Goal: Task Accomplishment & Management: Use online tool/utility

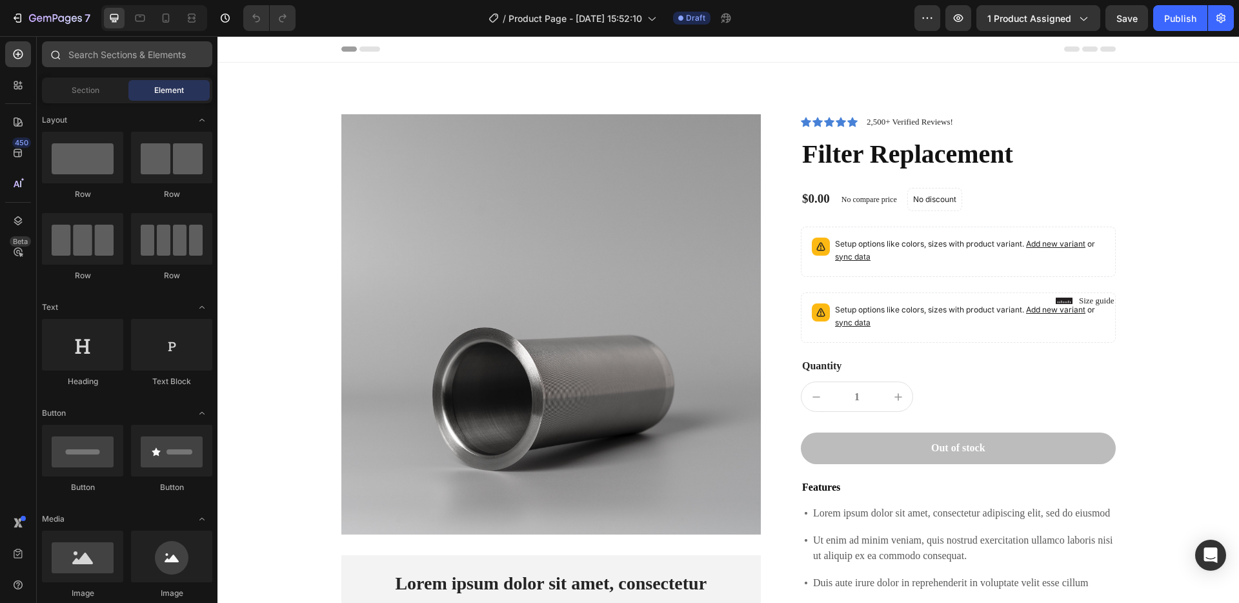
scroll to position [3413, 0]
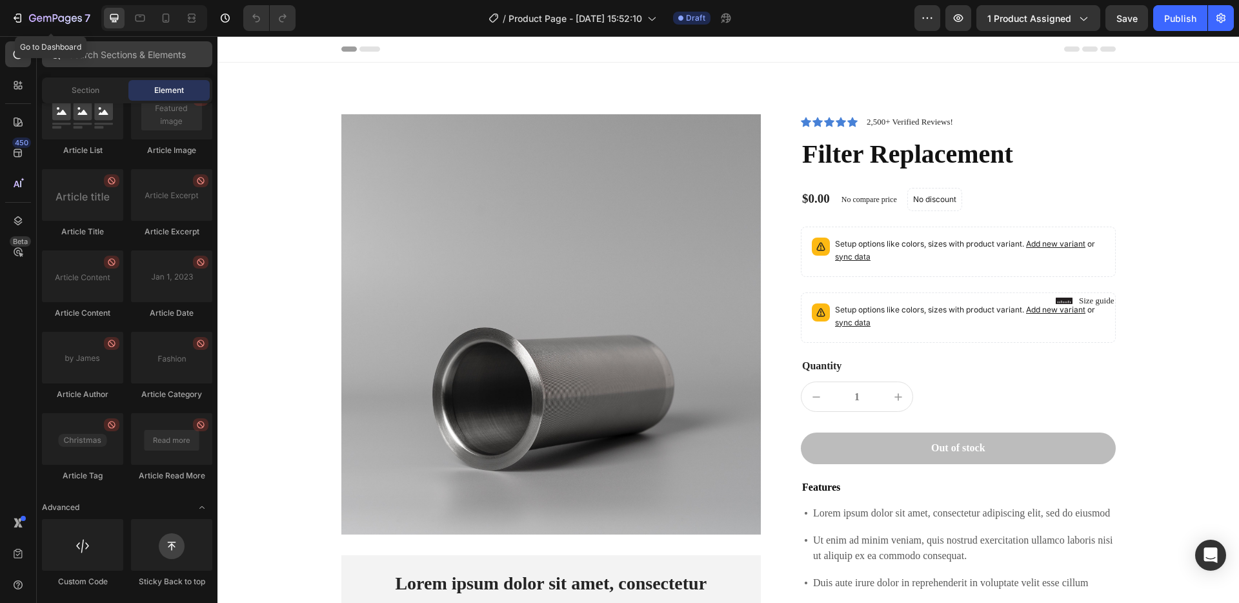
drag, startPoint x: 37, startPoint y: 25, endPoint x: 120, endPoint y: 48, distance: 85.8
click at [37, 25] on div "7" at bounding box center [59, 17] width 61 height 15
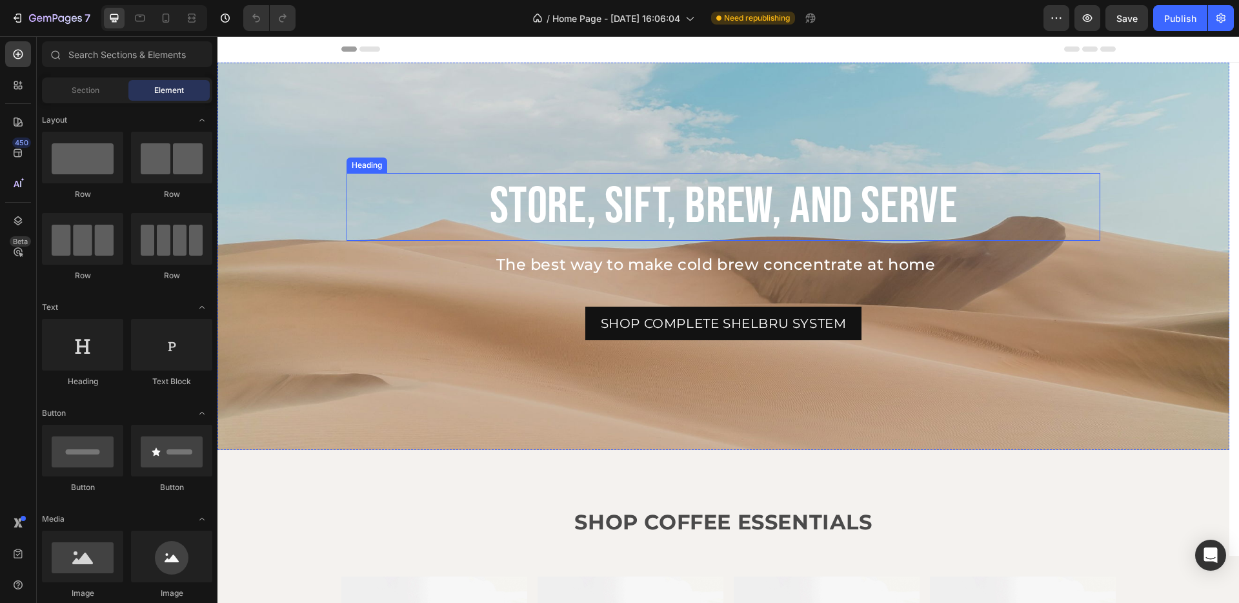
click at [357, 237] on h2 "Store, Sift, Brew, and Serve" at bounding box center [723, 207] width 754 height 68
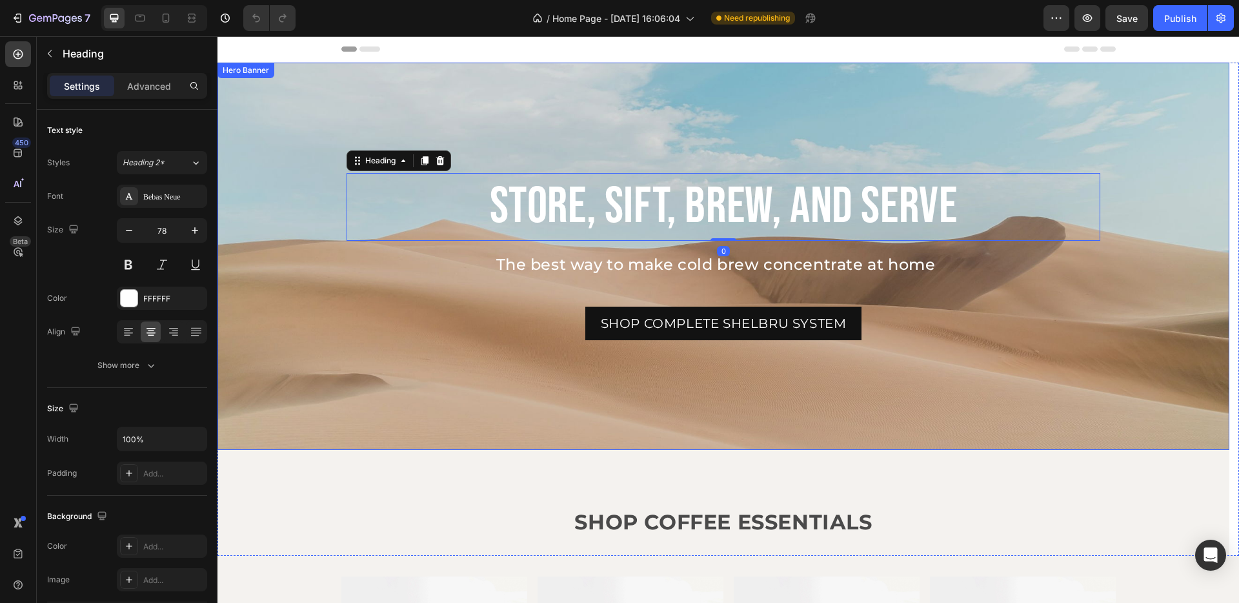
click at [287, 381] on div "Background Image" at bounding box center [723, 256] width 1012 height 387
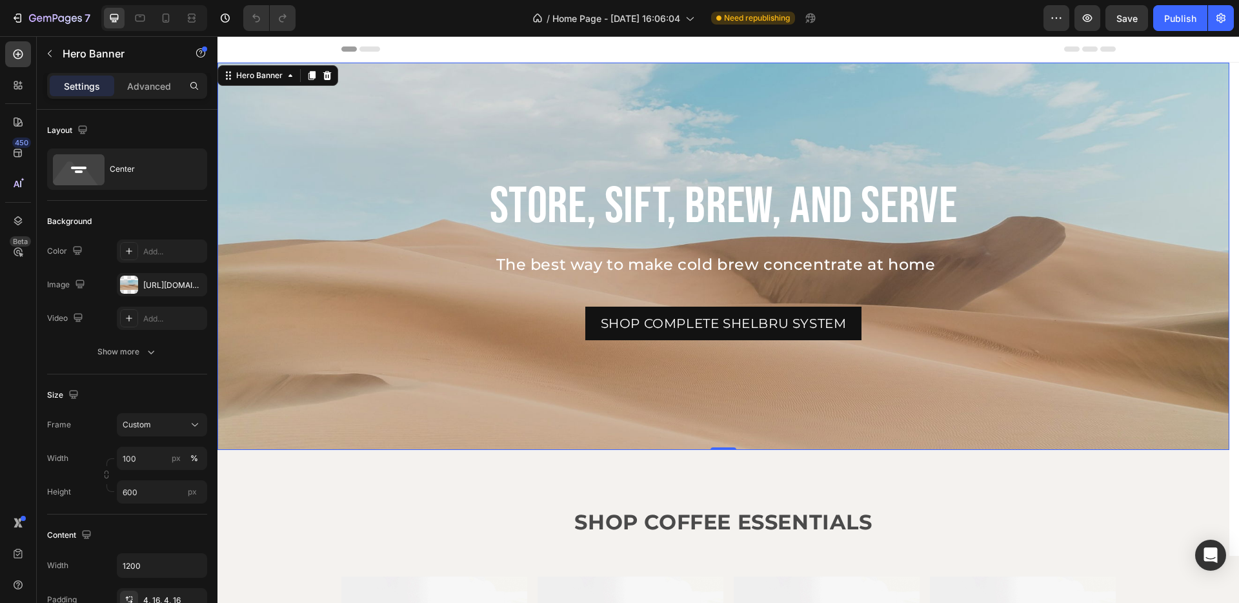
click at [91, 56] on p "Hero Banner" at bounding box center [118, 53] width 110 height 15
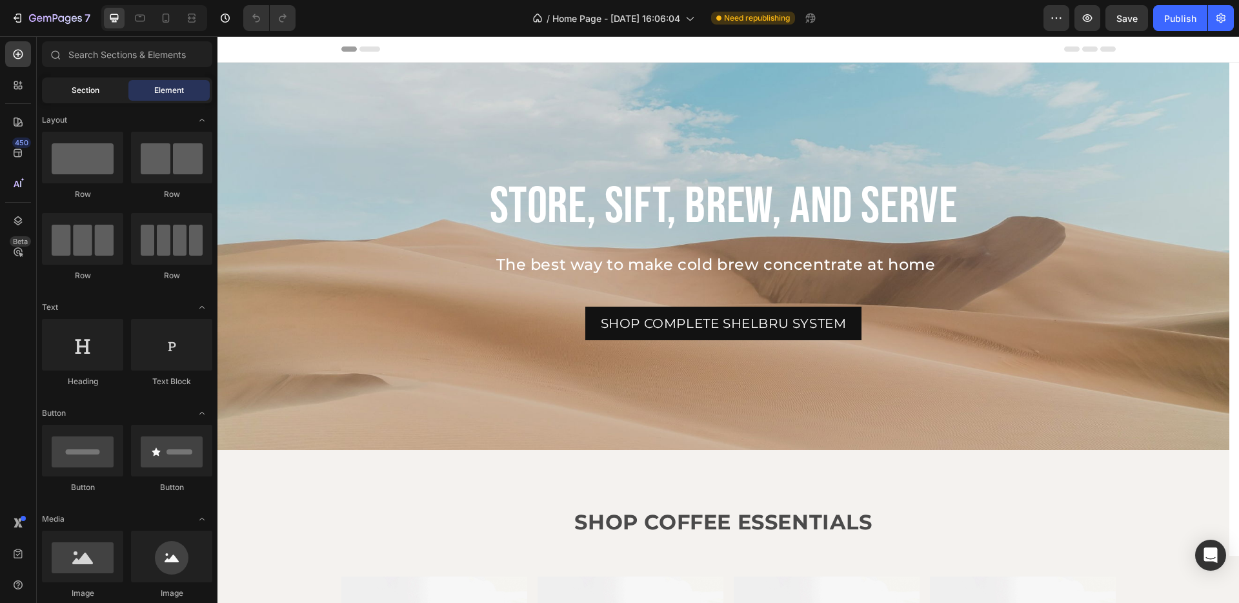
click at [98, 95] on span "Section" at bounding box center [86, 91] width 28 height 12
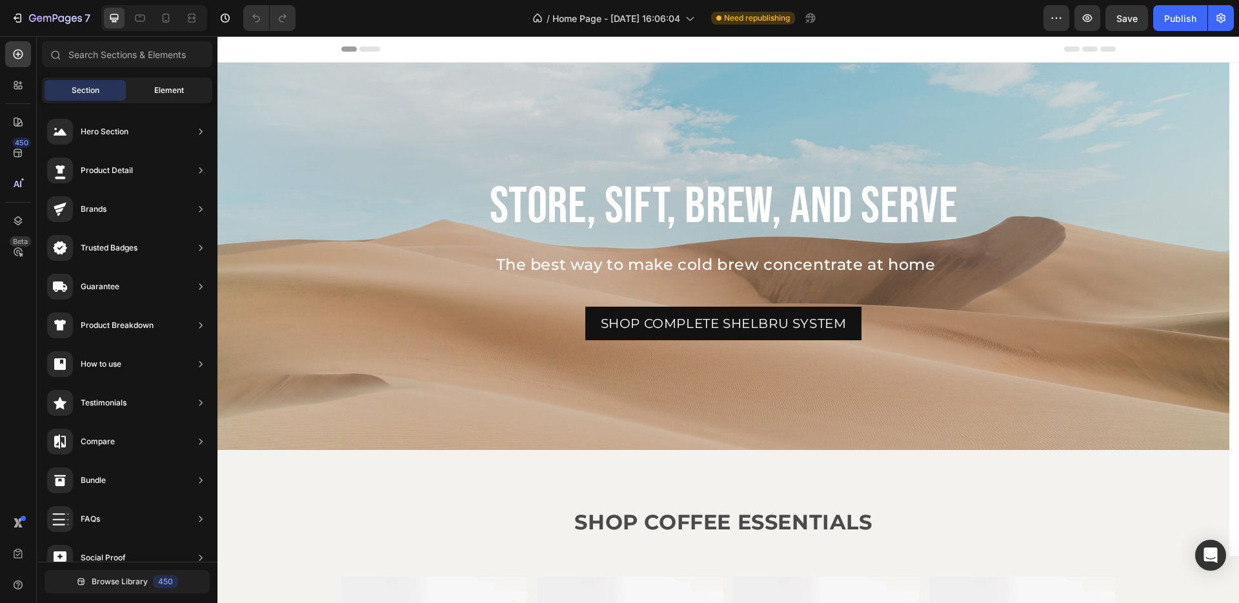
click at [141, 95] on div "Element" at bounding box center [168, 90] width 81 height 21
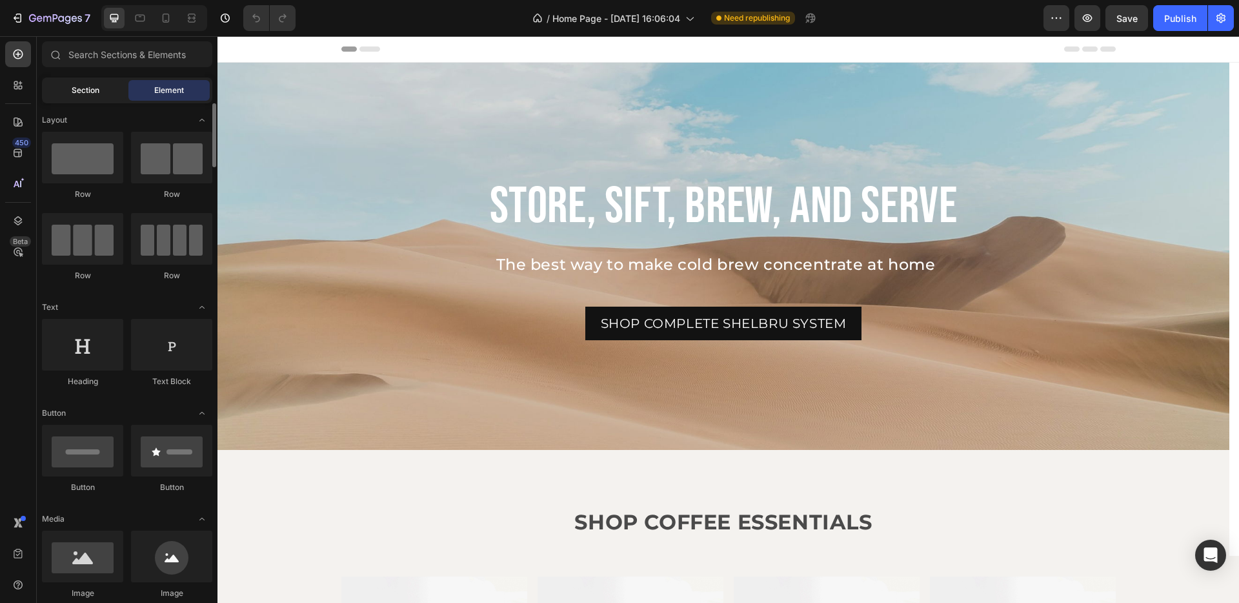
click at [90, 98] on div "Section" at bounding box center [85, 90] width 81 height 21
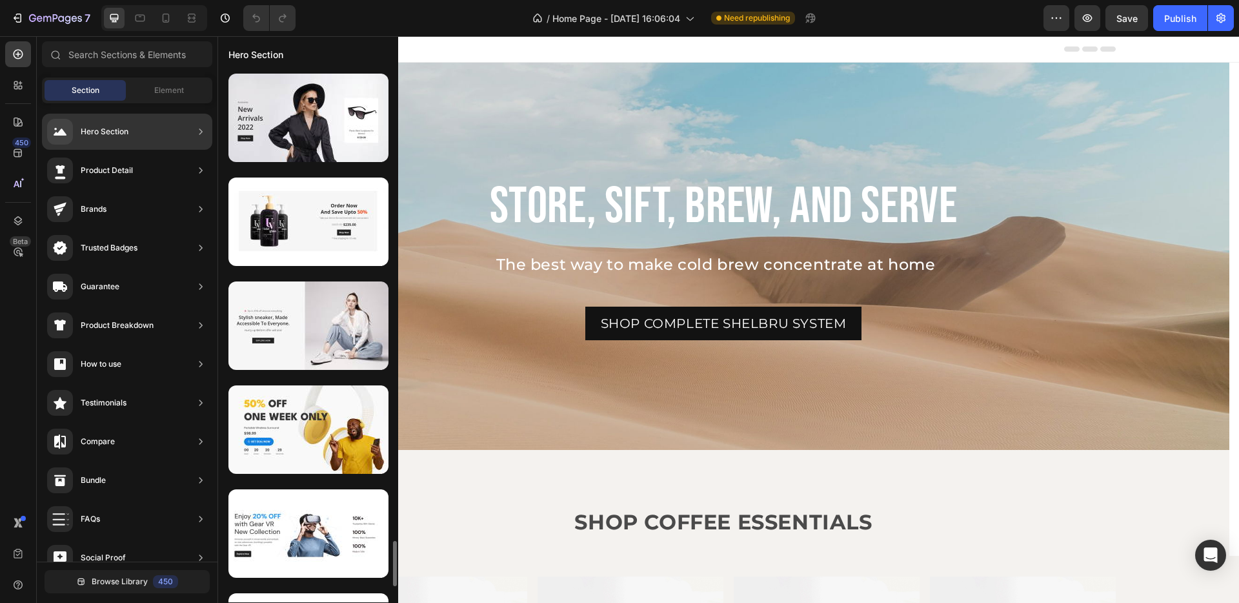
scroll to position [5584, 0]
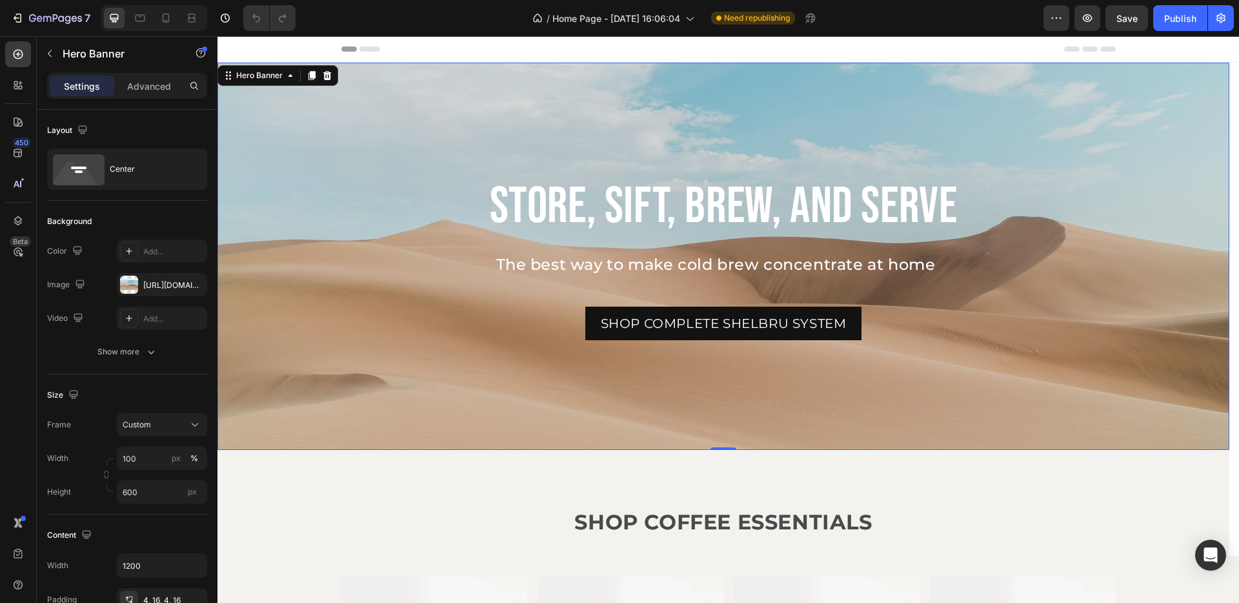
click at [296, 298] on div "Background Image" at bounding box center [723, 256] width 1012 height 387
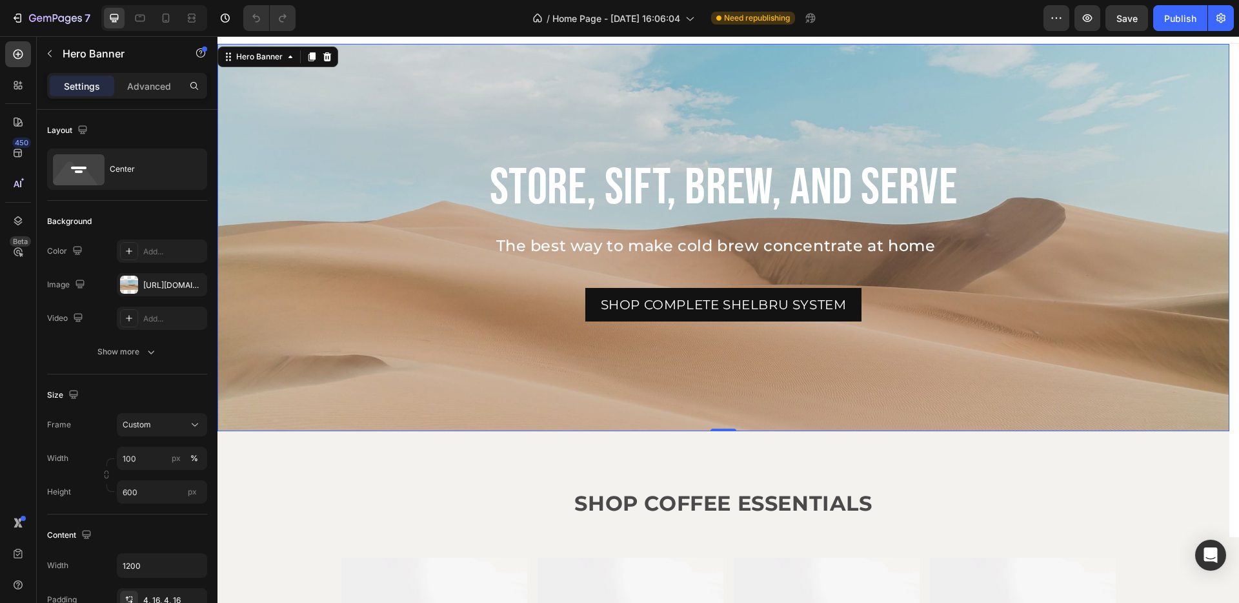
scroll to position [0, 0]
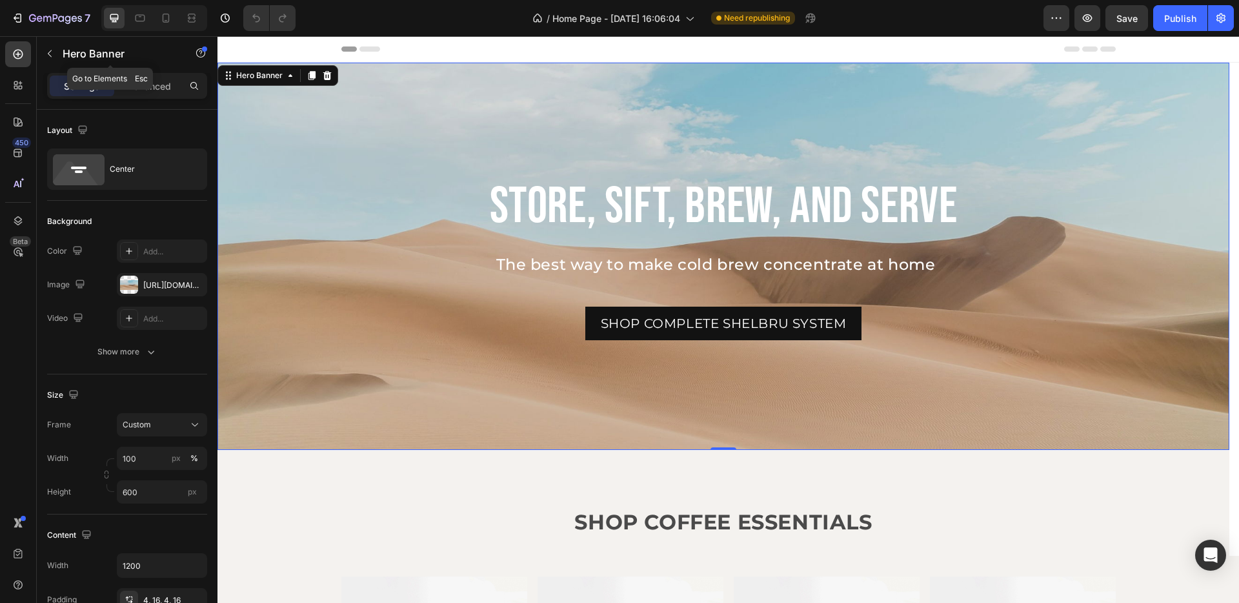
click at [45, 56] on icon "button" at bounding box center [50, 53] width 10 height 10
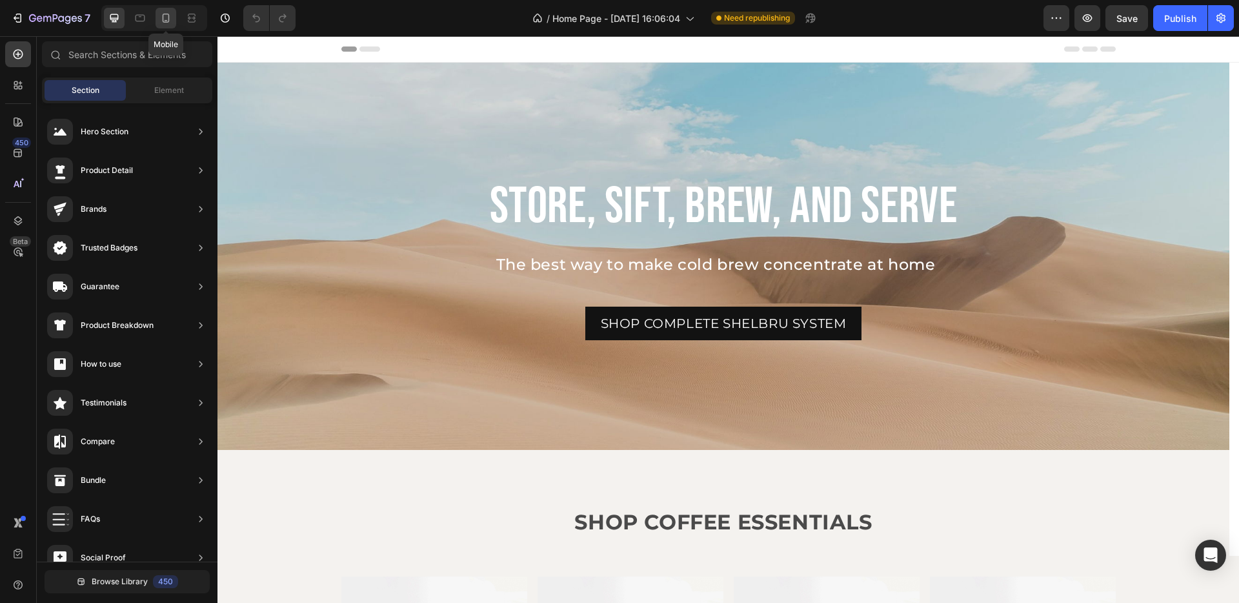
click at [172, 13] on div at bounding box center [165, 18] width 21 height 21
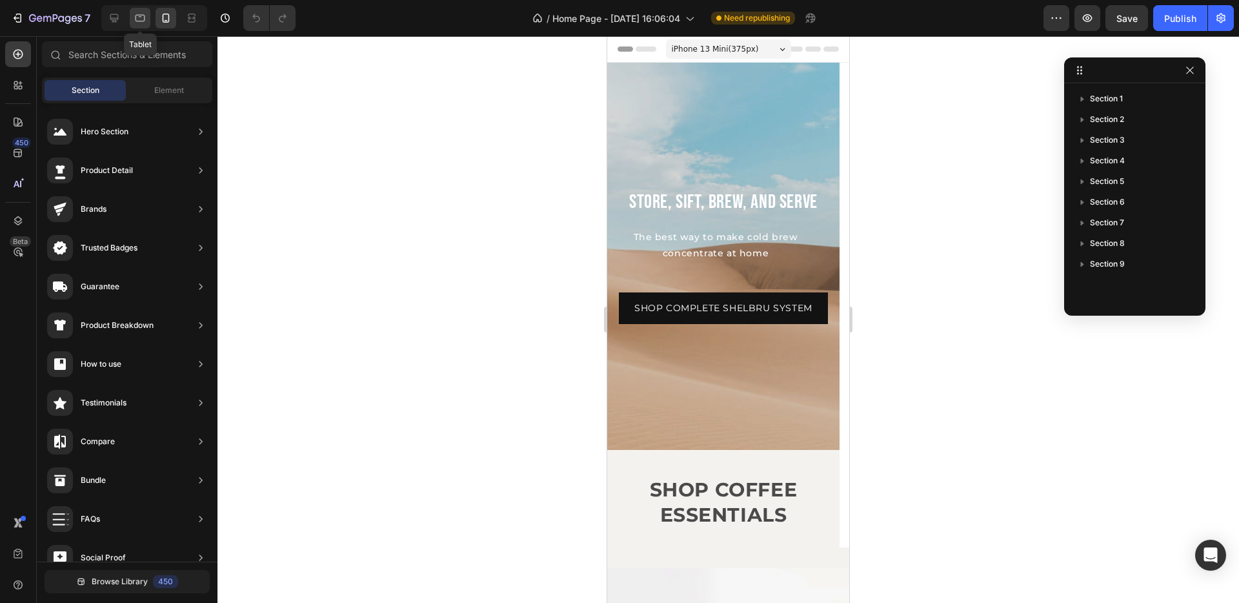
click at [135, 22] on icon at bounding box center [140, 18] width 13 height 13
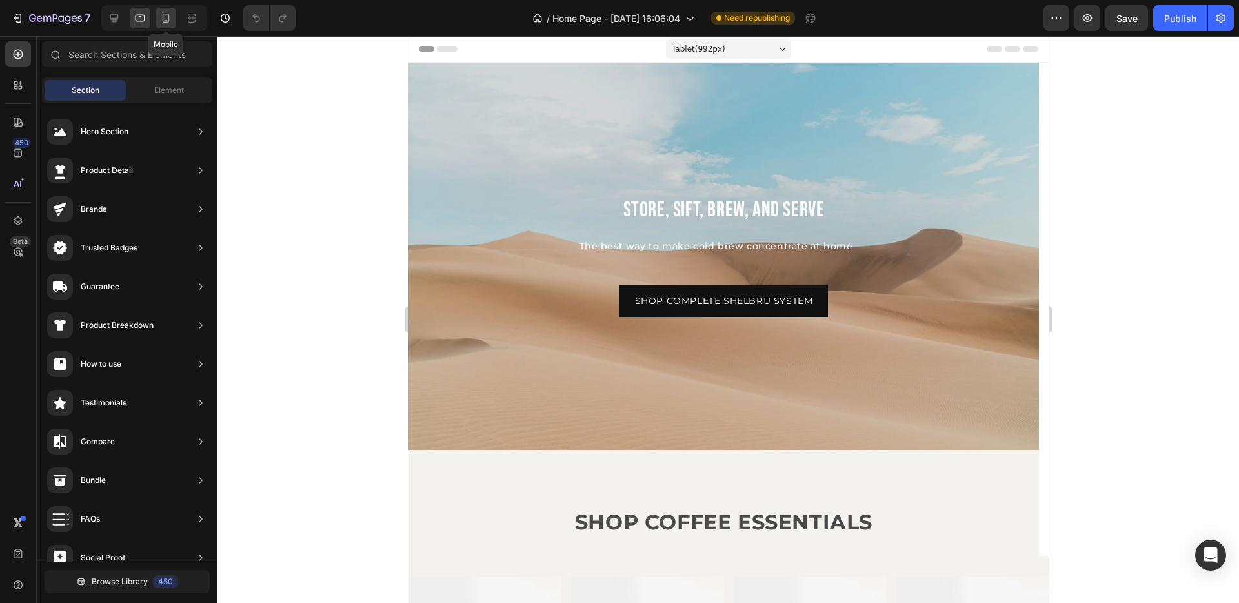
click at [170, 17] on icon at bounding box center [165, 18] width 13 height 13
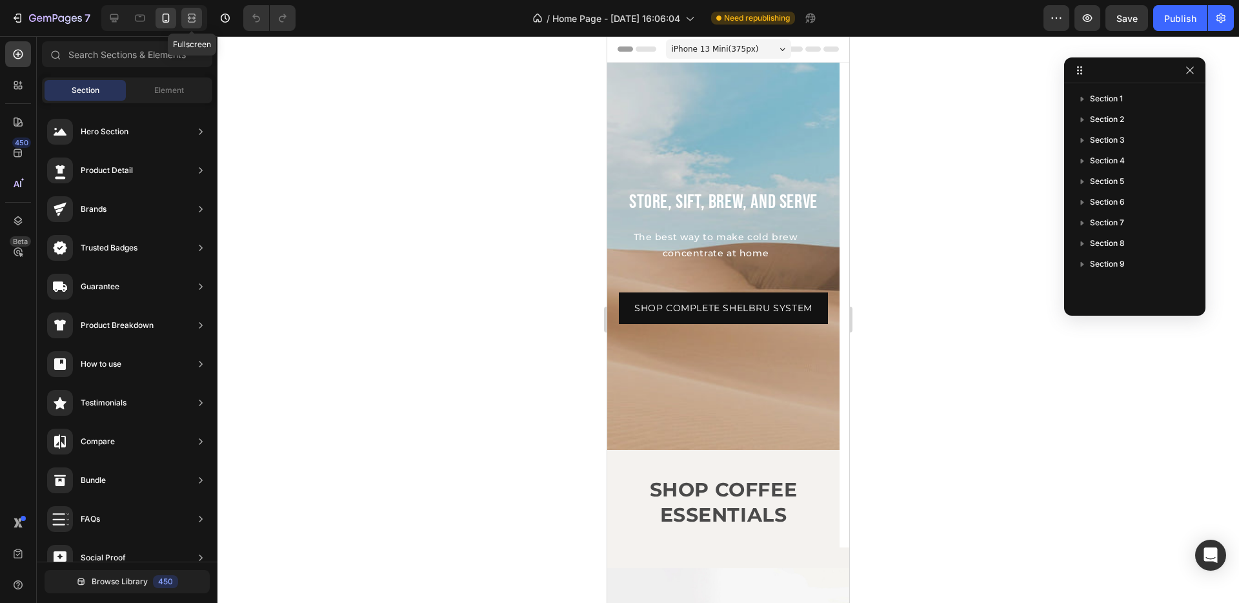
click at [192, 17] on icon at bounding box center [191, 18] width 13 height 13
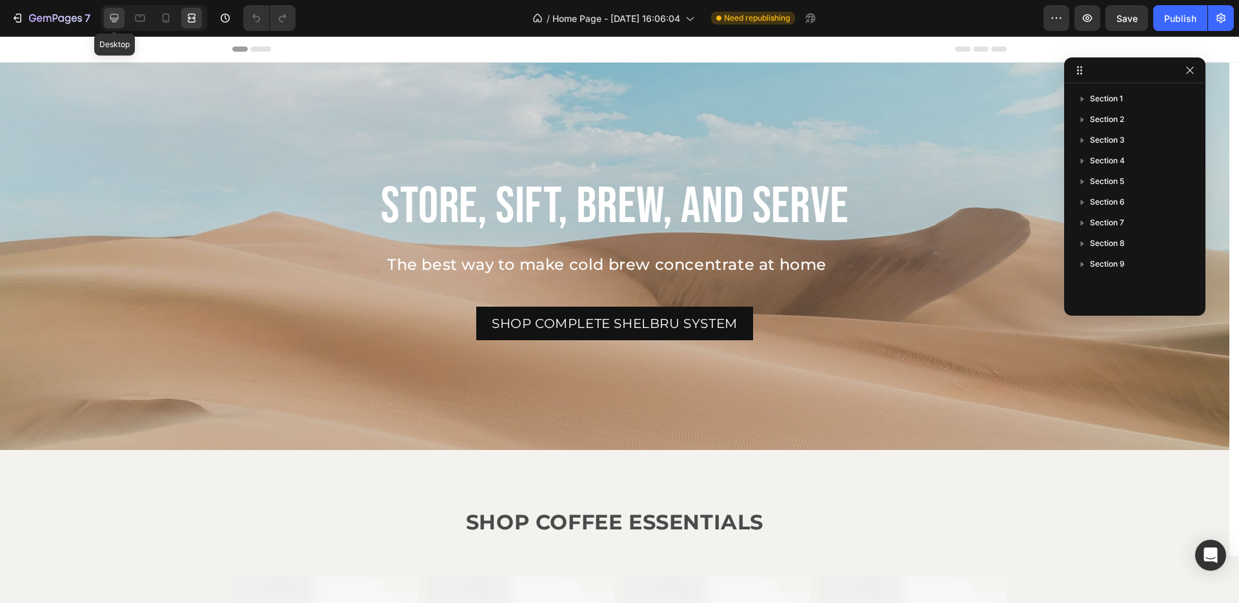
click at [107, 21] on div at bounding box center [114, 18] width 21 height 21
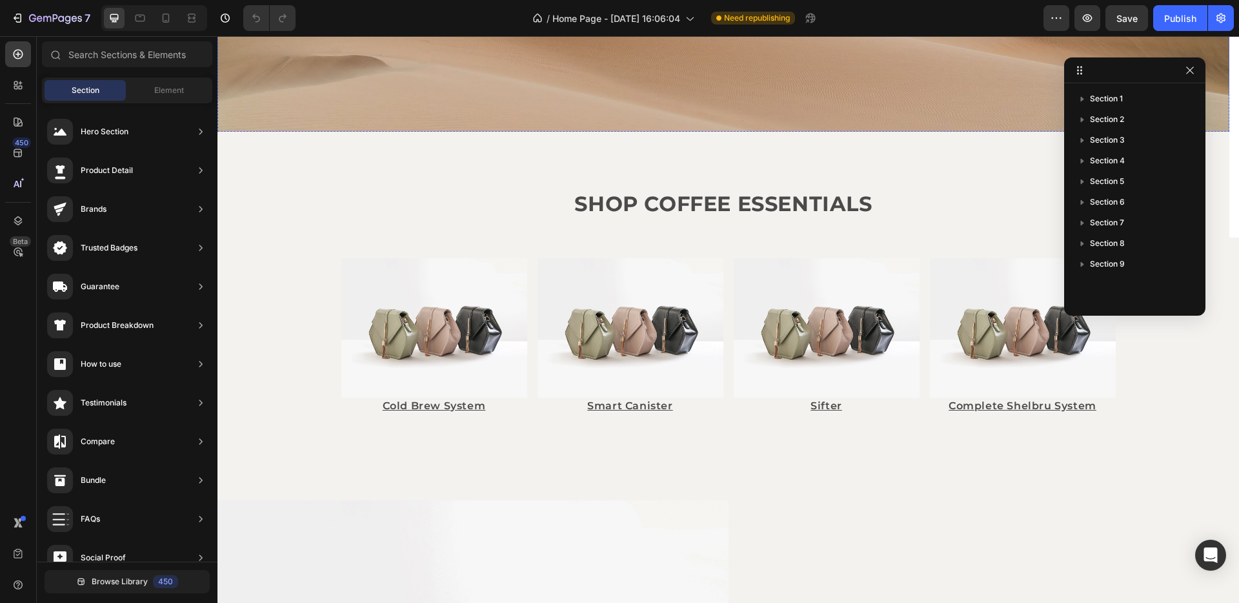
scroll to position [375, 0]
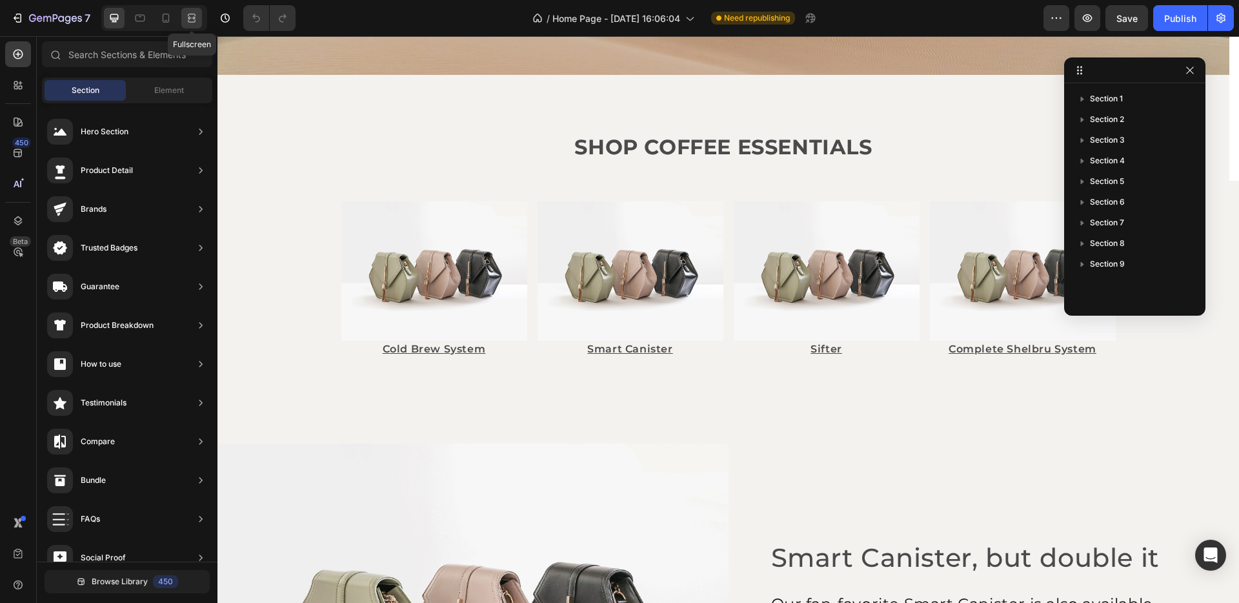
click at [193, 25] on div at bounding box center [191, 18] width 21 height 21
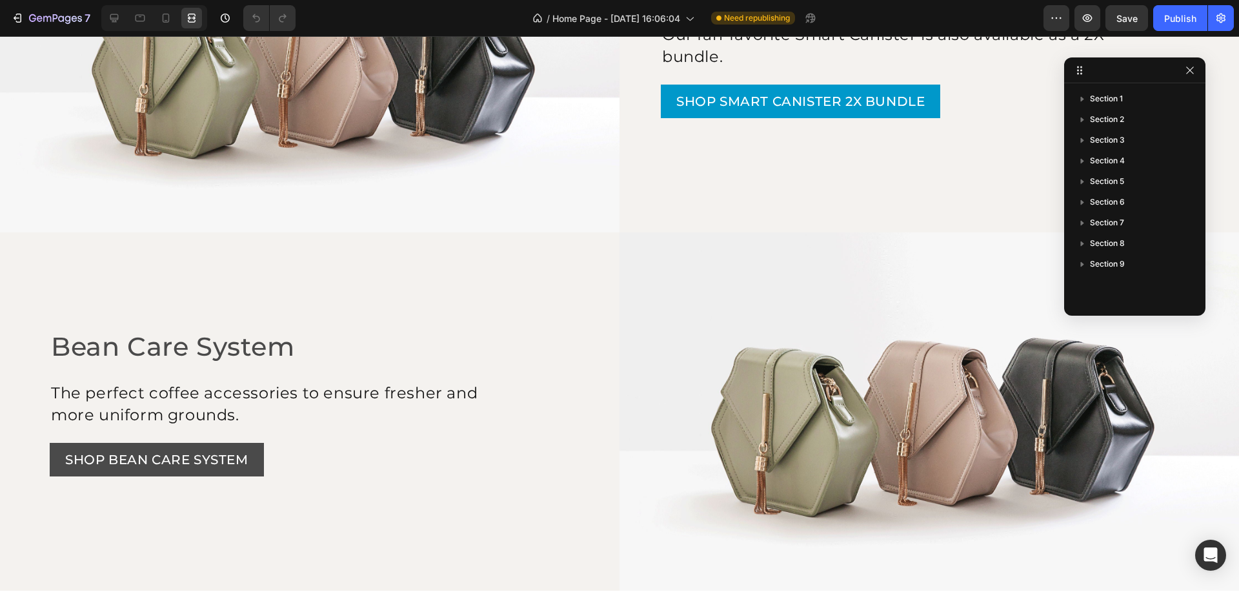
scroll to position [930, 0]
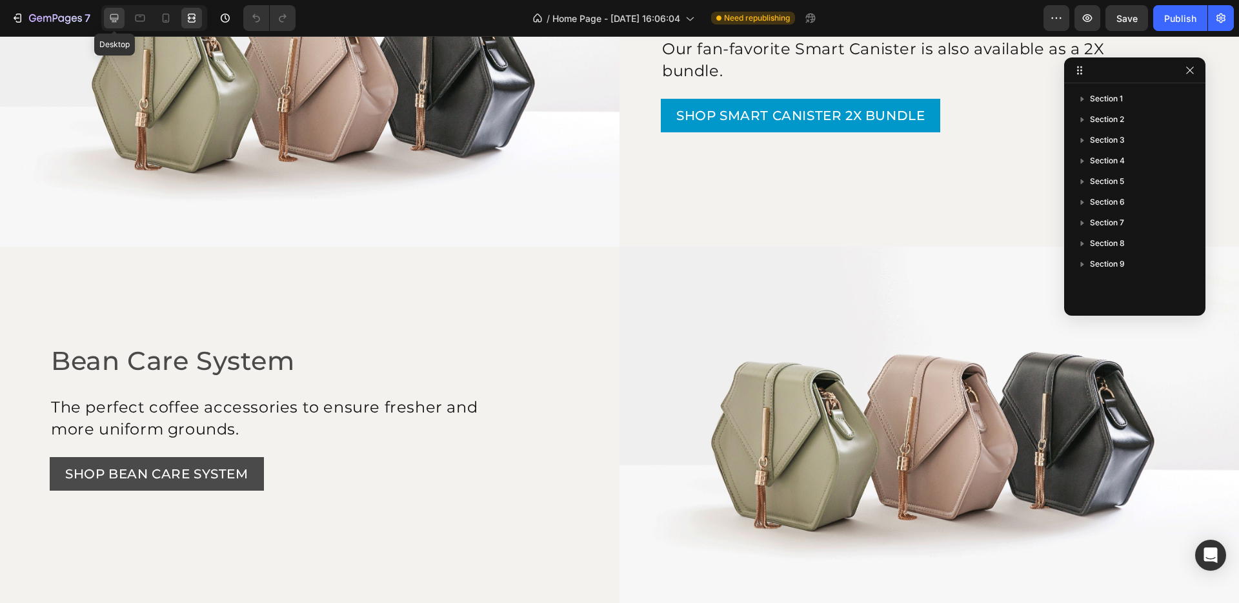
click at [112, 19] on icon at bounding box center [114, 18] width 8 height 8
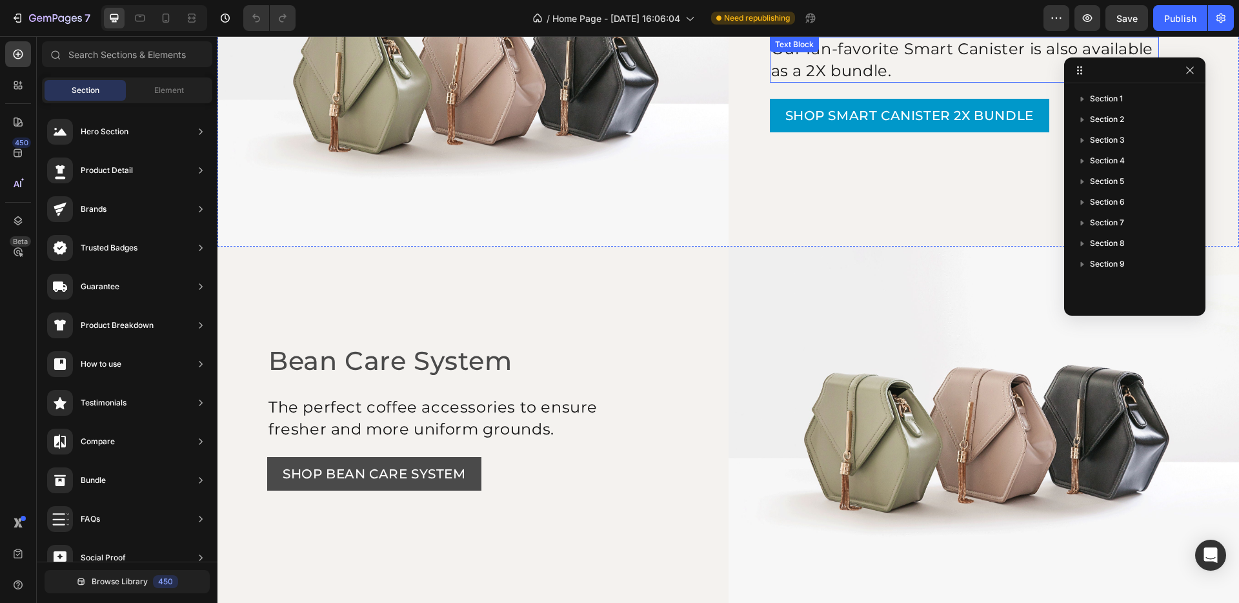
click at [879, 54] on p "Our fan-favorite Smart Canister is also available as a 2X bundle." at bounding box center [964, 59] width 387 height 43
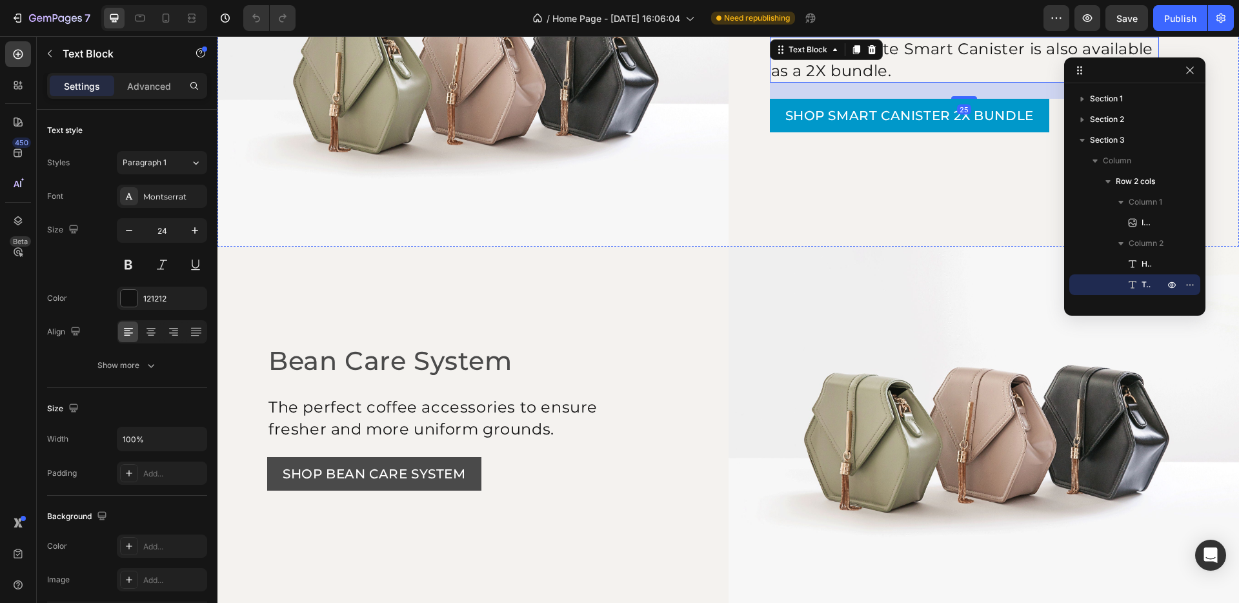
scroll to position [852, 0]
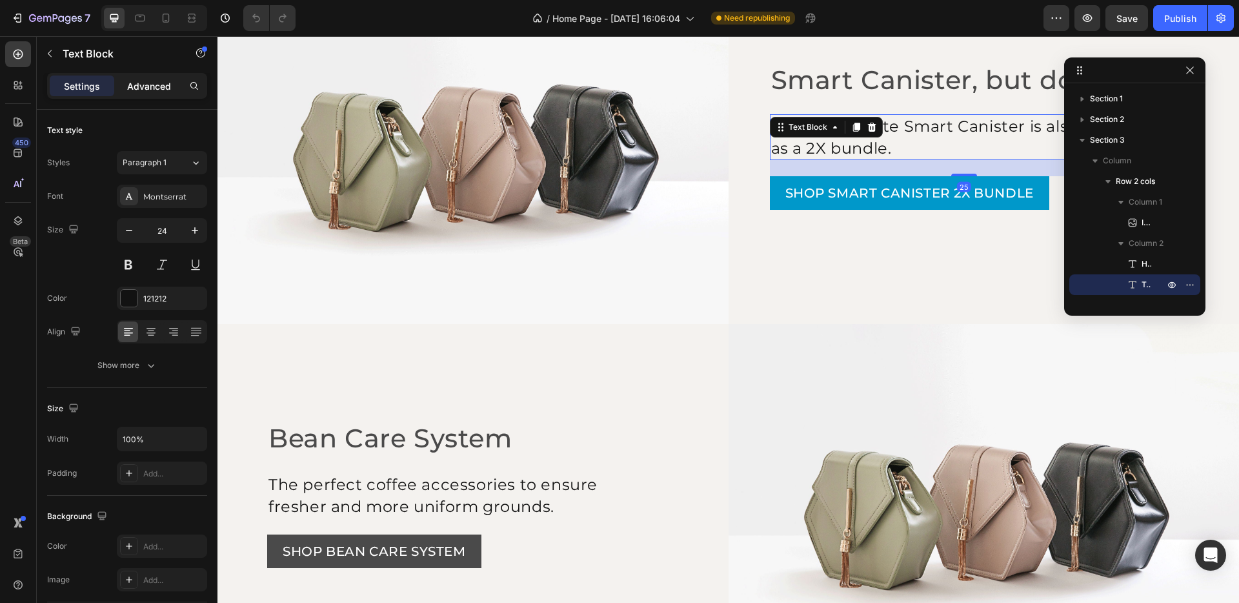
click at [145, 83] on p "Advanced" at bounding box center [149, 86] width 44 height 14
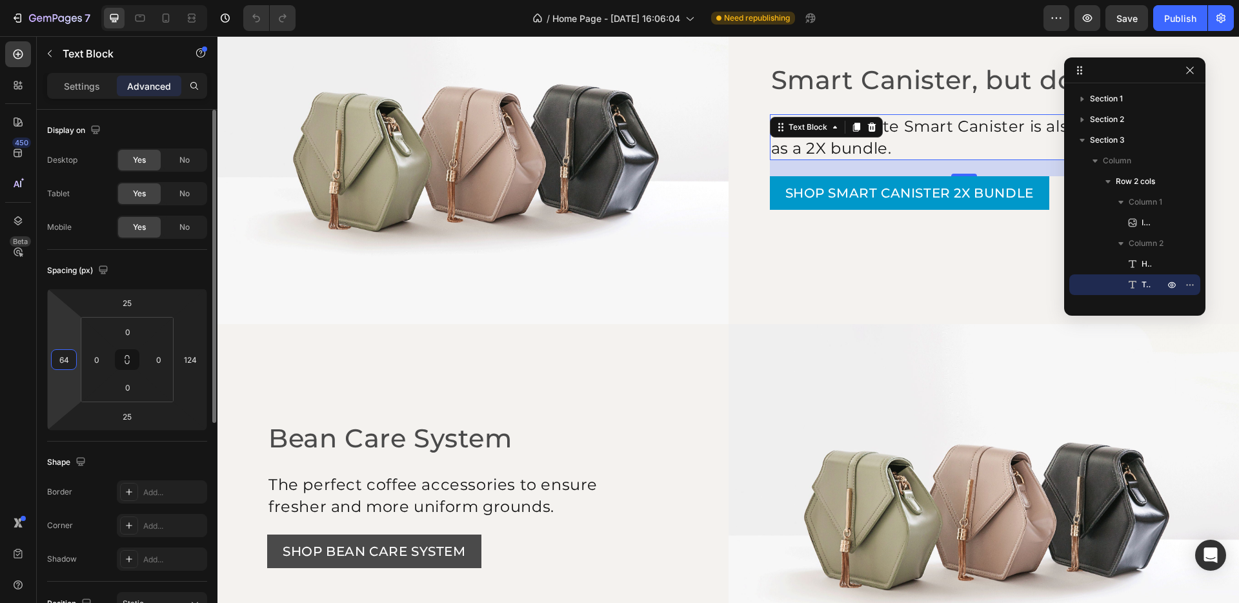
click at [58, 352] on input "64" at bounding box center [63, 359] width 19 height 19
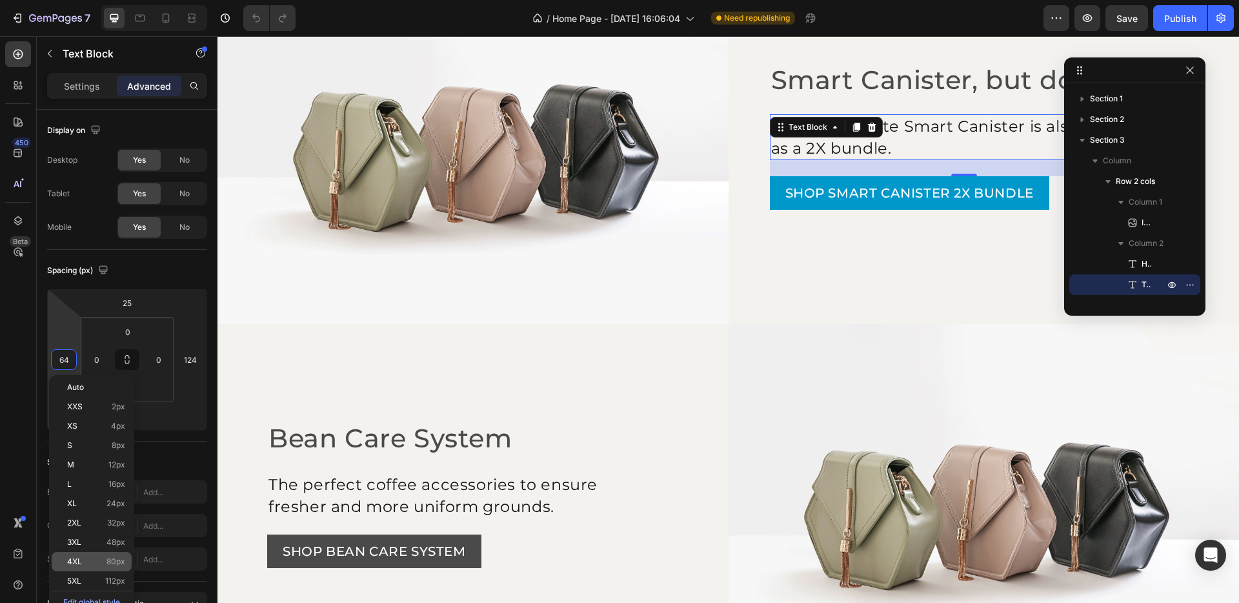
click at [121, 563] on span "80px" at bounding box center [115, 561] width 19 height 9
type input "80"
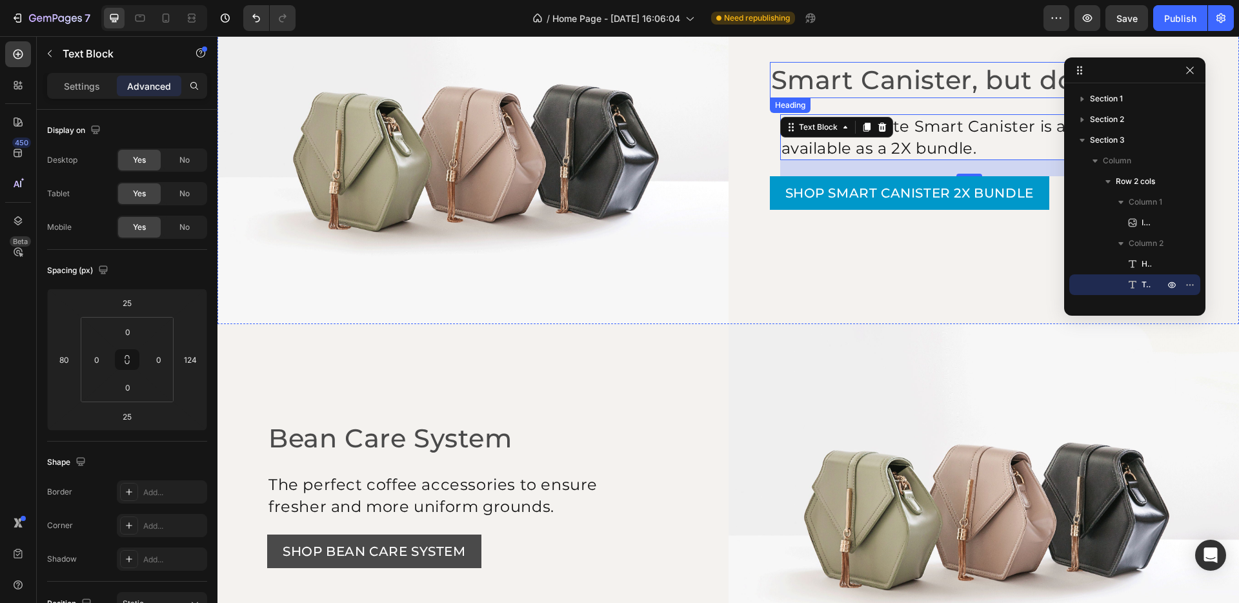
click at [871, 81] on h2 "Smart Canister, but double it" at bounding box center [982, 80] width 425 height 36
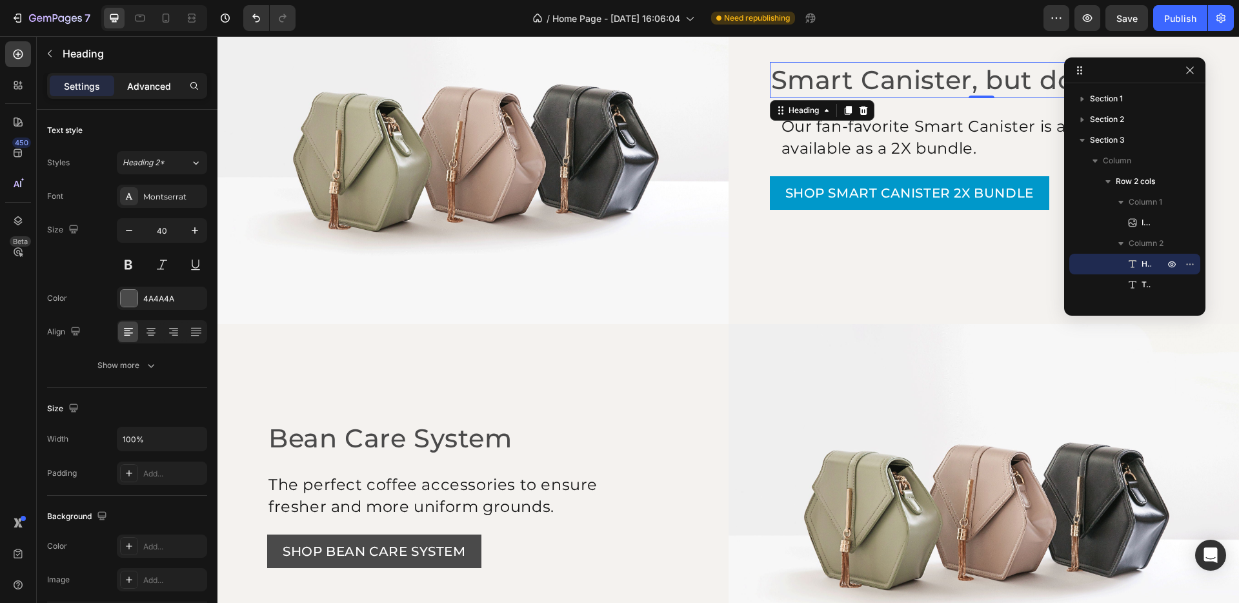
click at [135, 88] on p "Advanced" at bounding box center [149, 86] width 44 height 14
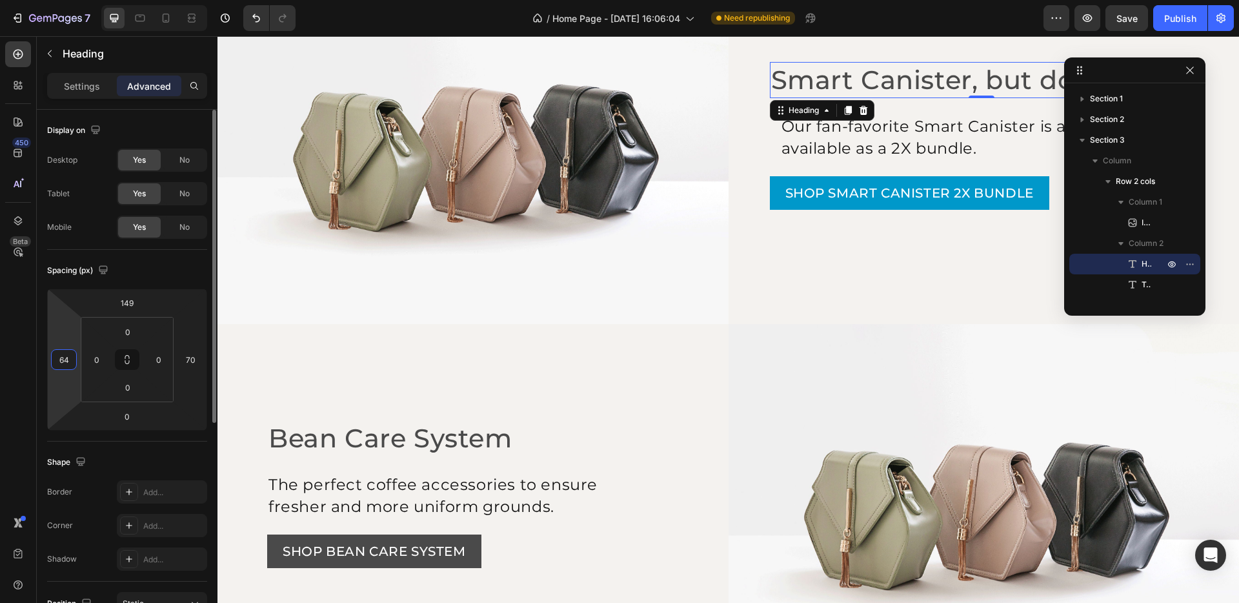
click at [63, 357] on input "64" at bounding box center [63, 359] width 19 height 19
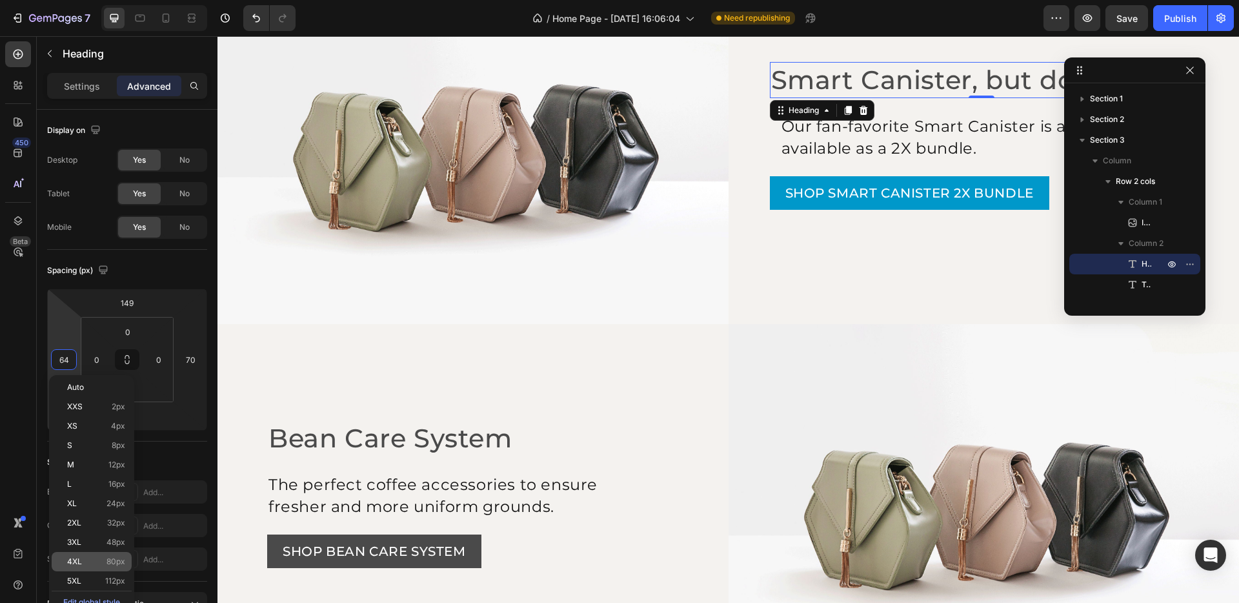
click at [88, 563] on p "4XL 80px" at bounding box center [96, 561] width 58 height 9
type input "80"
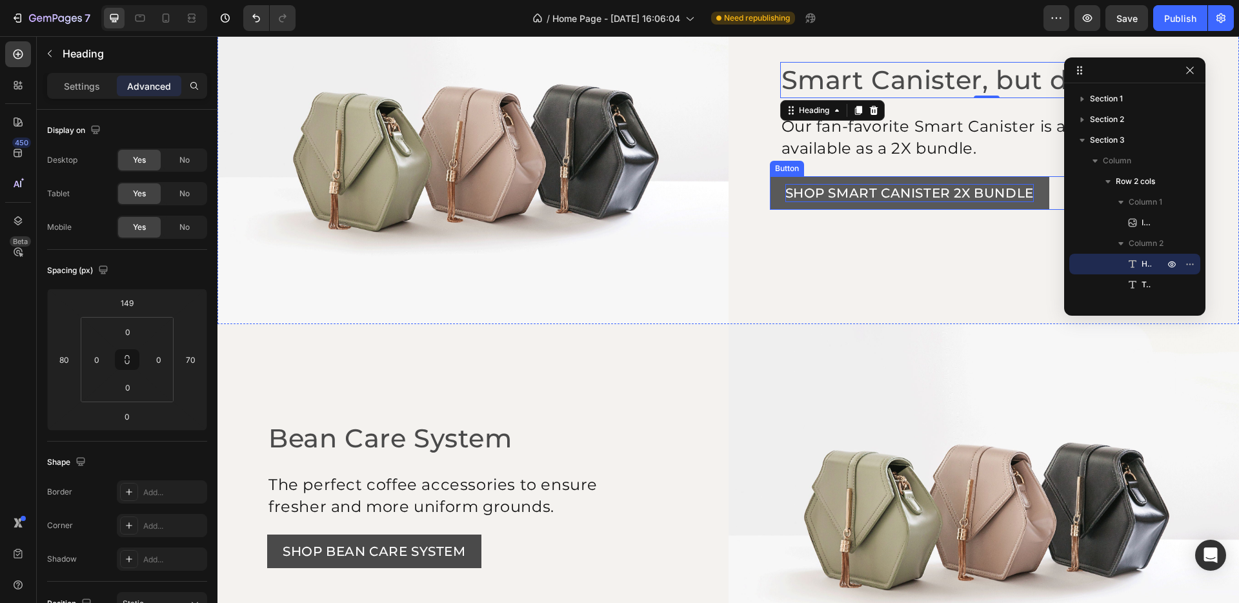
click at [910, 185] on p "SHOP SMART CANISTER 2X BUNDLE" at bounding box center [909, 193] width 248 height 18
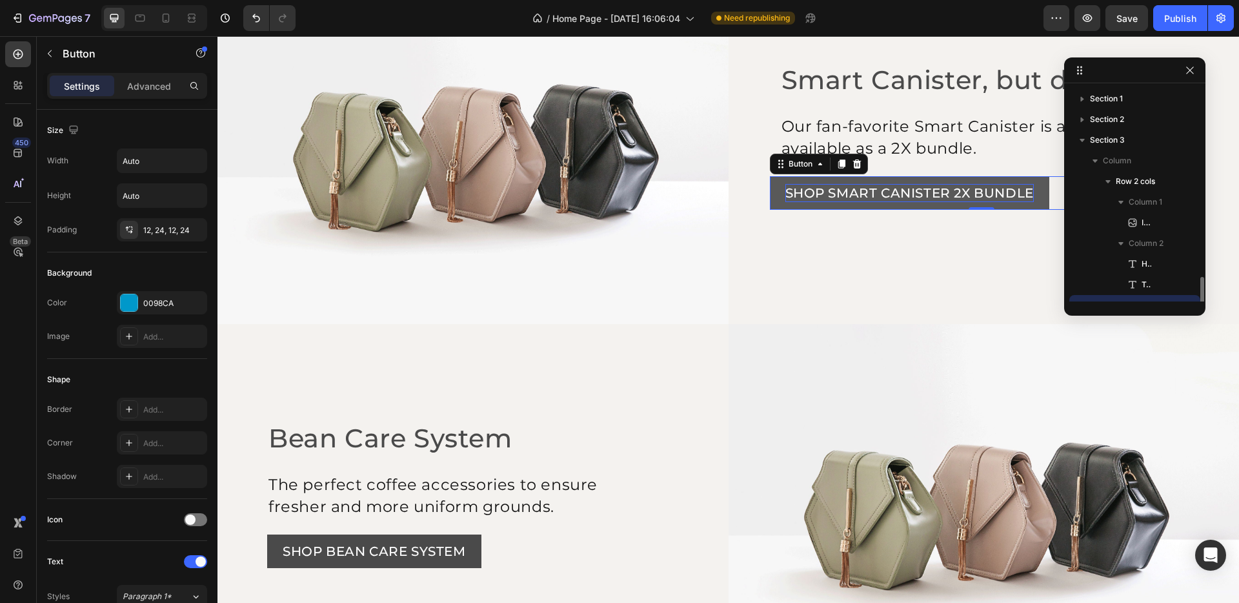
scroll to position [120, 0]
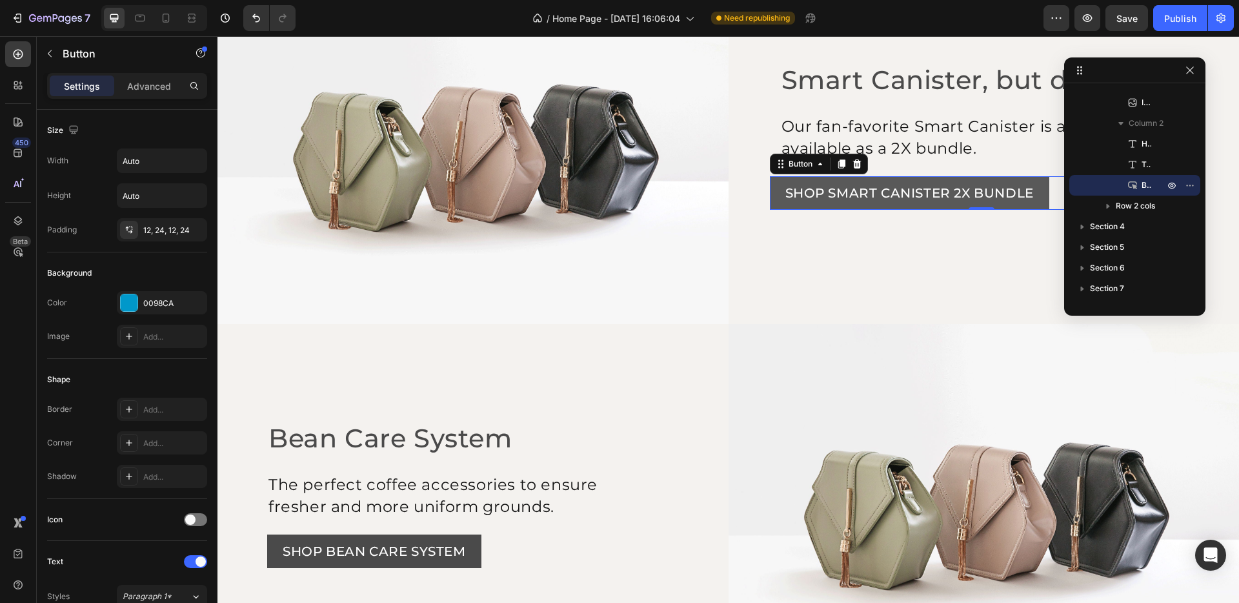
click at [772, 208] on button "SHOP SMART CANISTER 2X BUNDLE" at bounding box center [909, 193] width 279 height 34
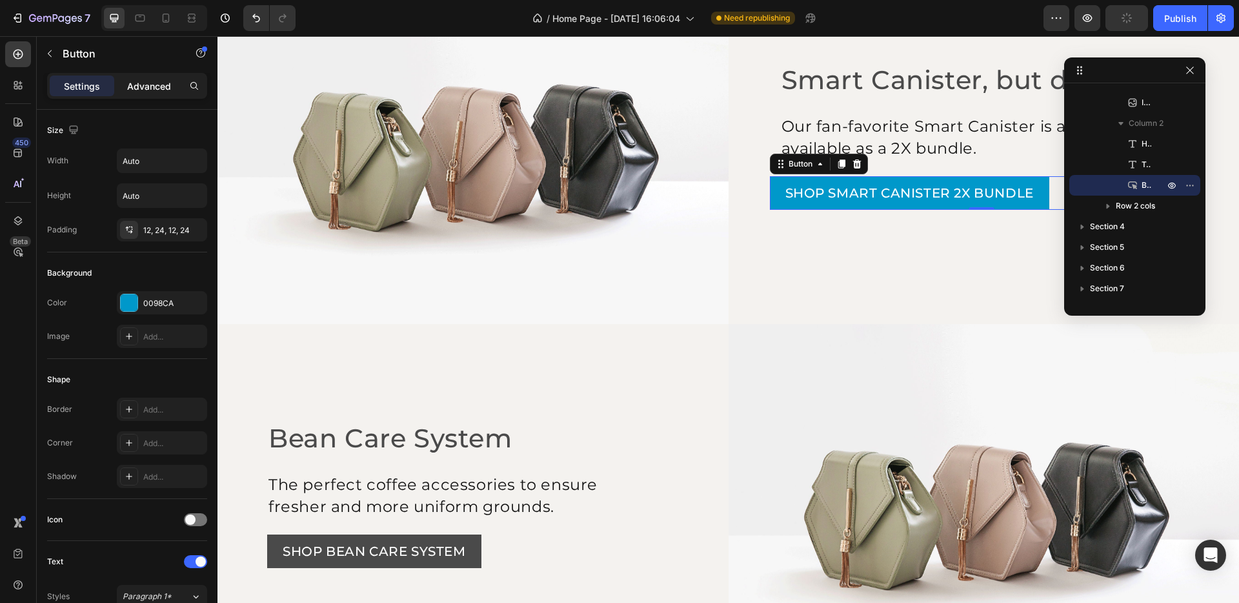
click at [125, 86] on div "Advanced" at bounding box center [149, 85] width 65 height 21
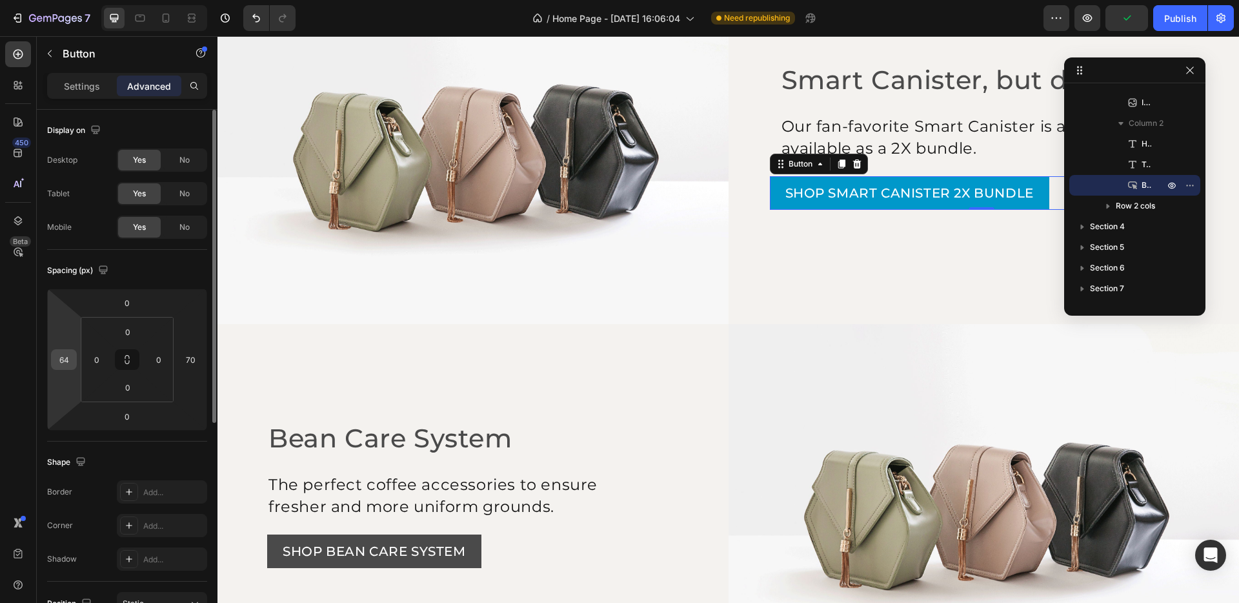
click at [70, 363] on input "64" at bounding box center [63, 359] width 19 height 19
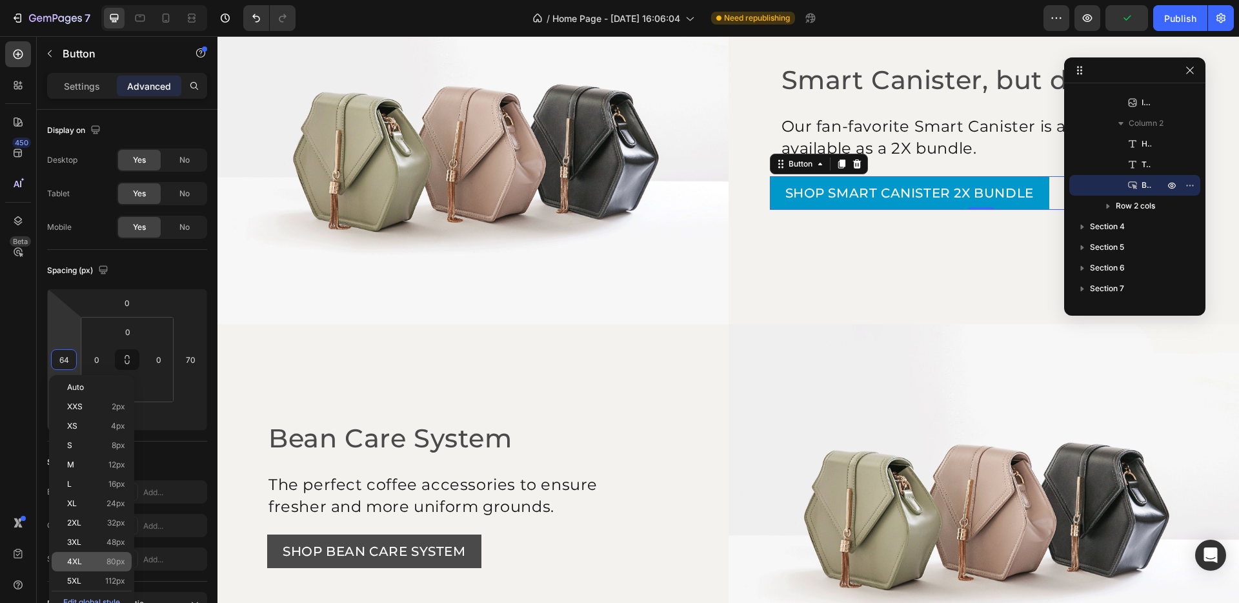
click at [119, 563] on span "80px" at bounding box center [115, 561] width 19 height 9
type input "80"
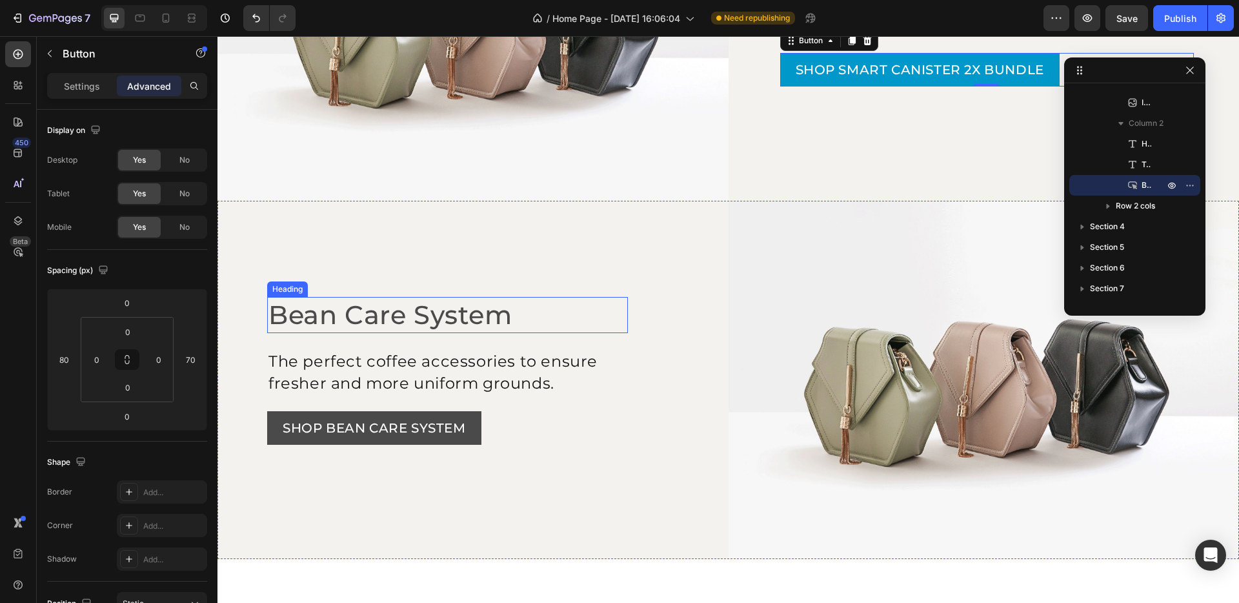
scroll to position [1007, 0]
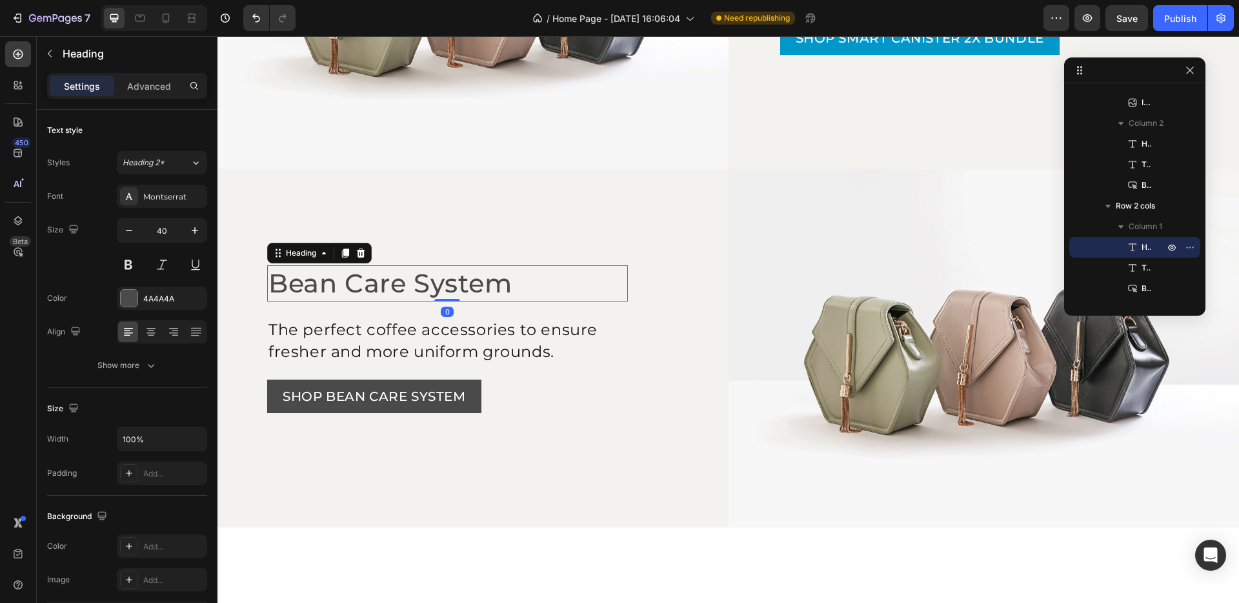
click at [321, 278] on h2 "Bean Care System" at bounding box center [447, 283] width 361 height 36
click at [141, 77] on div "Advanced" at bounding box center [149, 85] width 65 height 21
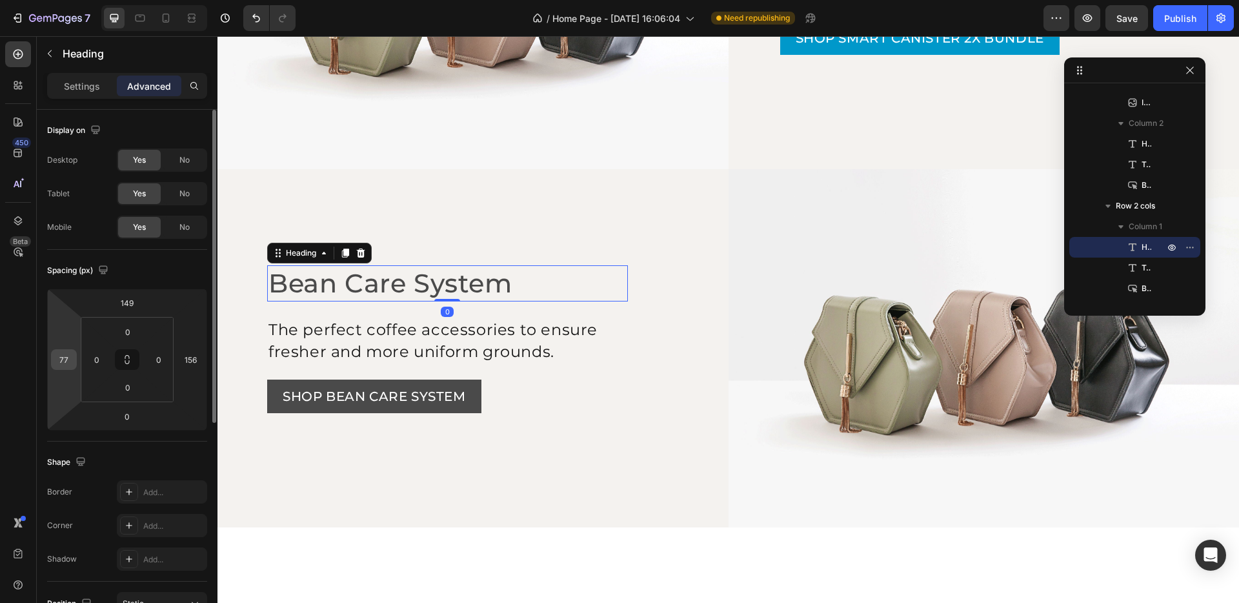
click at [61, 357] on input "77" at bounding box center [63, 359] width 19 height 19
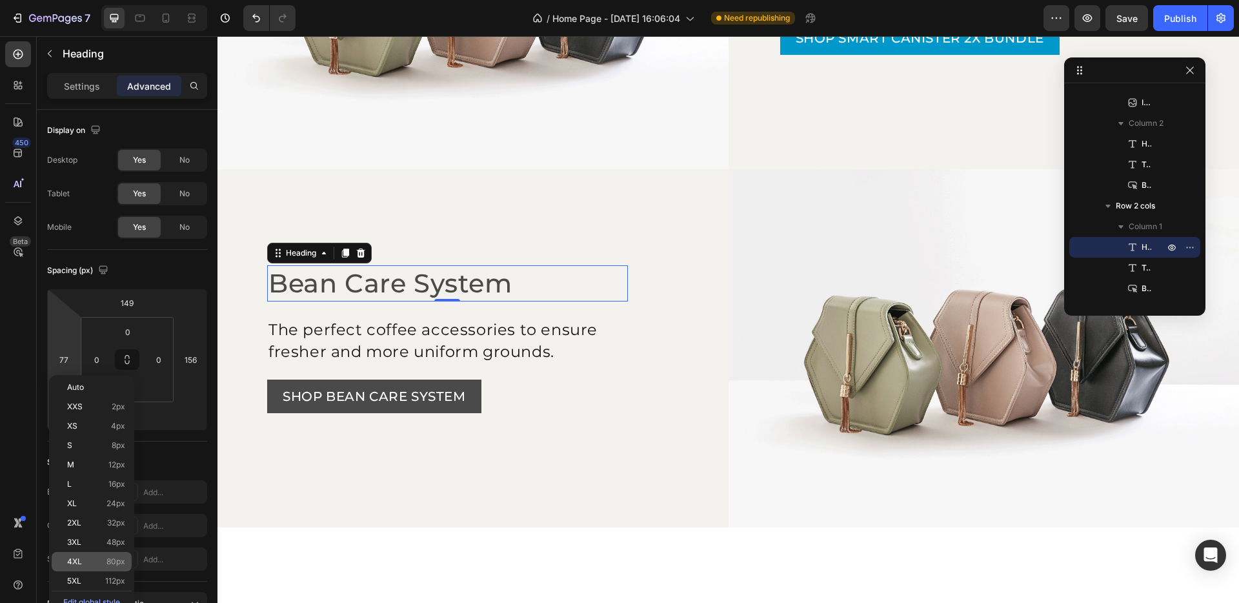
click at [93, 561] on p "4XL 80px" at bounding box center [96, 561] width 58 height 9
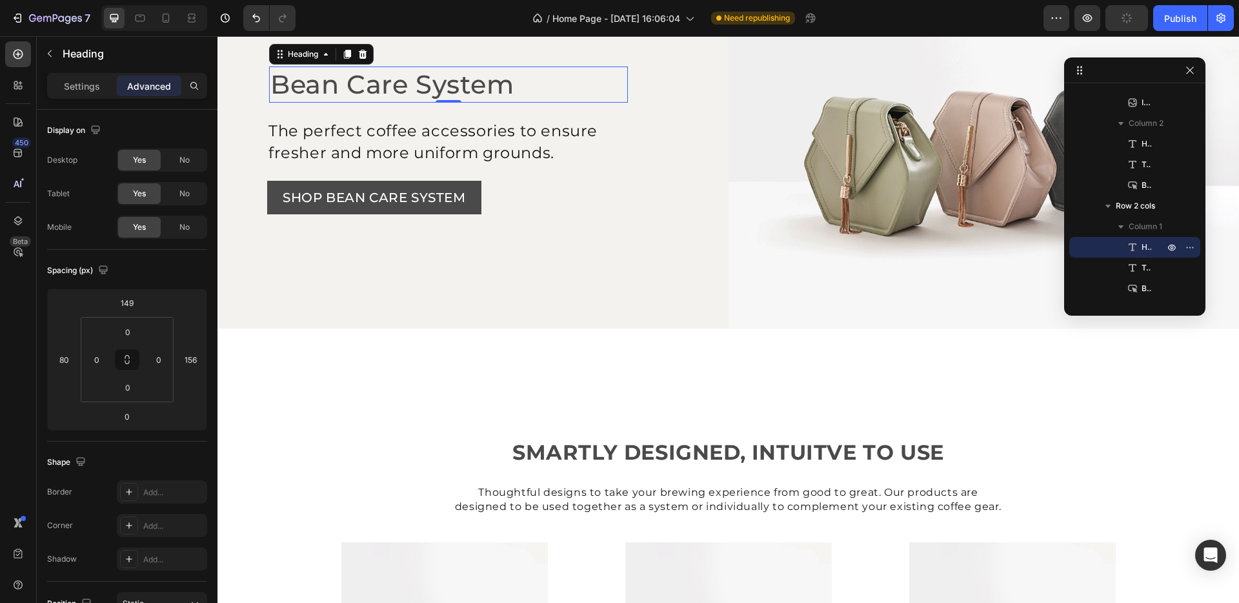
scroll to position [1208, 0]
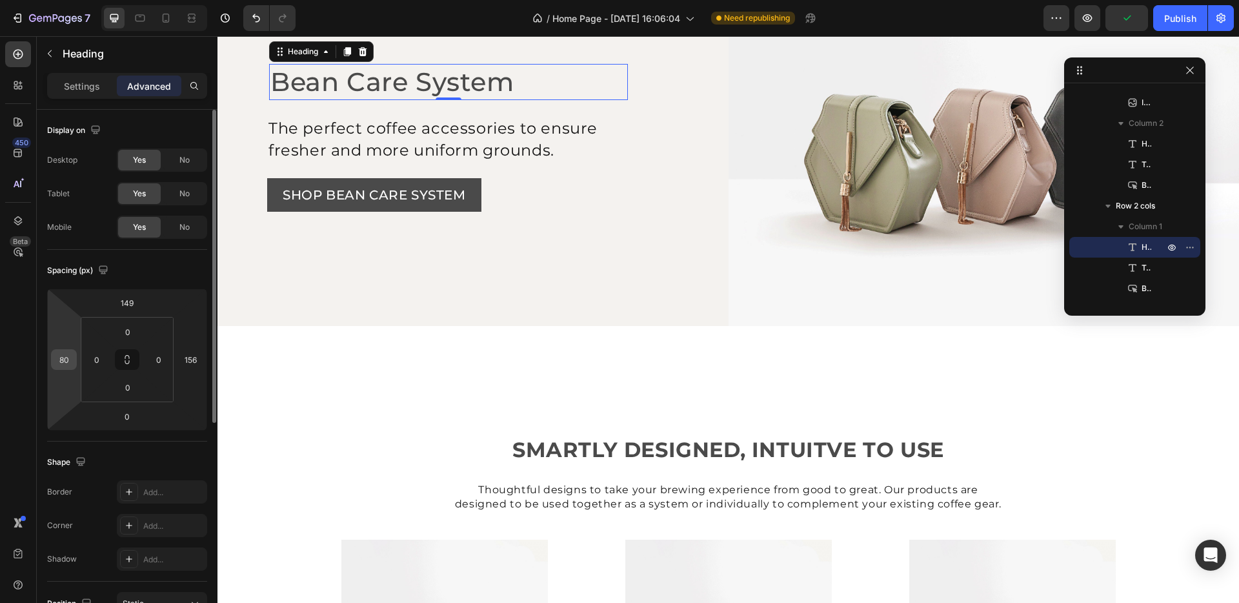
click at [66, 355] on input "80" at bounding box center [63, 359] width 19 height 19
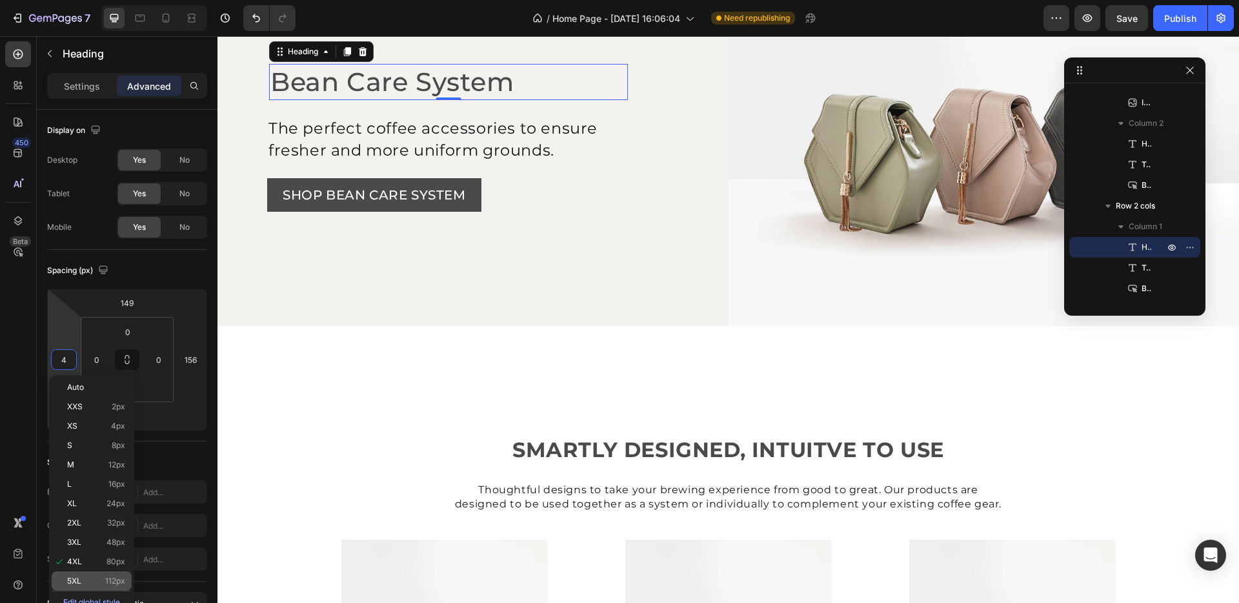
click at [98, 578] on p "5XL 112px" at bounding box center [96, 580] width 58 height 9
type input "112"
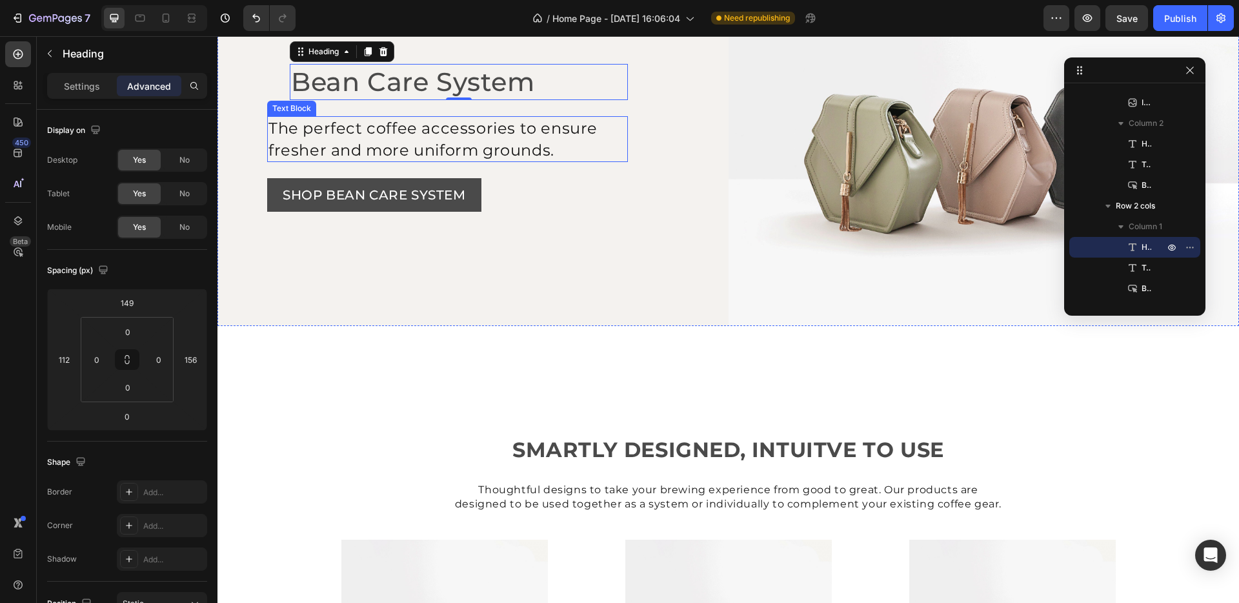
drag, startPoint x: 303, startPoint y: 140, endPoint x: 272, endPoint y: 135, distance: 31.9
click at [303, 140] on p "The perfect coffee accessories to ensure fresher and more uniform grounds." at bounding box center [447, 138] width 358 height 43
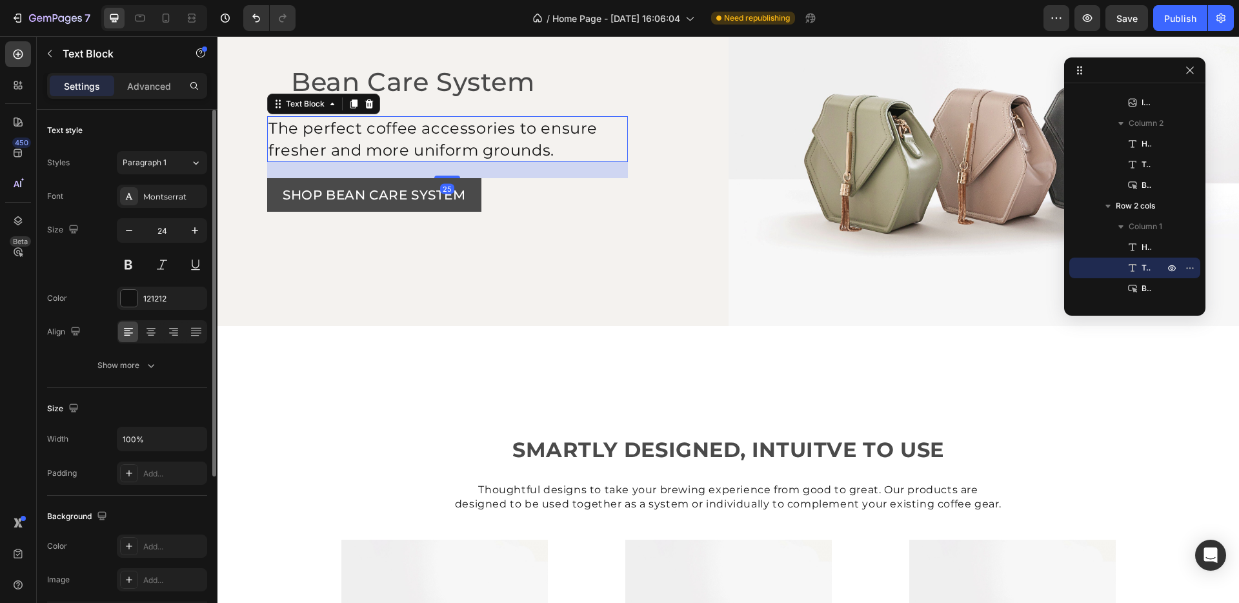
scroll to position [155, 0]
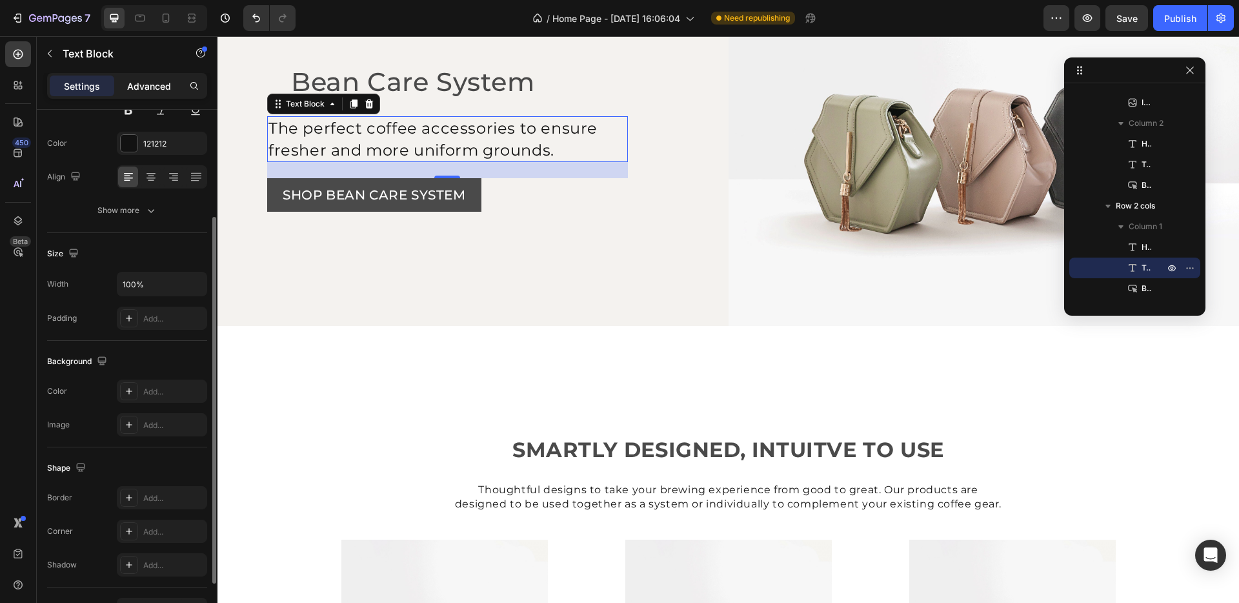
click at [135, 81] on p "Advanced" at bounding box center [149, 86] width 44 height 14
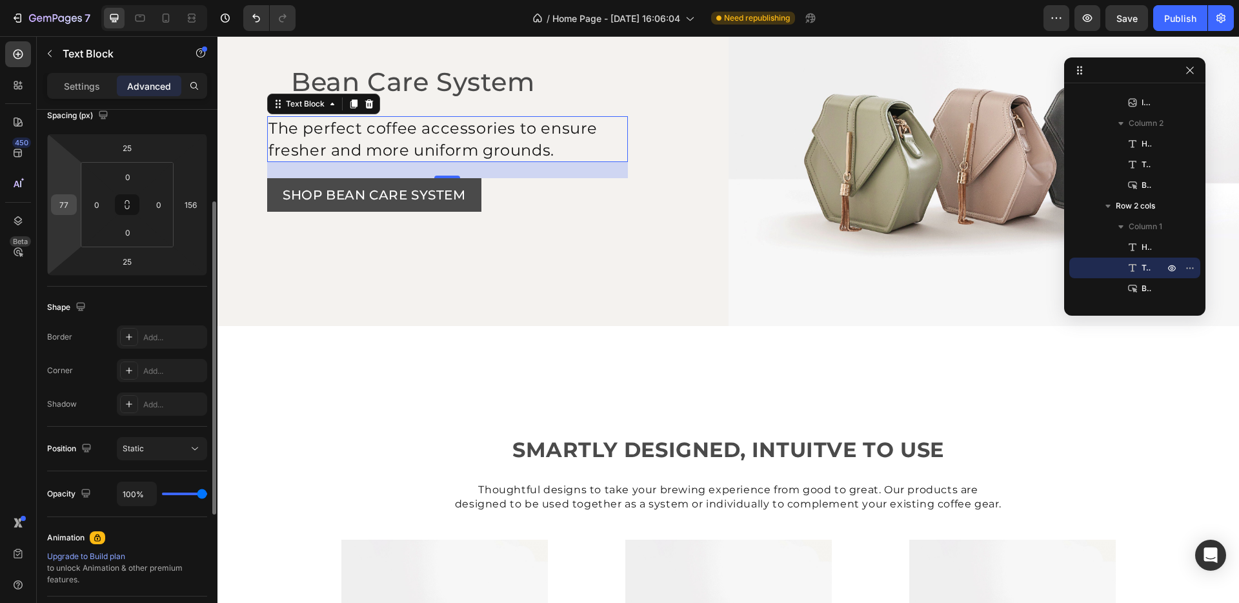
click at [58, 194] on div "77" at bounding box center [64, 204] width 26 height 21
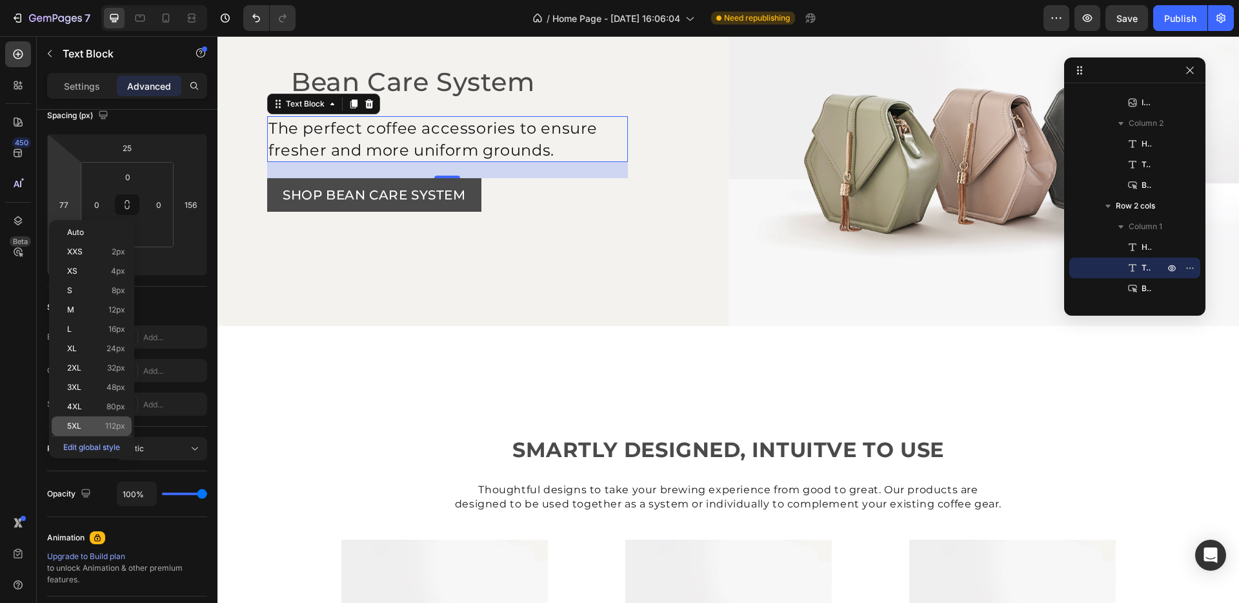
click at [94, 427] on p "5XL 112px" at bounding box center [96, 425] width 58 height 9
type input "112"
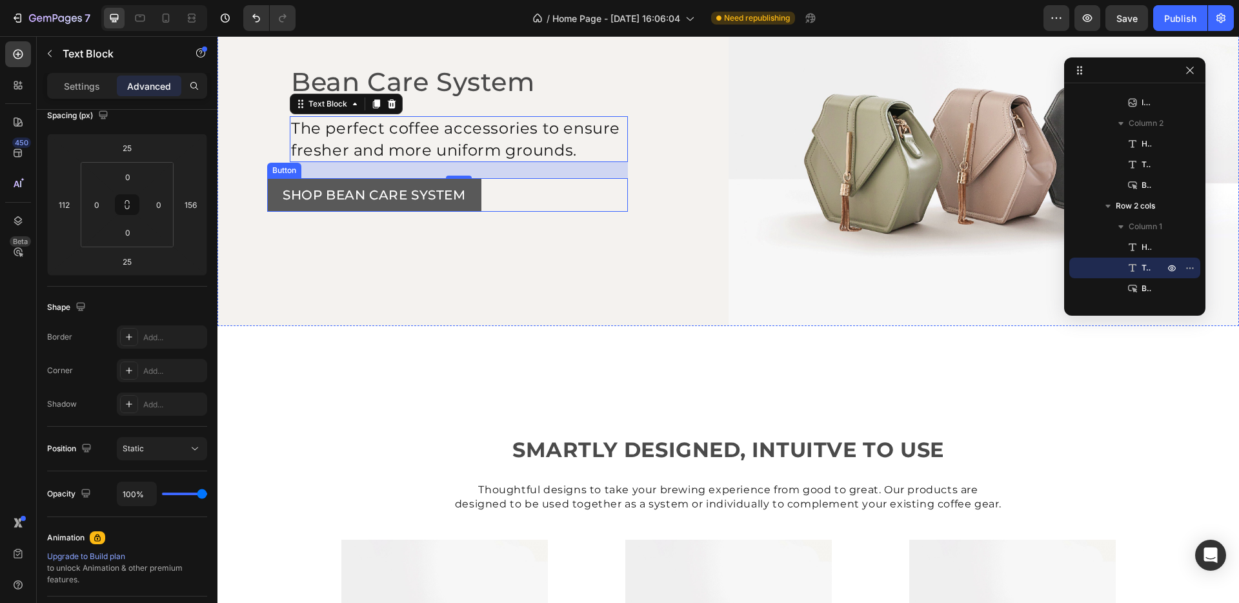
click at [272, 194] on button "SHOP BEAN CARE SYSTEM" at bounding box center [374, 195] width 214 height 34
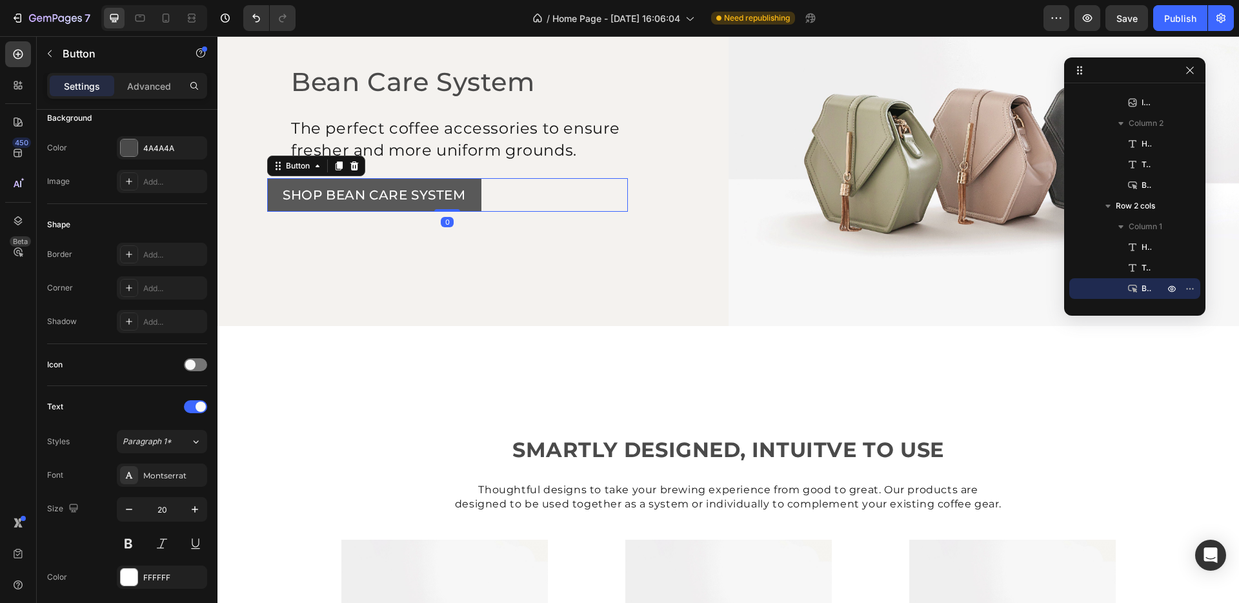
scroll to position [0, 0]
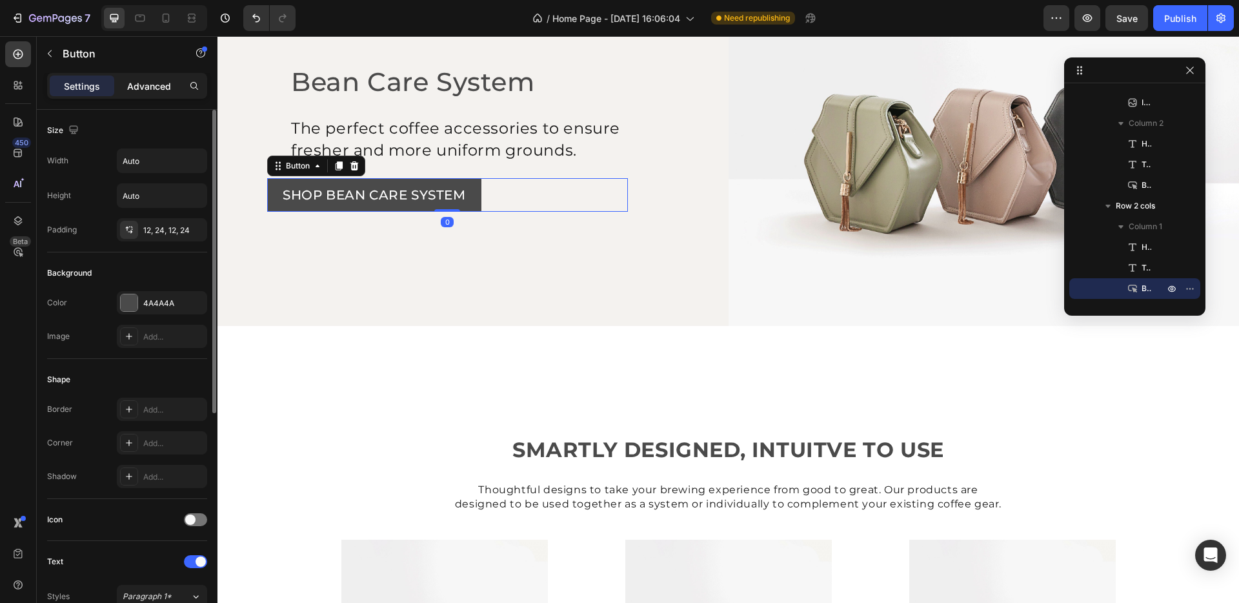
click at [143, 91] on p "Advanced" at bounding box center [149, 86] width 44 height 14
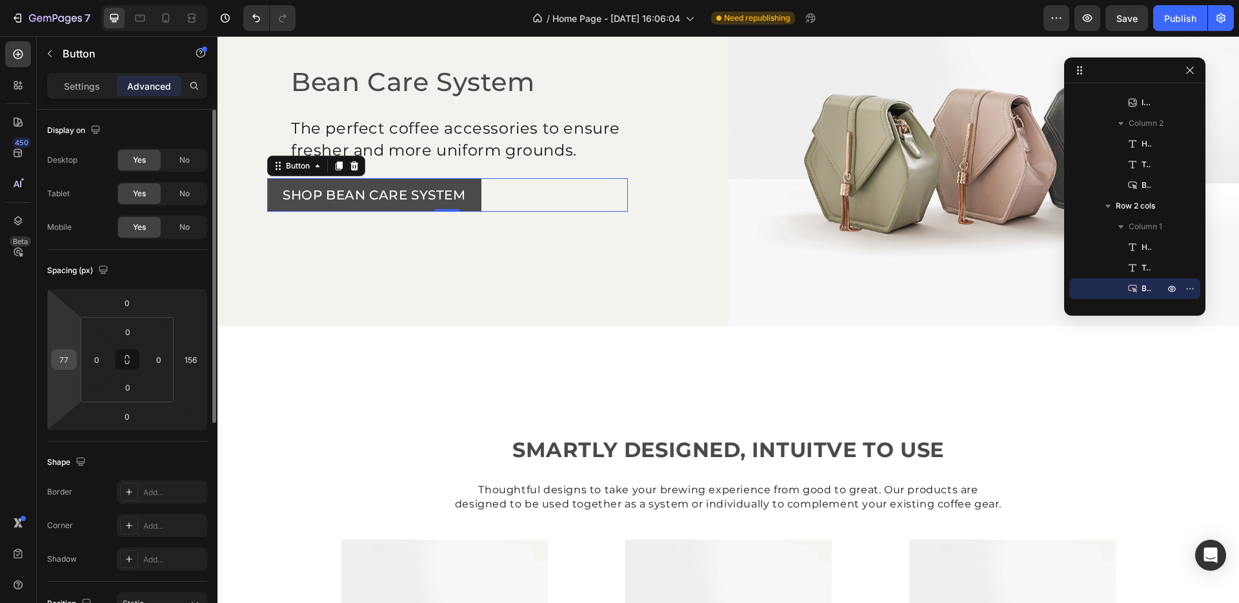
click at [69, 360] on input "77" at bounding box center [63, 359] width 19 height 19
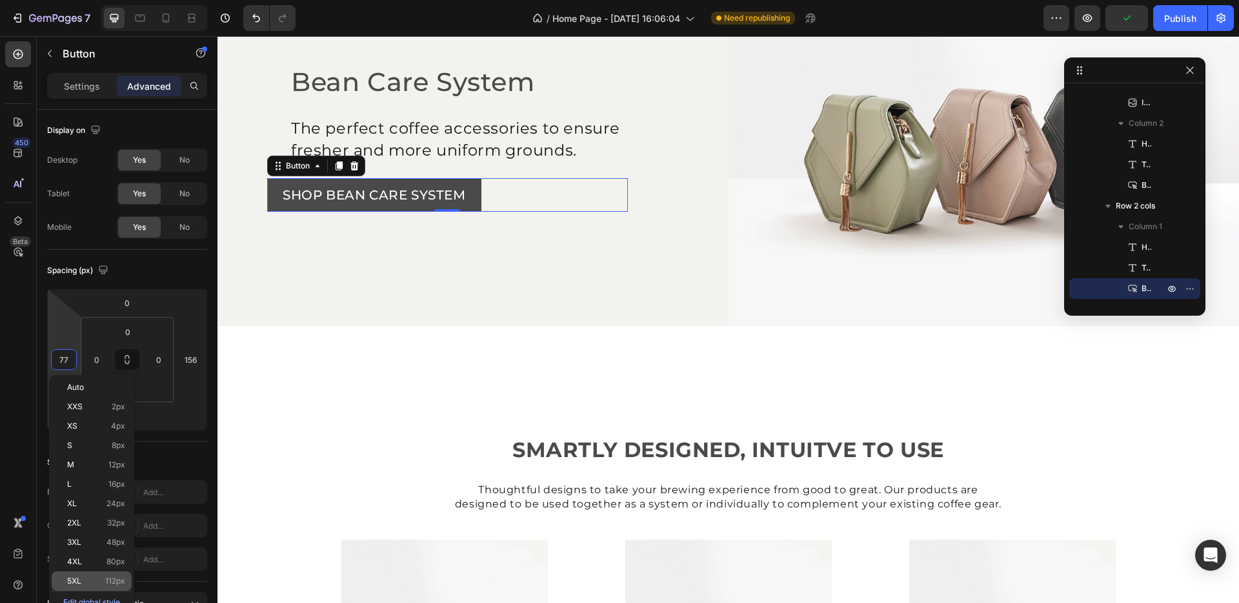
click at [99, 586] on div "5XL 112px" at bounding box center [92, 580] width 80 height 19
type input "112"
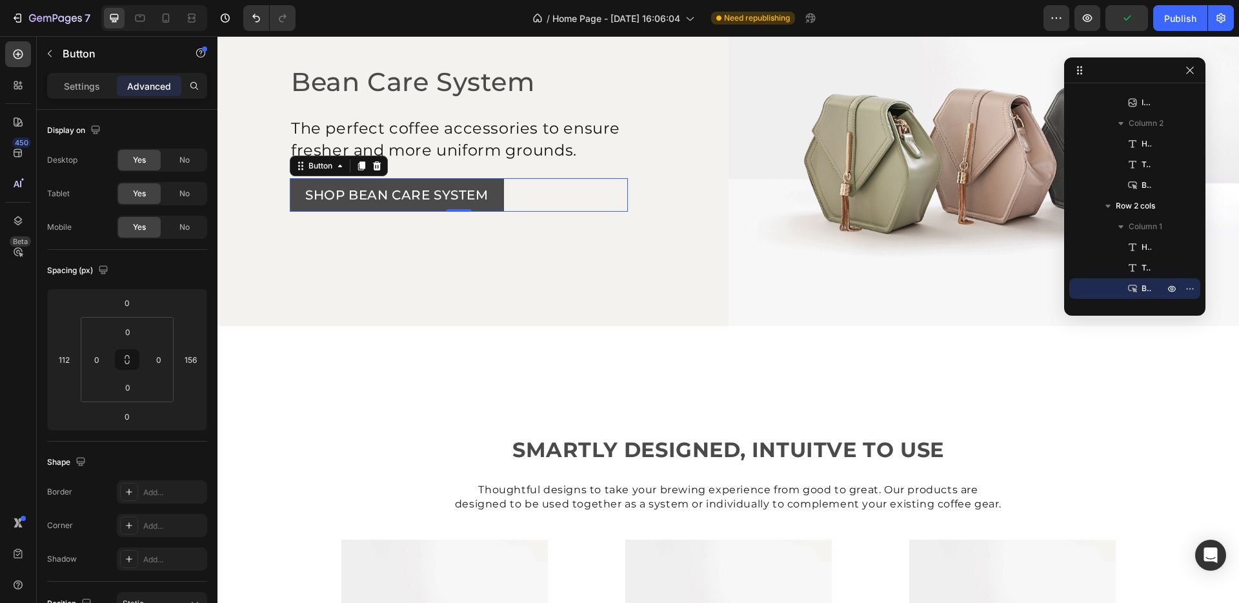
click at [563, 336] on div "Image Smart Canister, but double it Heading Our fan-favorite Smart Canister is …" at bounding box center [727, 253] width 1021 height 2798
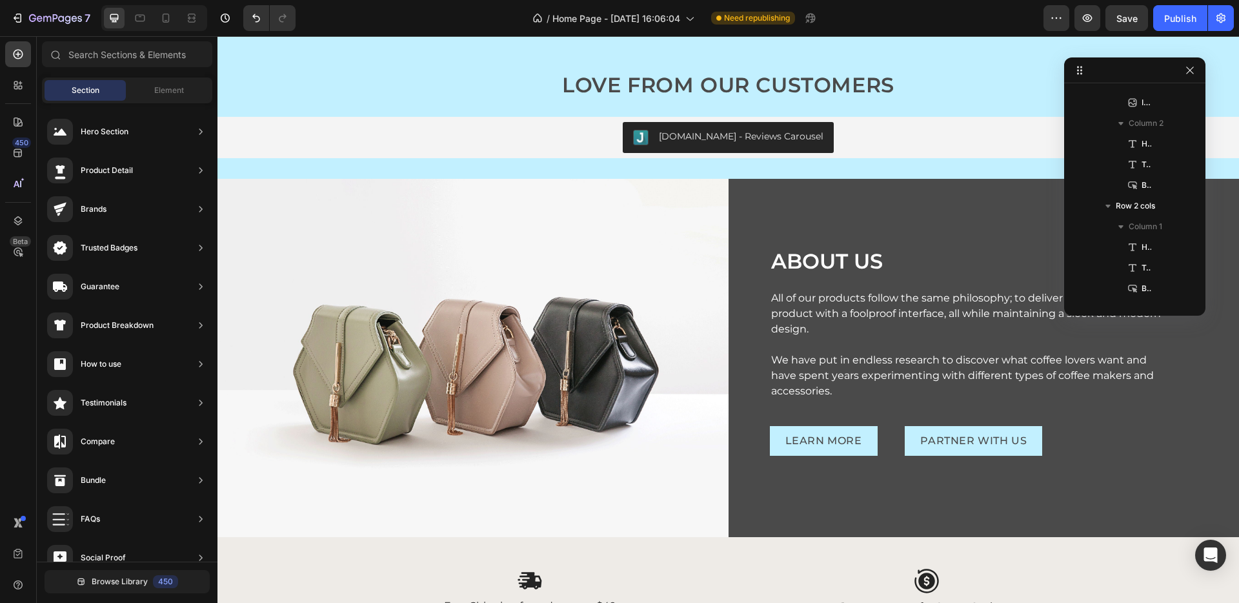
scroll to position [2155, 0]
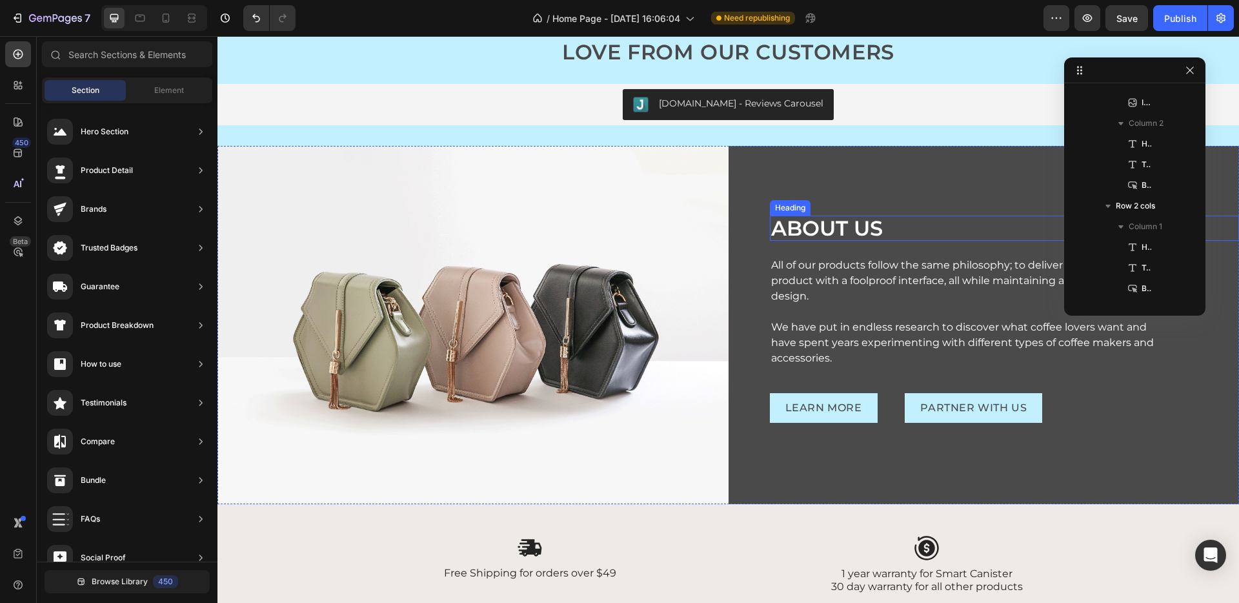
click at [785, 239] on div "ABOUT US Heading" at bounding box center [1005, 227] width 470 height 25
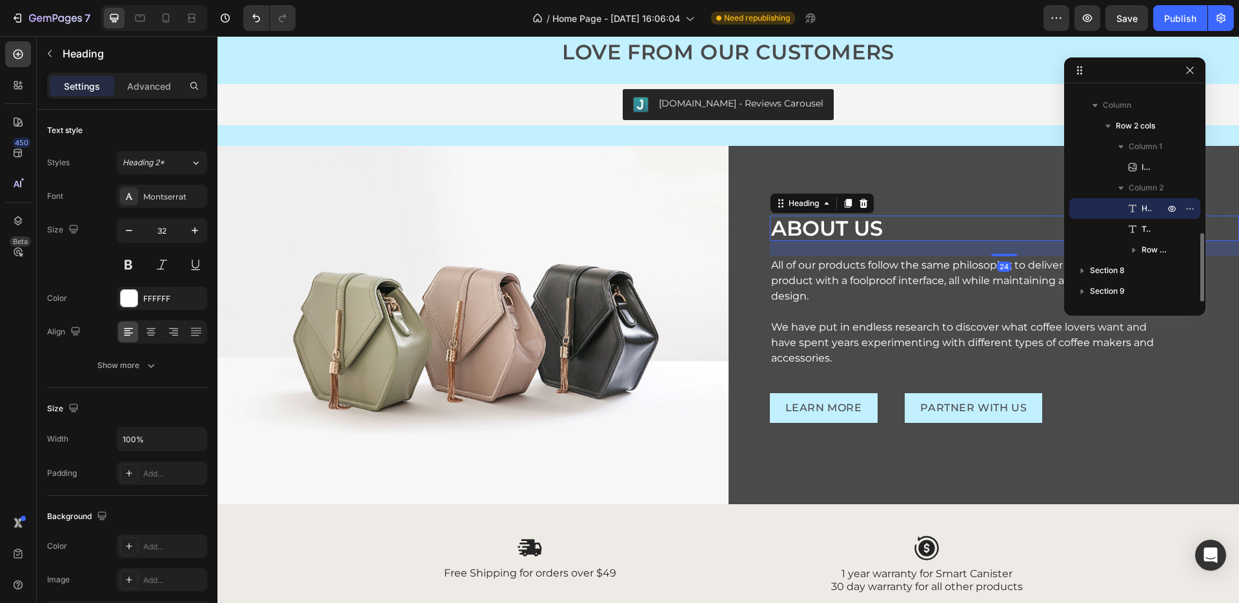
click at [783, 236] on h2 "ABOUT US" at bounding box center [1005, 227] width 470 height 25
click at [162, 81] on p "Advanced" at bounding box center [149, 86] width 44 height 14
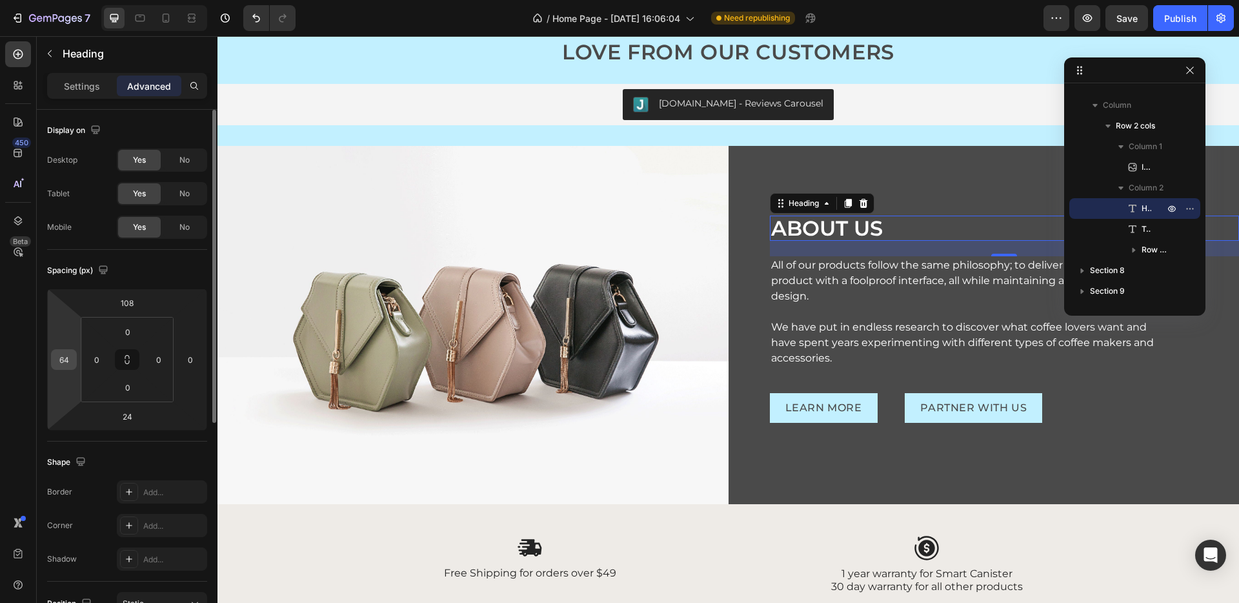
click at [72, 357] on input "64" at bounding box center [63, 359] width 19 height 19
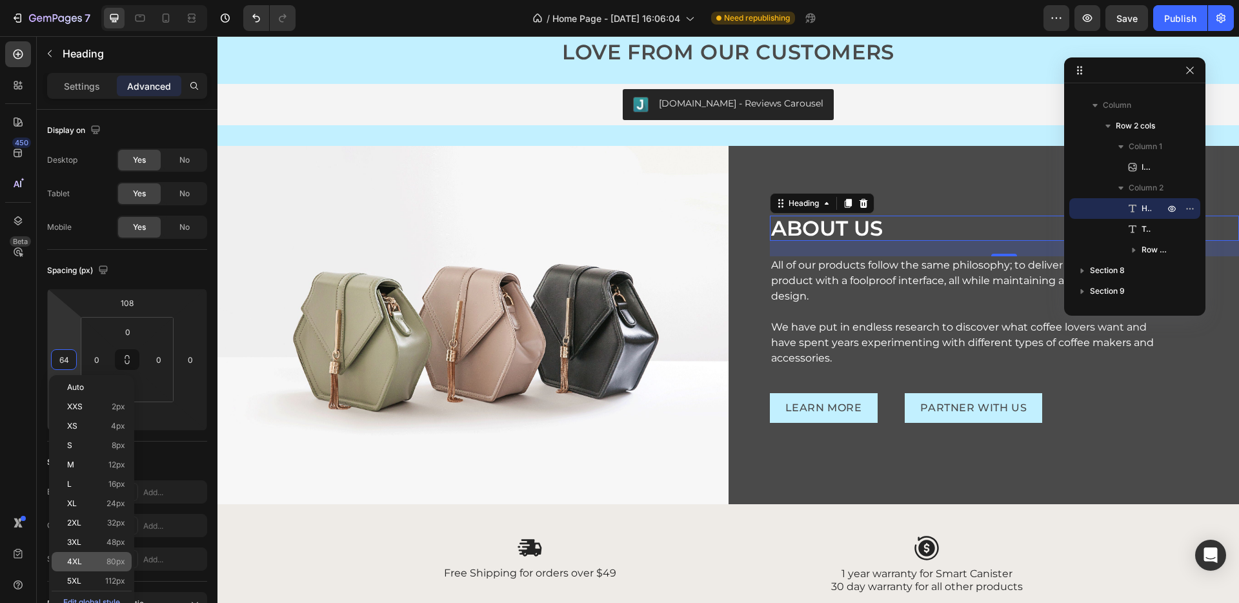
click at [114, 563] on span "80px" at bounding box center [115, 561] width 19 height 9
type input "80"
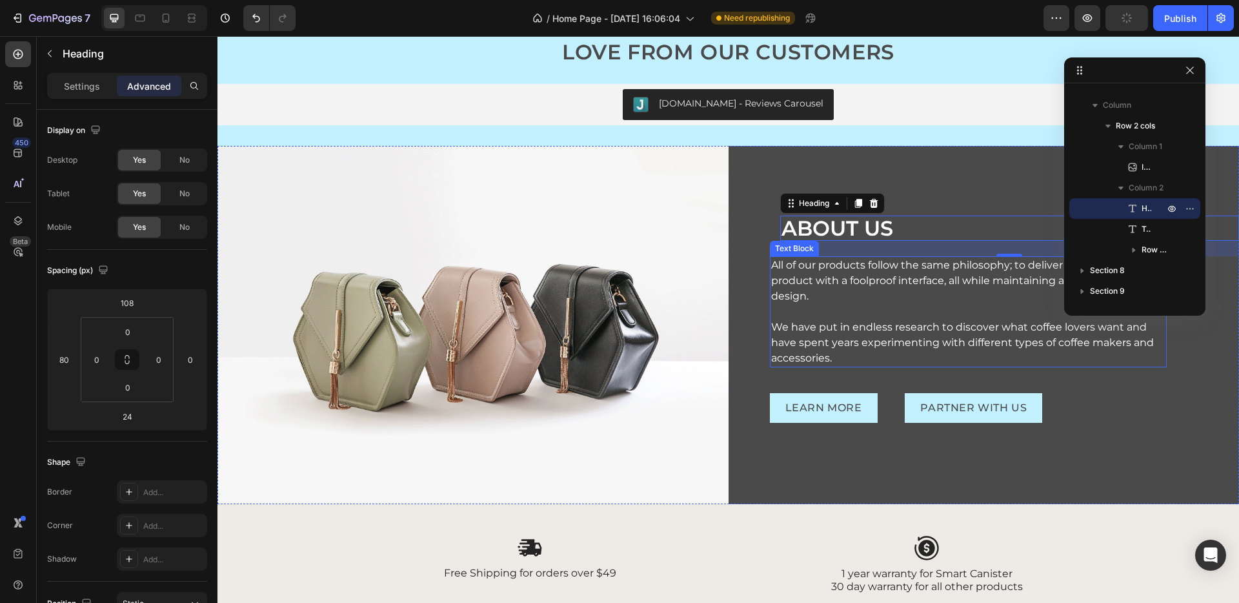
click at [909, 265] on p "All of our products follow the same philosophy; to deliver a functional product…" at bounding box center [968, 280] width 395 height 46
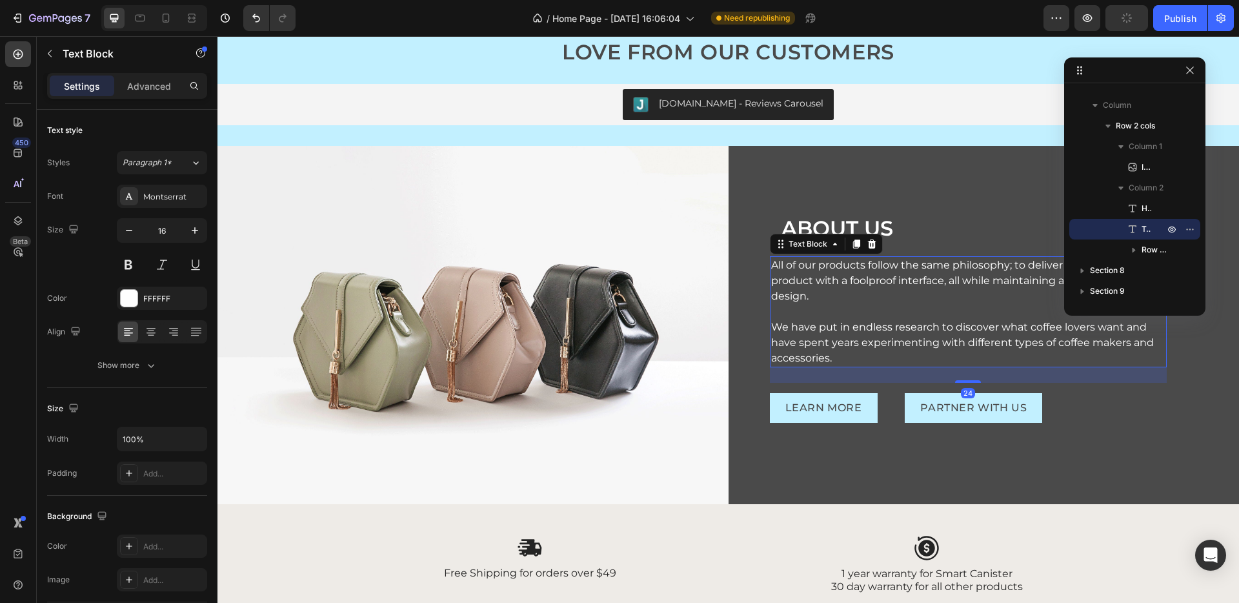
click at [841, 285] on p "All of our products follow the same philosophy; to deliver a functional product…" at bounding box center [968, 280] width 395 height 46
drag, startPoint x: 141, startPoint y: 94, endPoint x: 168, endPoint y: 143, distance: 56.0
click at [141, 94] on div "Advanced" at bounding box center [149, 85] width 65 height 21
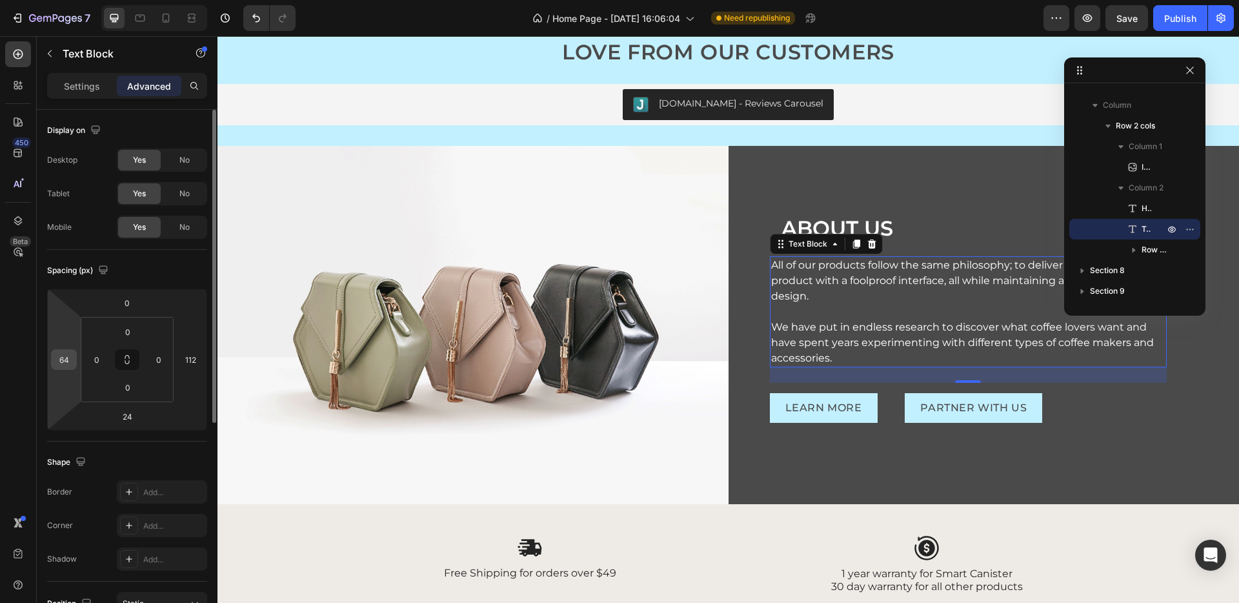
click at [62, 351] on input "64" at bounding box center [63, 359] width 19 height 19
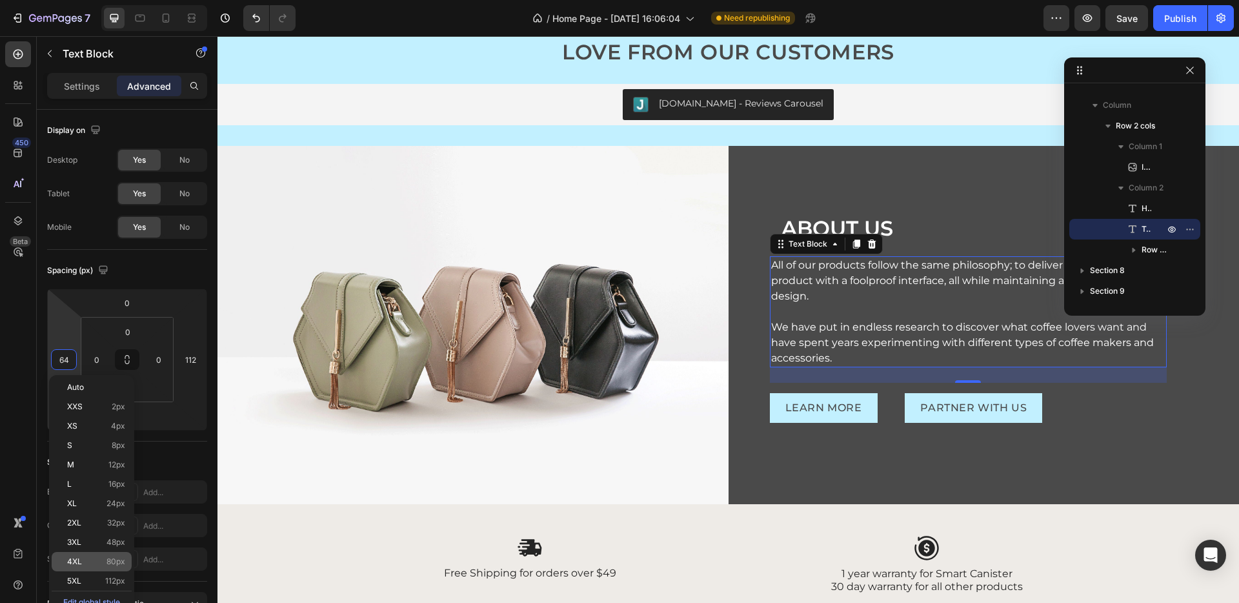
click at [107, 559] on span "80px" at bounding box center [115, 561] width 19 height 9
type input "80"
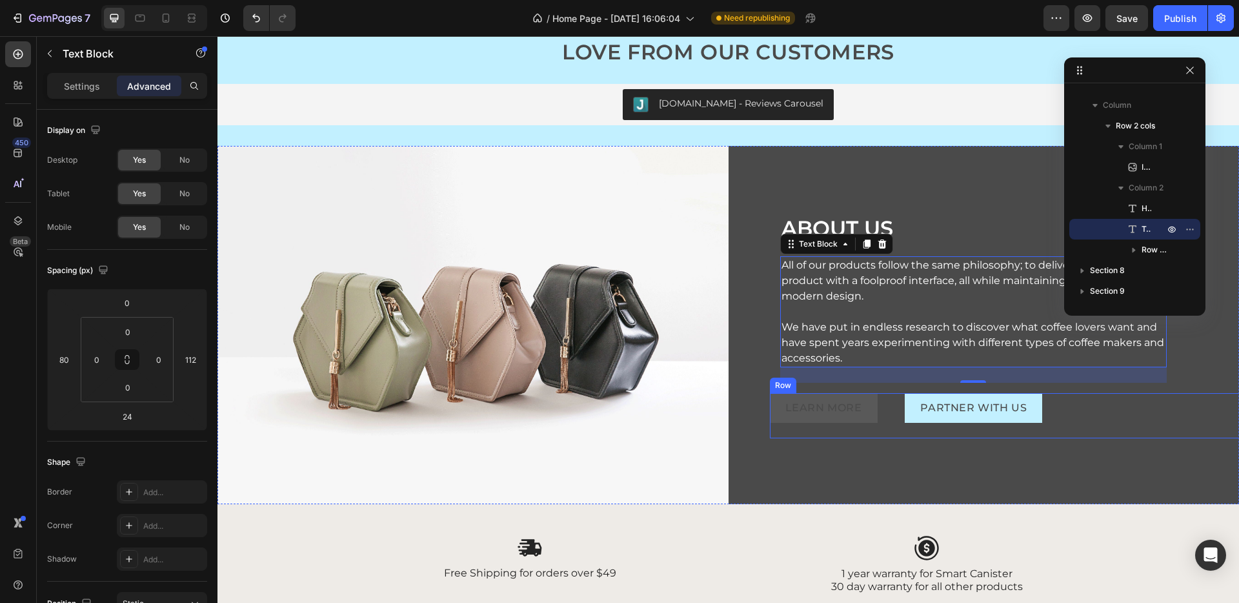
click at [827, 416] on button "LEARN MORE" at bounding box center [824, 408] width 108 height 30
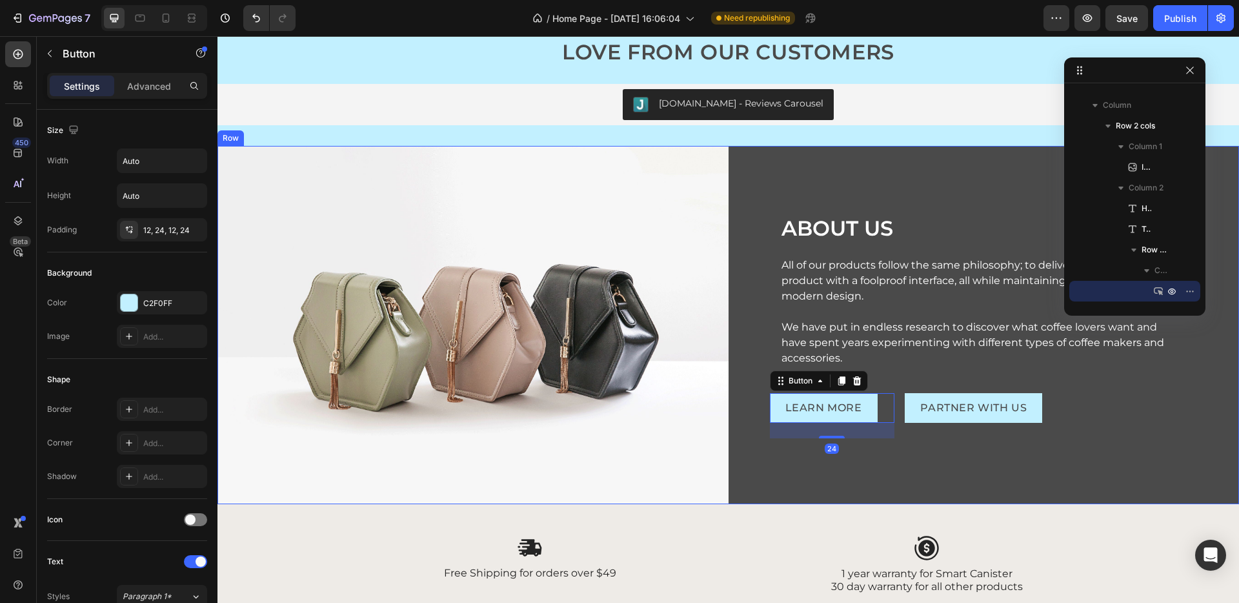
click at [750, 421] on div "ABOUT US Heading All of our products follow the same philosophy; to deliver a f…" at bounding box center [983, 325] width 511 height 358
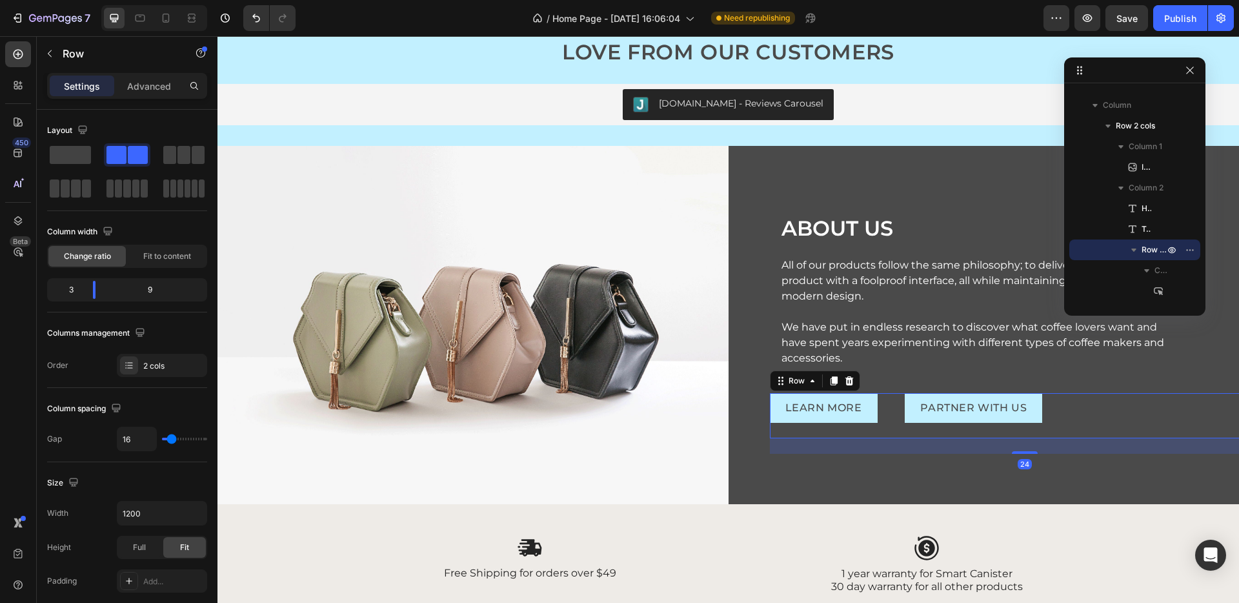
click at [914, 433] on div "PARTNER WITH US Button" at bounding box center [1093, 415] width 376 height 45
click at [134, 86] on p "Advanced" at bounding box center [149, 86] width 44 height 14
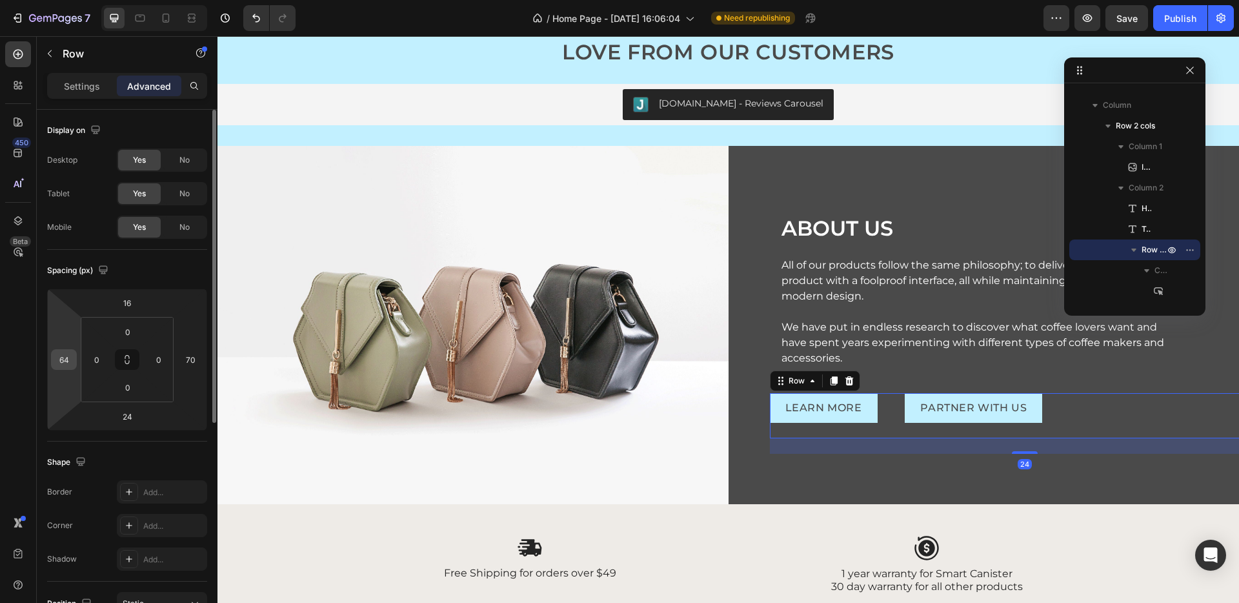
click at [61, 361] on input "64" at bounding box center [63, 359] width 19 height 19
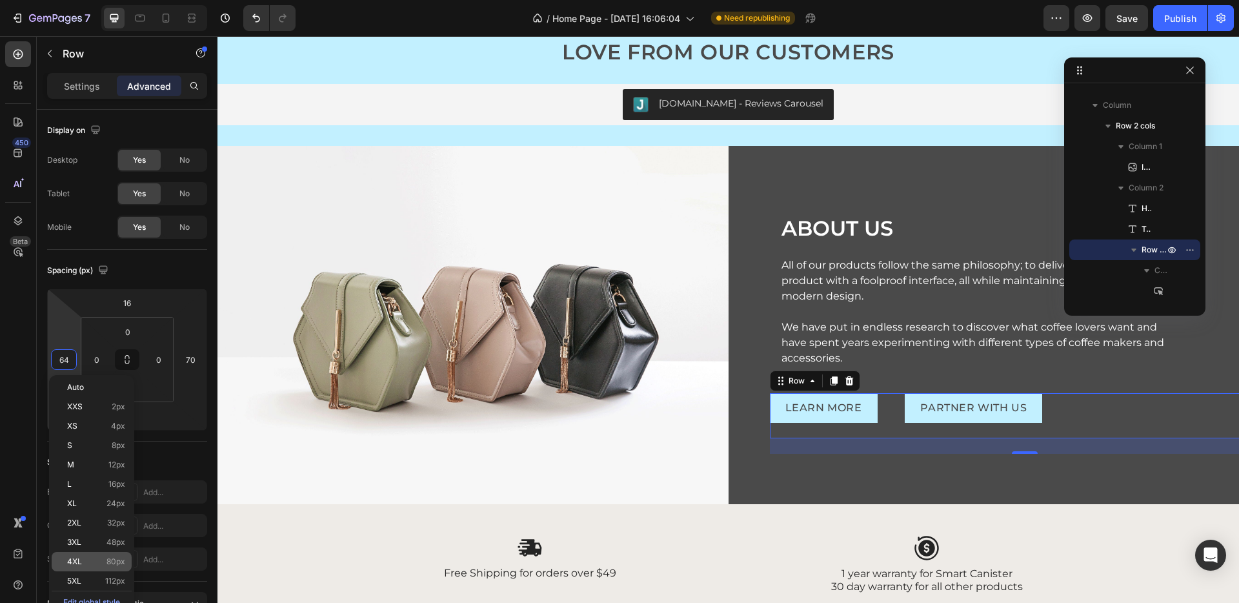
click at [121, 563] on span "80px" at bounding box center [115, 561] width 19 height 9
type input "80"
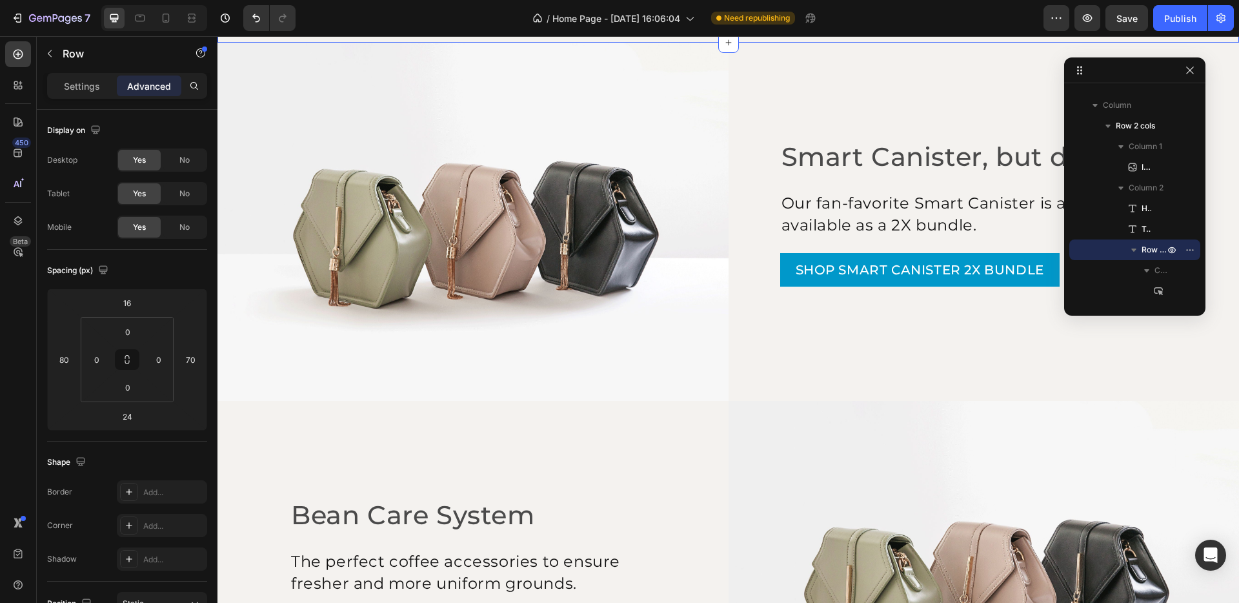
scroll to position [810, 0]
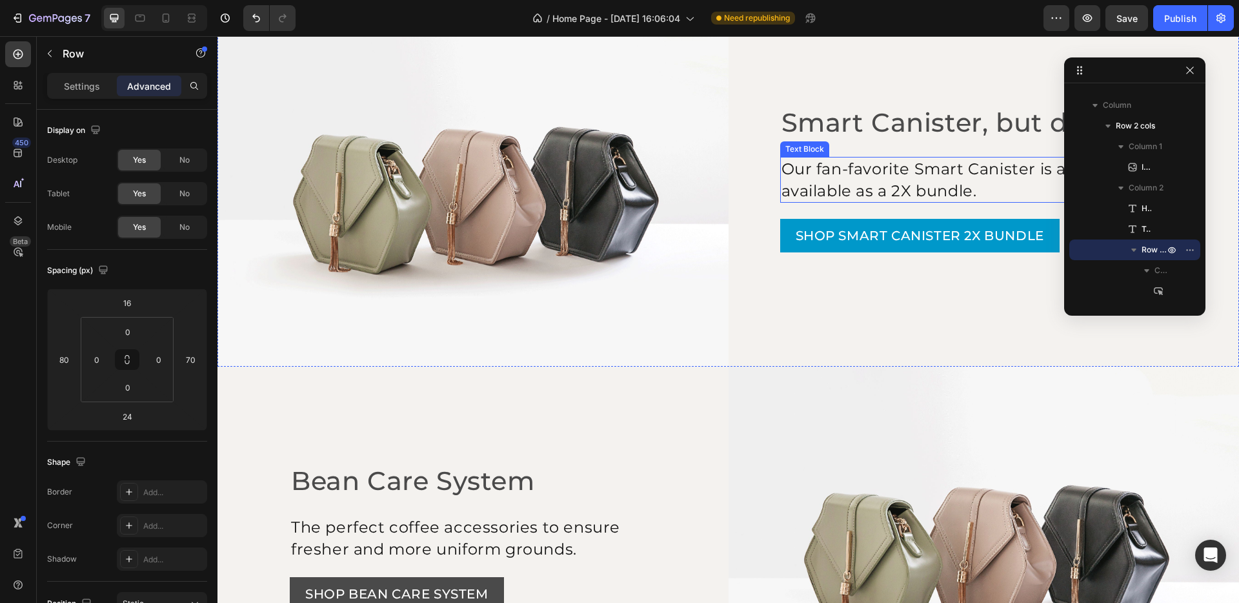
click at [940, 186] on p "Our fan-favorite Smart Canister is also available as a 2X bundle." at bounding box center [969, 179] width 377 height 43
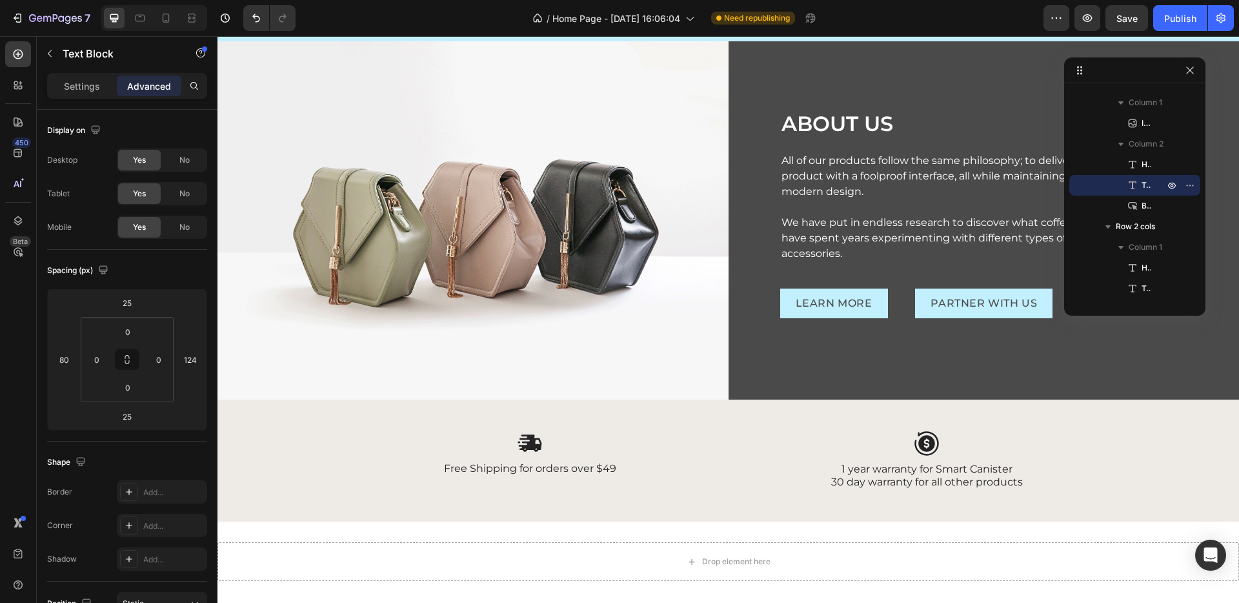
scroll to position [2041, 0]
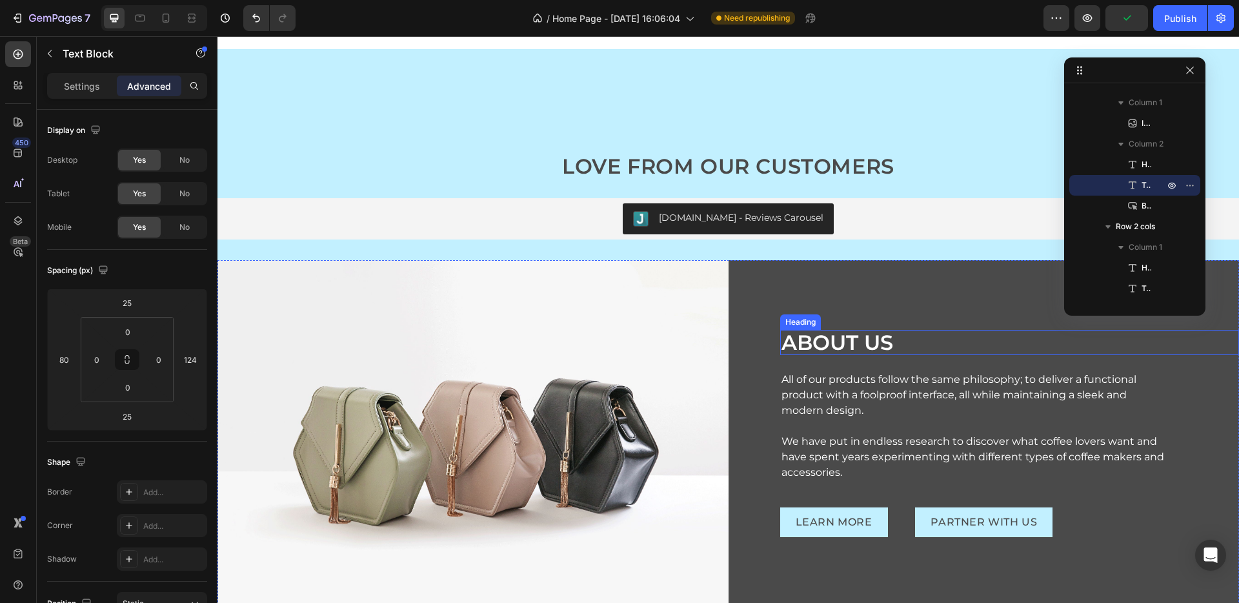
click at [856, 343] on h2 "ABOUT US" at bounding box center [1009, 342] width 459 height 25
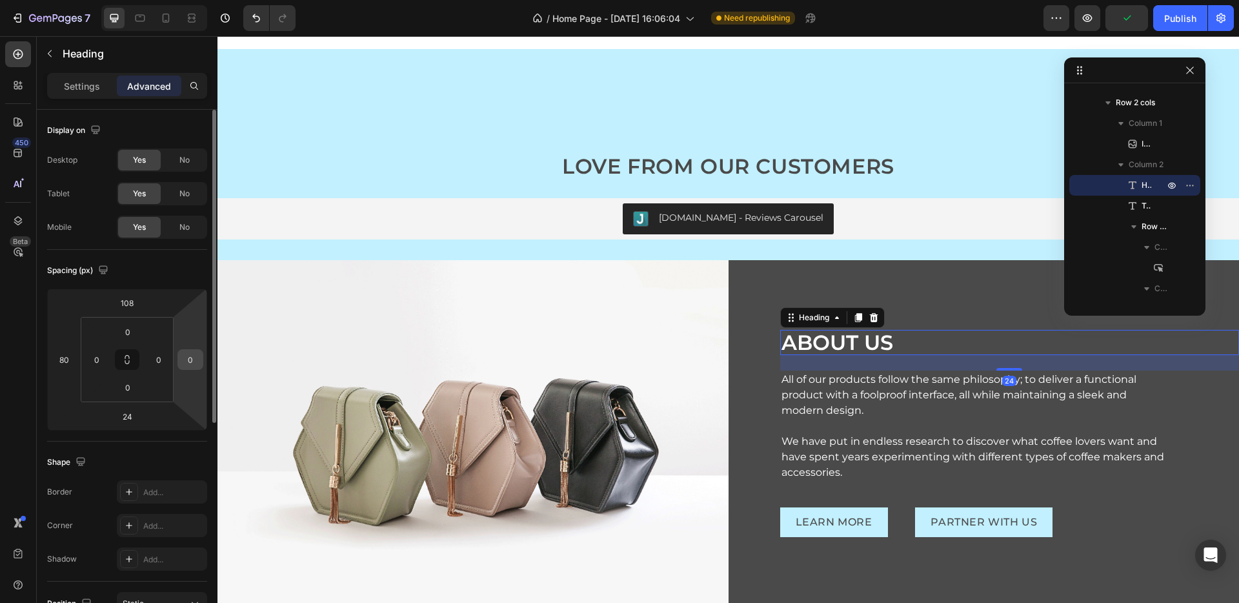
click at [186, 363] on input "0" at bounding box center [190, 359] width 19 height 19
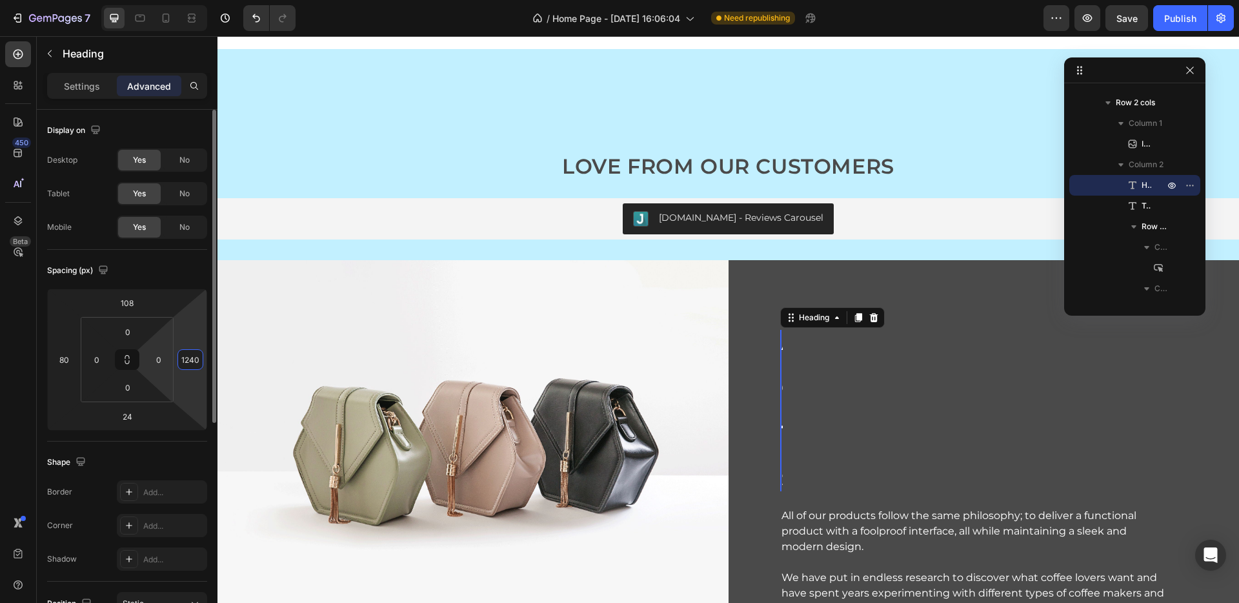
type input "124"
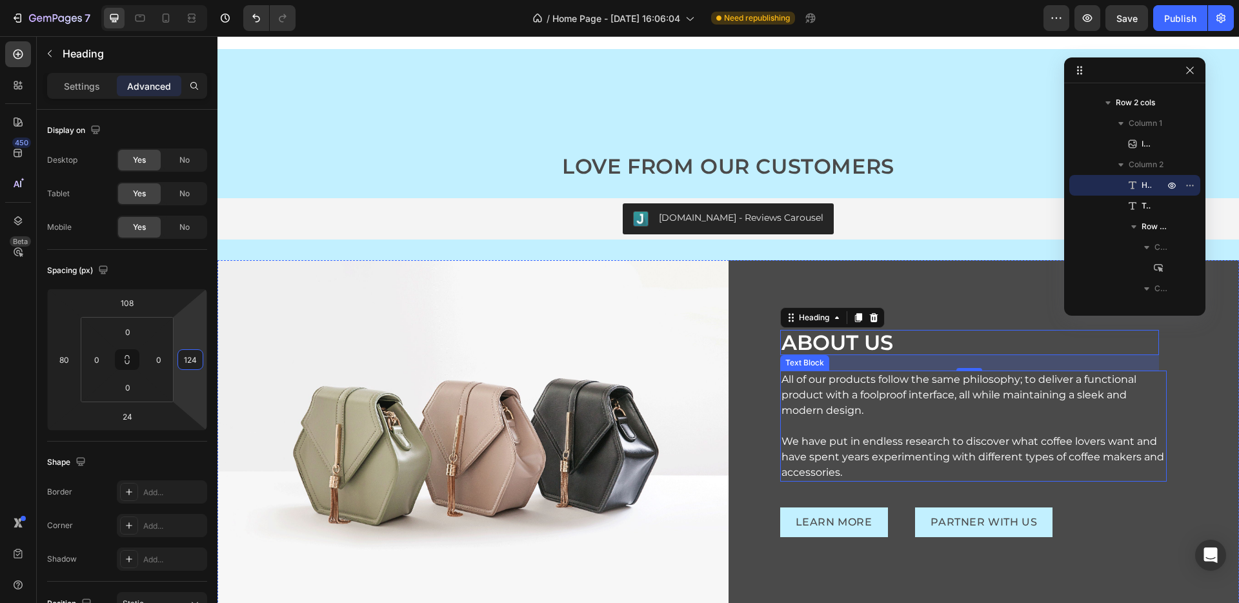
click at [826, 393] on p "All of our products follow the same philosophy; to deliver a functional product…" at bounding box center [973, 395] width 385 height 46
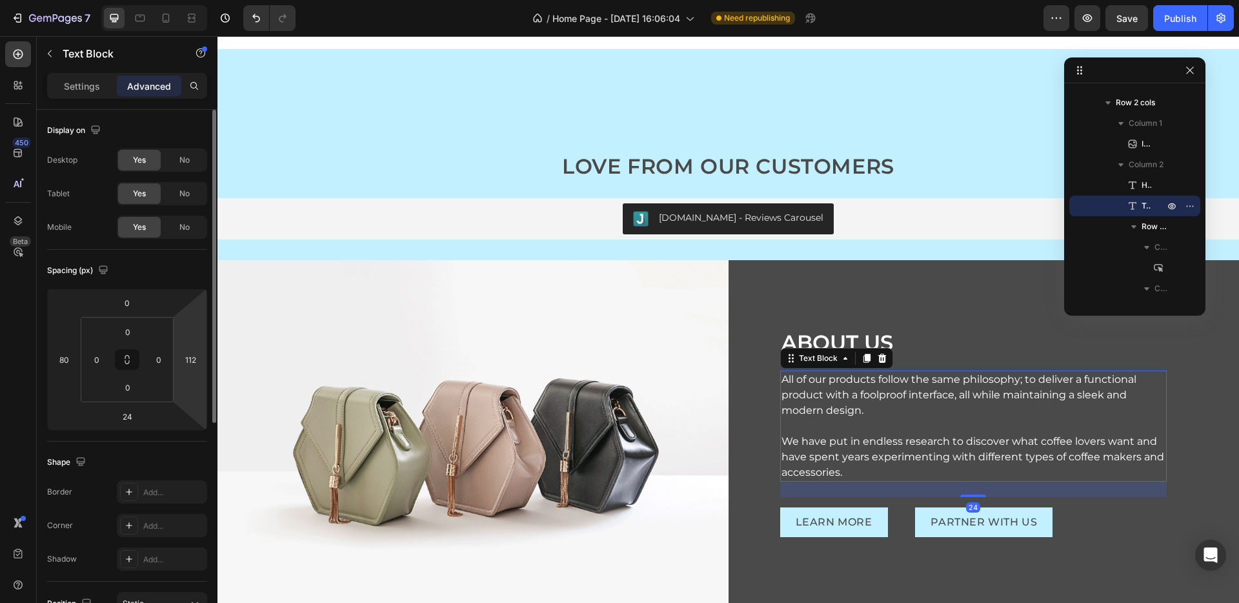
click at [177, 0] on html "7 / Home Page - Aug 21, 16:06:04 Need republishing Preview Save Publish 450 Bet…" at bounding box center [619, 0] width 1239 height 0
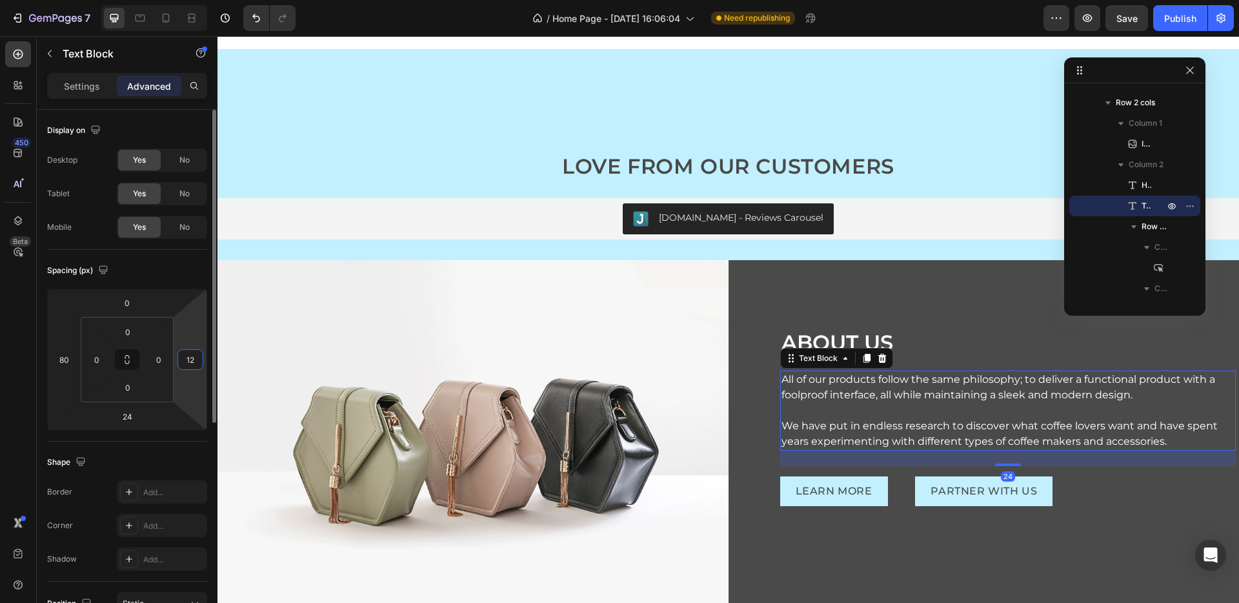
type input "124"
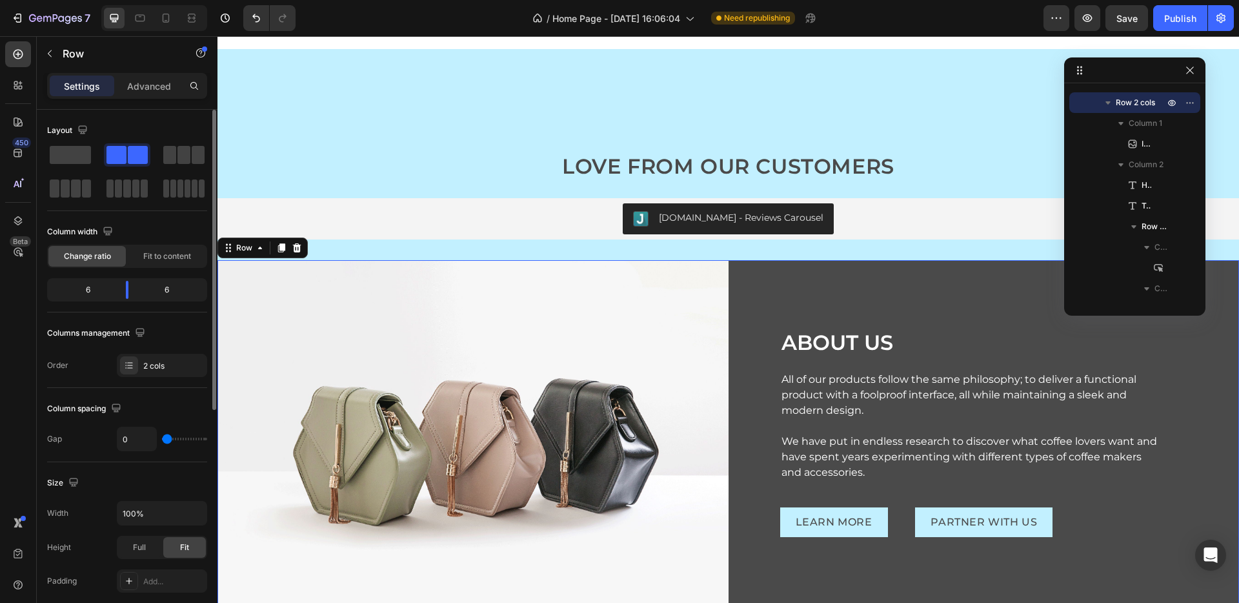
click at [1074, 506] on div "ABOUT US Heading All of our products follow the same philosophy; to deliver a f…" at bounding box center [983, 439] width 511 height 358
click at [1079, 512] on div "PARTNER WITH US Button" at bounding box center [1103, 522] width 376 height 30
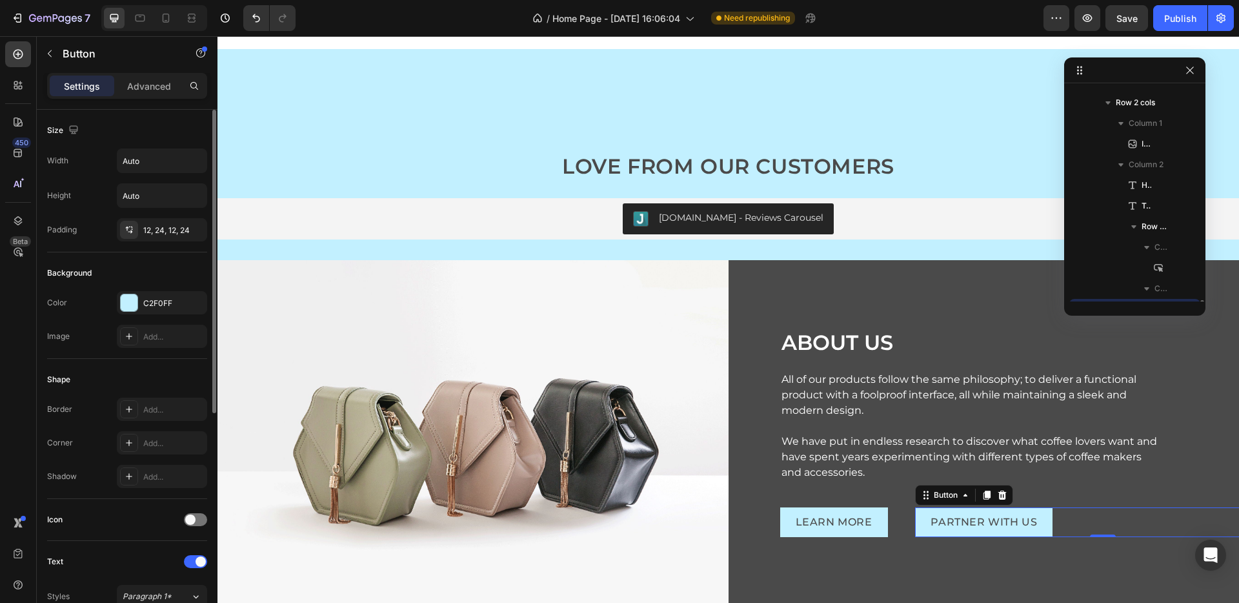
scroll to position [530, 0]
click at [135, 88] on p "Advanced" at bounding box center [149, 86] width 44 height 14
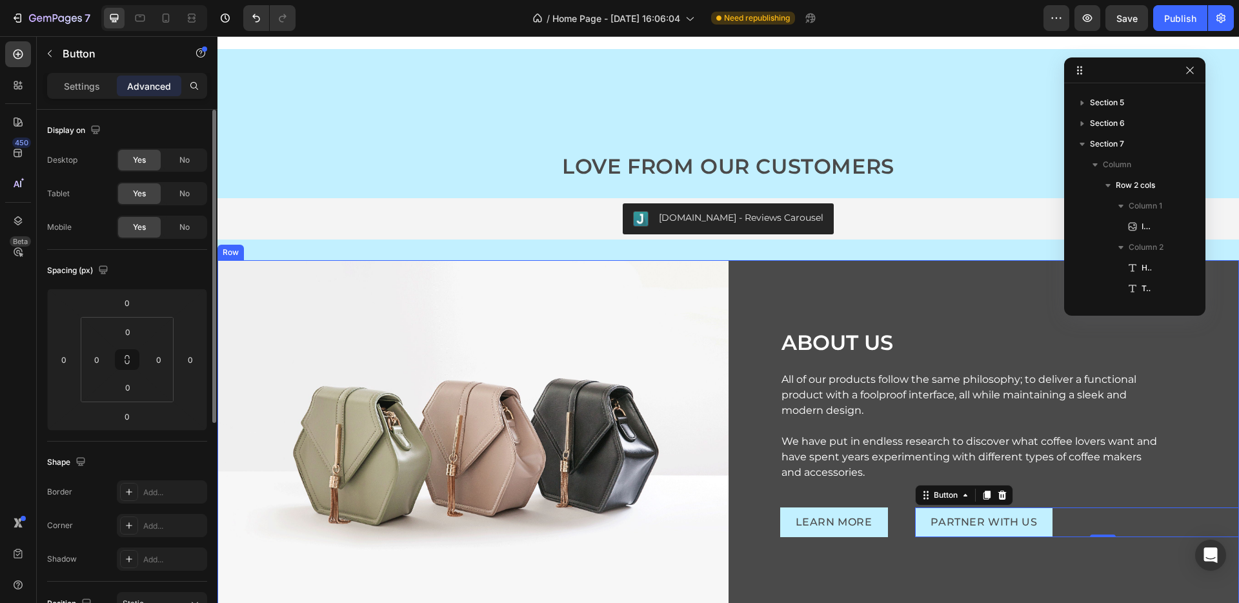
click at [1100, 556] on div "ABOUT US Heading All of our products follow the same philosophy; to deliver a f…" at bounding box center [983, 439] width 511 height 358
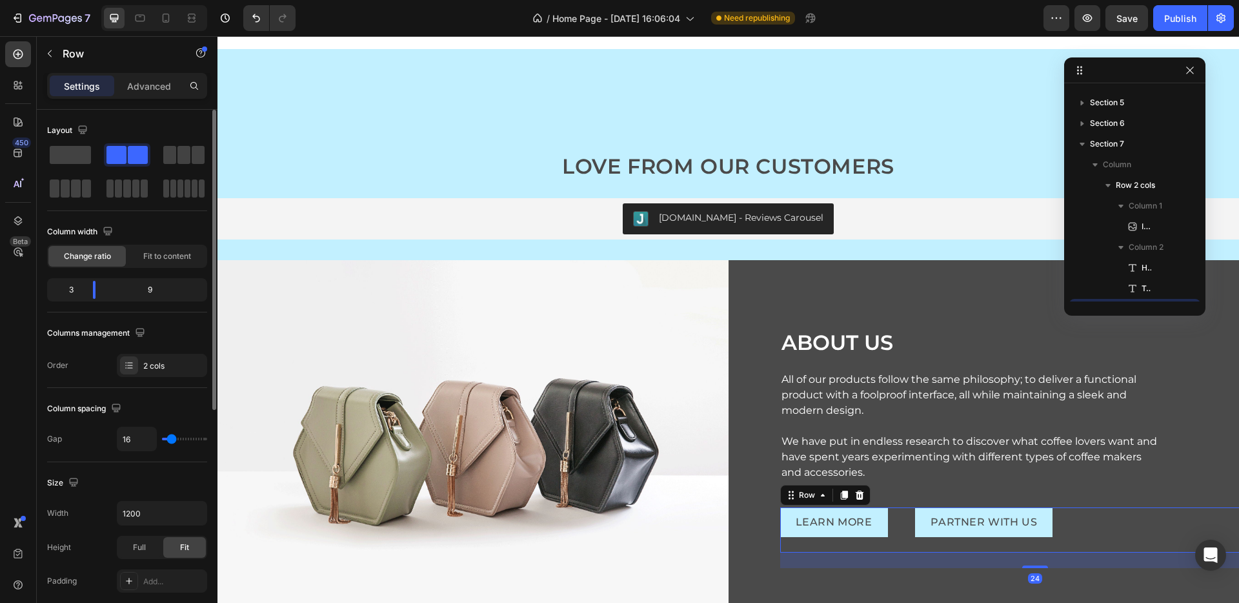
click at [1052, 546] on div "PARTNER WITH US Button" at bounding box center [1103, 529] width 376 height 45
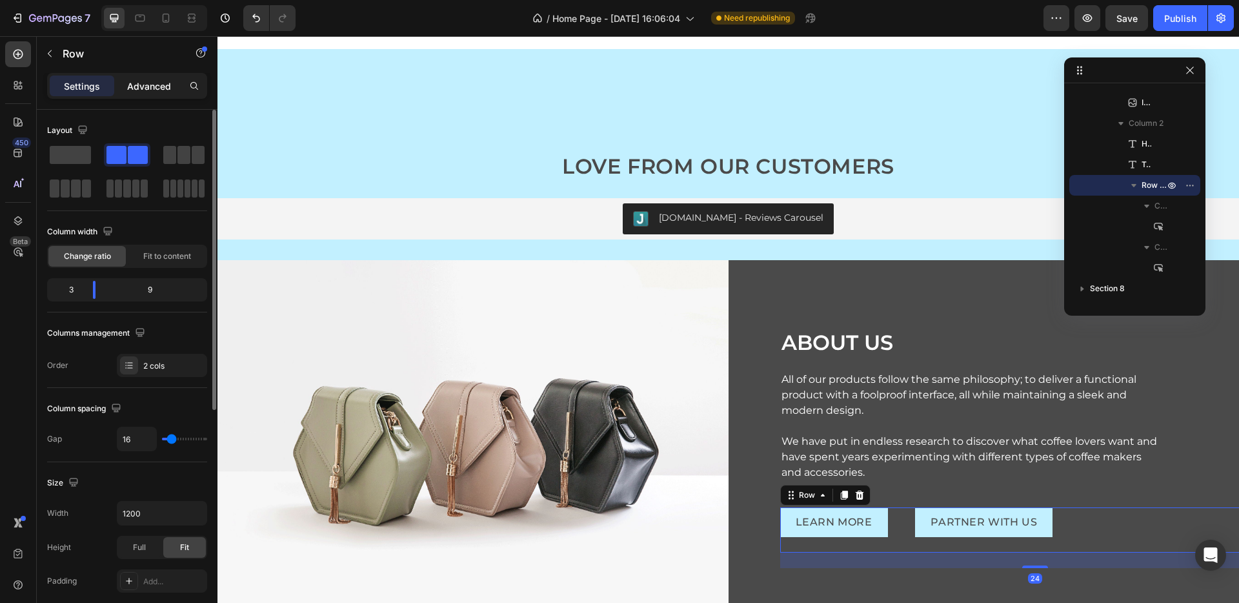
click at [165, 80] on p "Advanced" at bounding box center [149, 86] width 44 height 14
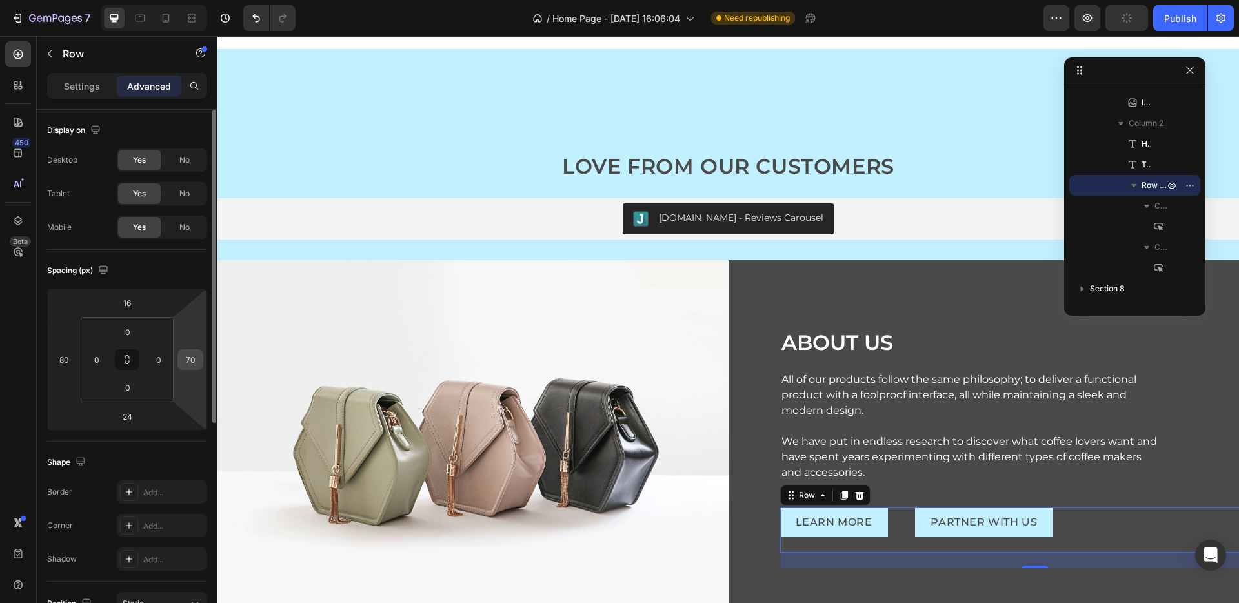
click at [190, 363] on input "70" at bounding box center [190, 359] width 19 height 19
type input "124"
click at [769, 356] on div "ABOUT US Heading All of our products follow the same philosophy; to deliver a f…" at bounding box center [983, 439] width 511 height 358
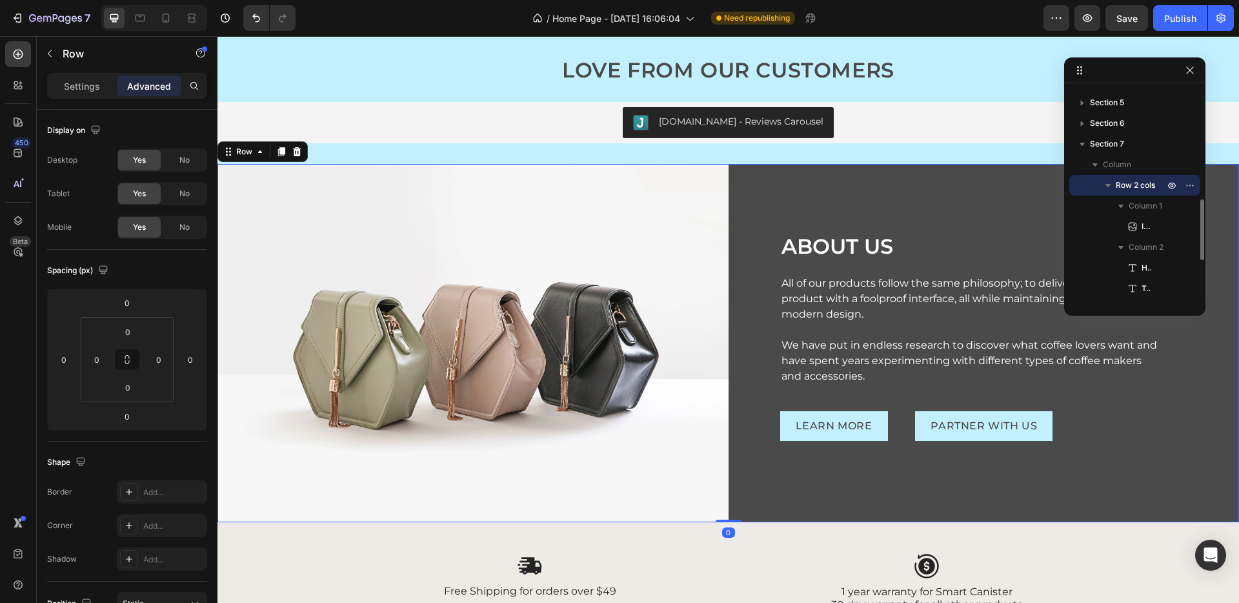
scroll to position [2268, 0]
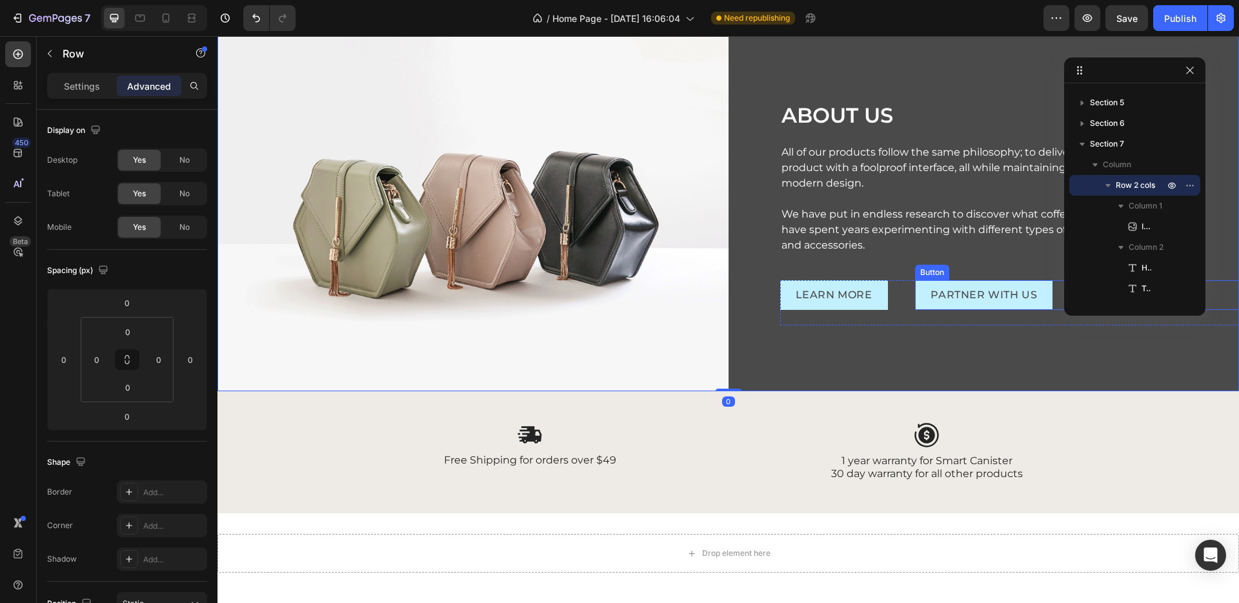
click at [1053, 292] on div "PARTNER WITH US Button" at bounding box center [1103, 295] width 376 height 30
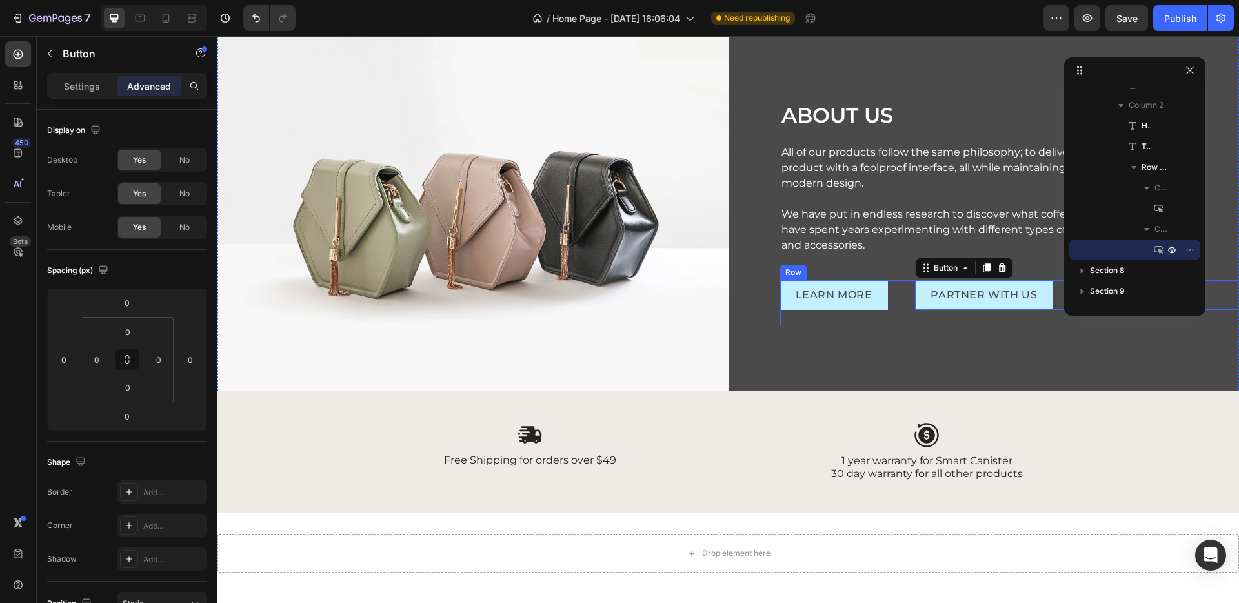
click at [892, 311] on div "LEARN MORE Button" at bounding box center [842, 302] width 125 height 45
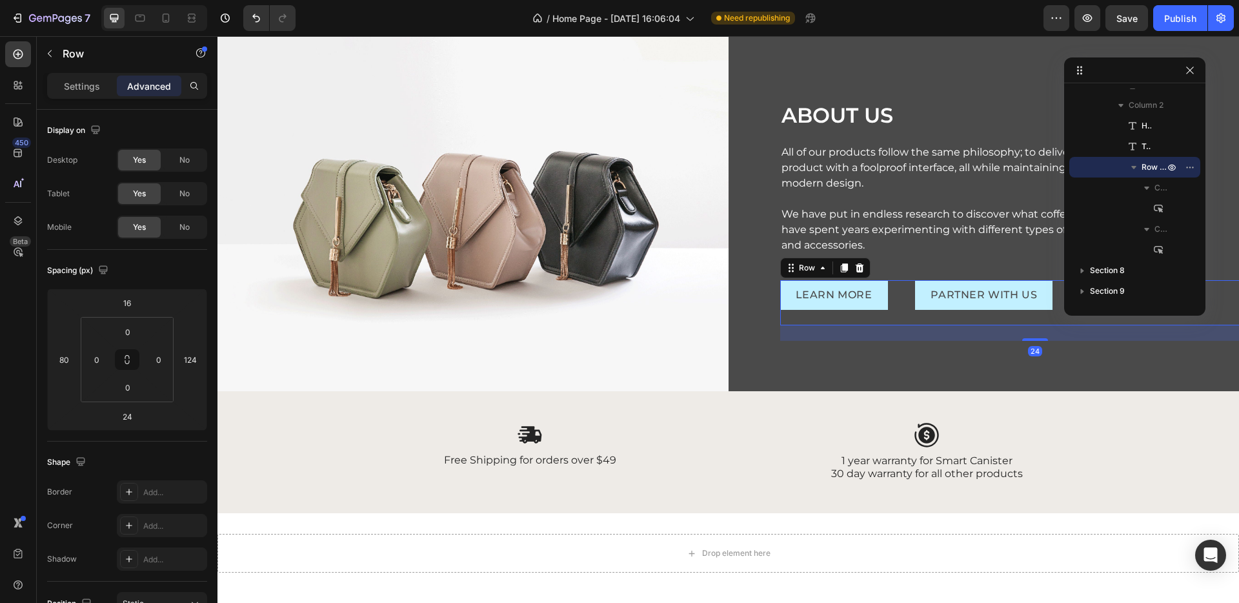
click at [898, 322] on div "LEARN MORE Button" at bounding box center [842, 302] width 125 height 45
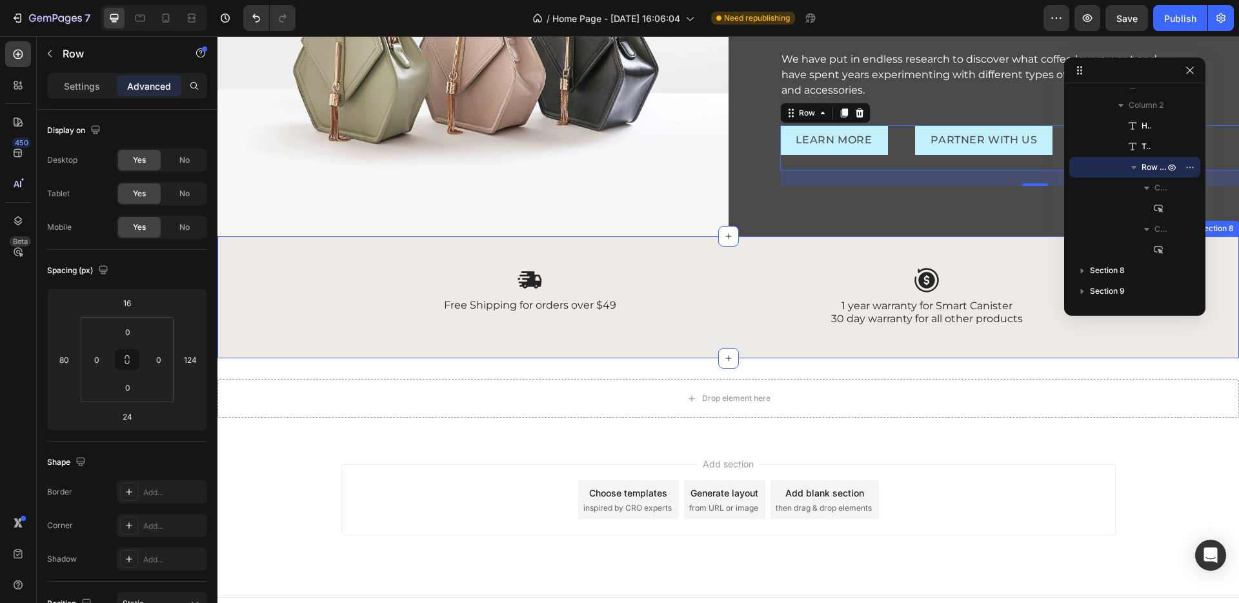
scroll to position [1845, 0]
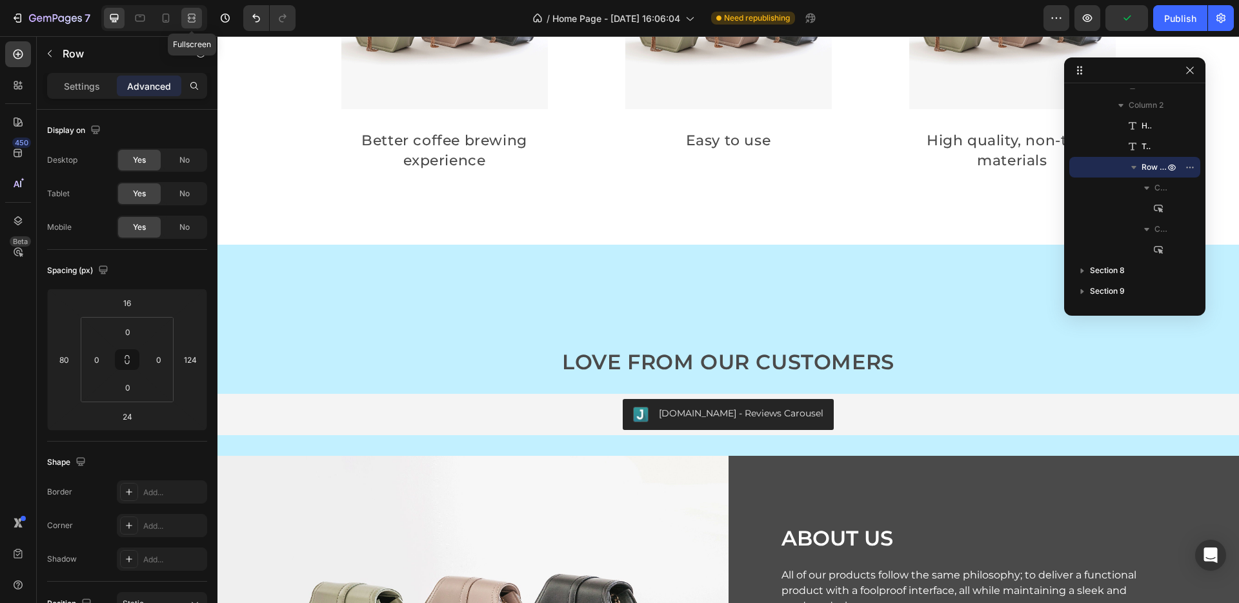
click at [192, 19] on icon at bounding box center [190, 17] width 4 height 3
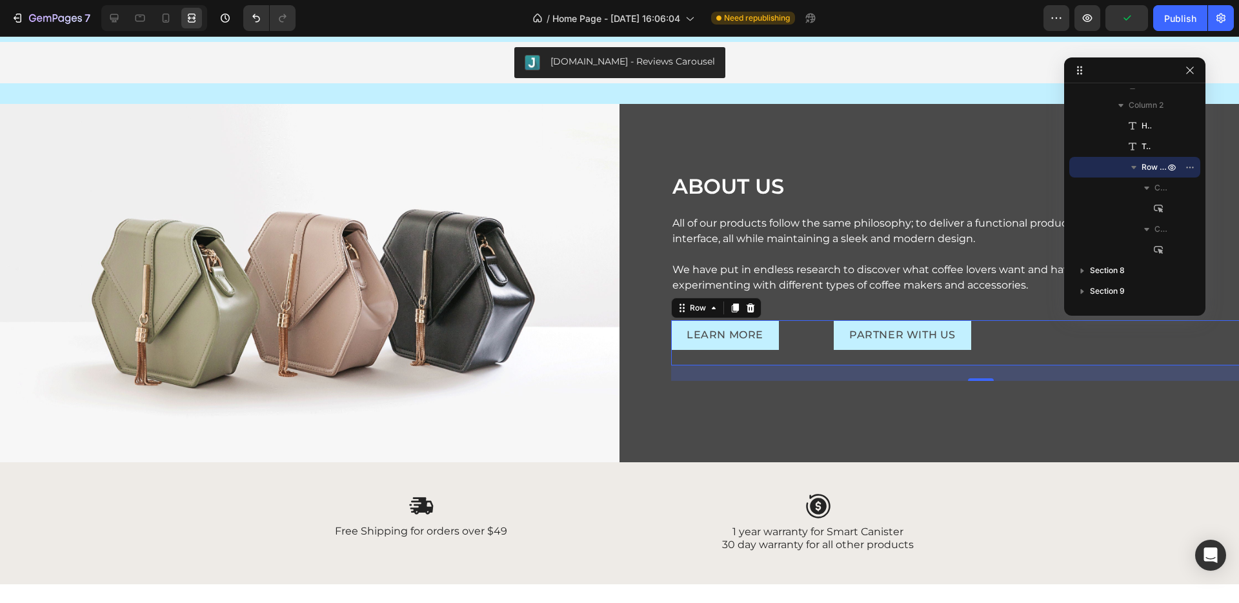
scroll to position [2232, 0]
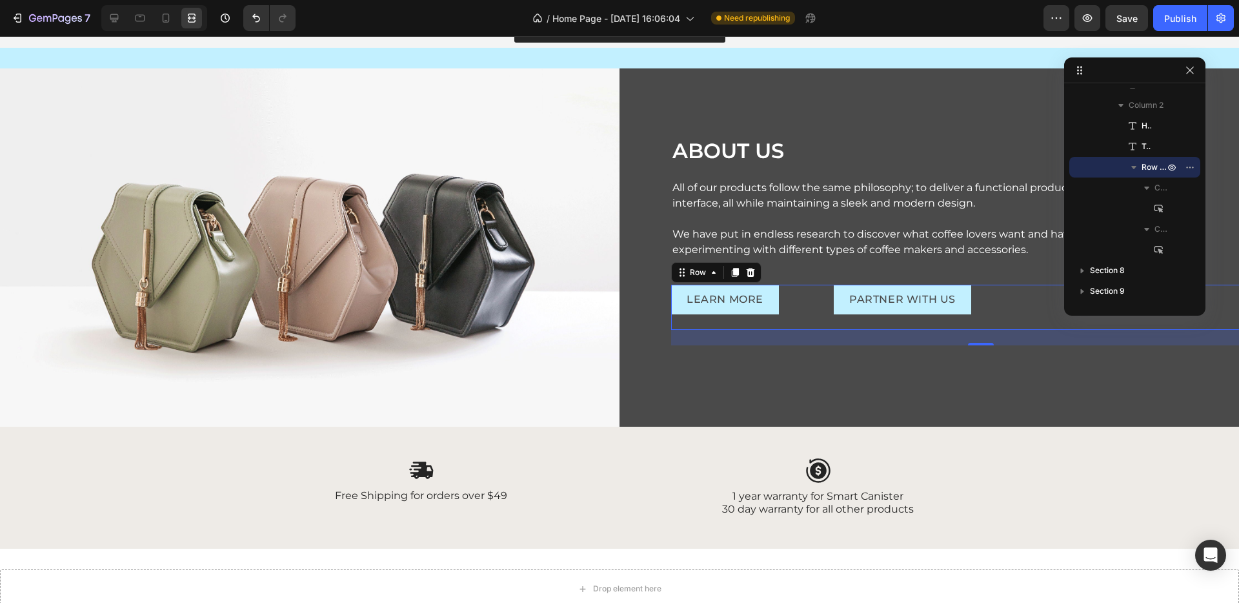
click at [842, 385] on div "ABOUT US Heading All of our products follow the same philosophy; to deliver a f…" at bounding box center [928, 247] width 619 height 358
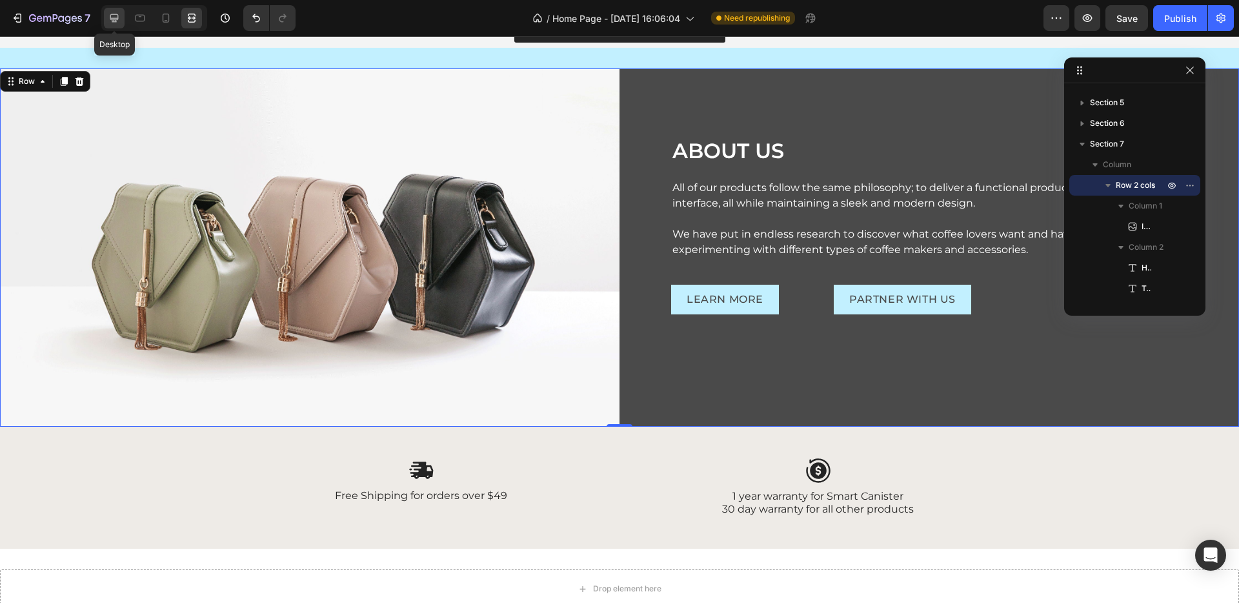
click at [111, 15] on icon at bounding box center [114, 18] width 8 height 8
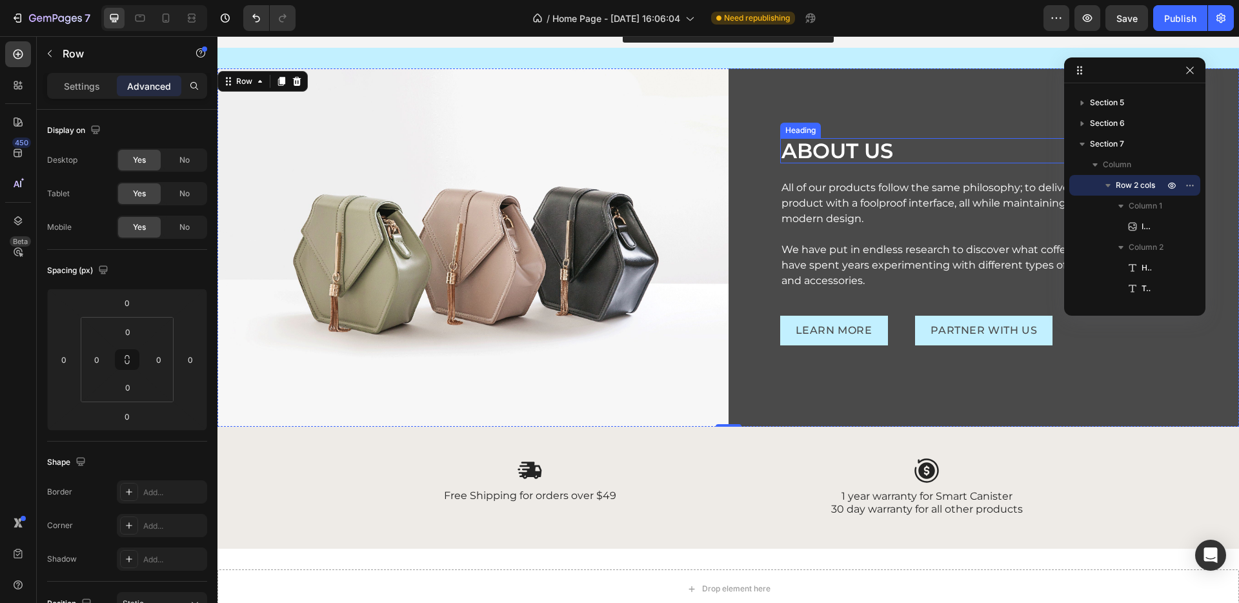
click at [819, 149] on h2 "ABOUT US" at bounding box center [969, 150] width 379 height 25
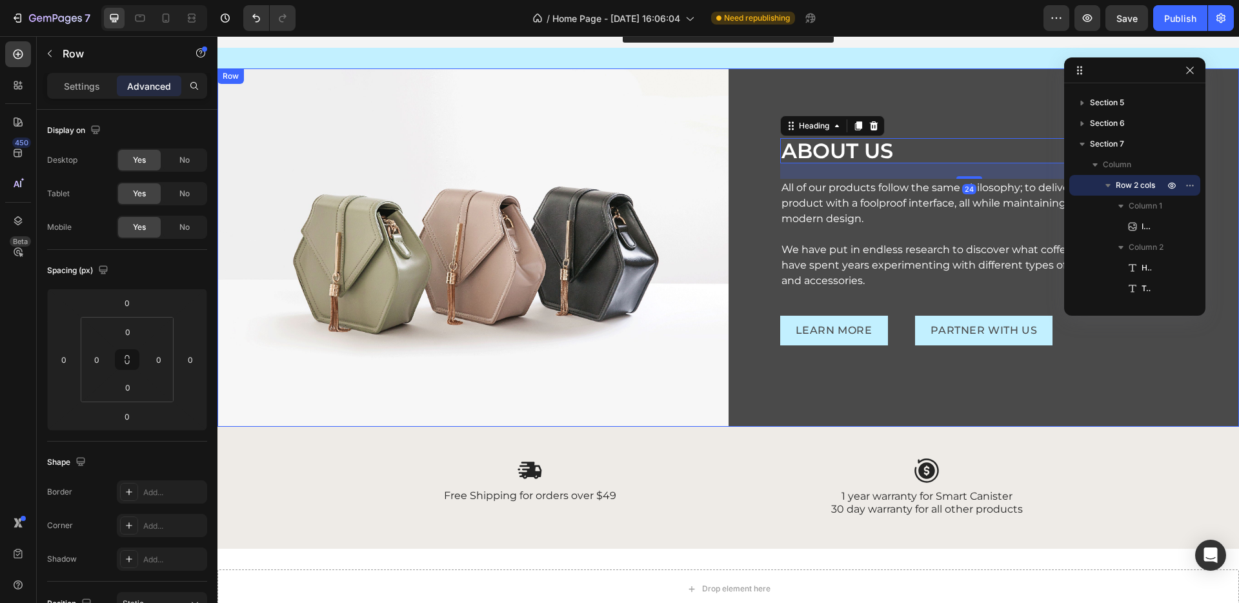
click at [797, 92] on div "ABOUT US Heading 24 All of our products follow the same philosophy; to deliver …" at bounding box center [983, 247] width 511 height 358
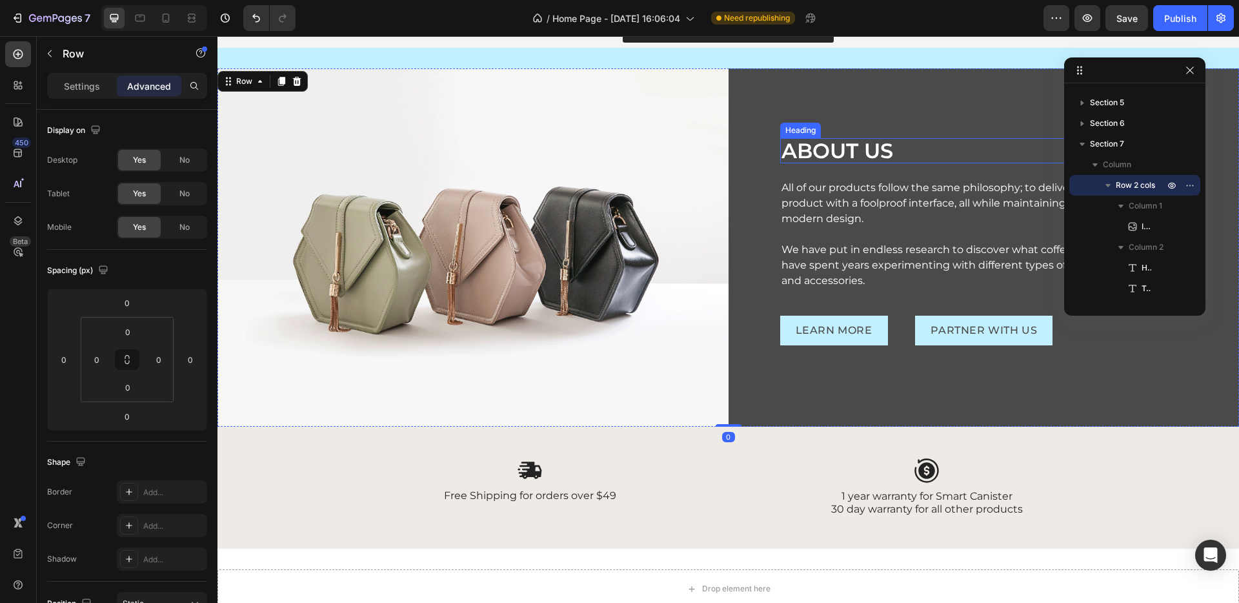
click at [813, 150] on h2 "ABOUT US" at bounding box center [969, 150] width 379 height 25
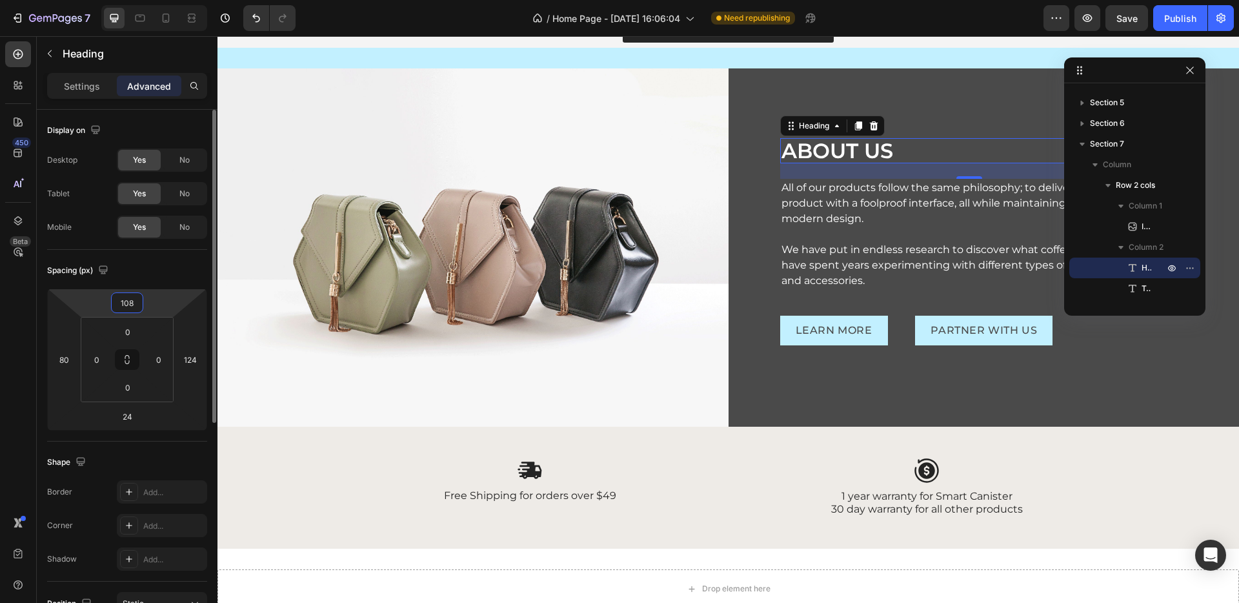
click at [135, 306] on input "108" at bounding box center [127, 302] width 26 height 19
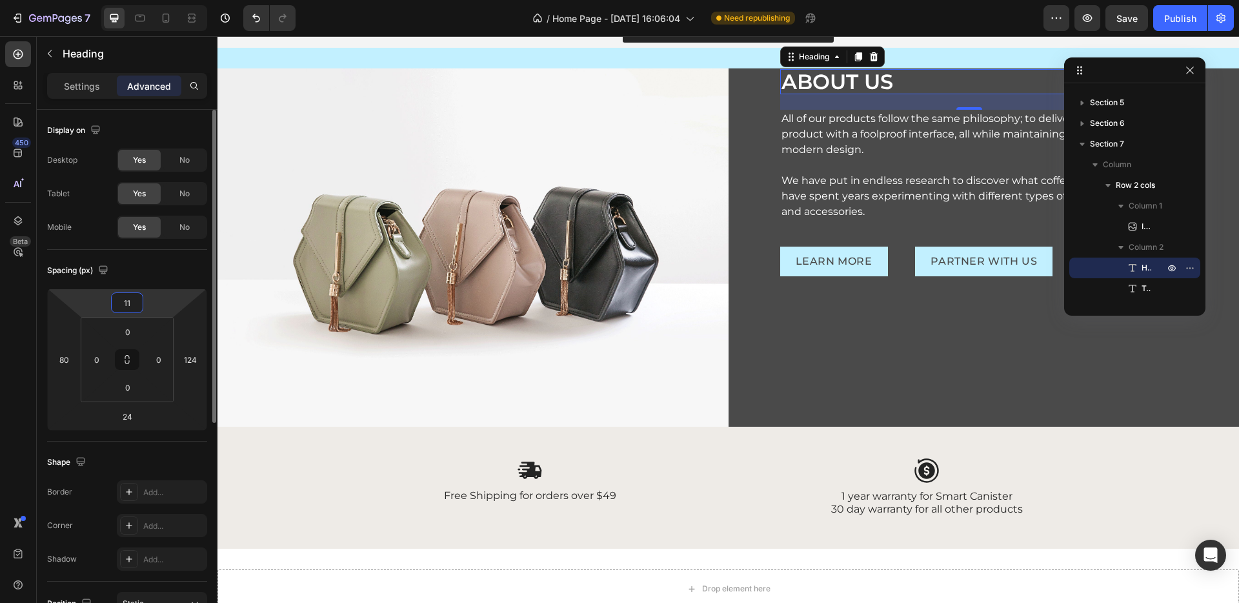
type input "112"
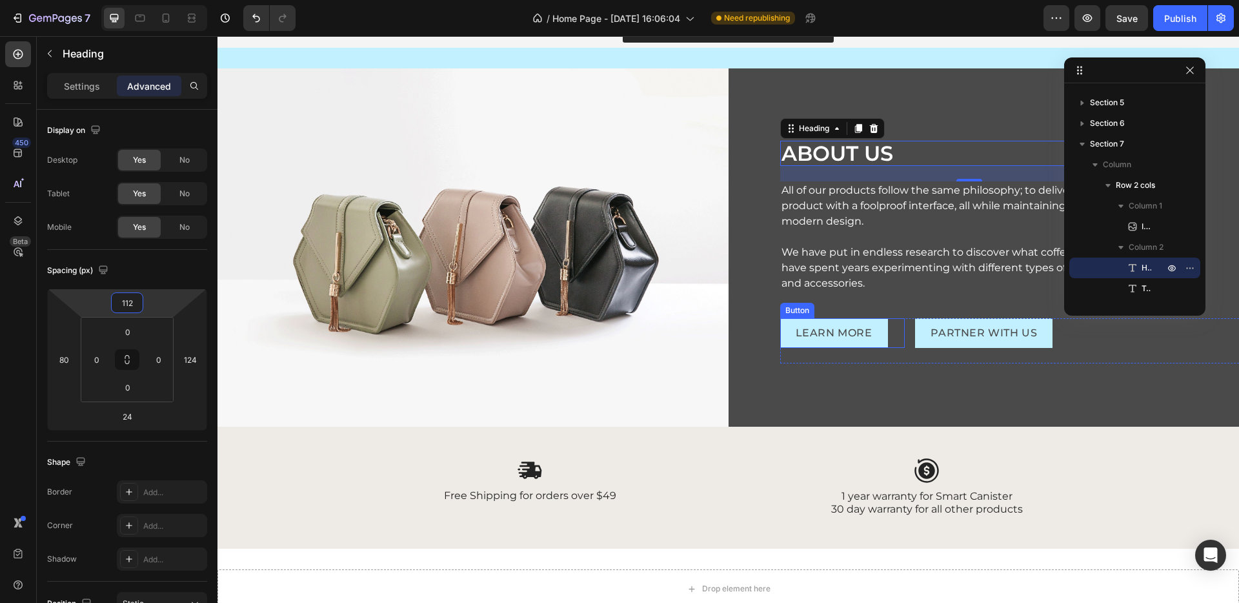
click at [783, 305] on div "ABOUT US Heading 24 All of our products follow the same philosophy; to deliver …" at bounding box center [983, 247] width 511 height 358
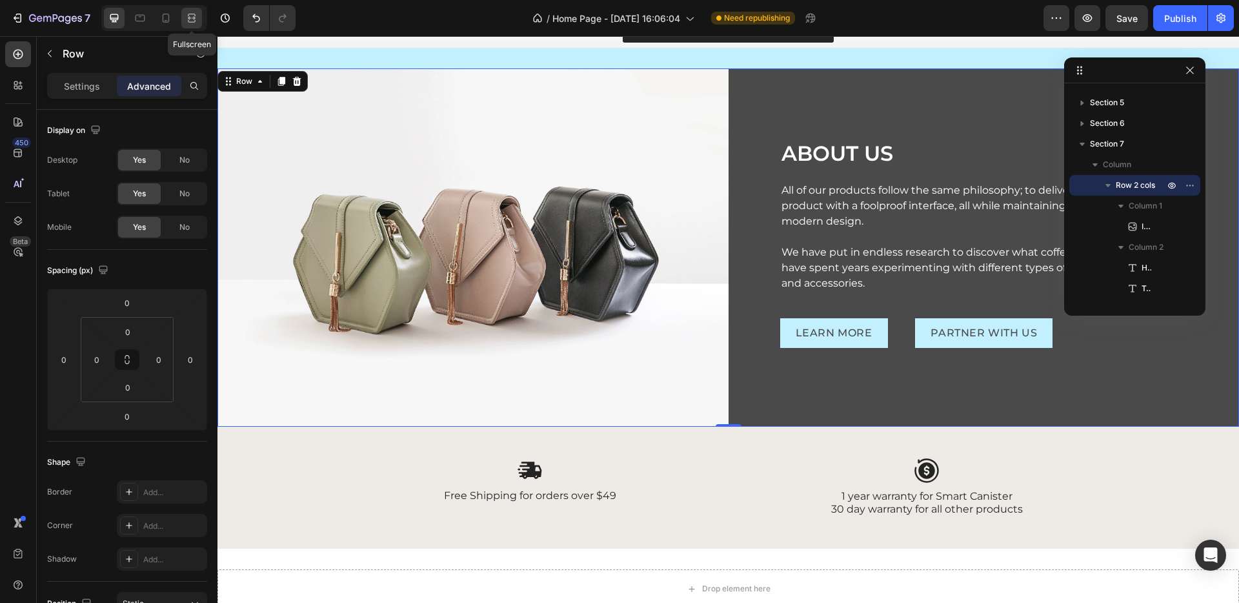
click at [186, 20] on icon at bounding box center [191, 18] width 13 height 13
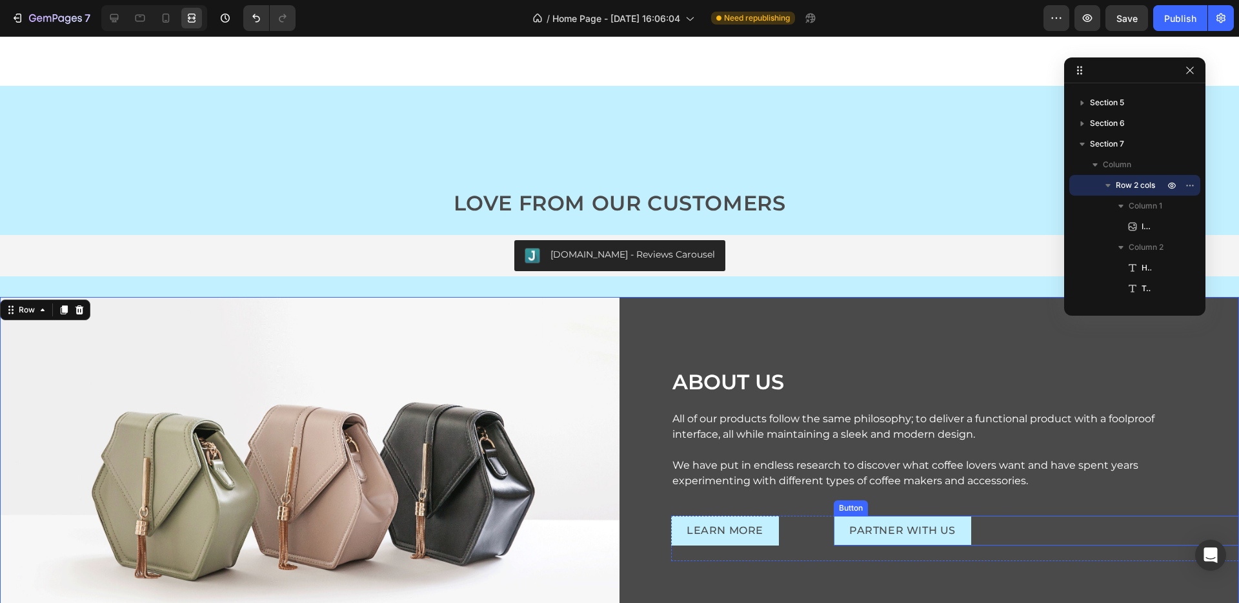
scroll to position [2012, 0]
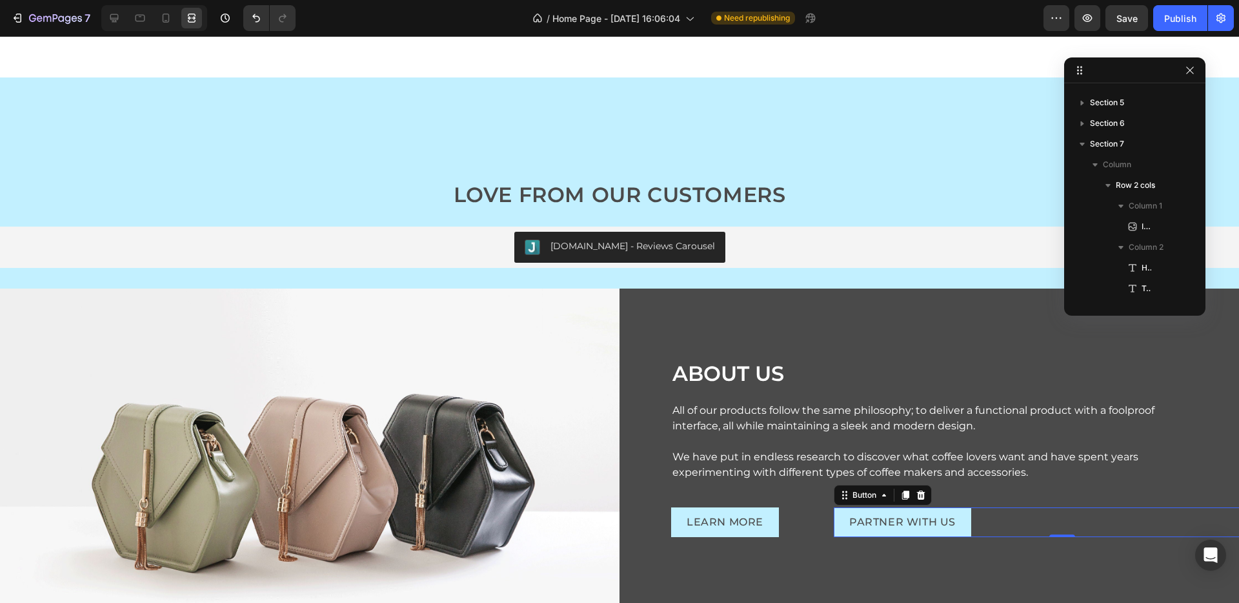
click at [1045, 527] on div "PARTNER WITH US Button 0" at bounding box center [1062, 522] width 457 height 30
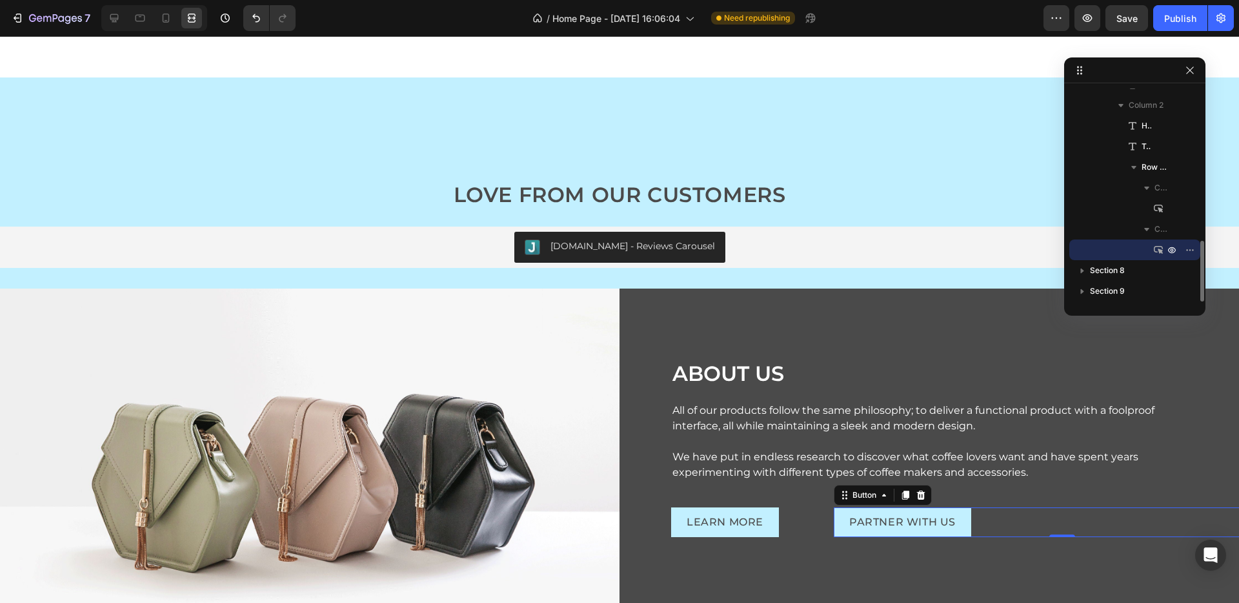
click at [1068, 528] on div "PARTNER WITH US Button 0" at bounding box center [1062, 522] width 457 height 30
drag, startPoint x: 111, startPoint y: 12, endPoint x: 148, endPoint y: 59, distance: 59.8
click at [111, 12] on icon at bounding box center [114, 18] width 13 height 13
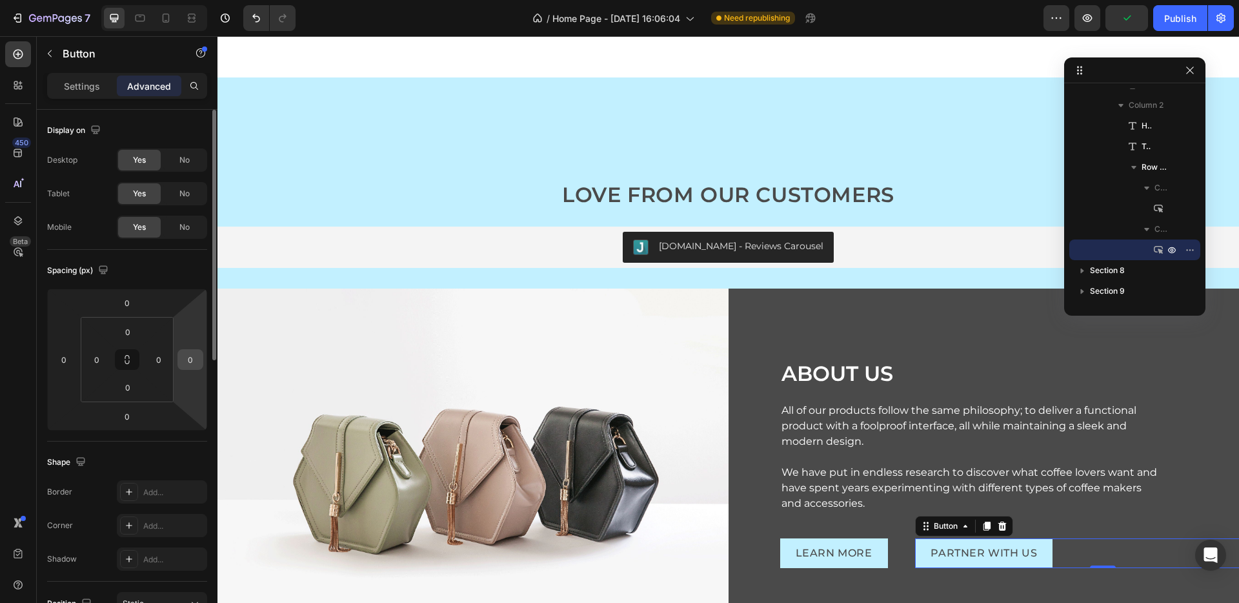
click at [196, 359] on input "0" at bounding box center [190, 359] width 19 height 19
type input "124"
click at [1177, 441] on div "ABOUT US Heading All of our products follow the same philosophy; to deliver a f…" at bounding box center [983, 467] width 511 height 358
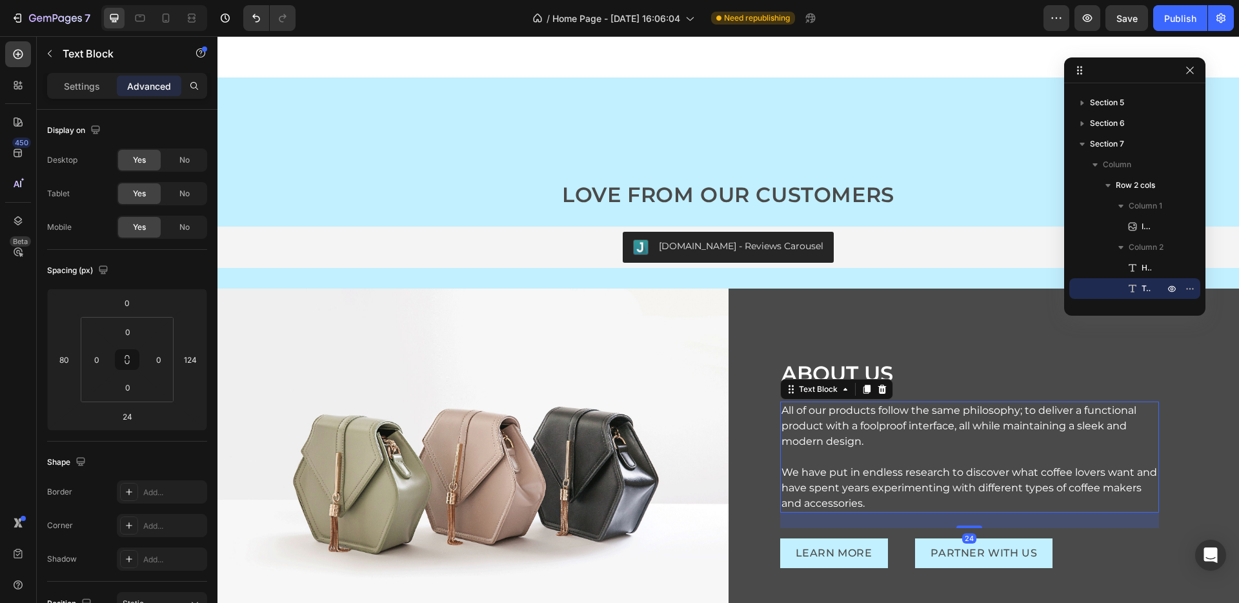
click at [1080, 454] on p at bounding box center [969, 456] width 377 height 15
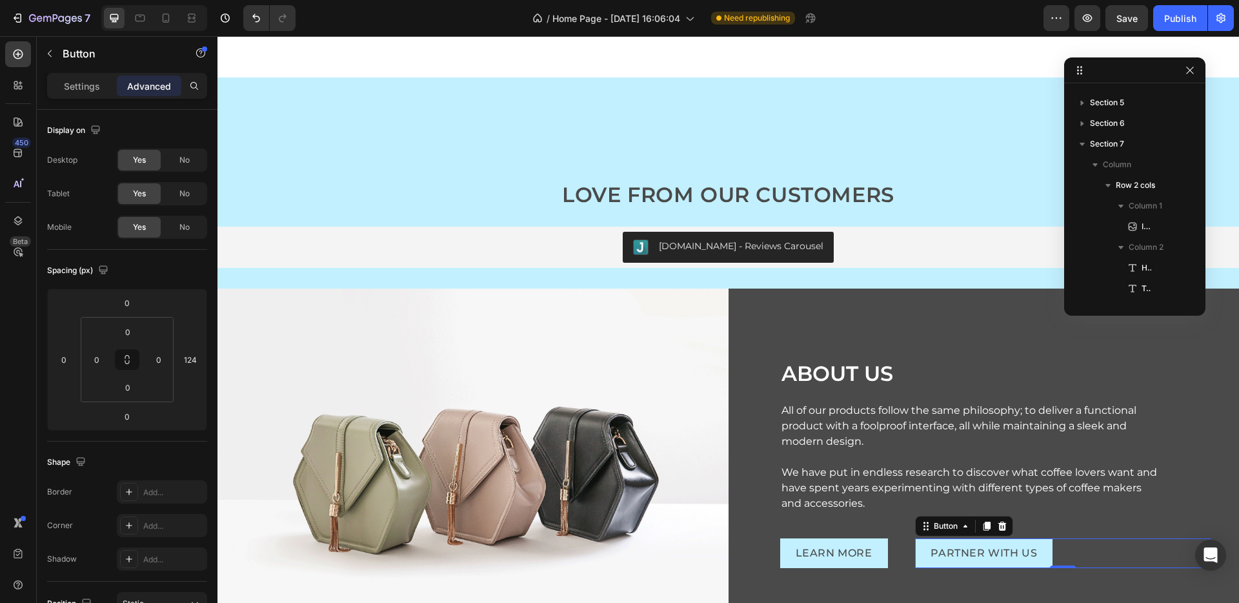
click at [1111, 553] on div "PARTNER WITH US Button 0" at bounding box center [1063, 553] width 296 height 30
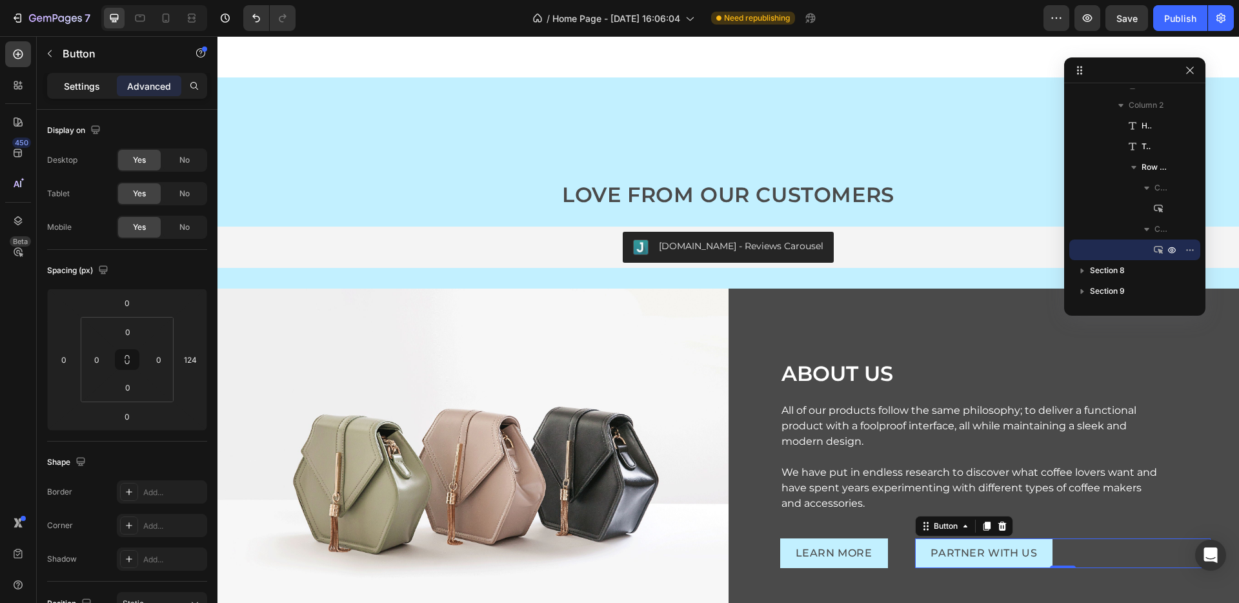
click at [93, 83] on p "Settings" at bounding box center [82, 86] width 36 height 14
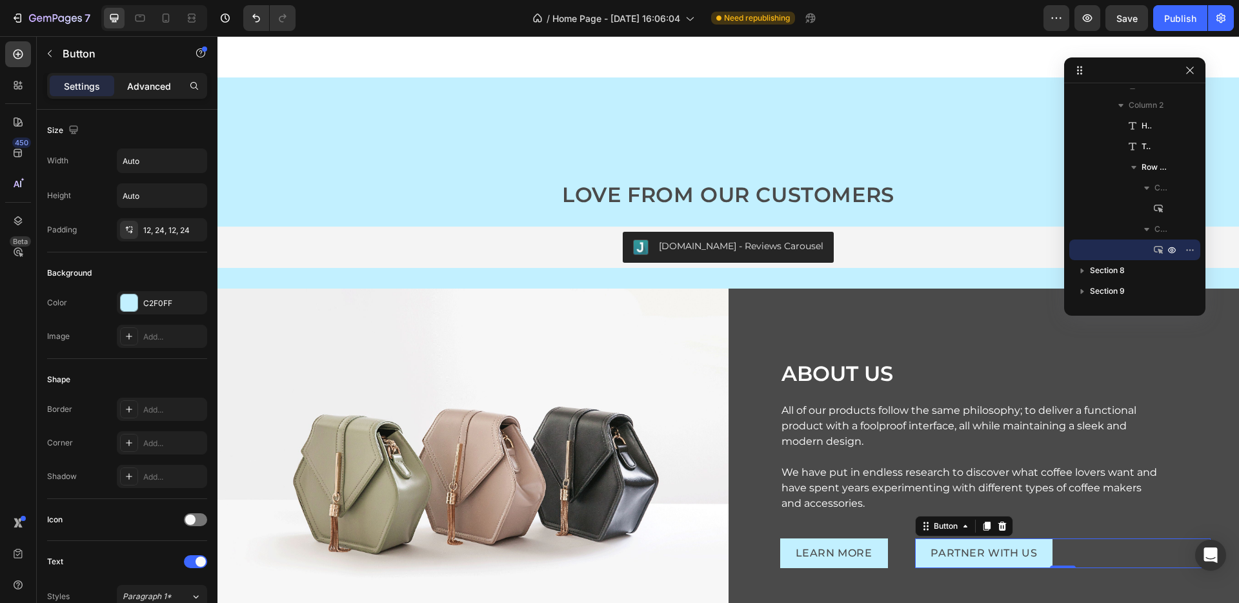
click at [135, 88] on p "Advanced" at bounding box center [149, 86] width 44 height 14
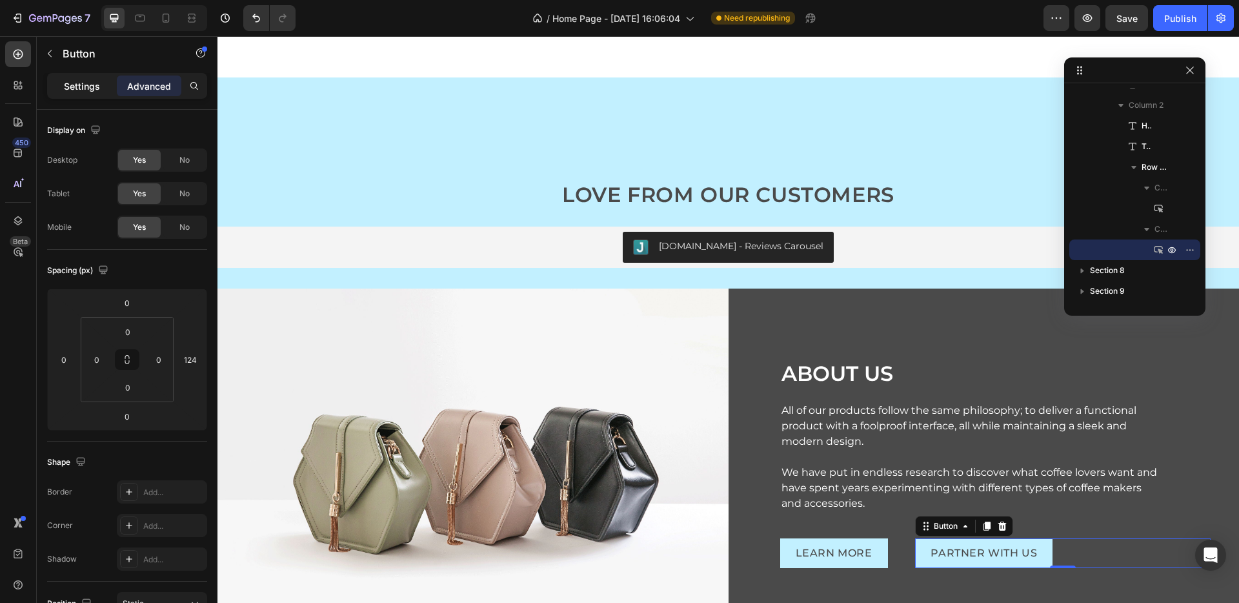
click at [73, 105] on div "Settings Advanced" at bounding box center [127, 91] width 181 height 37
click at [61, 85] on div "Settings" at bounding box center [82, 85] width 65 height 21
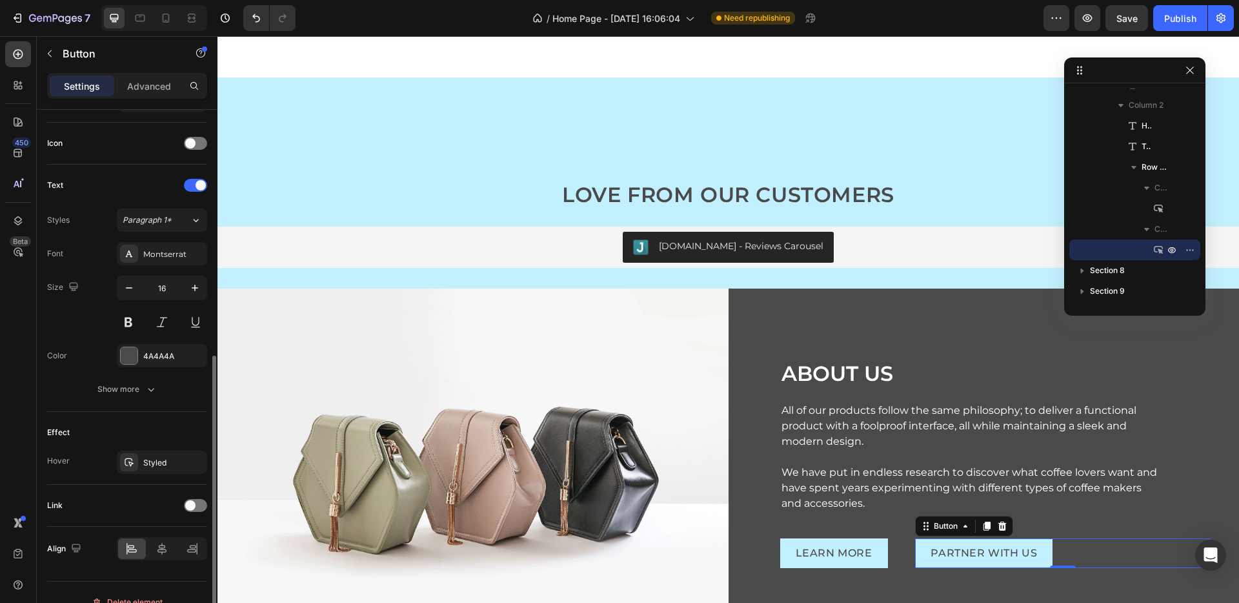
scroll to position [396, 0]
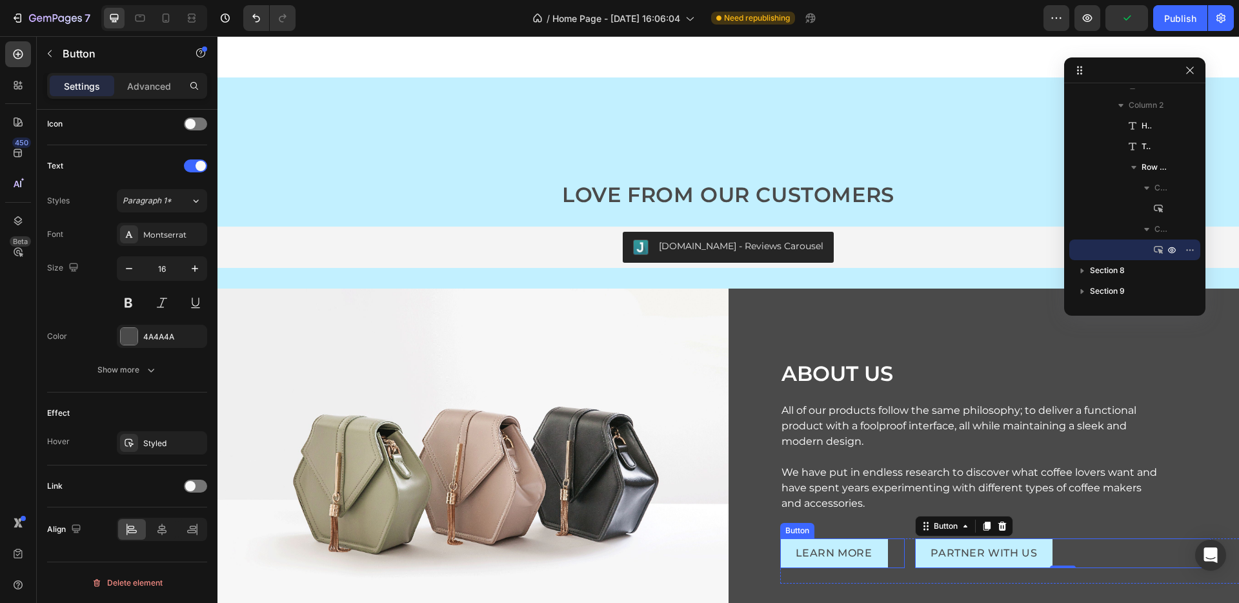
click at [896, 564] on div "LEARN MORE Button" at bounding box center [842, 553] width 125 height 30
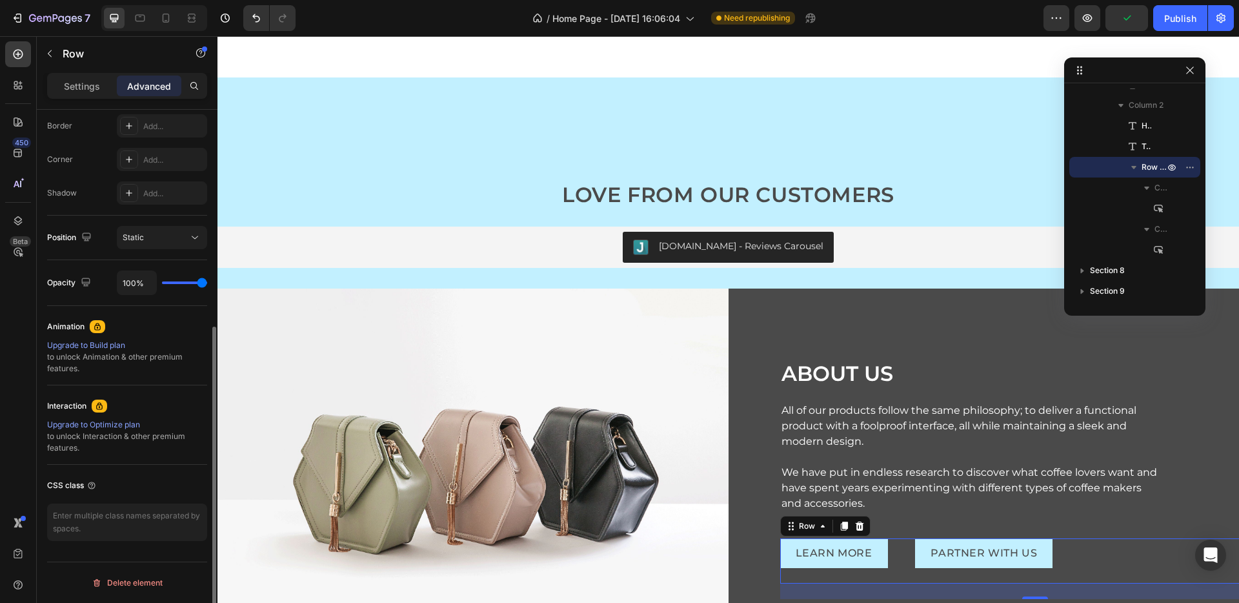
click at [905, 578] on div "LEARN MORE Button PARTNER WITH US Button Row 24" at bounding box center [1035, 560] width 511 height 45
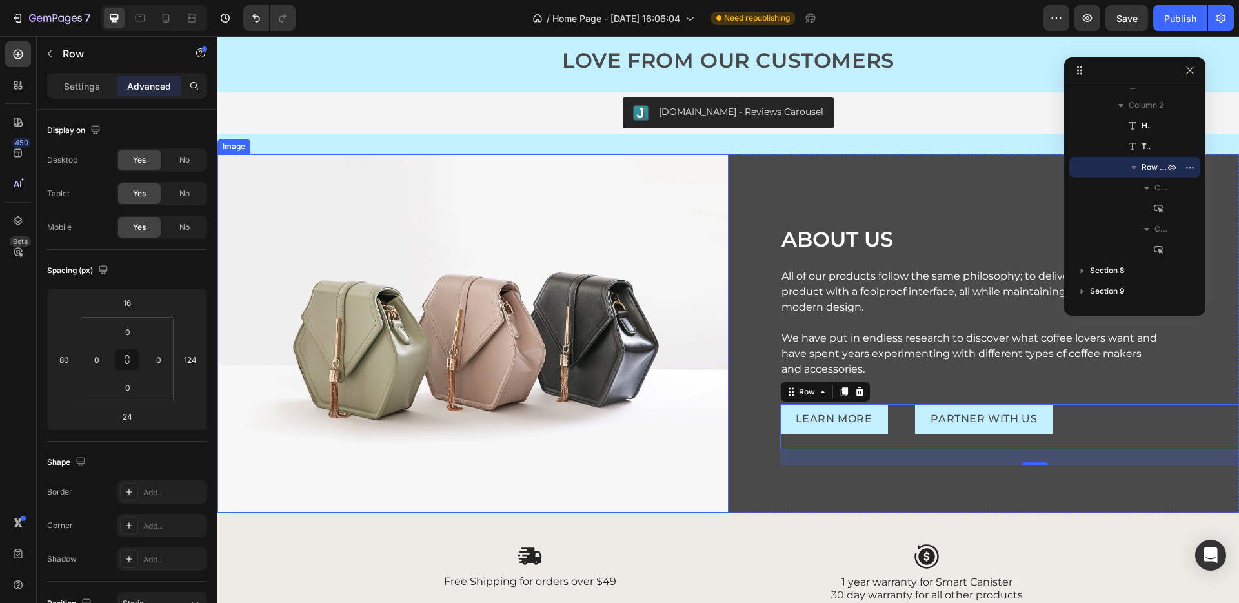
scroll to position [2167, 0]
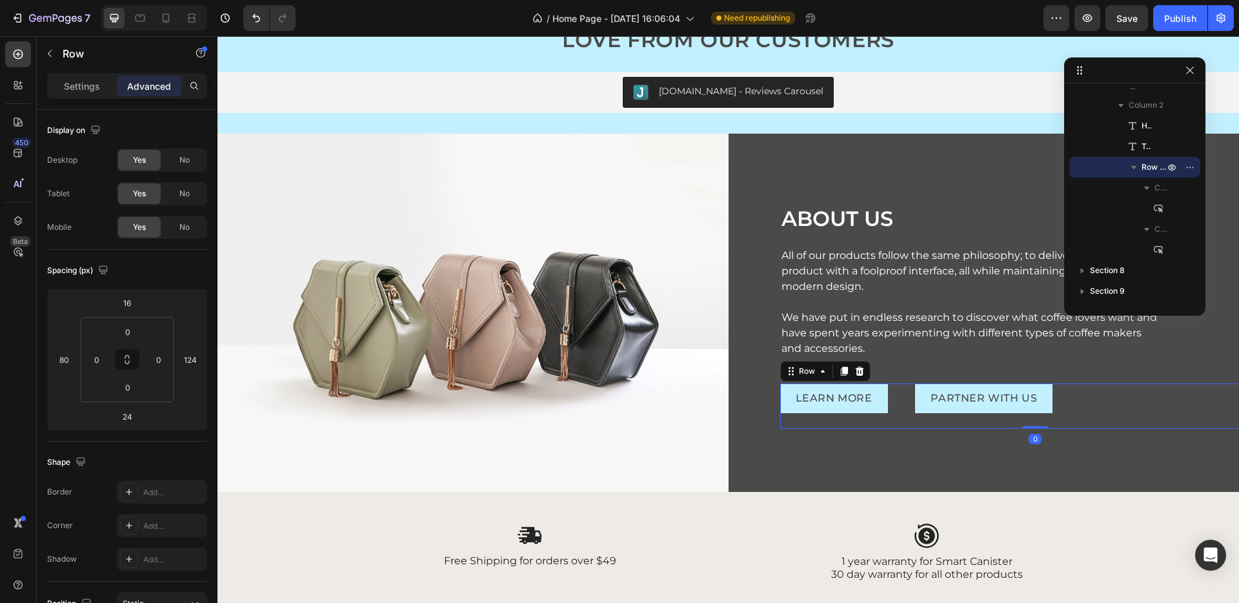
drag, startPoint x: 1035, startPoint y: 442, endPoint x: 1030, endPoint y: 419, distance: 23.8
click at [1030, 419] on div "LEARN MORE Button PARTNER WITH US Button Row 0" at bounding box center [1035, 405] width 511 height 45
type input "0"
click at [1104, 468] on div "ABOUT US Heading All of our products follow the same philosophy; to deliver a f…" at bounding box center [983, 313] width 511 height 358
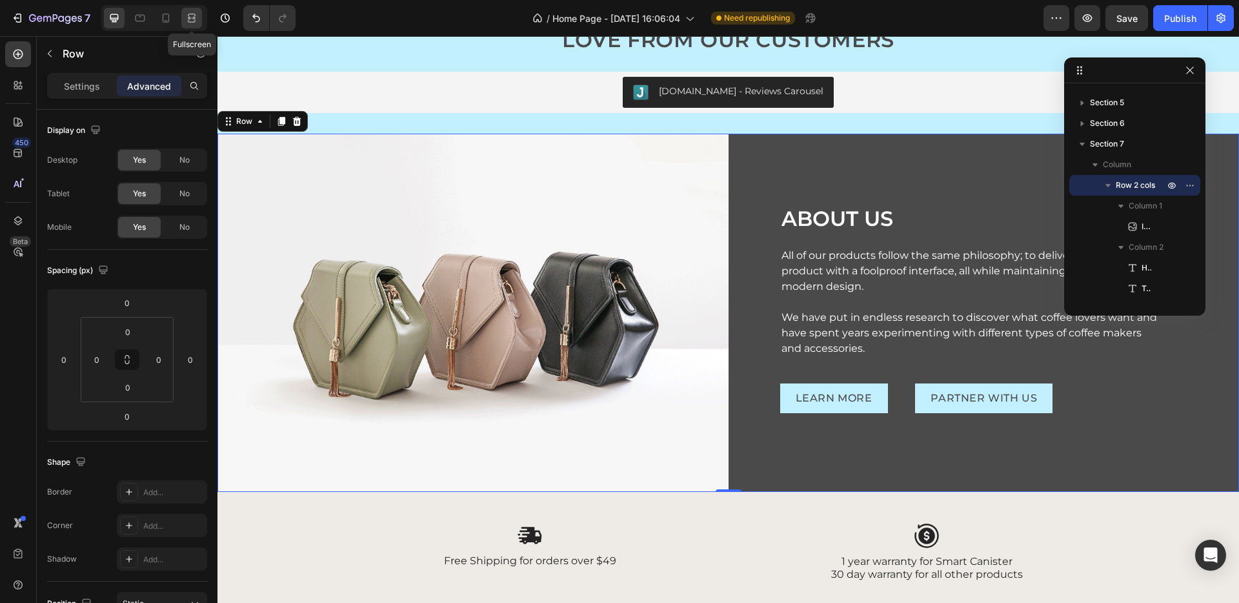
click at [188, 23] on icon at bounding box center [191, 18] width 13 height 13
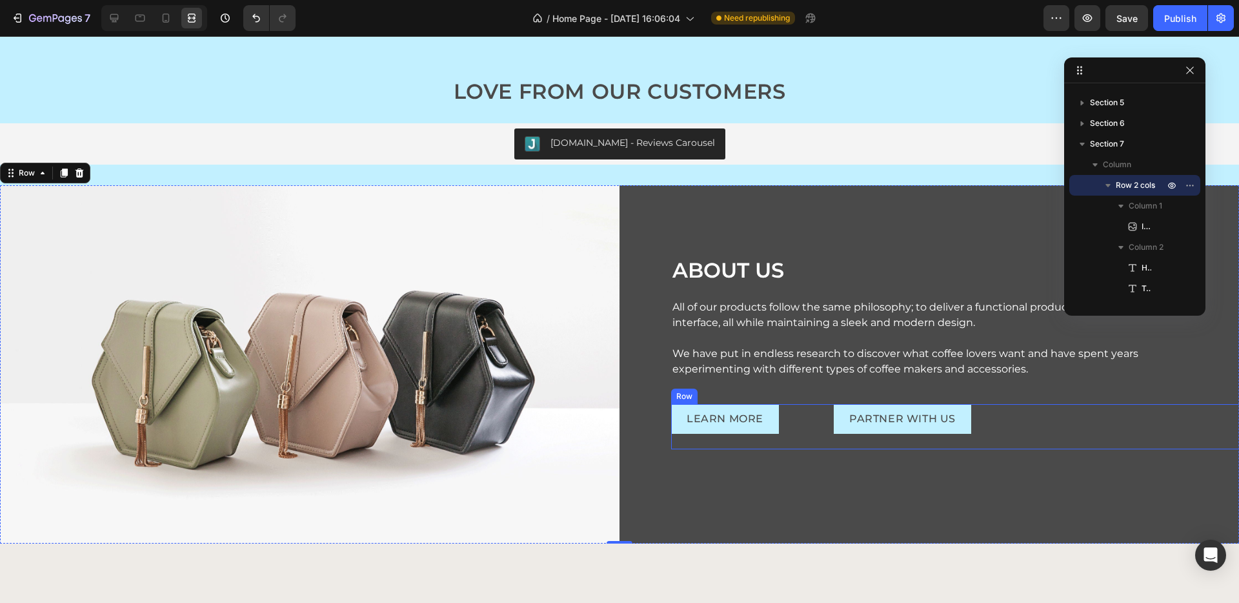
scroll to position [2167, 0]
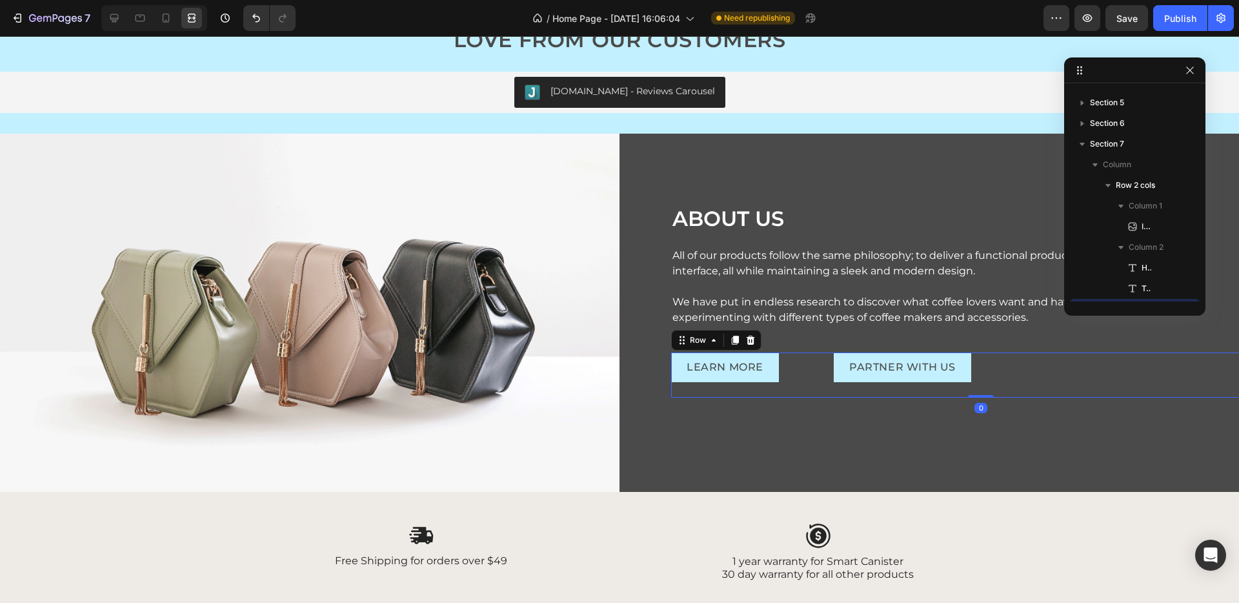
click at [759, 392] on div "LEARN MORE Button" at bounding box center [747, 374] width 152 height 45
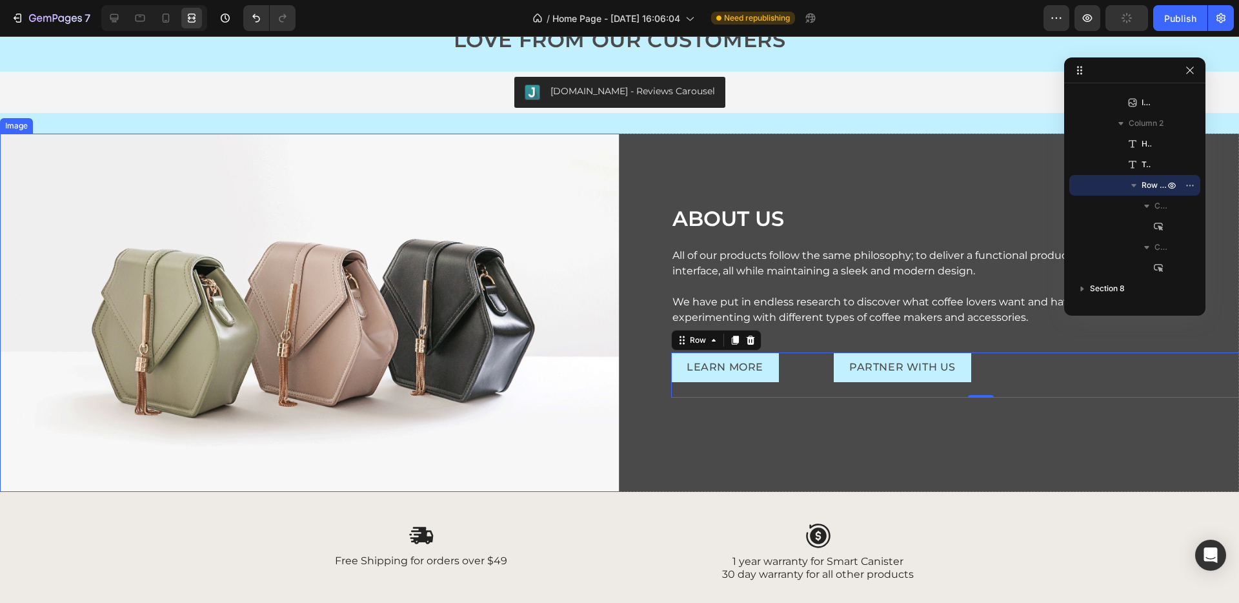
click at [636, 480] on div "ABOUT US Heading All of our products follow the same philosophy; to deliver a f…" at bounding box center [928, 313] width 619 height 358
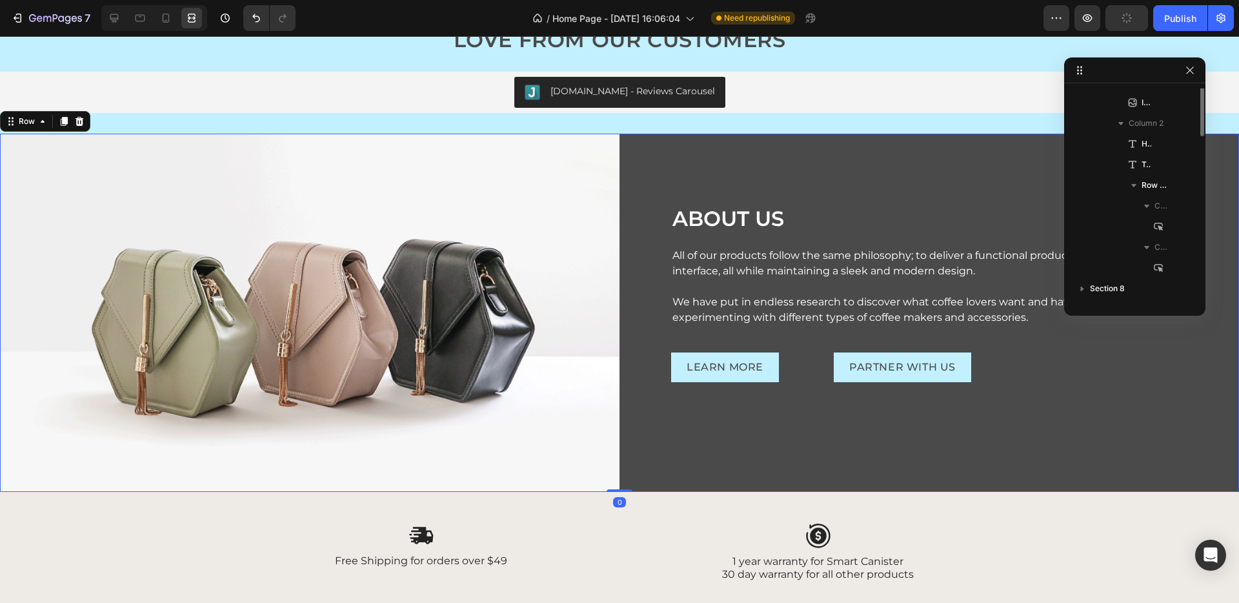
scroll to position [388, 0]
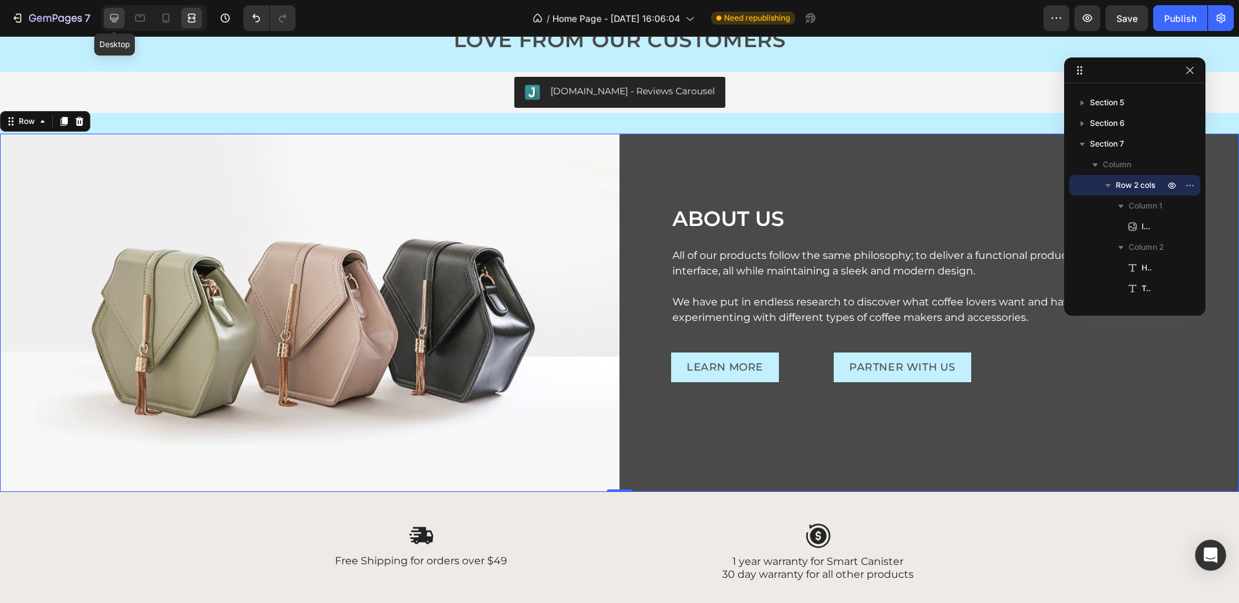
click at [119, 19] on icon at bounding box center [114, 18] width 13 height 13
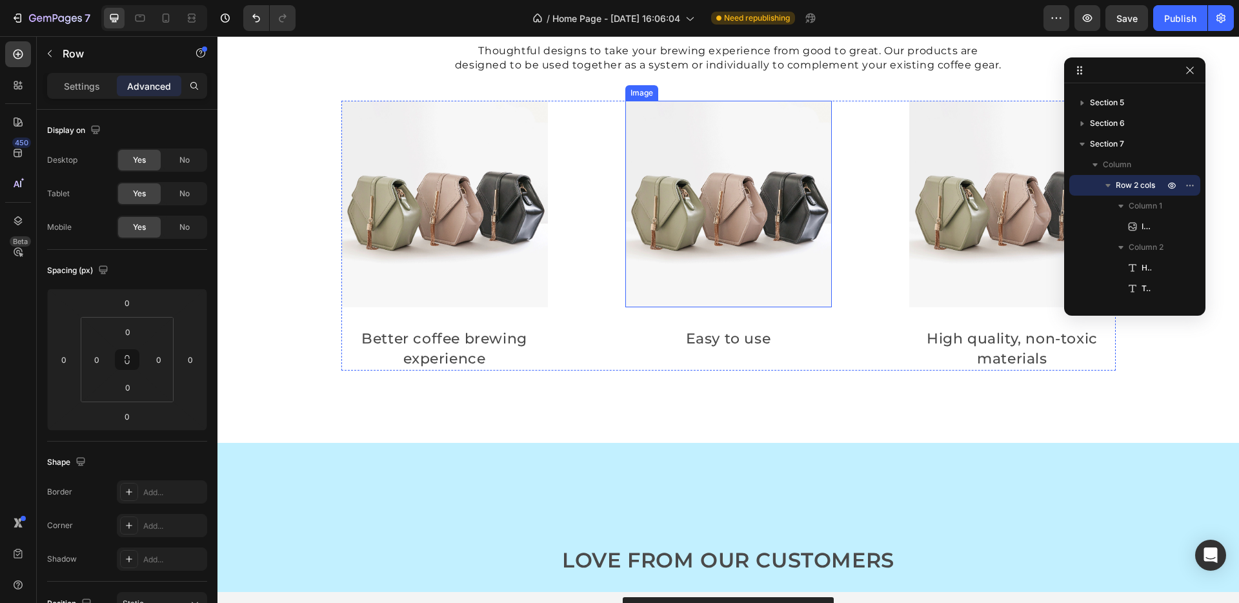
scroll to position [1624, 0]
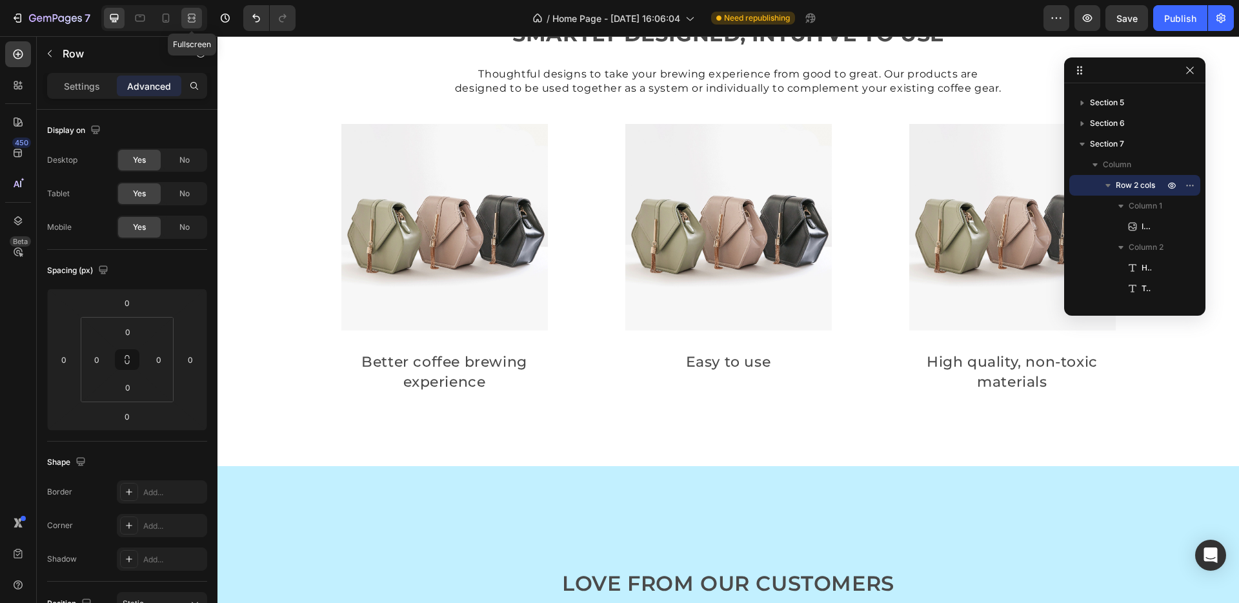
click at [186, 26] on div at bounding box center [191, 18] width 21 height 21
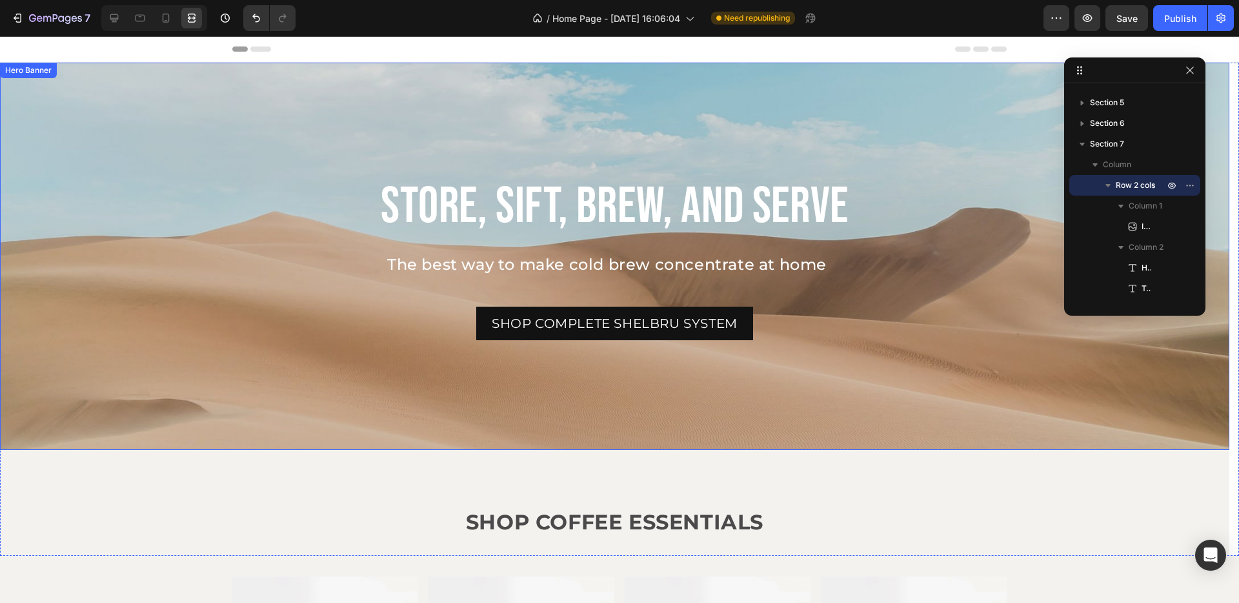
click at [101, 92] on div "Background Image" at bounding box center [614, 256] width 1229 height 387
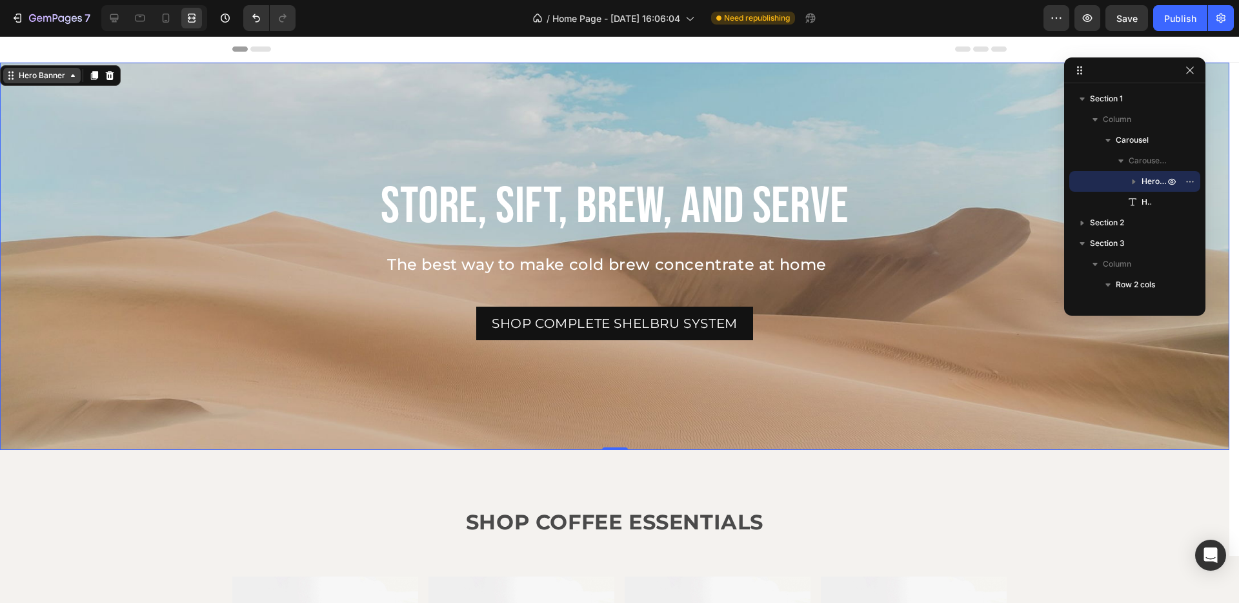
click at [63, 77] on div "Hero Banner" at bounding box center [42, 76] width 52 height 12
click at [166, 132] on div "Background Image" at bounding box center [614, 256] width 1229 height 387
click at [121, 11] on div at bounding box center [114, 18] width 21 height 21
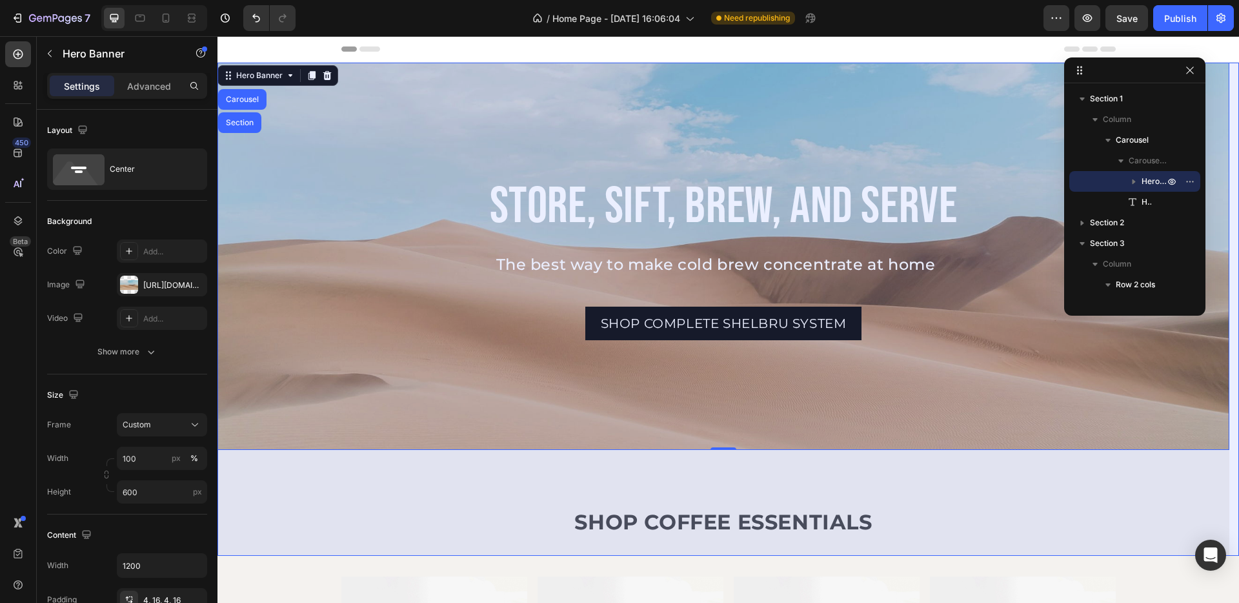
click at [361, 164] on div "Background Image" at bounding box center [723, 256] width 1012 height 387
drag, startPoint x: 246, startPoint y: 117, endPoint x: 425, endPoint y: 178, distance: 189.5
click at [246, 117] on div "Section" at bounding box center [239, 122] width 43 height 21
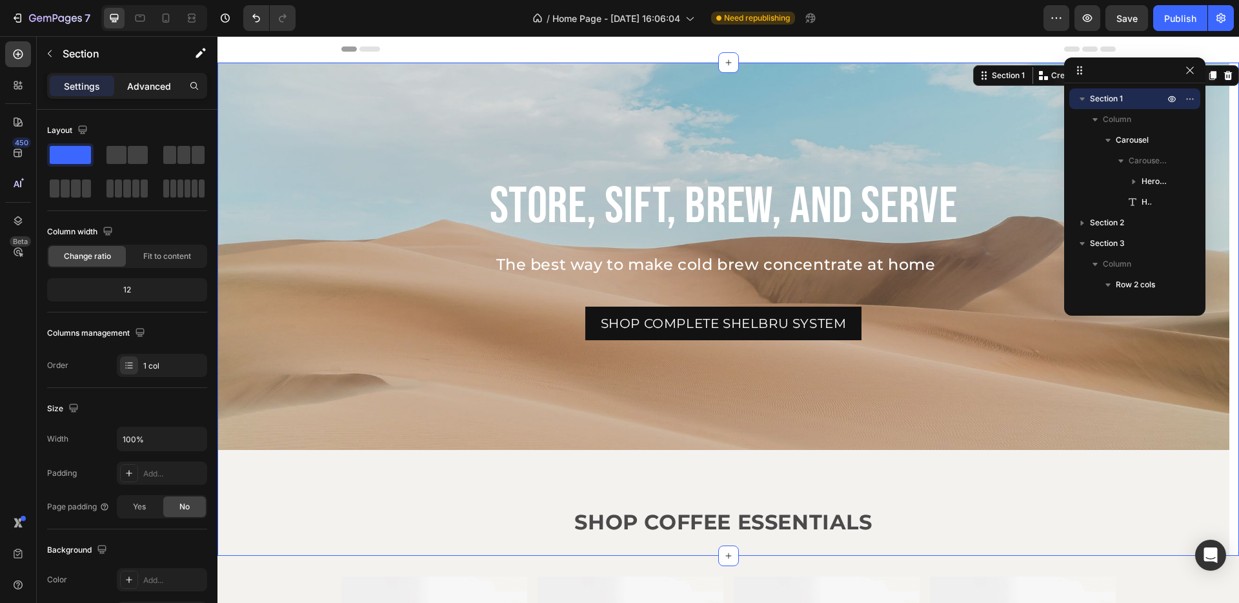
click at [158, 94] on div "Advanced" at bounding box center [149, 85] width 65 height 21
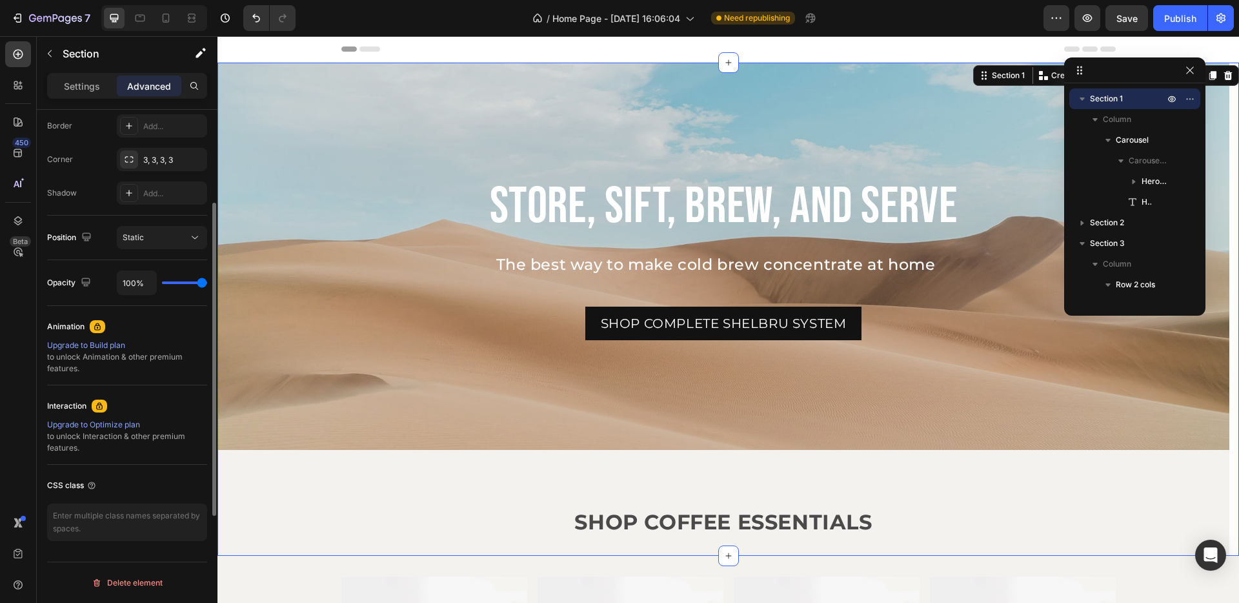
scroll to position [288, 0]
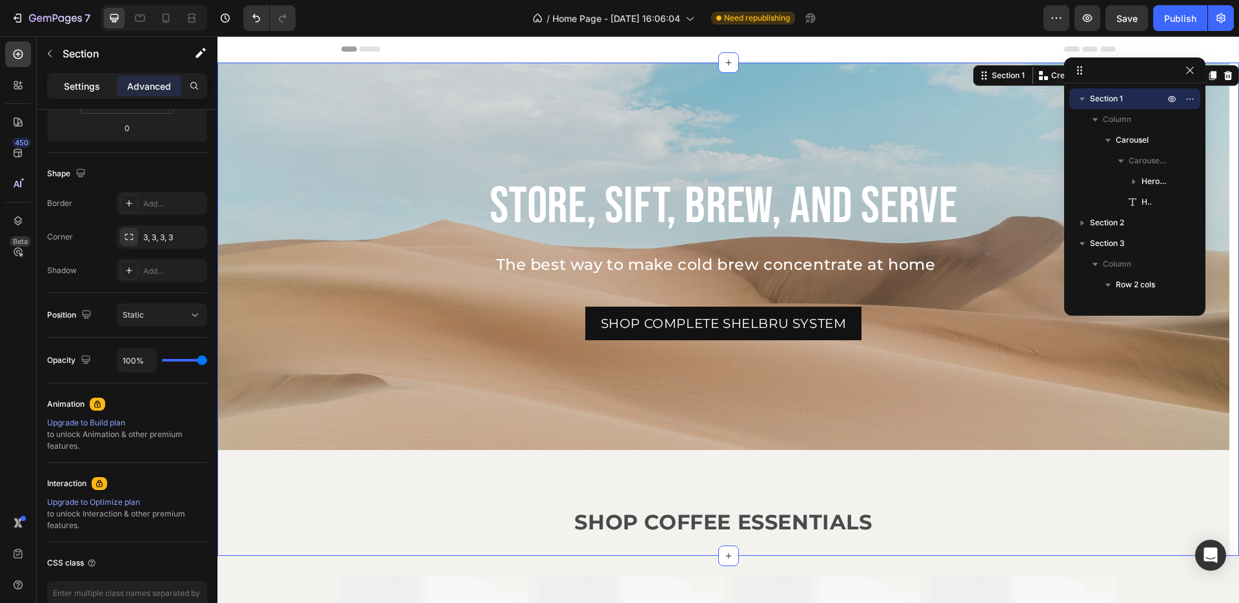
click at [70, 91] on p "Settings" at bounding box center [82, 86] width 36 height 14
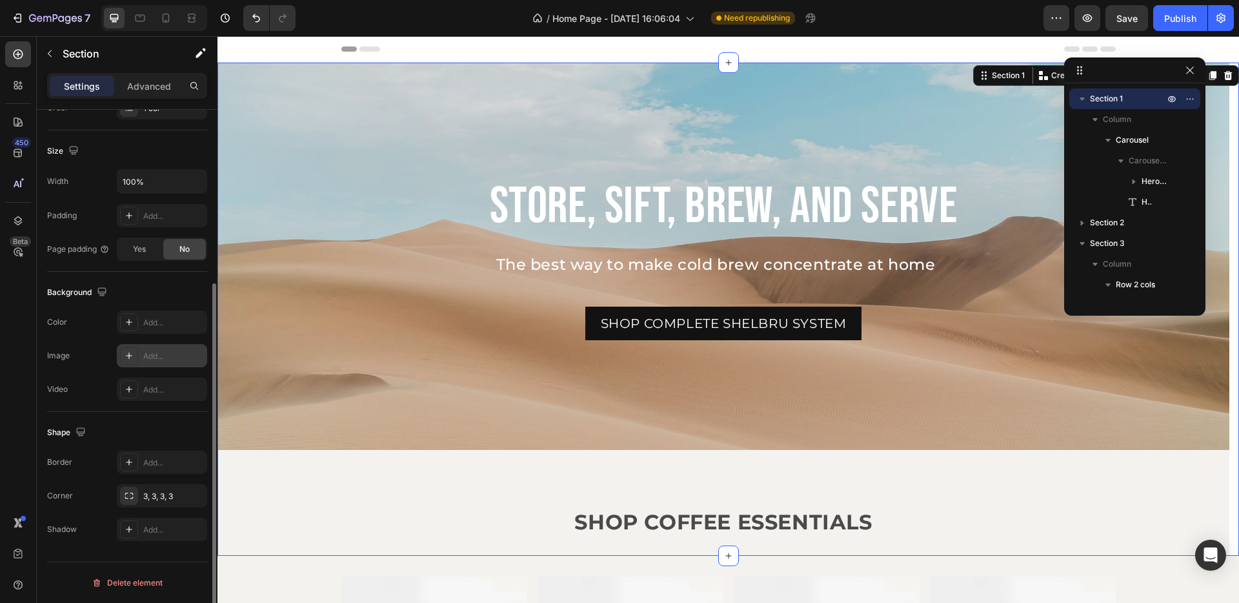
click at [127, 360] on icon at bounding box center [129, 355] width 10 height 10
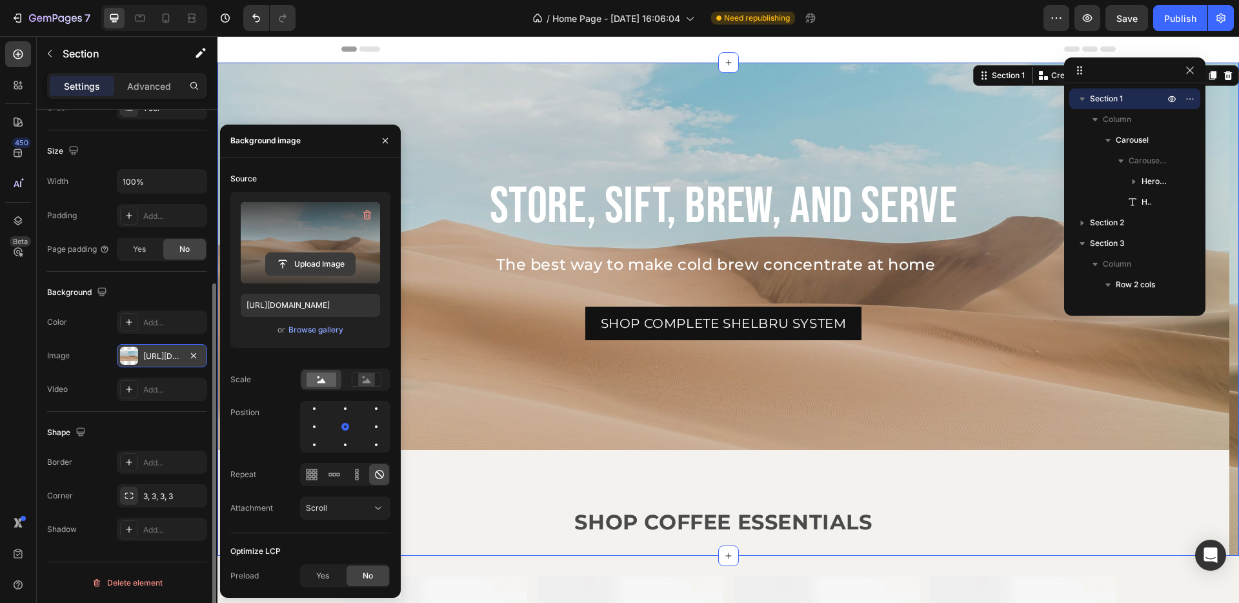
click at [330, 265] on input "file" at bounding box center [310, 264] width 89 height 22
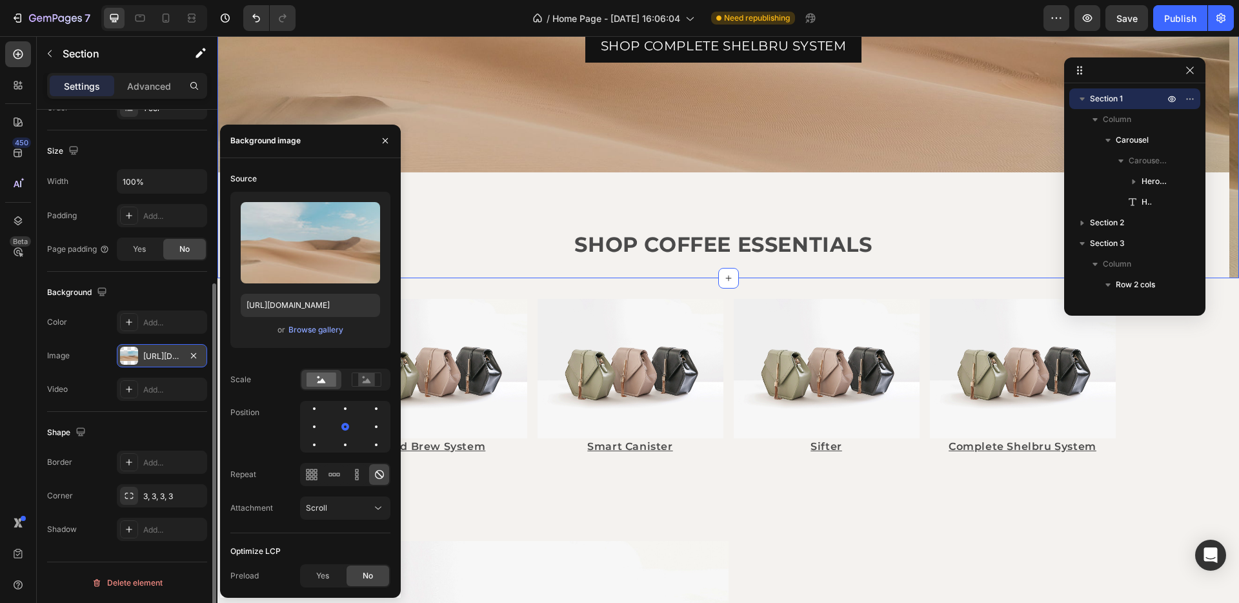
scroll to position [364, 0]
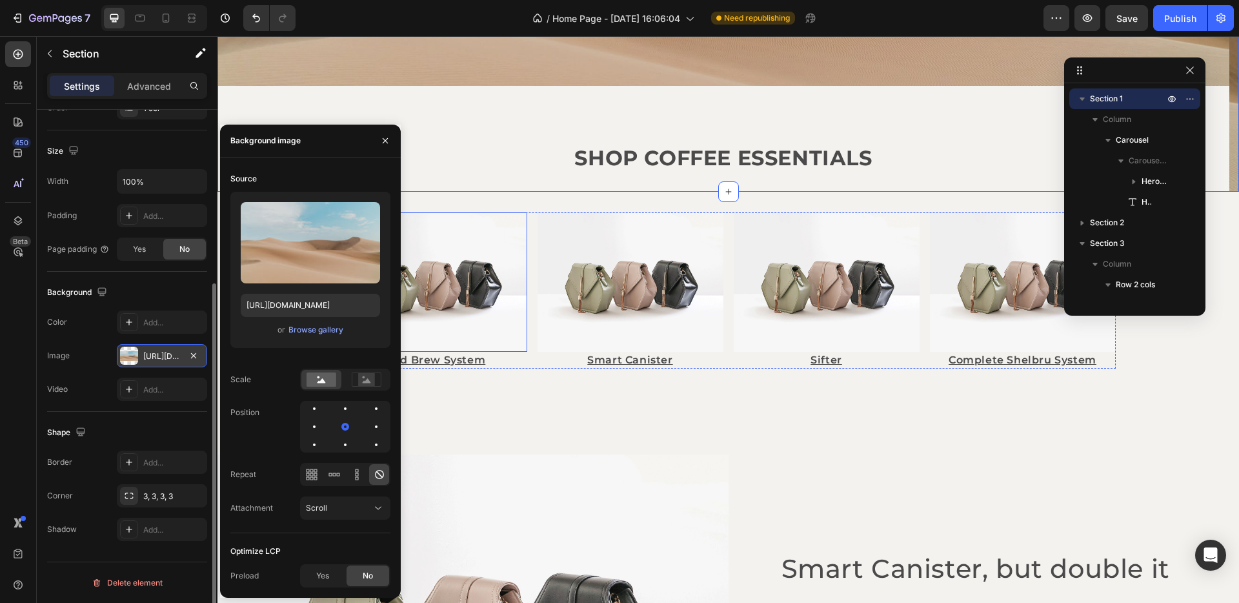
click at [439, 282] on img at bounding box center [434, 281] width 186 height 139
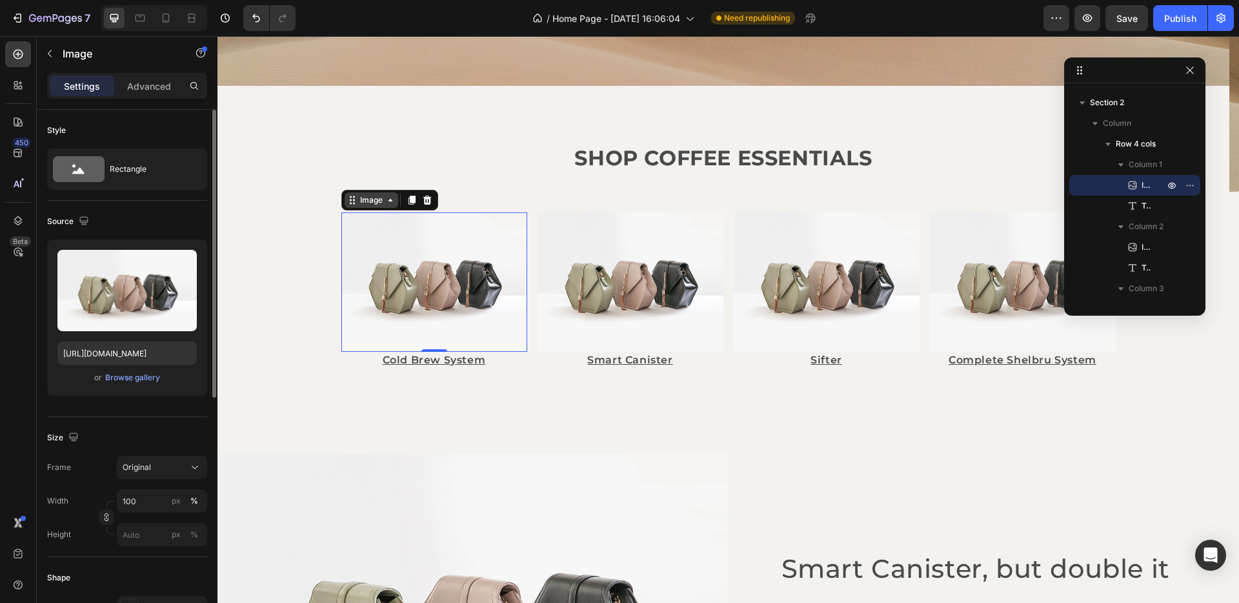
click at [376, 197] on div "Image" at bounding box center [371, 200] width 28 height 12
click at [129, 378] on div "Browse gallery" at bounding box center [132, 378] width 55 height 12
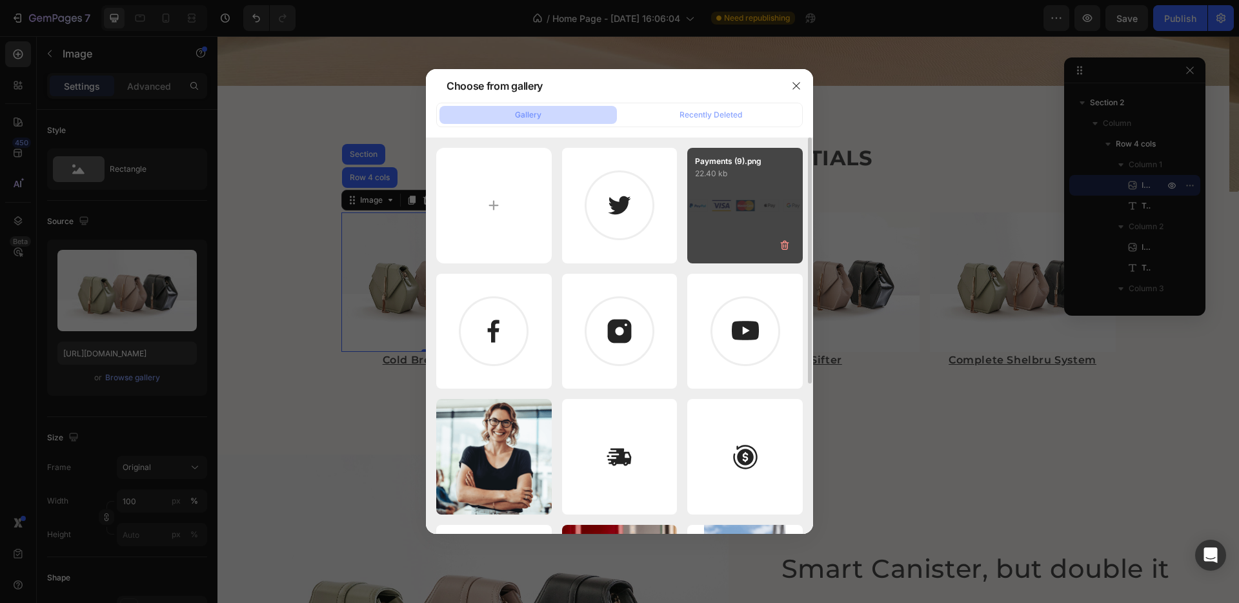
scroll to position [242, 0]
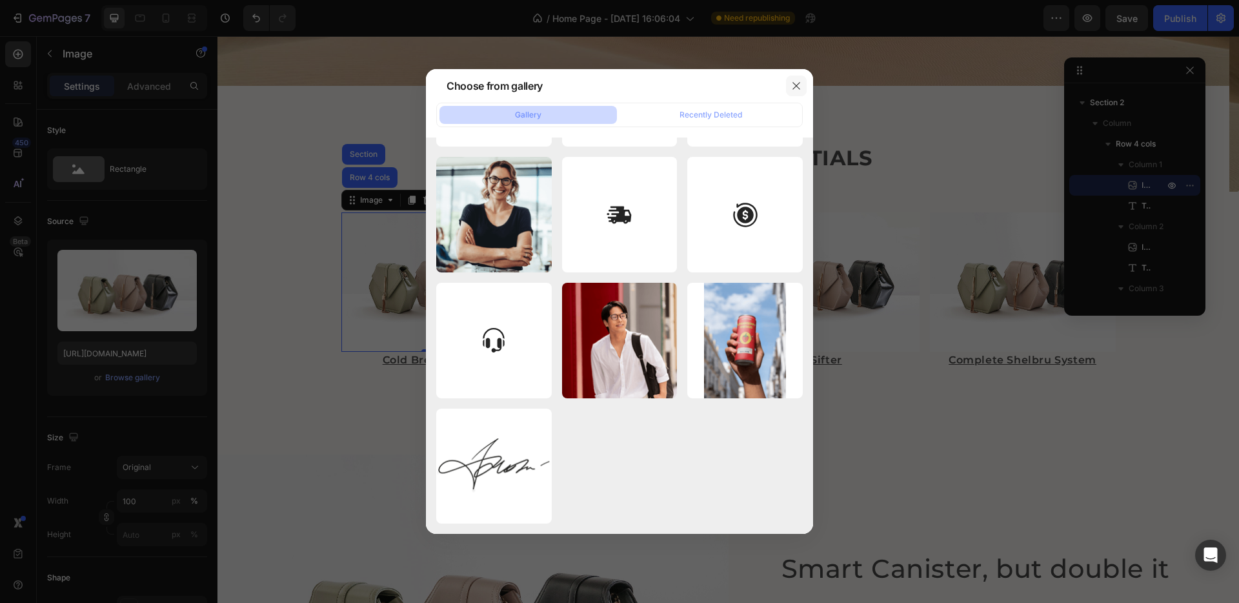
drag, startPoint x: 802, startPoint y: 79, endPoint x: 573, endPoint y: 152, distance: 240.6
click at [802, 79] on button "button" at bounding box center [796, 85] width 21 height 21
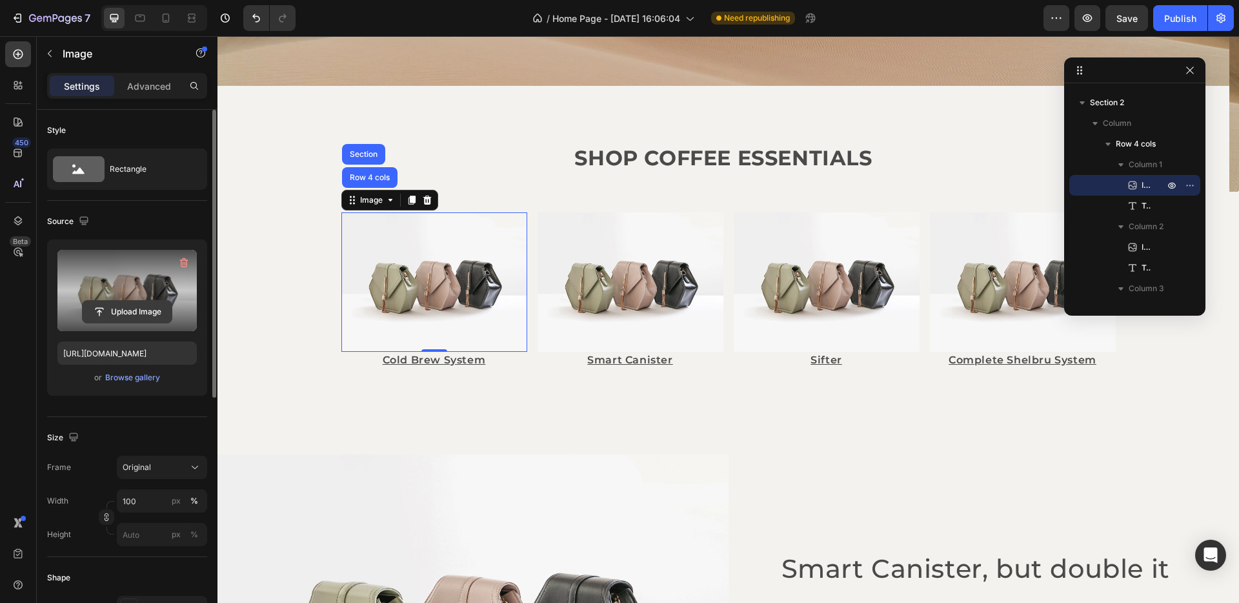
click at [138, 312] on input "file" at bounding box center [127, 312] width 89 height 22
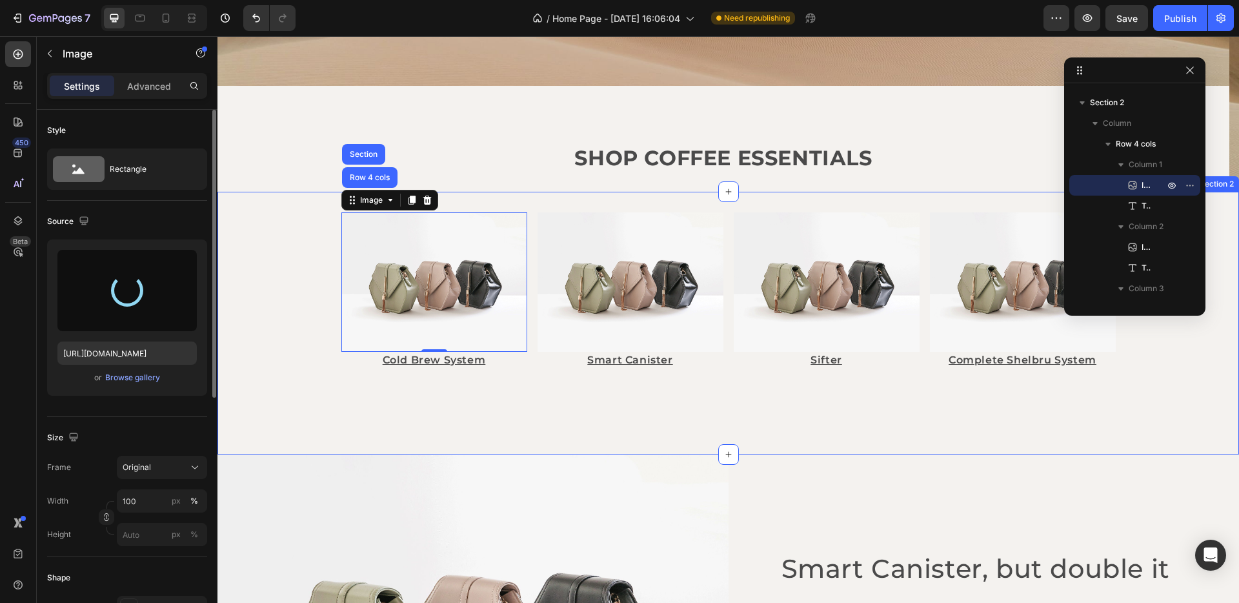
type input "https://cdn.shopify.com/s/files/1/0646/4969/1287/files/gempages_577050343687324…"
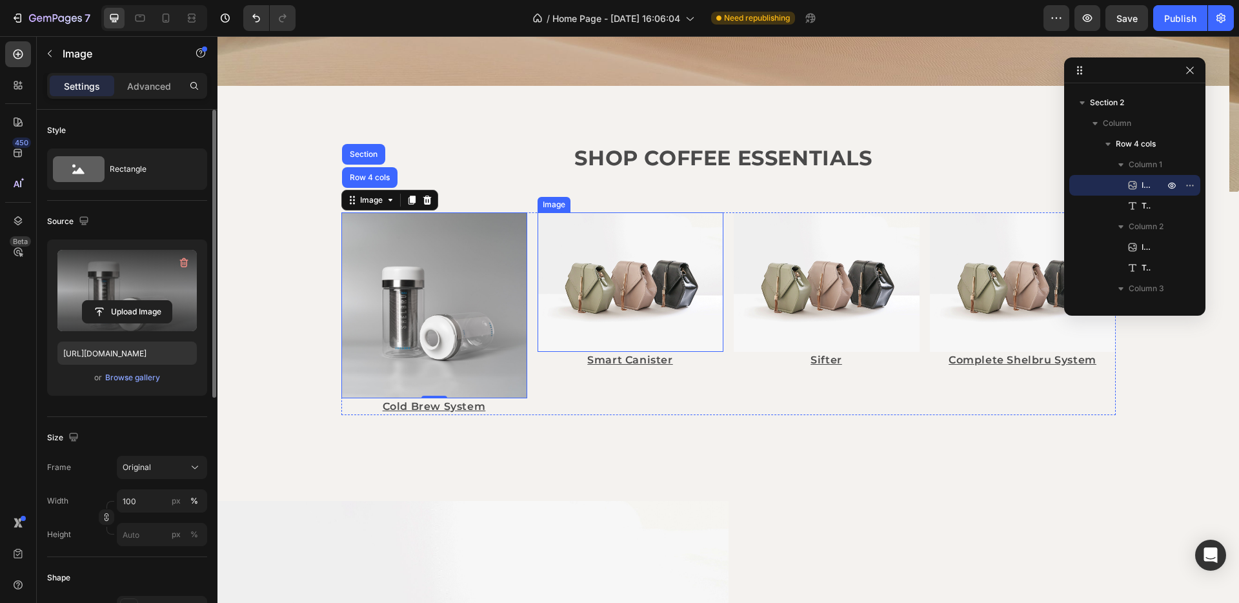
click at [652, 265] on img at bounding box center [630, 281] width 186 height 139
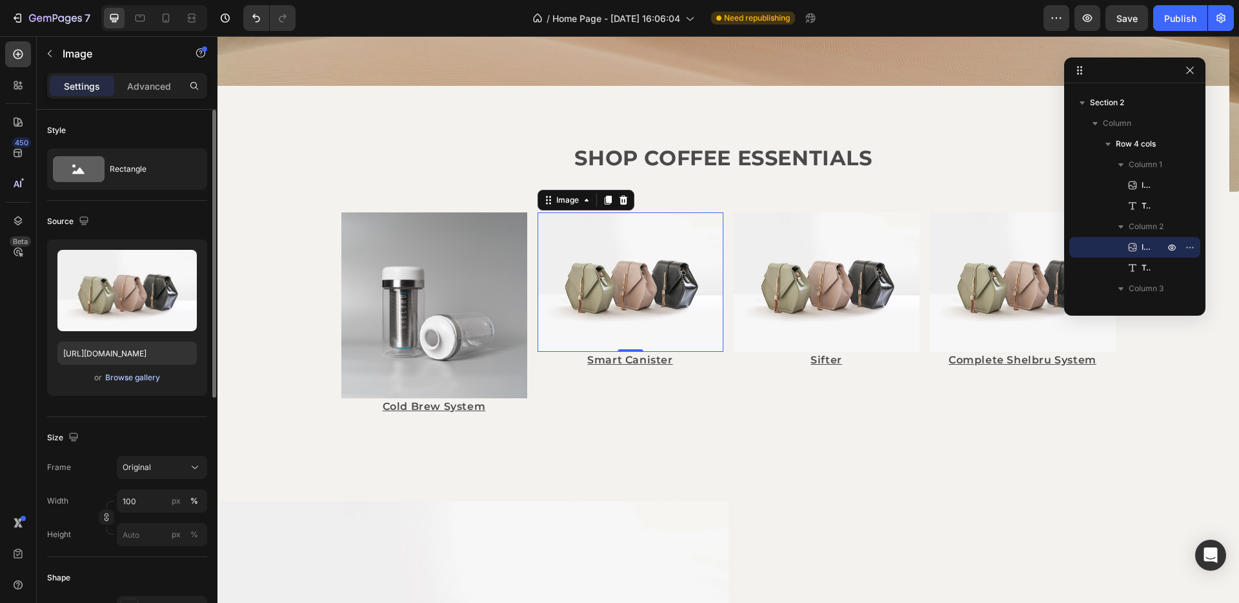
click at [118, 377] on div "Browse gallery" at bounding box center [132, 378] width 55 height 12
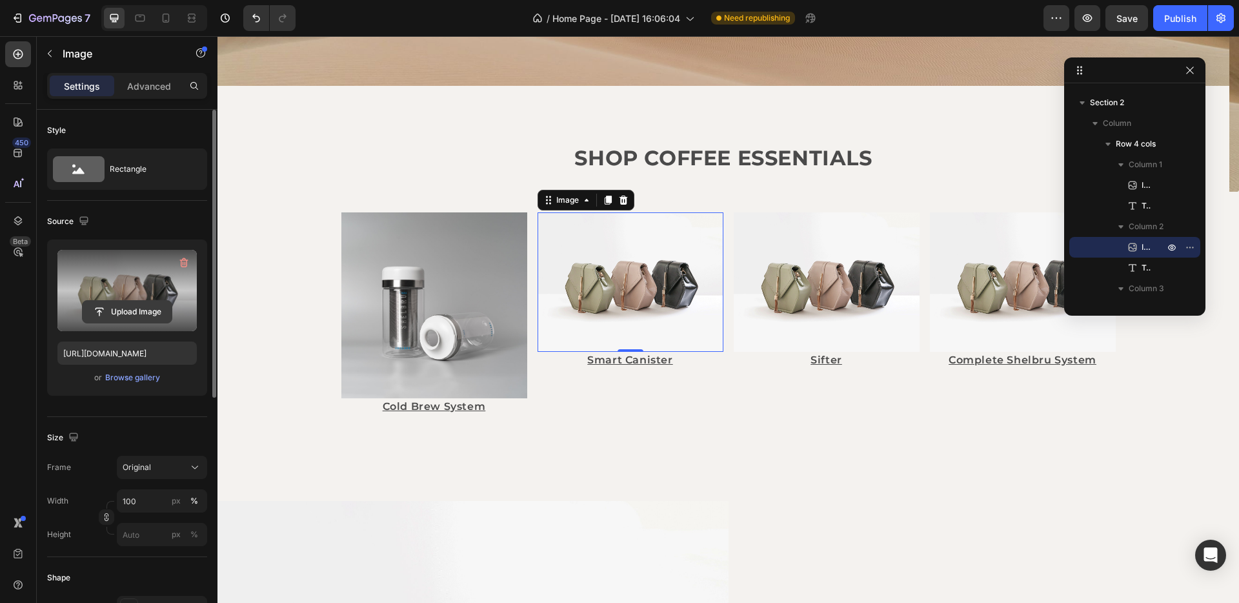
click at [143, 314] on input "file" at bounding box center [127, 312] width 89 height 22
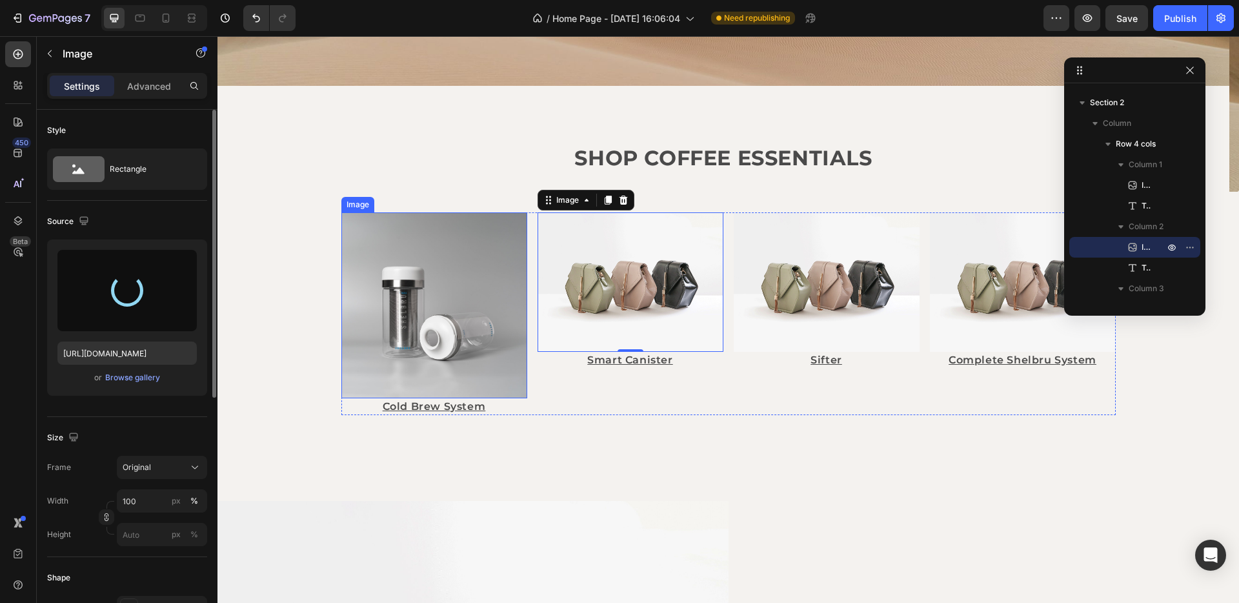
type input "https://cdn.shopify.com/s/files/1/0646/4969/1287/files/gempages_577050343687324…"
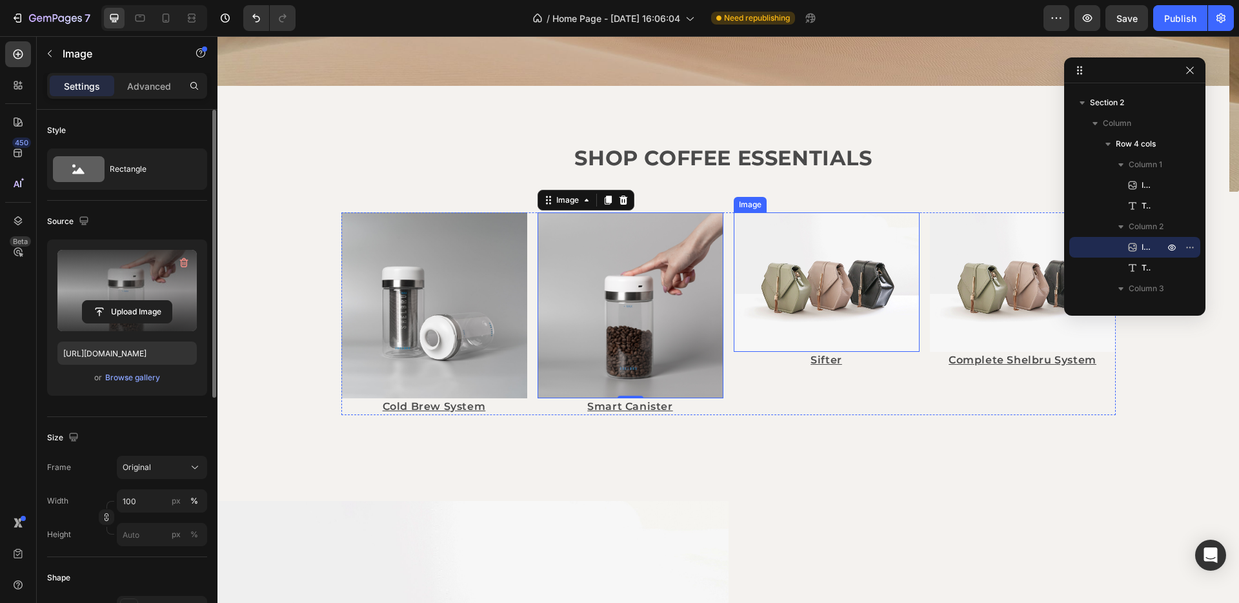
click at [850, 280] on img at bounding box center [827, 281] width 186 height 139
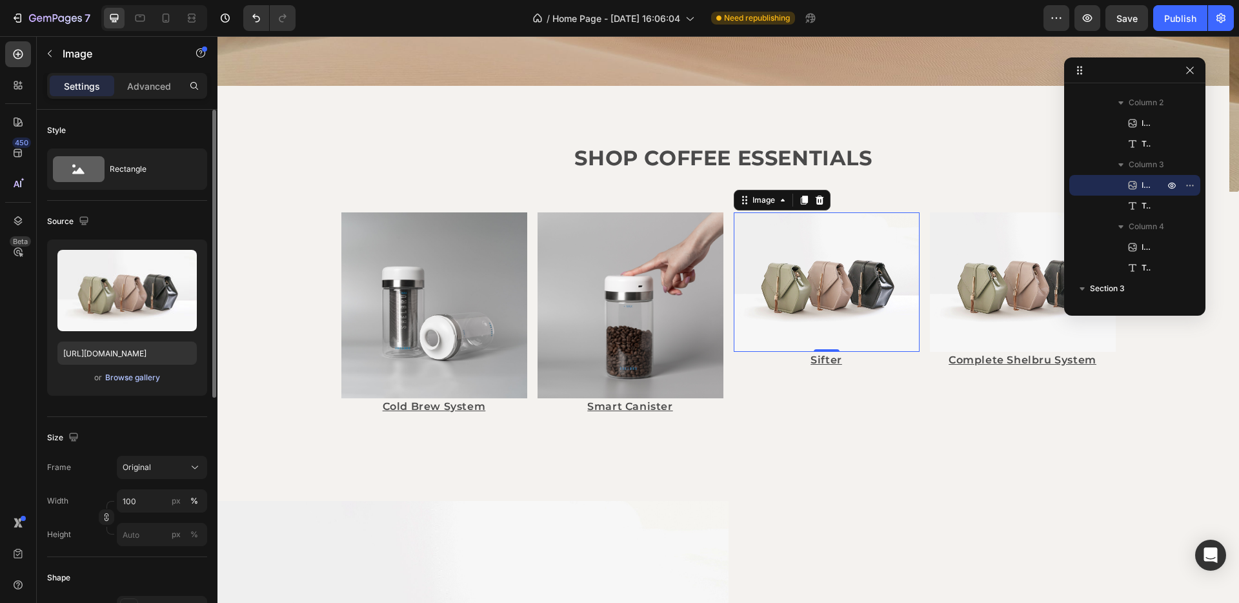
click at [128, 379] on div "Browse gallery" at bounding box center [132, 378] width 55 height 12
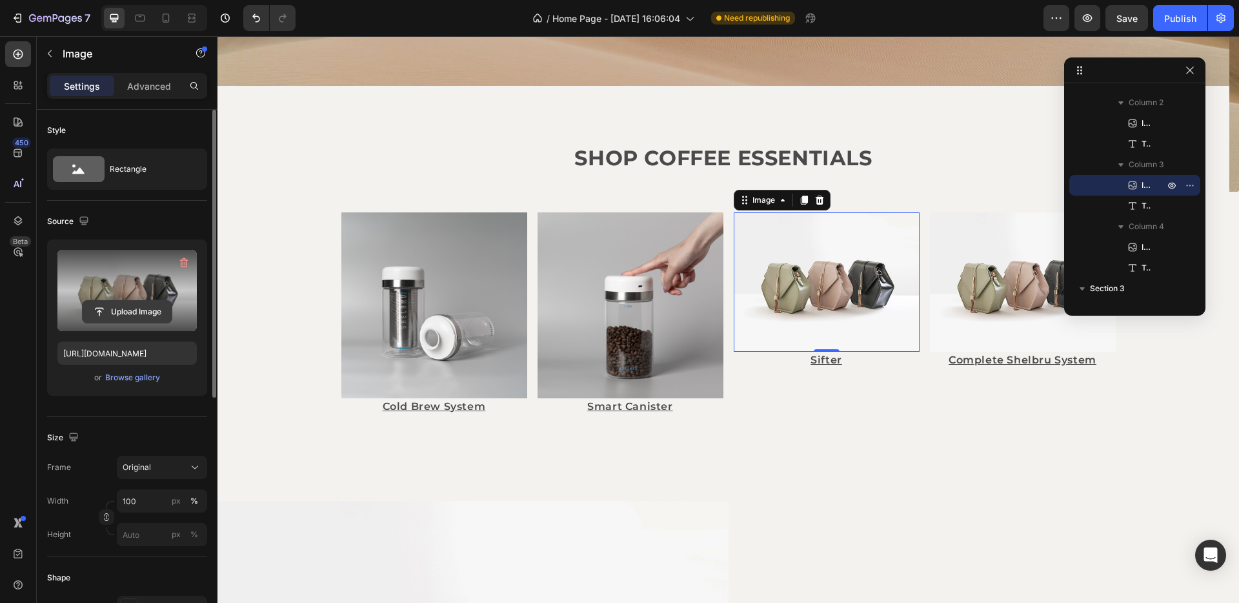
click at [143, 307] on input "file" at bounding box center [127, 312] width 89 height 22
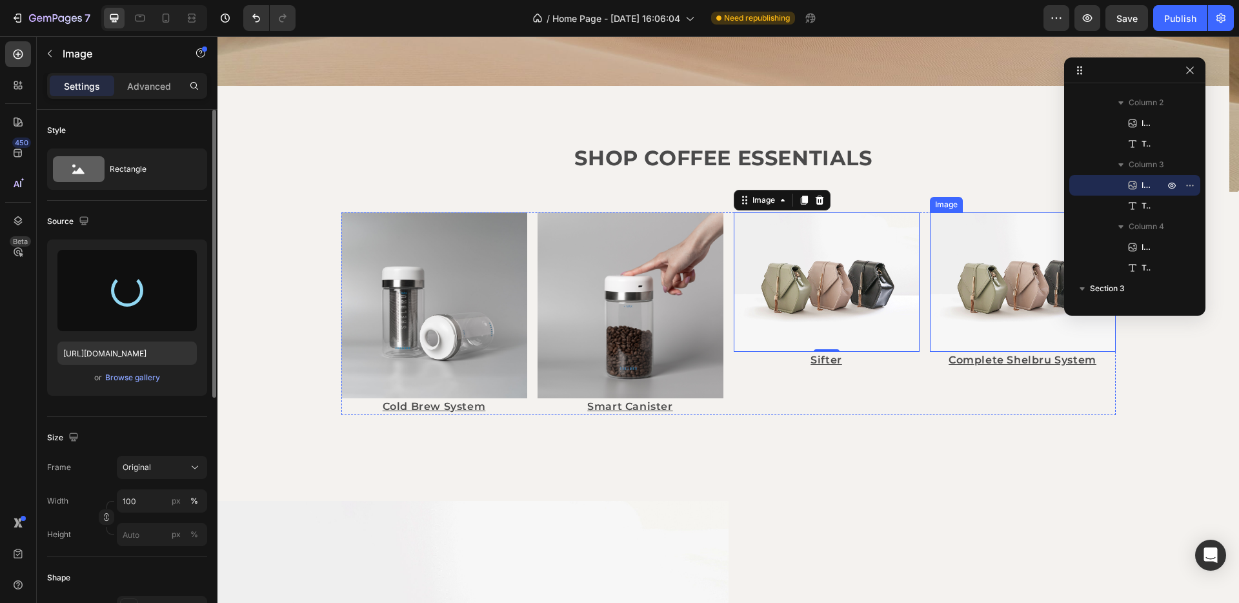
click at [984, 290] on img at bounding box center [1023, 281] width 186 height 139
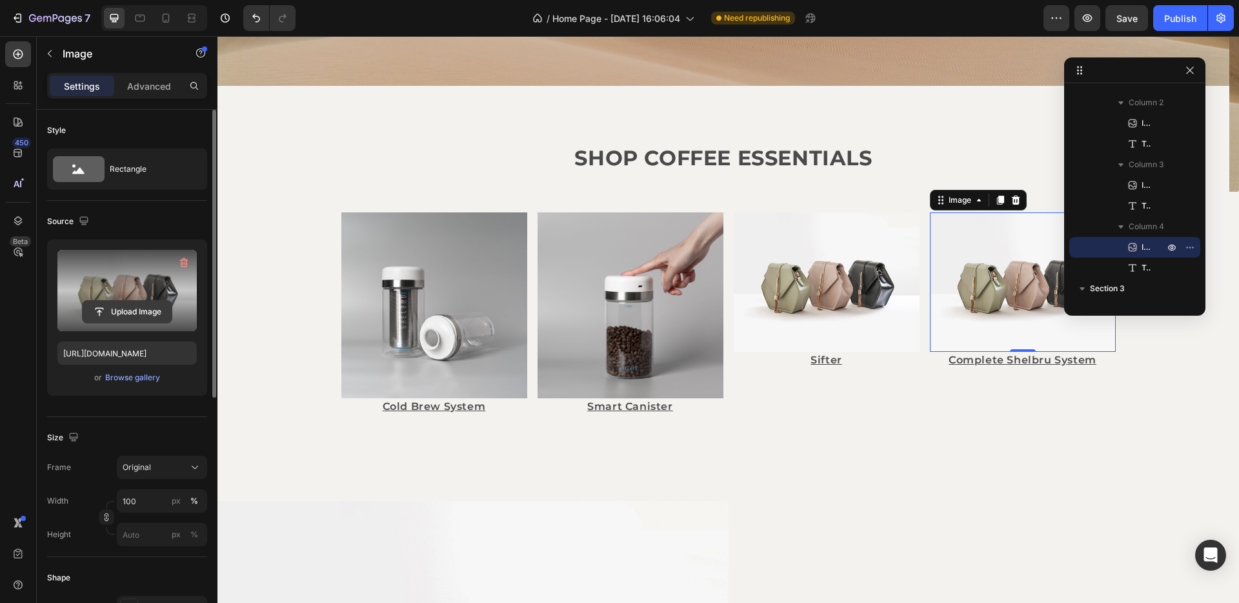
click at [128, 308] on input "file" at bounding box center [127, 312] width 89 height 22
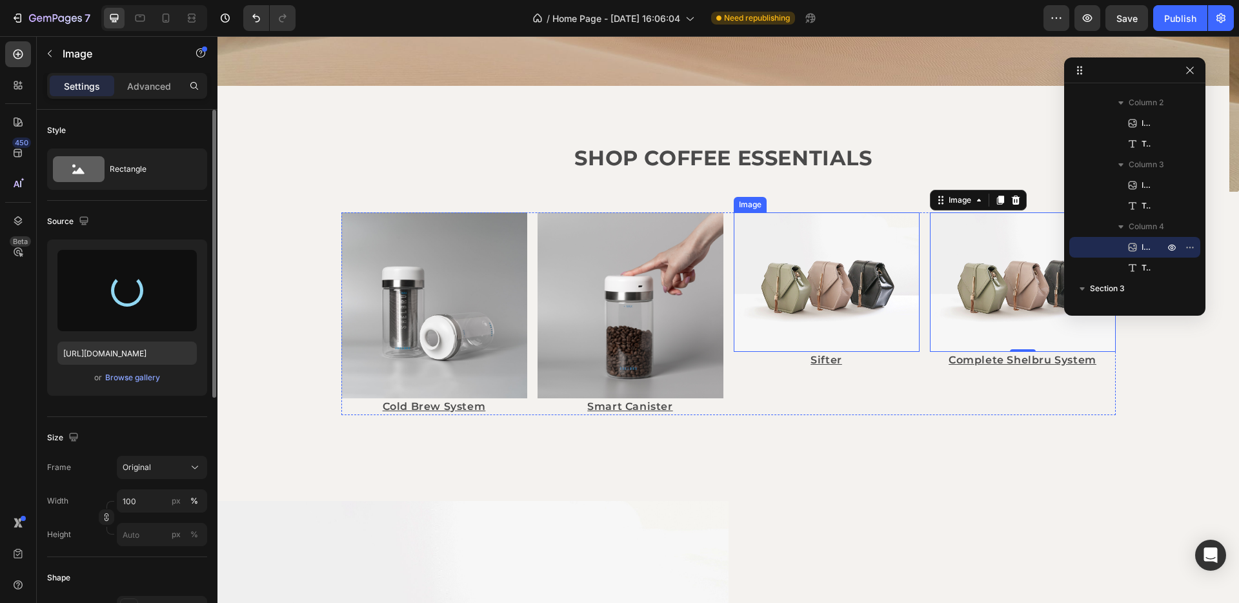
click at [799, 272] on img at bounding box center [827, 281] width 186 height 139
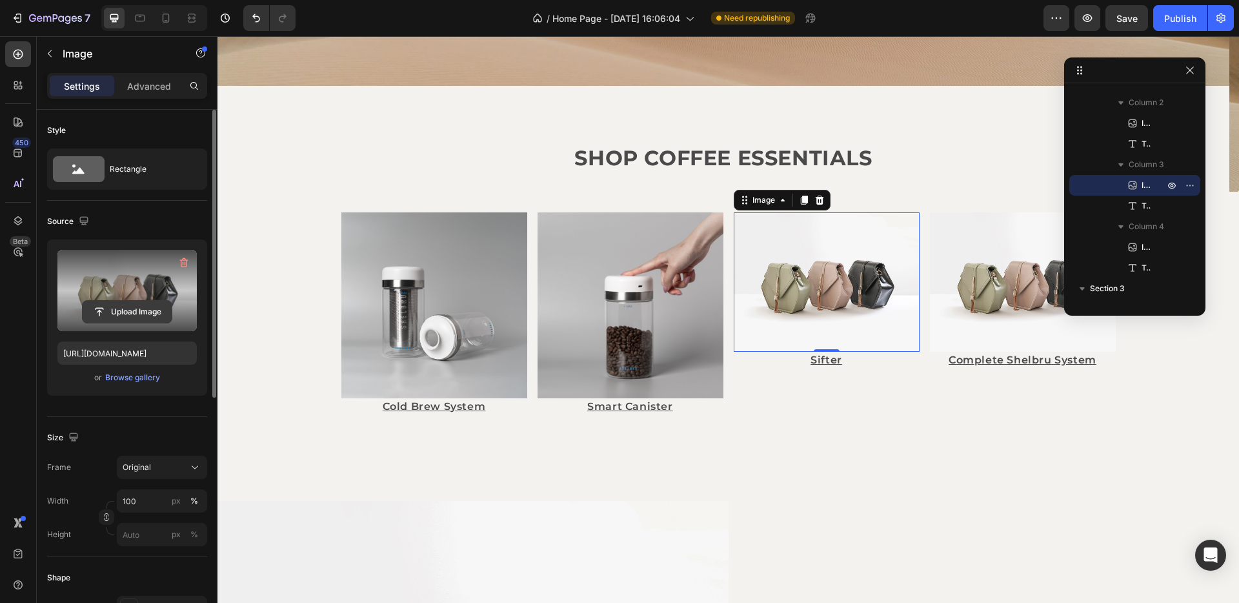
click at [128, 318] on input "file" at bounding box center [127, 312] width 89 height 22
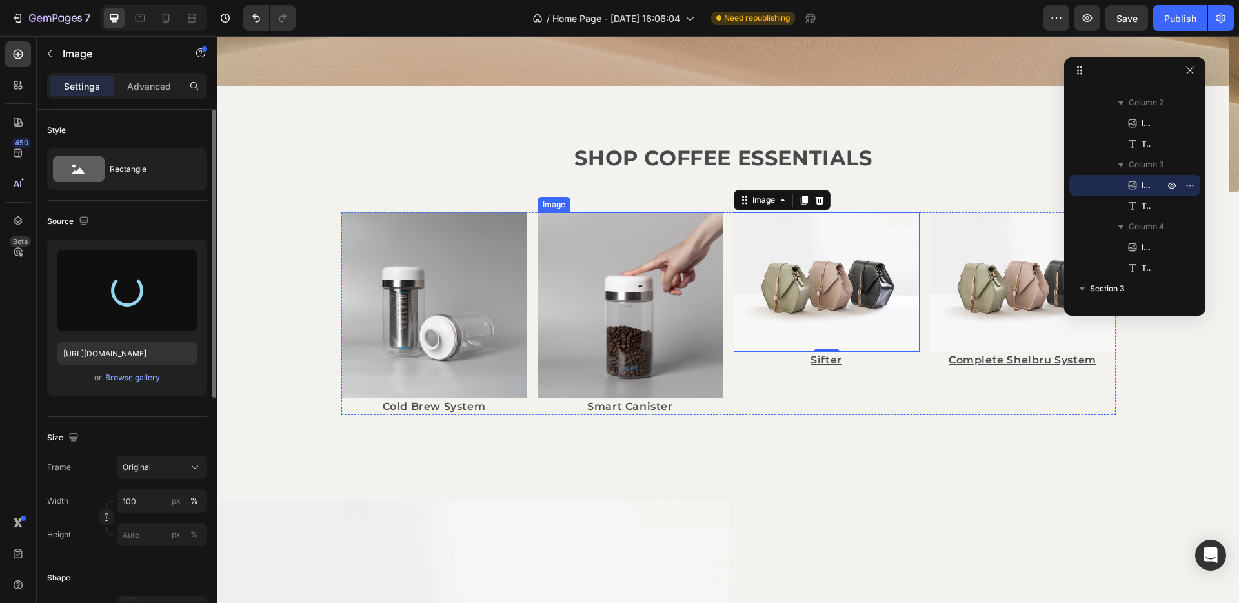
type input "https://cdn.shopify.com/s/files/1/0646/4969/1287/files/gempages_577050343687324…"
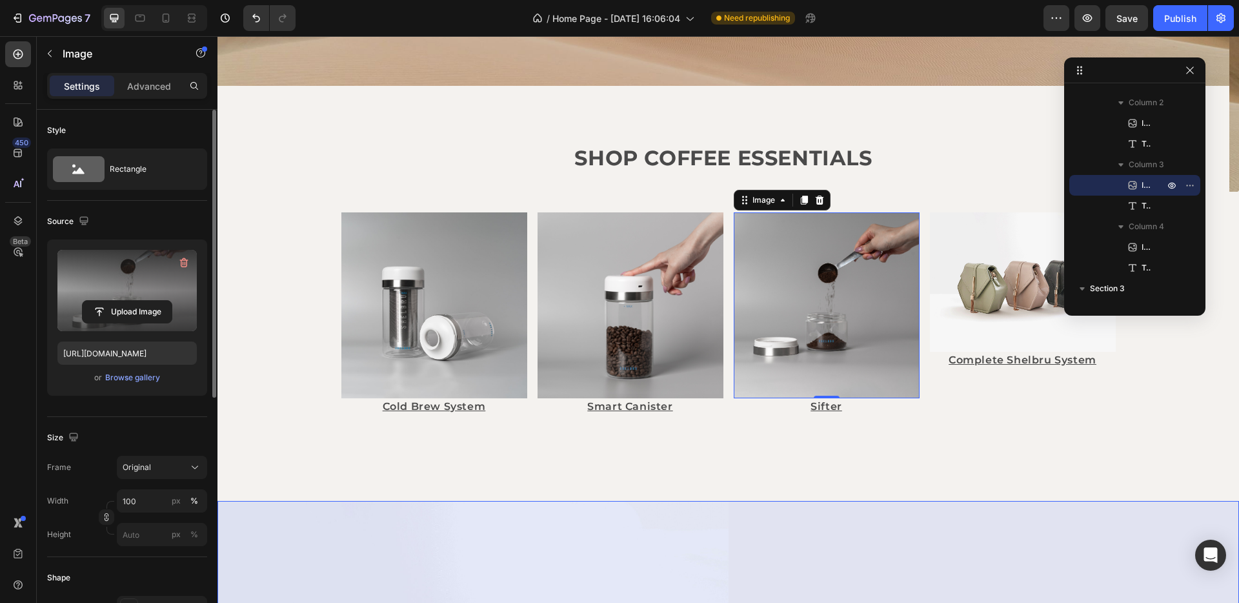
click at [985, 299] on img at bounding box center [1023, 281] width 186 height 139
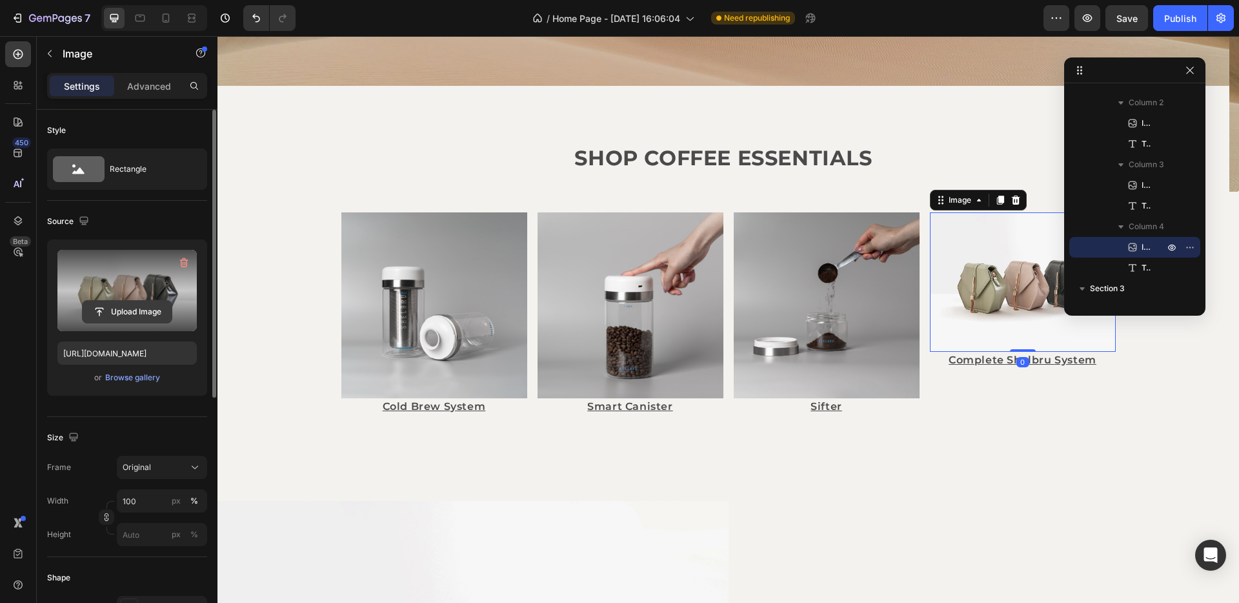
click at [125, 305] on input "file" at bounding box center [127, 312] width 89 height 22
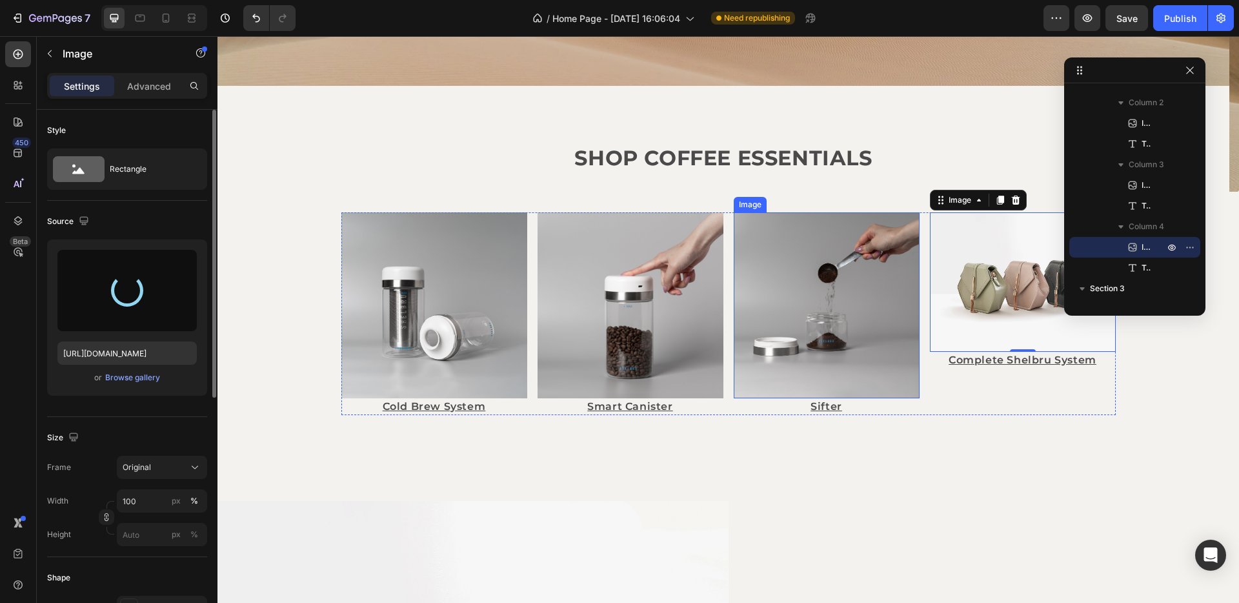
type input "https://cdn.shopify.com/s/files/1/0646/4969/1287/files/gempages_577050343687324…"
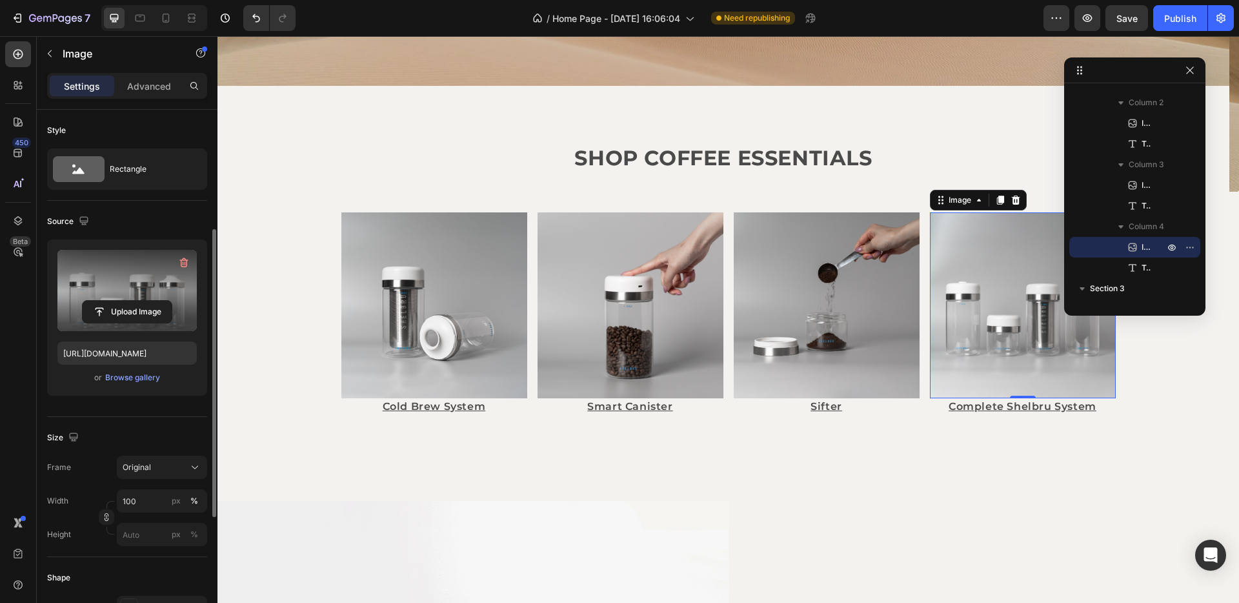
scroll to position [77, 0]
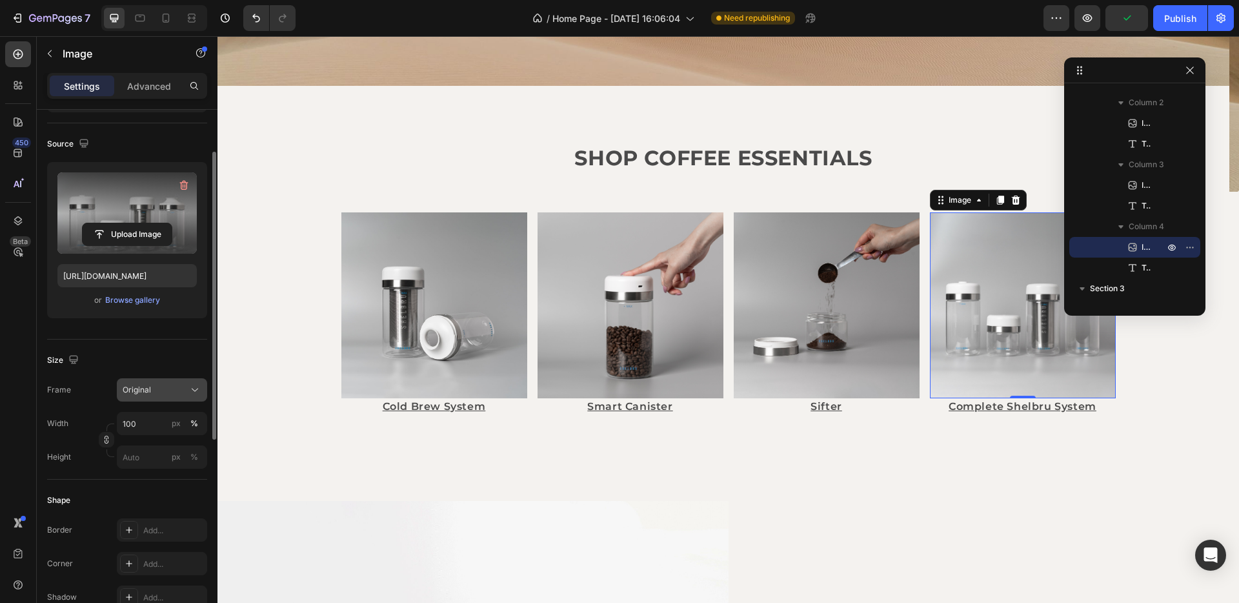
click at [145, 396] on div "Original" at bounding box center [162, 389] width 79 height 13
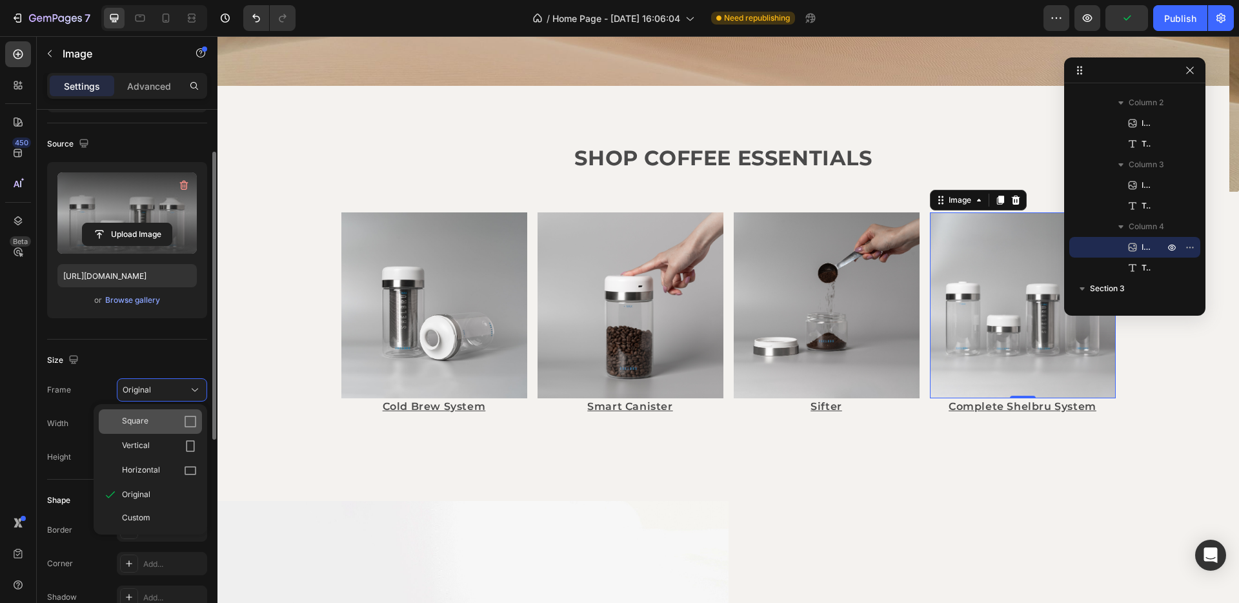
click at [161, 413] on div "Square" at bounding box center [150, 421] width 103 height 25
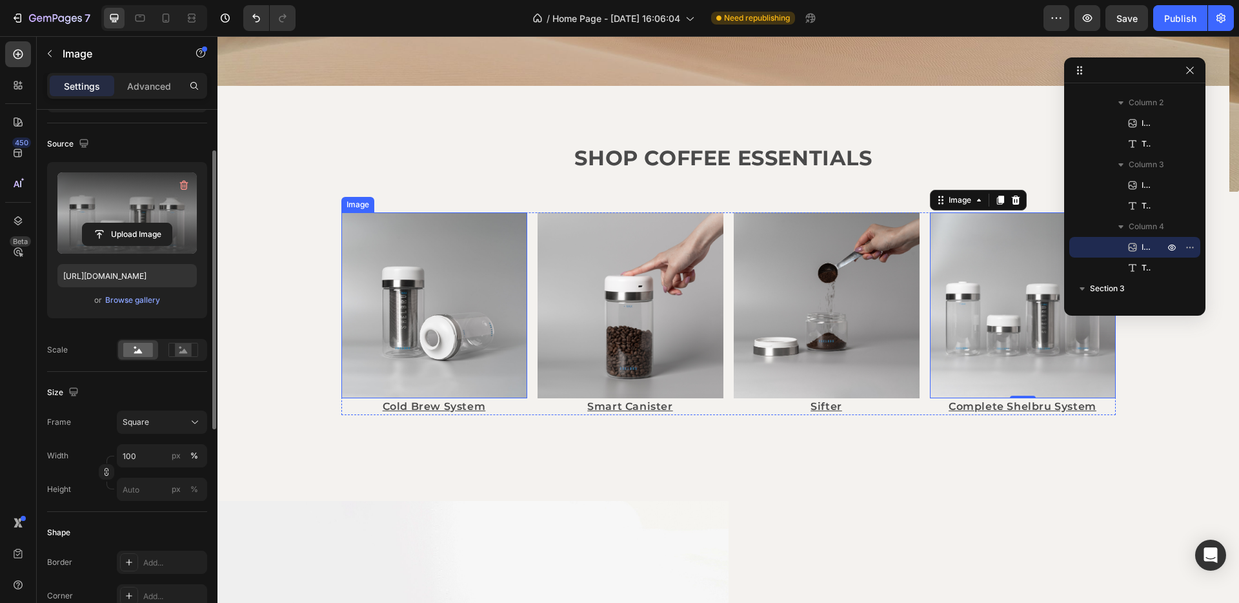
click at [503, 334] on img at bounding box center [434, 305] width 186 height 186
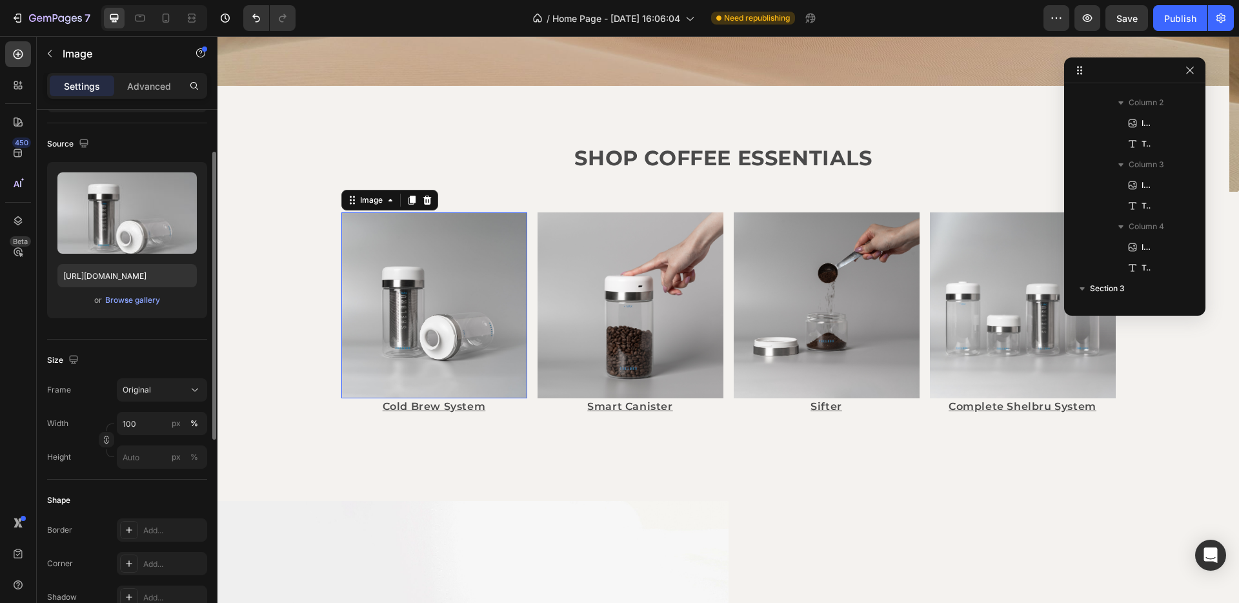
scroll to position [120, 0]
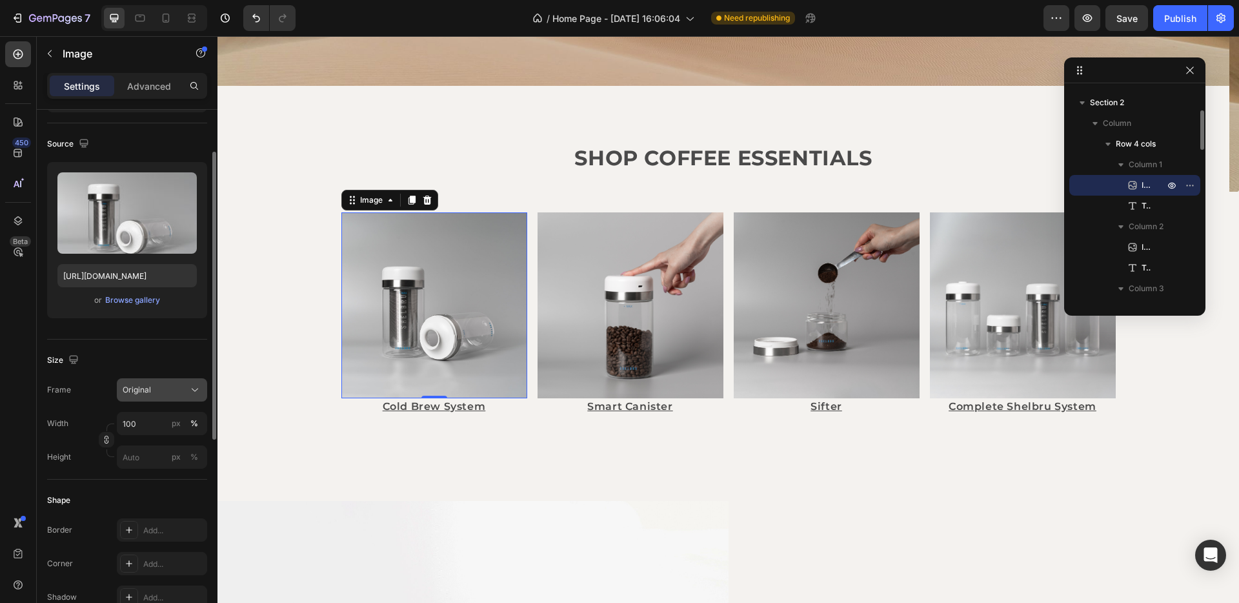
click at [190, 391] on icon at bounding box center [194, 389] width 13 height 13
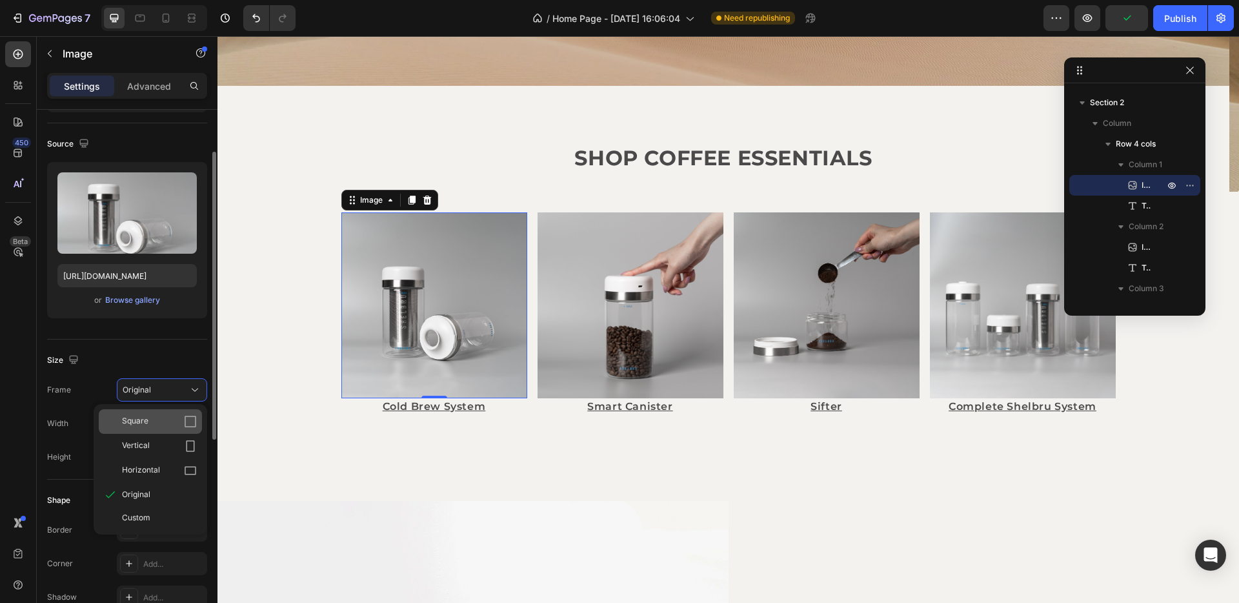
click at [186, 420] on icon at bounding box center [190, 421] width 13 height 13
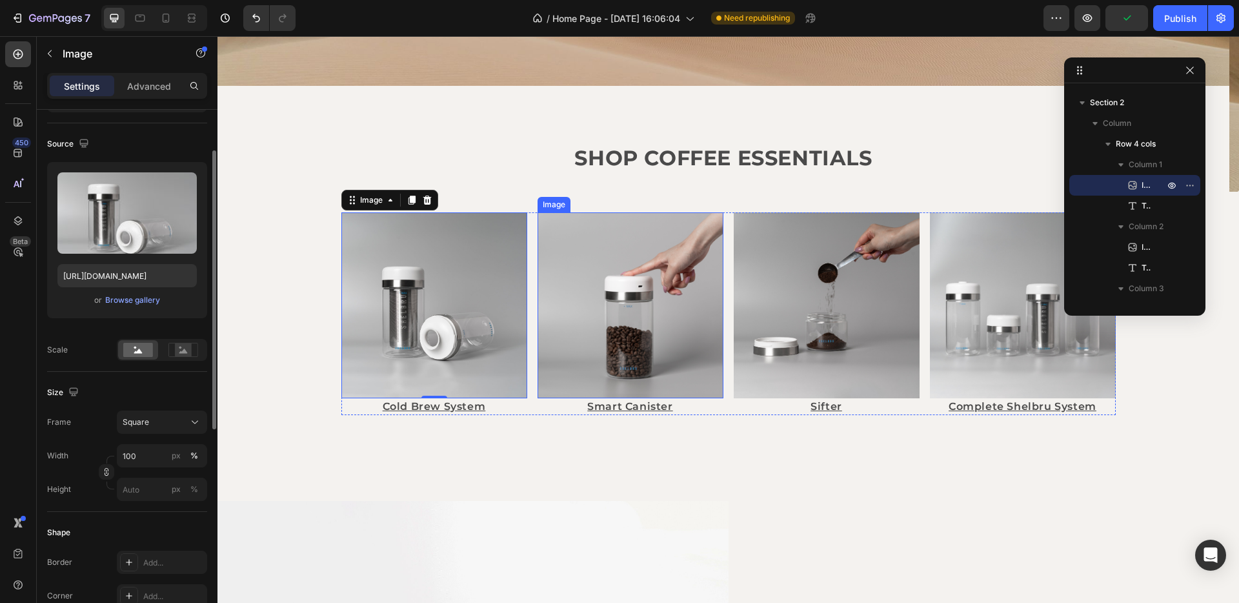
click at [590, 333] on img at bounding box center [630, 305] width 186 height 186
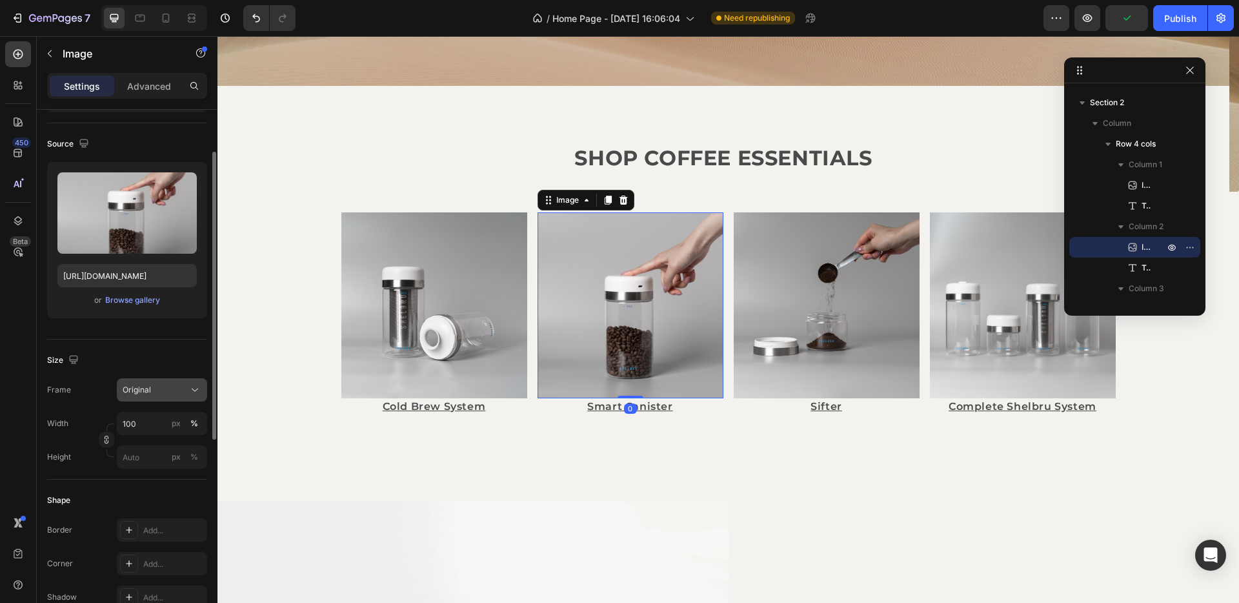
click at [172, 394] on div "Original" at bounding box center [154, 390] width 63 height 12
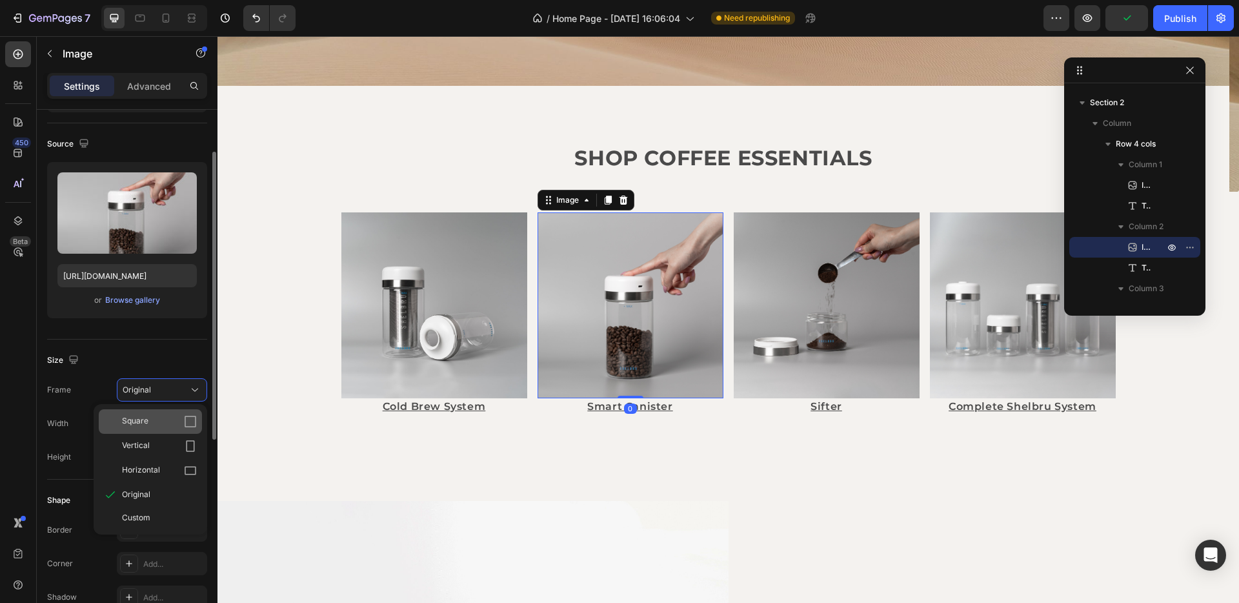
click at [157, 417] on div "Square" at bounding box center [159, 421] width 75 height 13
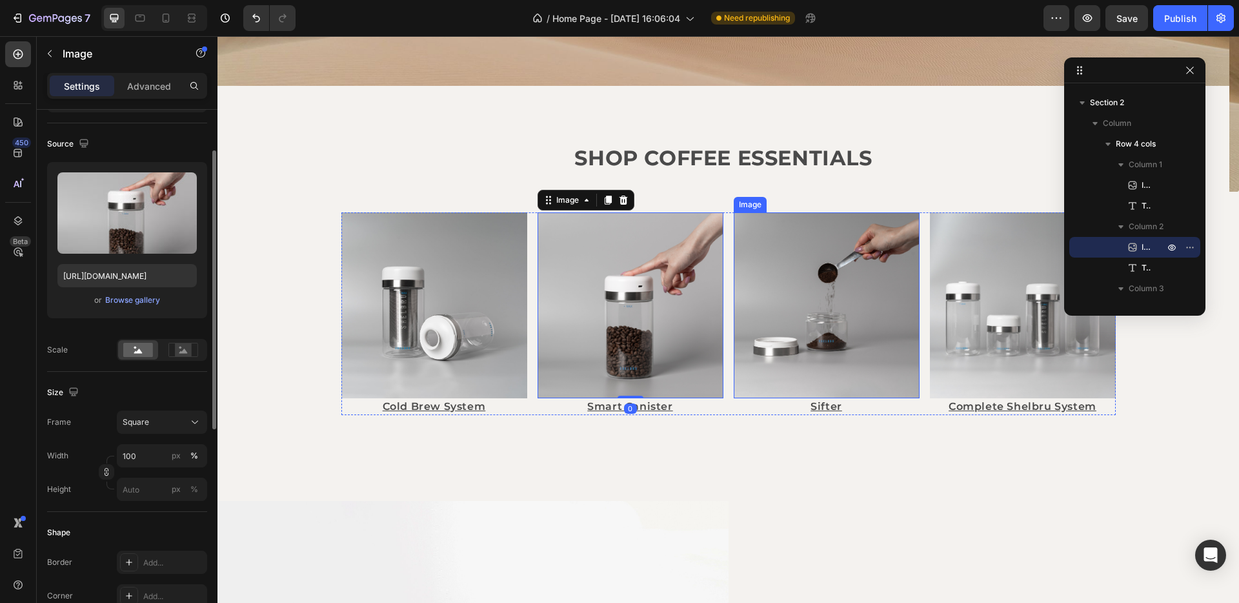
click at [773, 314] on img at bounding box center [827, 305] width 186 height 186
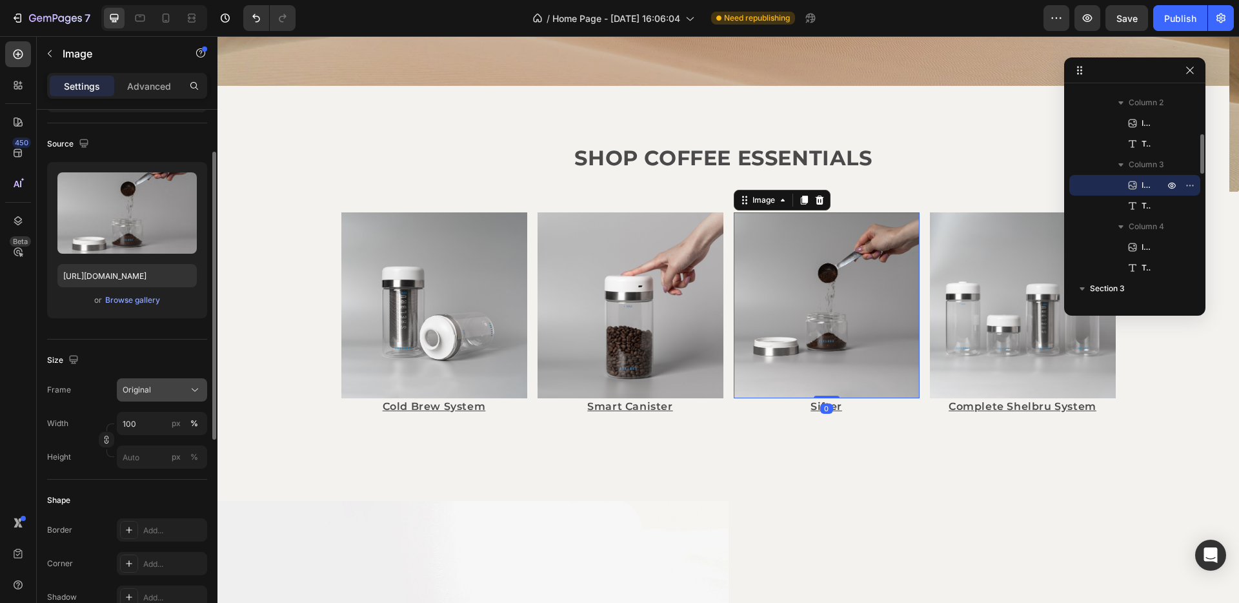
click at [138, 394] on span "Original" at bounding box center [137, 390] width 28 height 12
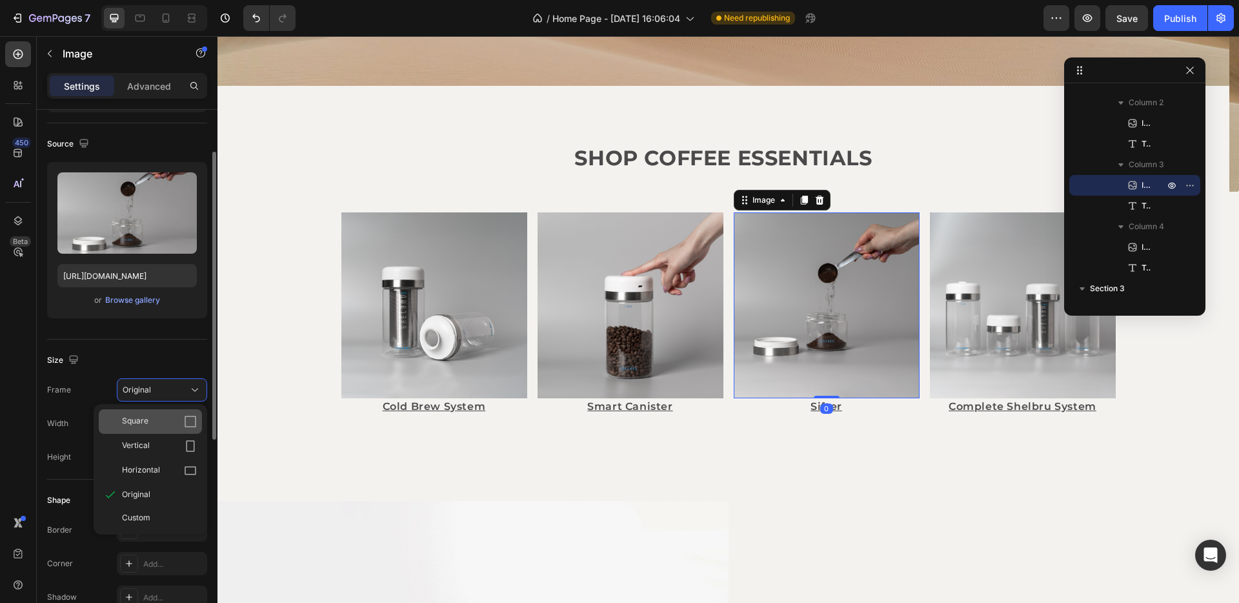
click at [156, 414] on div "Square" at bounding box center [150, 421] width 103 height 25
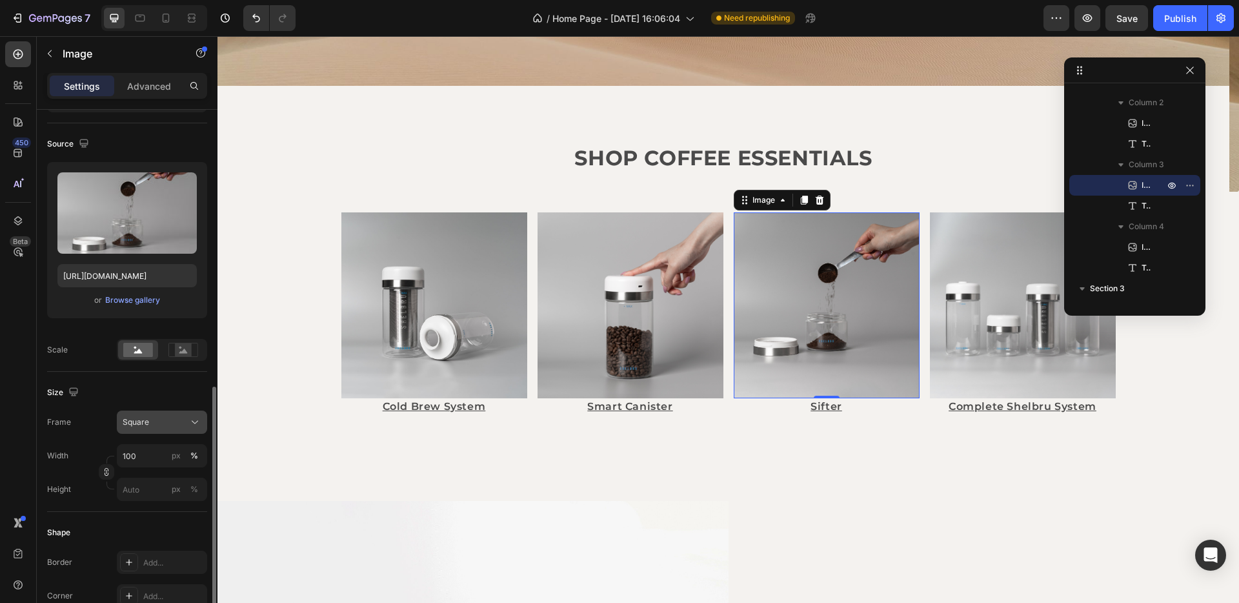
scroll to position [232, 0]
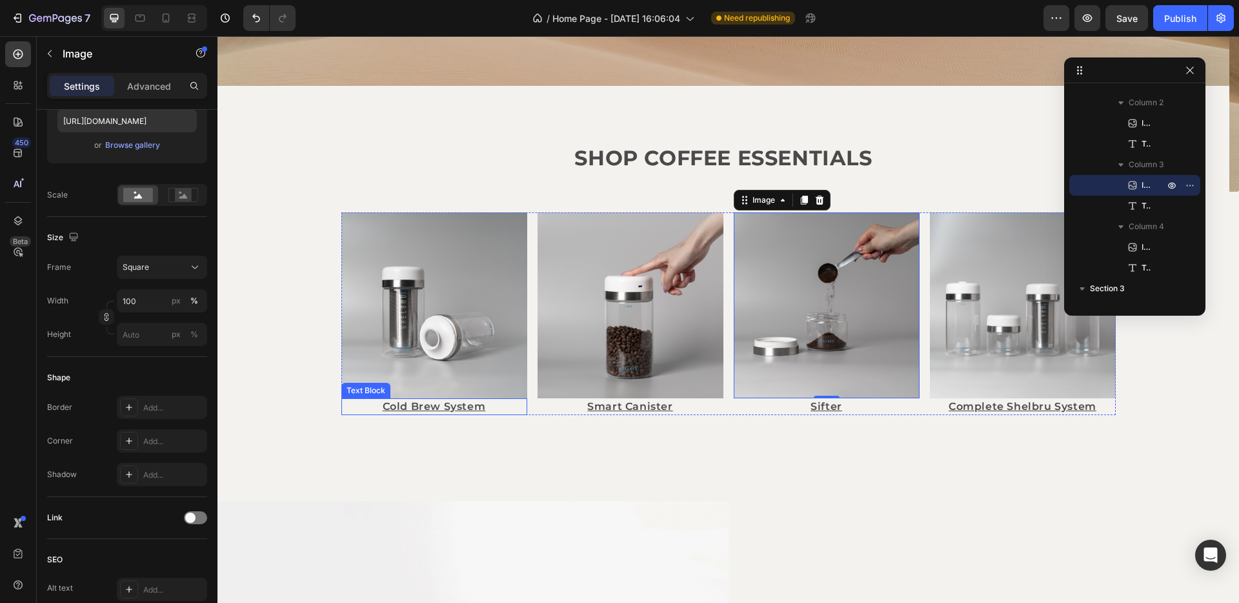
click at [451, 405] on p "Cold Brew System" at bounding box center [434, 406] width 183 height 14
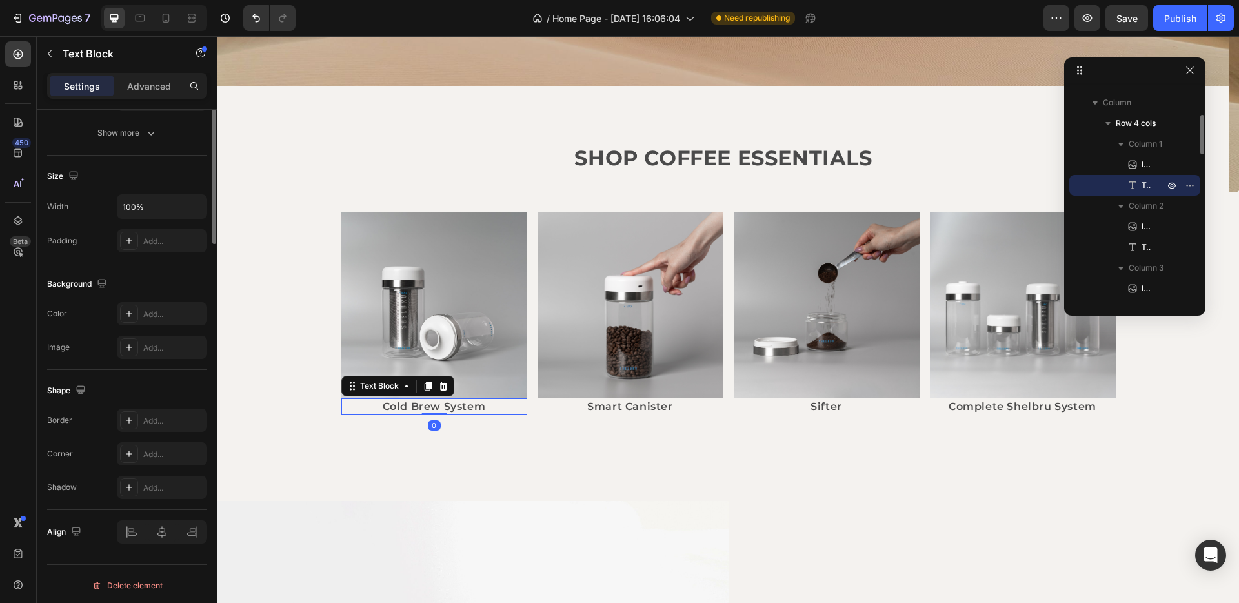
scroll to position [0, 0]
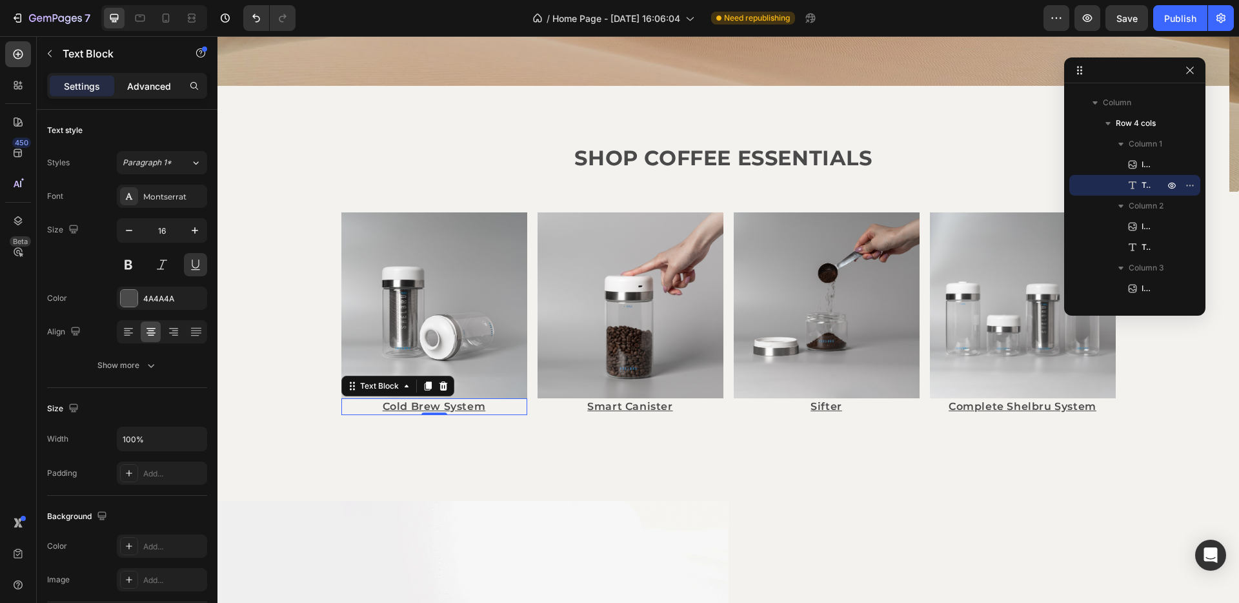
click at [132, 88] on p "Advanced" at bounding box center [149, 86] width 44 height 14
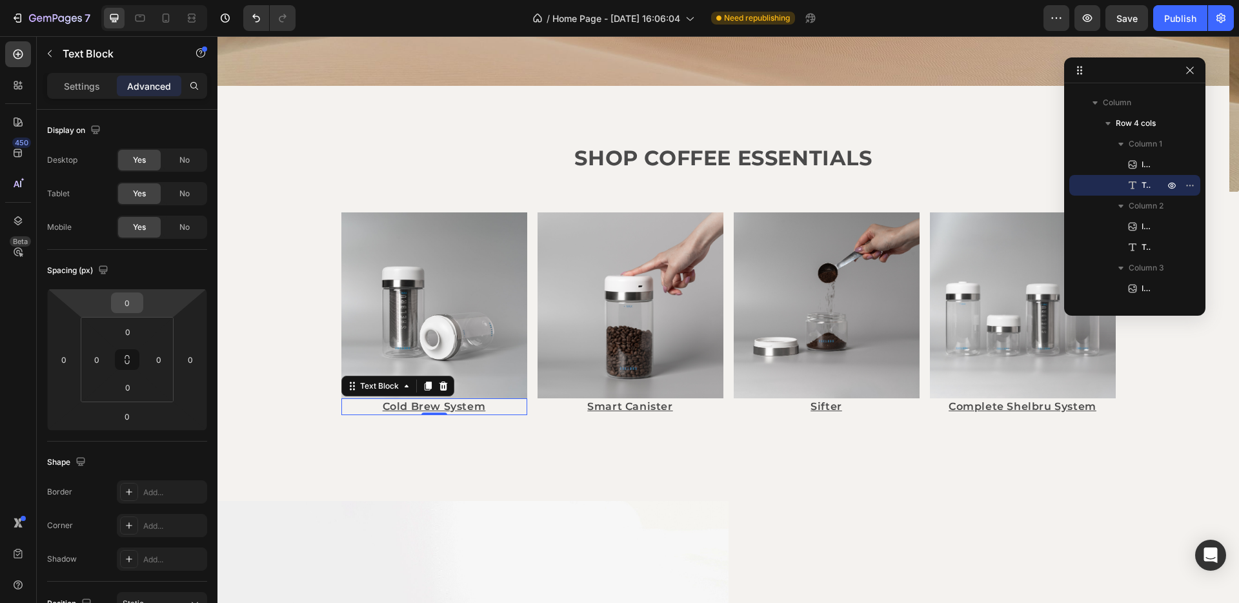
click at [128, 304] on input "0" at bounding box center [127, 302] width 26 height 19
click at [188, 465] on span "32px" at bounding box center [179, 465] width 18 height 9
type input "32"
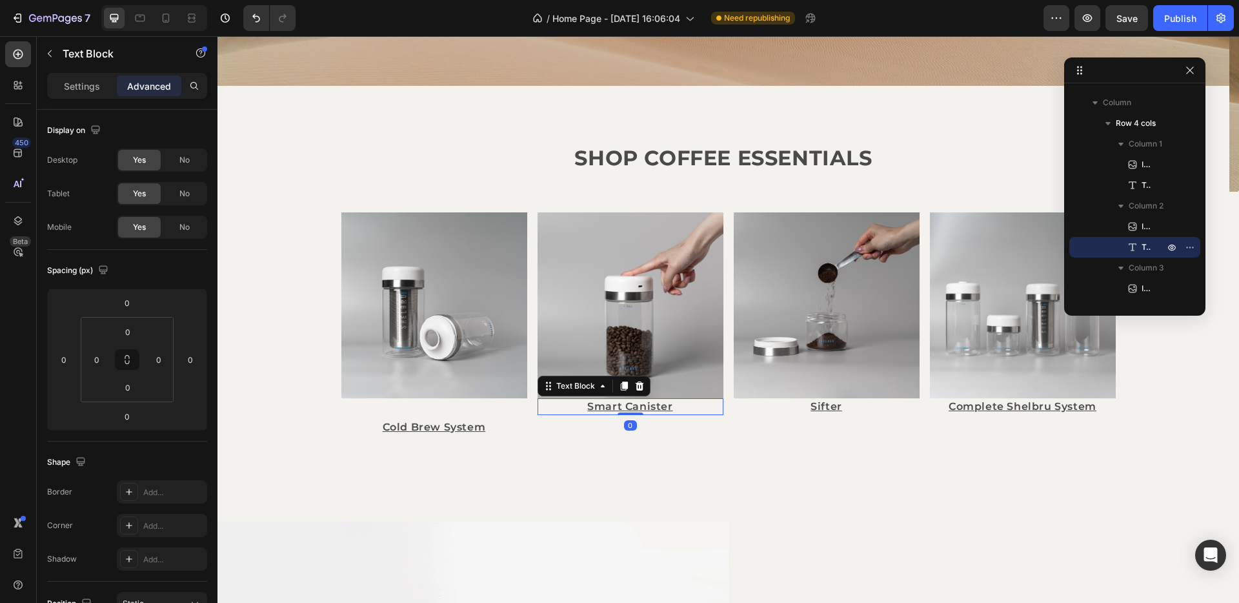
click at [670, 406] on p "Smart Canister" at bounding box center [630, 406] width 183 height 14
click at [135, 301] on input "0" at bounding box center [127, 302] width 26 height 19
drag, startPoint x: 173, startPoint y: 464, endPoint x: 196, endPoint y: 464, distance: 23.2
click at [173, 464] on span "32px" at bounding box center [179, 465] width 18 height 9
type input "32"
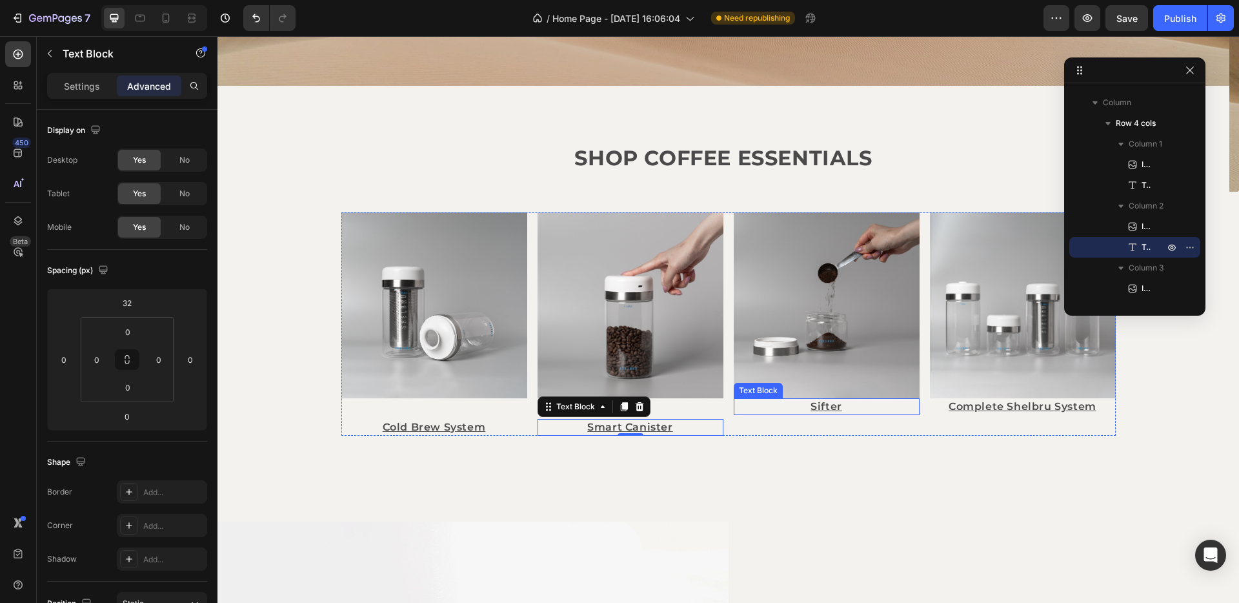
click at [791, 403] on p "Sifter" at bounding box center [826, 406] width 183 height 14
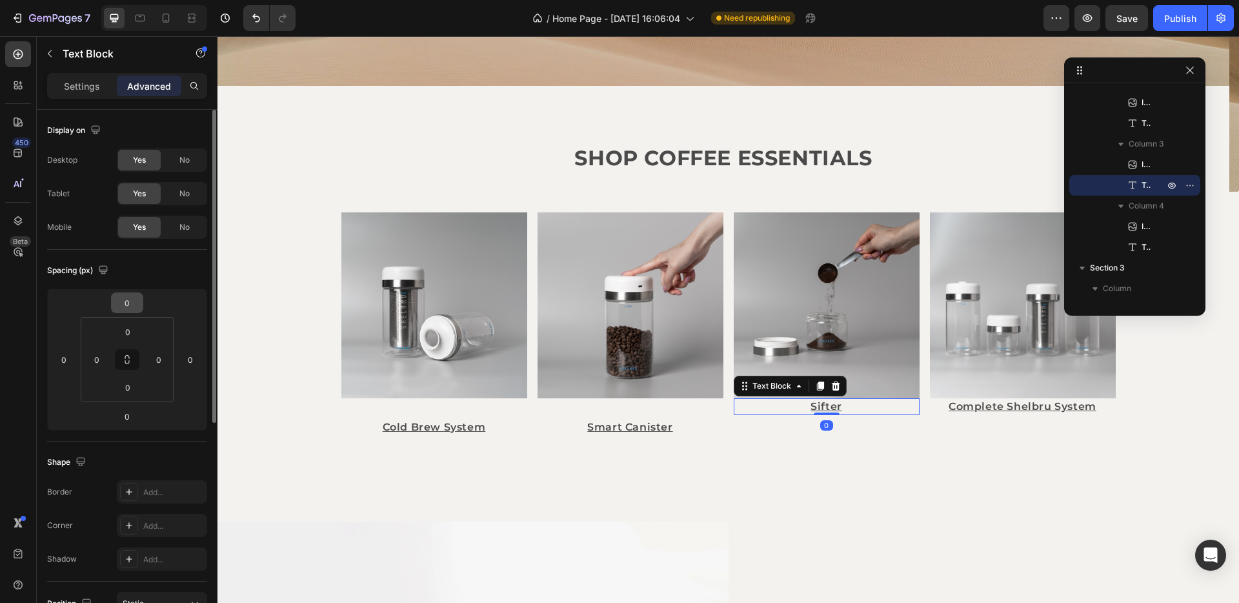
click at [133, 0] on html "7 / Home Page - Aug 21, 16:06:04 Need republishing Preview Save Publish 450 Bet…" at bounding box center [619, 0] width 1239 height 0
click at [126, 302] on input "0" at bounding box center [127, 302] width 26 height 19
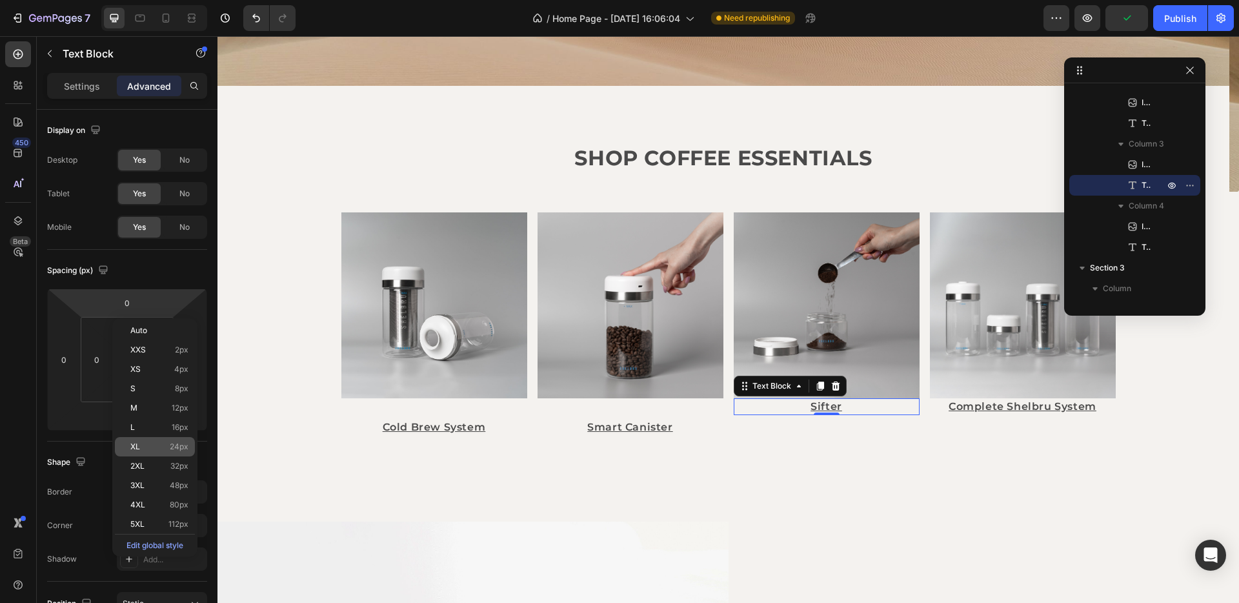
click at [146, 450] on p "XL 24px" at bounding box center [159, 446] width 58 height 9
type input "24"
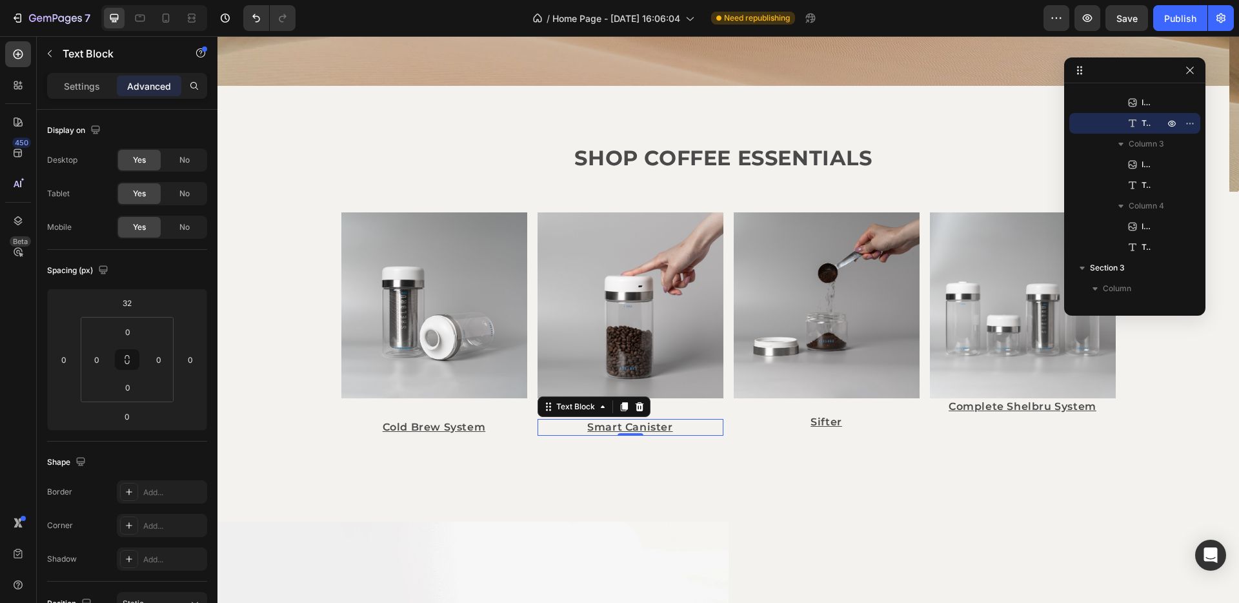
drag, startPoint x: 629, startPoint y: 426, endPoint x: 524, endPoint y: 413, distance: 106.0
click at [629, 426] on p "Smart Canister" at bounding box center [630, 427] width 183 height 14
click at [127, 300] on input "32" at bounding box center [127, 302] width 26 height 19
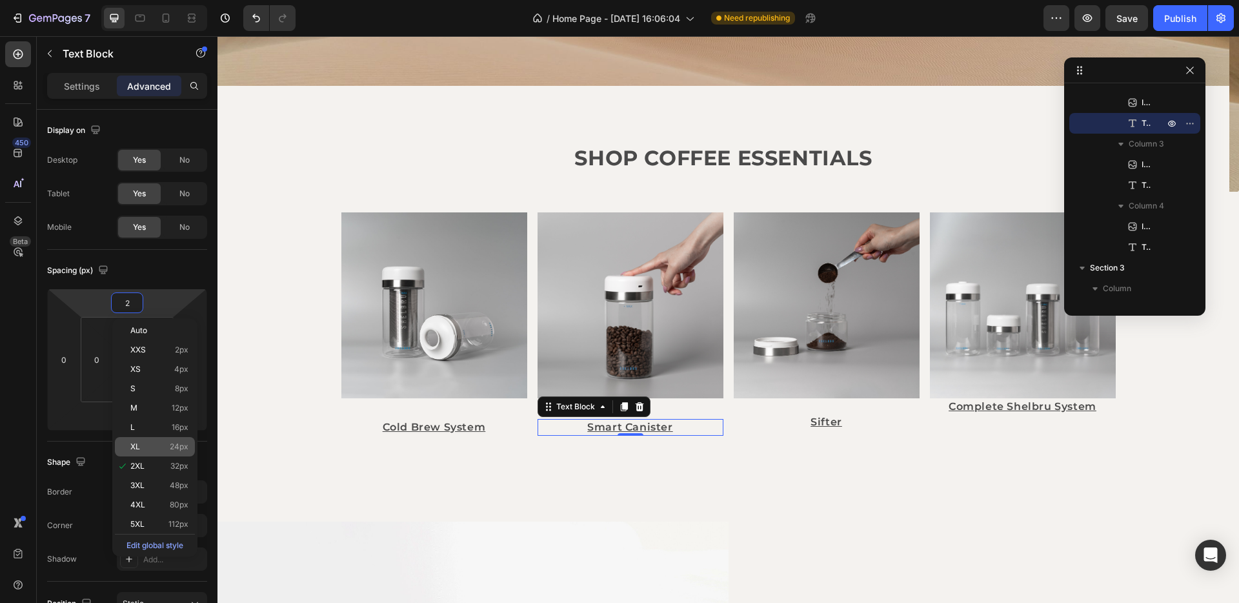
click at [163, 445] on p "XL 24px" at bounding box center [159, 446] width 58 height 9
type input "24"
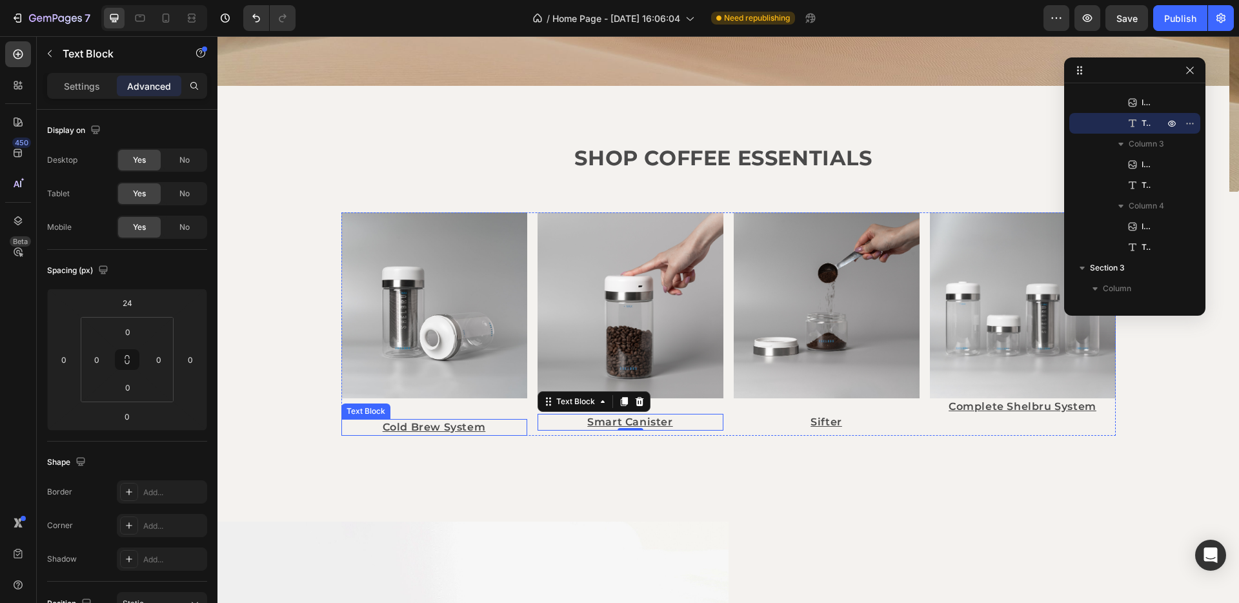
click at [425, 426] on p "Cold Brew System" at bounding box center [434, 427] width 183 height 14
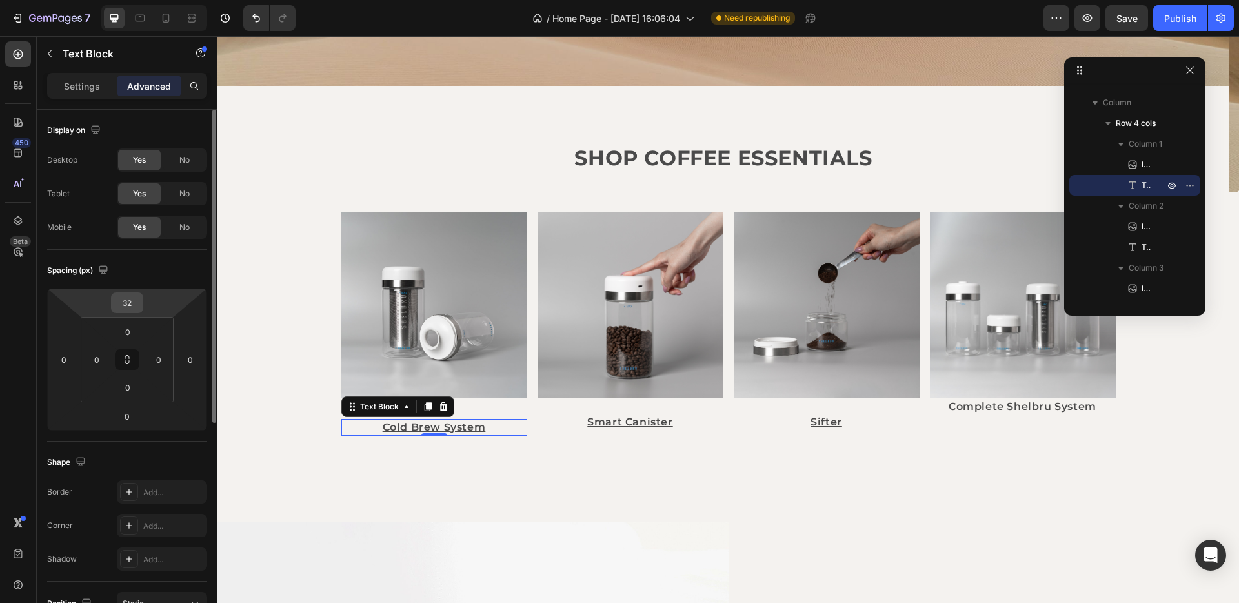
click at [131, 308] on input "32" at bounding box center [127, 302] width 26 height 19
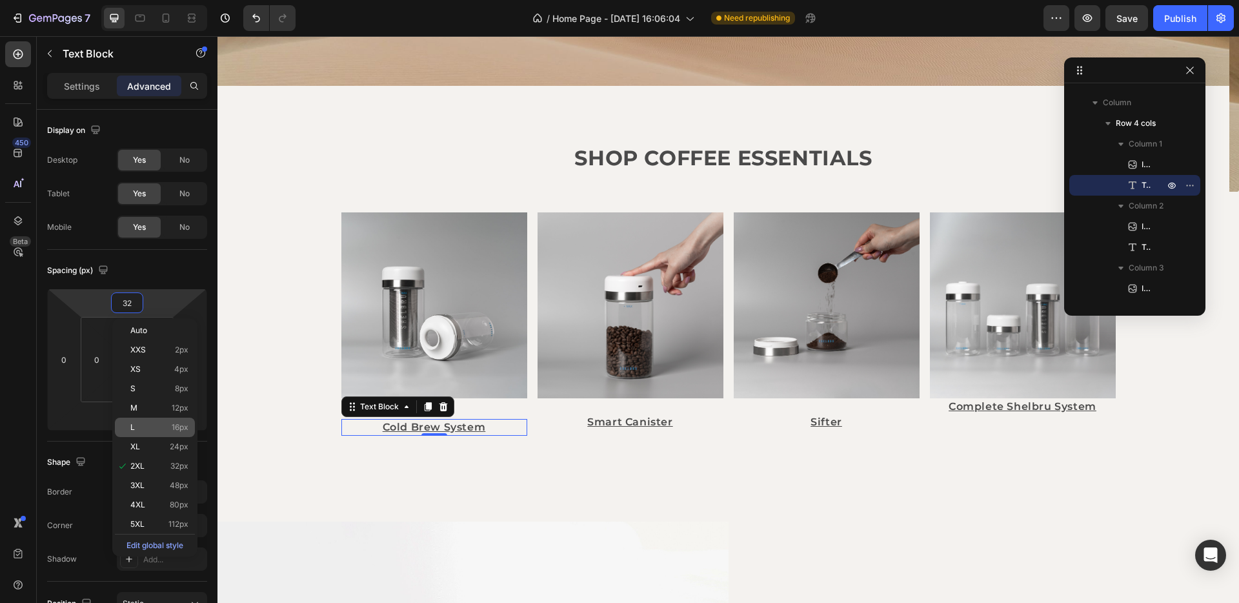
click at [141, 425] on p "L 16px" at bounding box center [159, 427] width 58 height 9
type input "16"
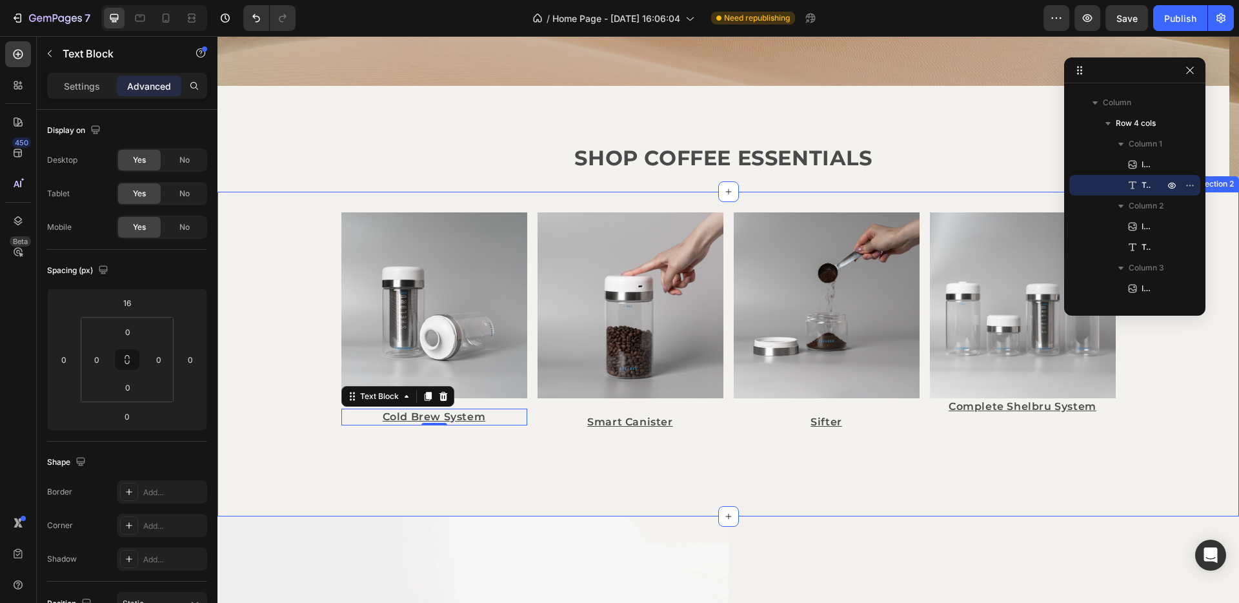
click at [535, 457] on div "Image Cold Brew System Text Block 0 Image Smart Canister Text Block Image Sifte…" at bounding box center [727, 354] width 1021 height 325
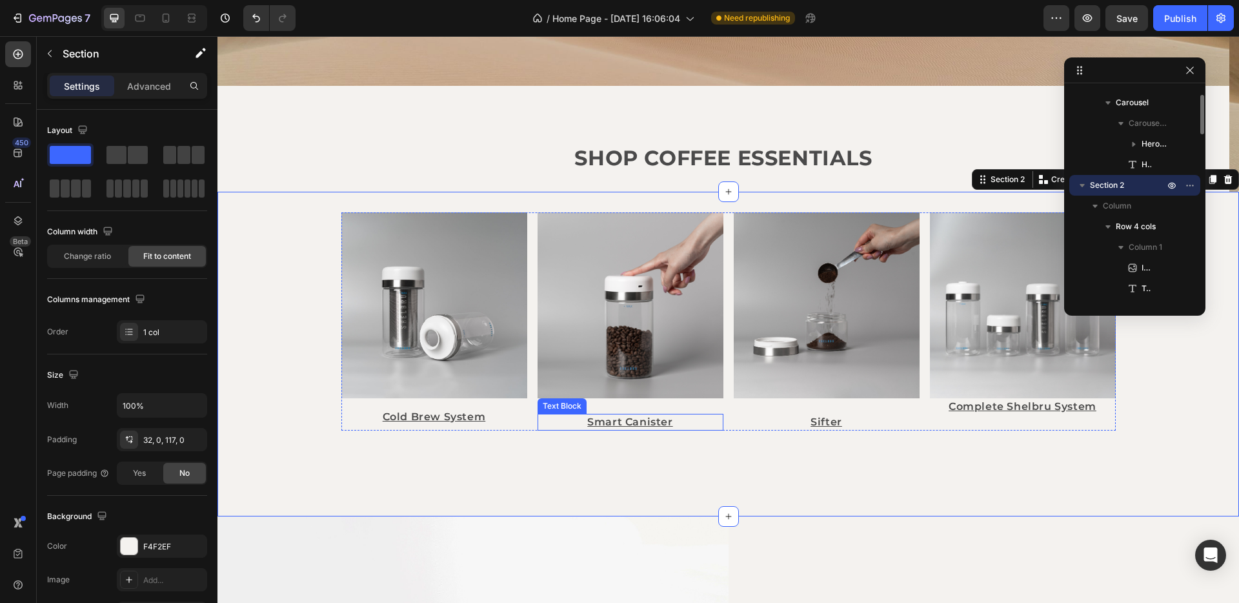
click at [652, 421] on p "Smart Canister" at bounding box center [630, 422] width 183 height 14
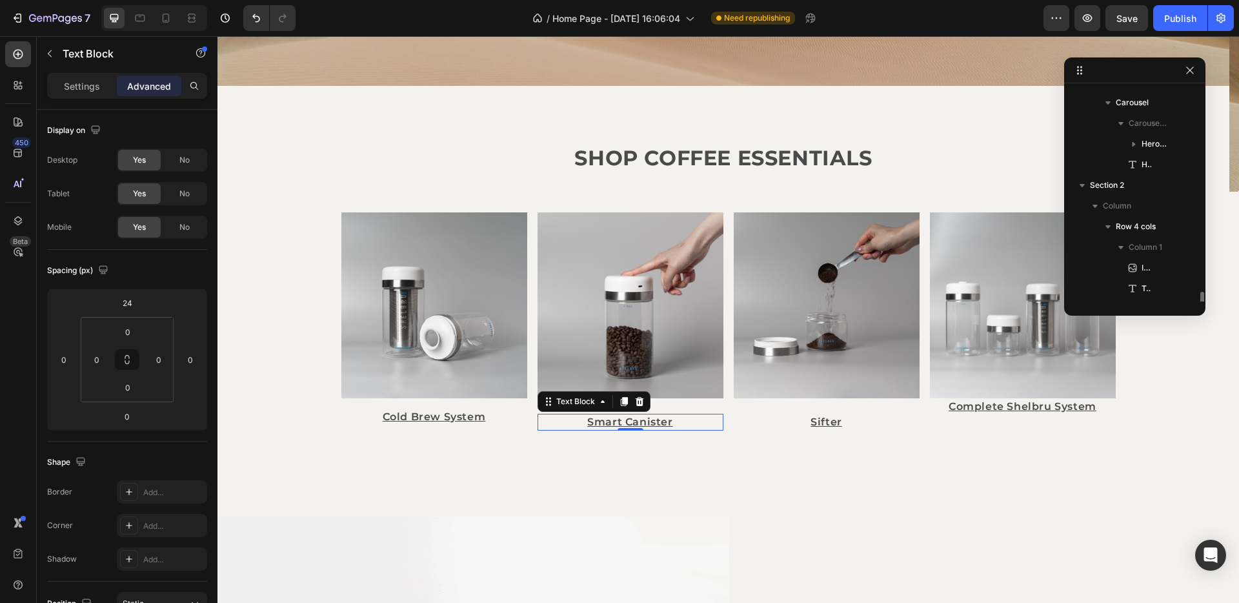
scroll to position [203, 0]
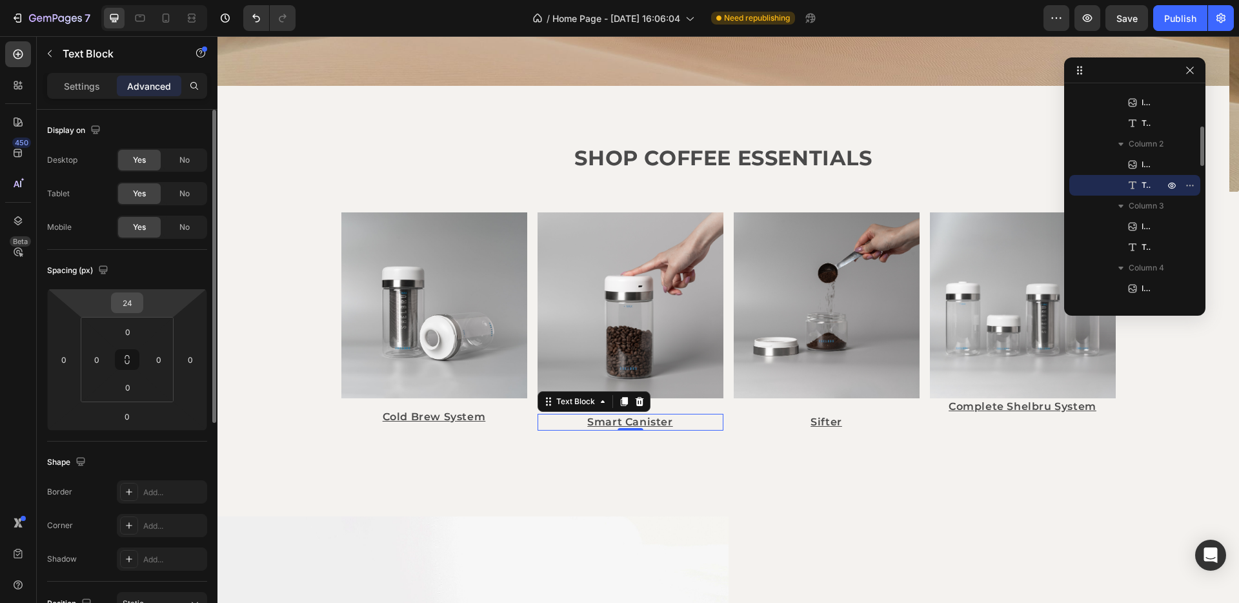
click at [129, 295] on input "24" at bounding box center [127, 302] width 26 height 19
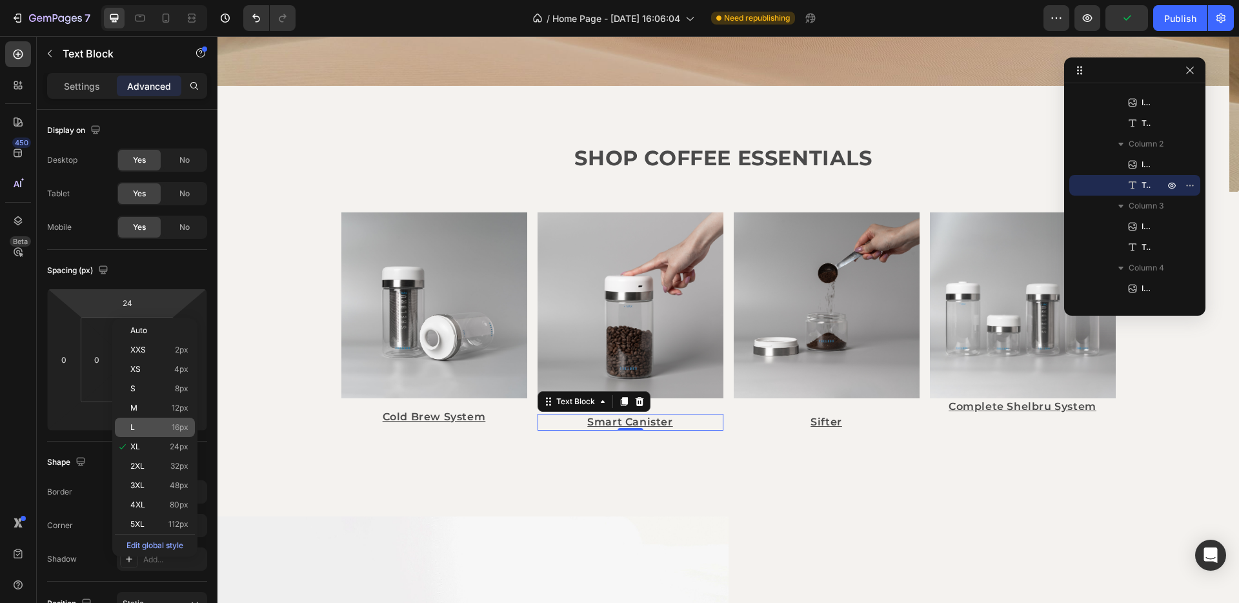
click at [169, 422] on div "L 16px" at bounding box center [155, 426] width 80 height 19
type input "16"
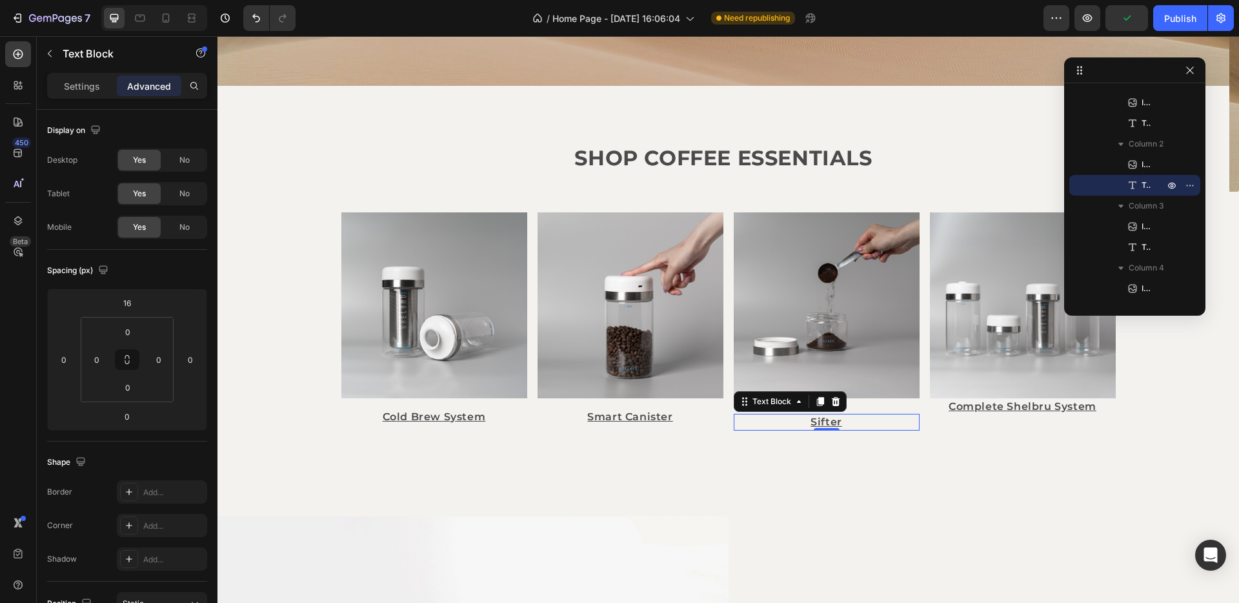
click at [801, 425] on p "Sifter" at bounding box center [826, 422] width 183 height 14
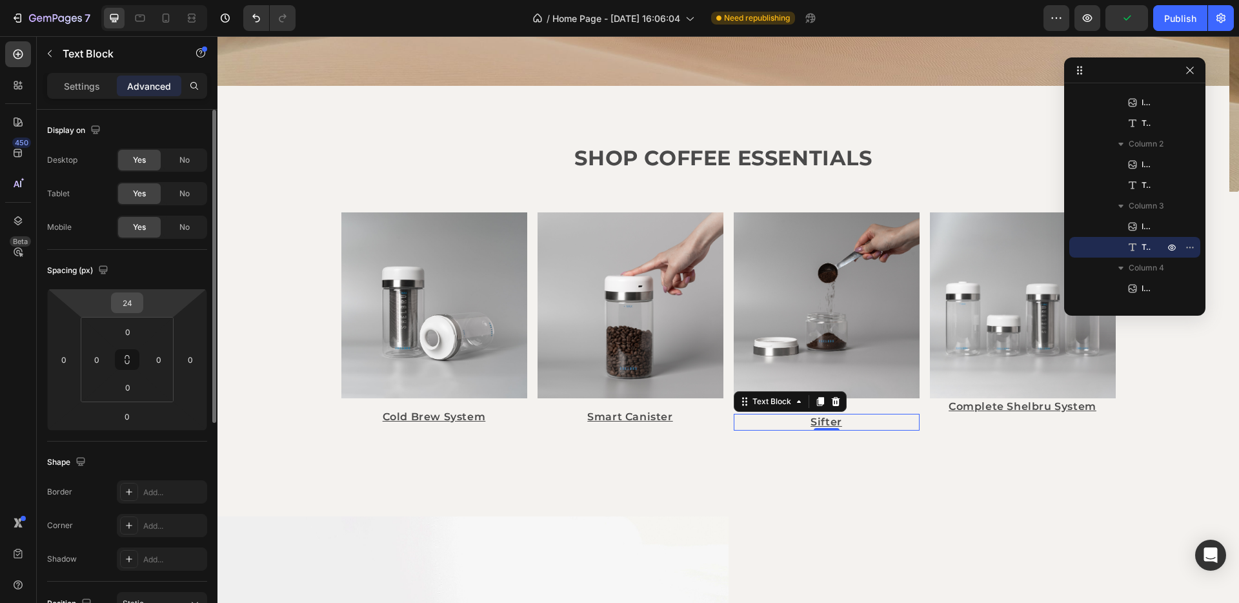
click at [131, 304] on input "24" at bounding box center [127, 302] width 26 height 19
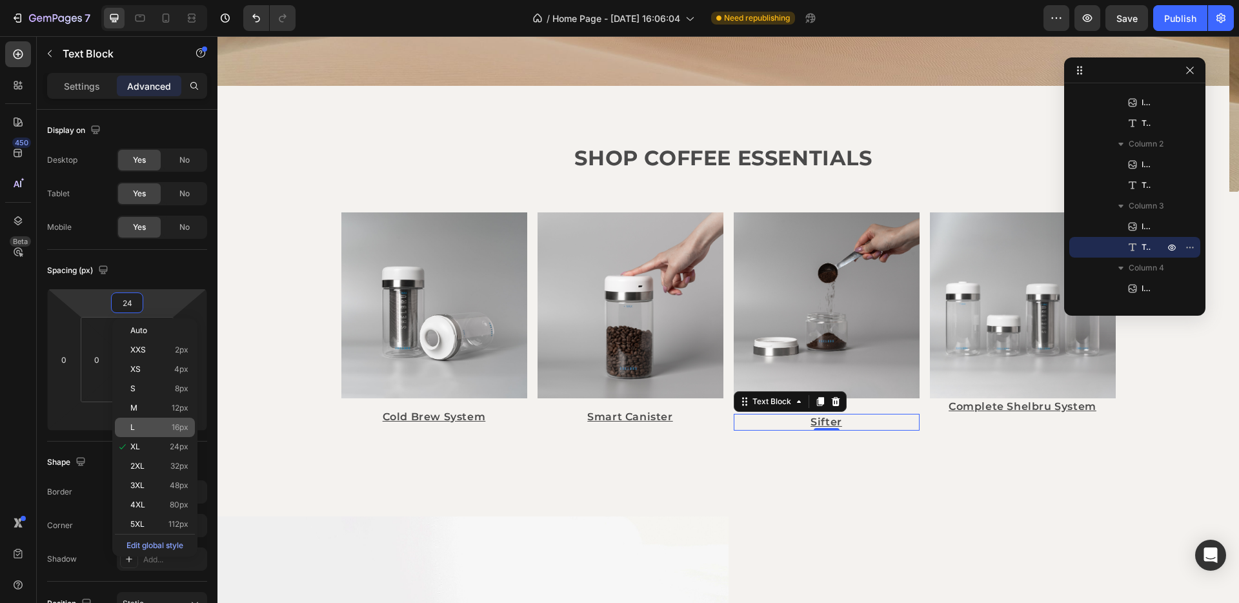
click at [145, 429] on p "L 16px" at bounding box center [159, 427] width 58 height 9
type input "16"
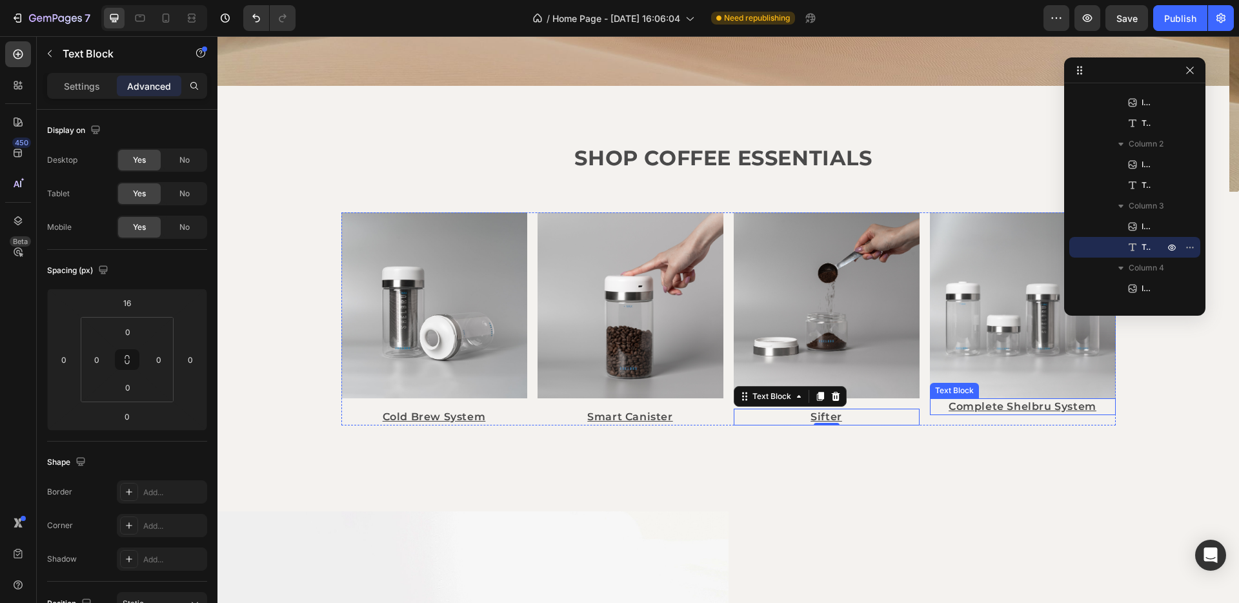
click at [979, 410] on p "Complete Shelbru System" at bounding box center [1022, 406] width 183 height 14
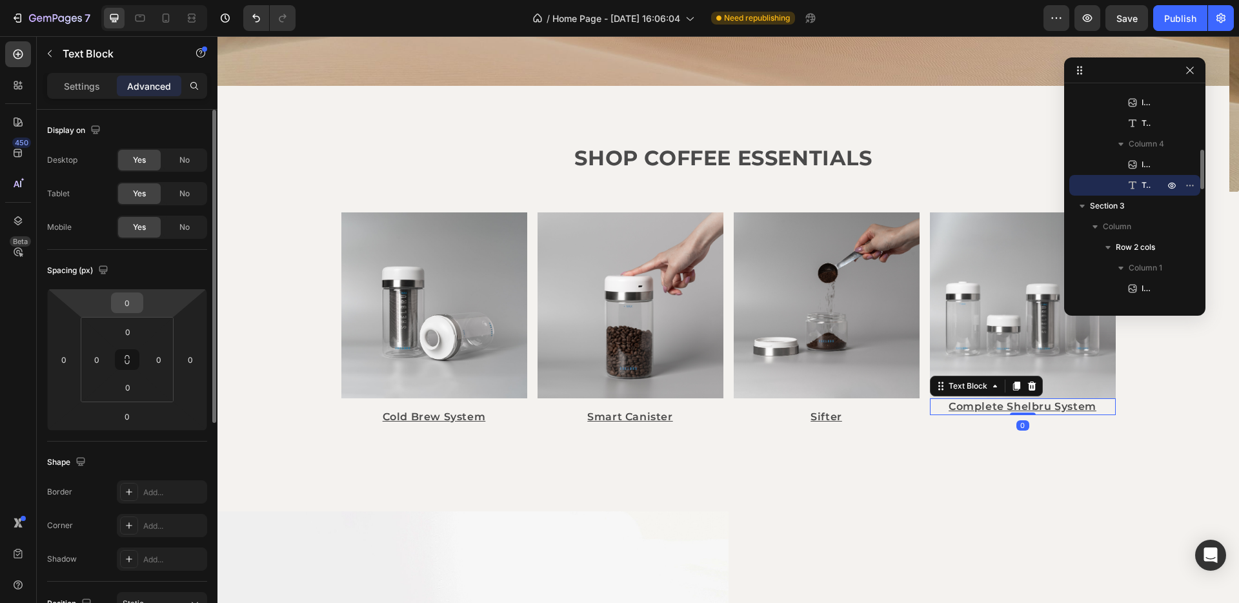
click at [131, 301] on input "0" at bounding box center [127, 302] width 26 height 19
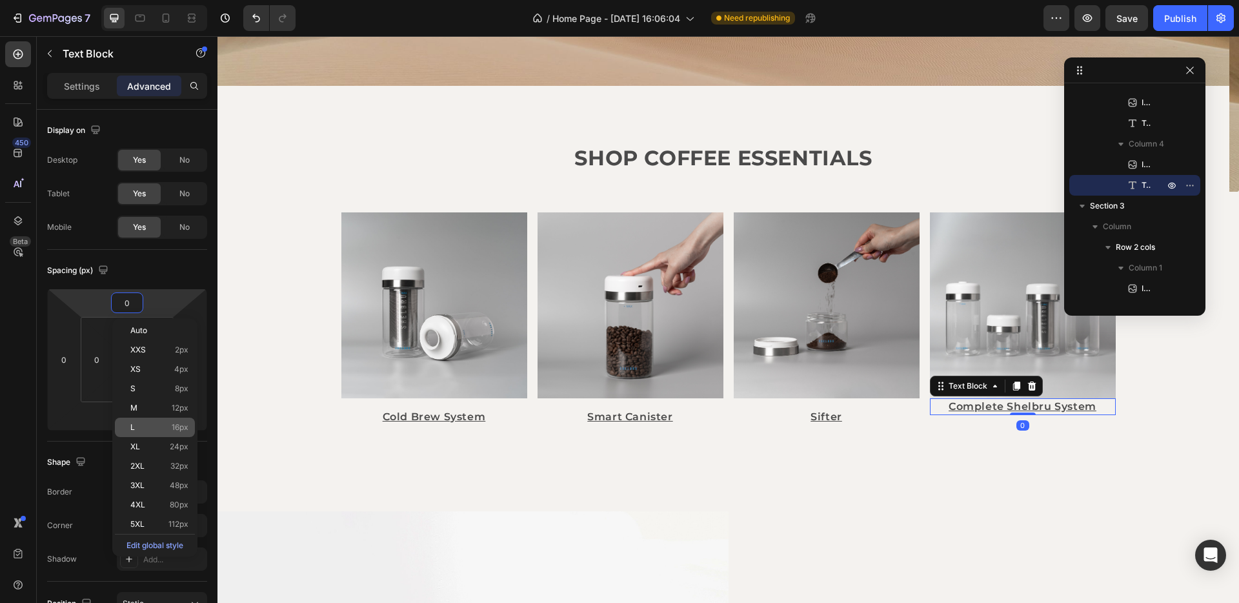
click at [172, 425] on span "16px" at bounding box center [180, 427] width 17 height 9
type input "16"
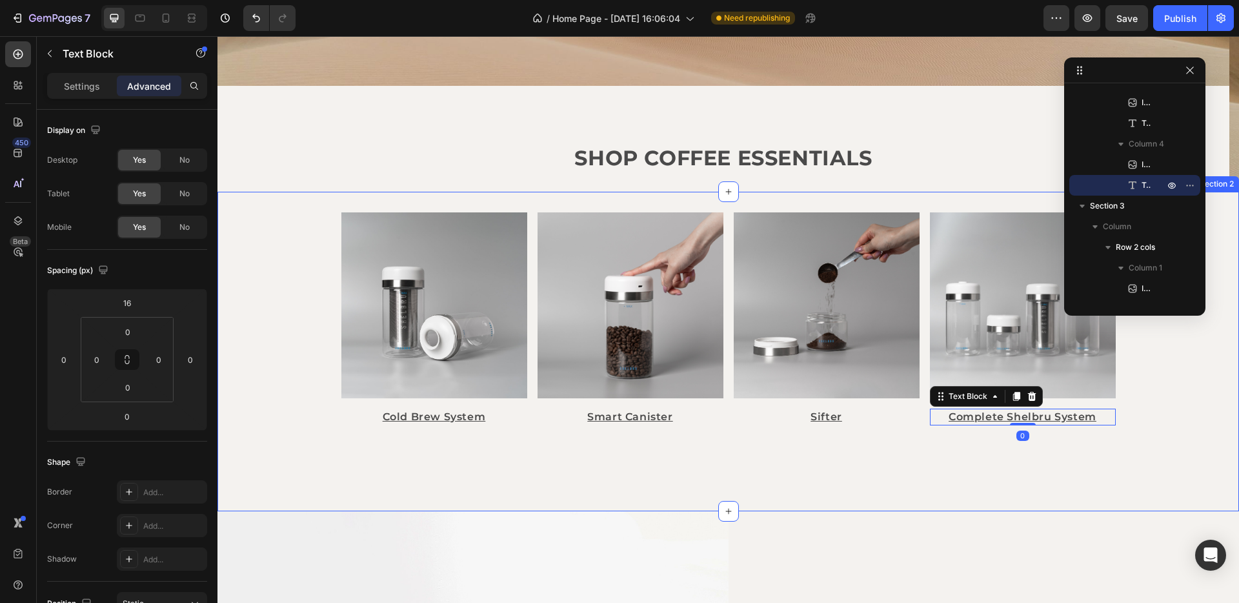
click at [610, 470] on div "Image Cold Brew System Text Block Image Smart Canister Text Block Image Sifter …" at bounding box center [727, 351] width 1021 height 319
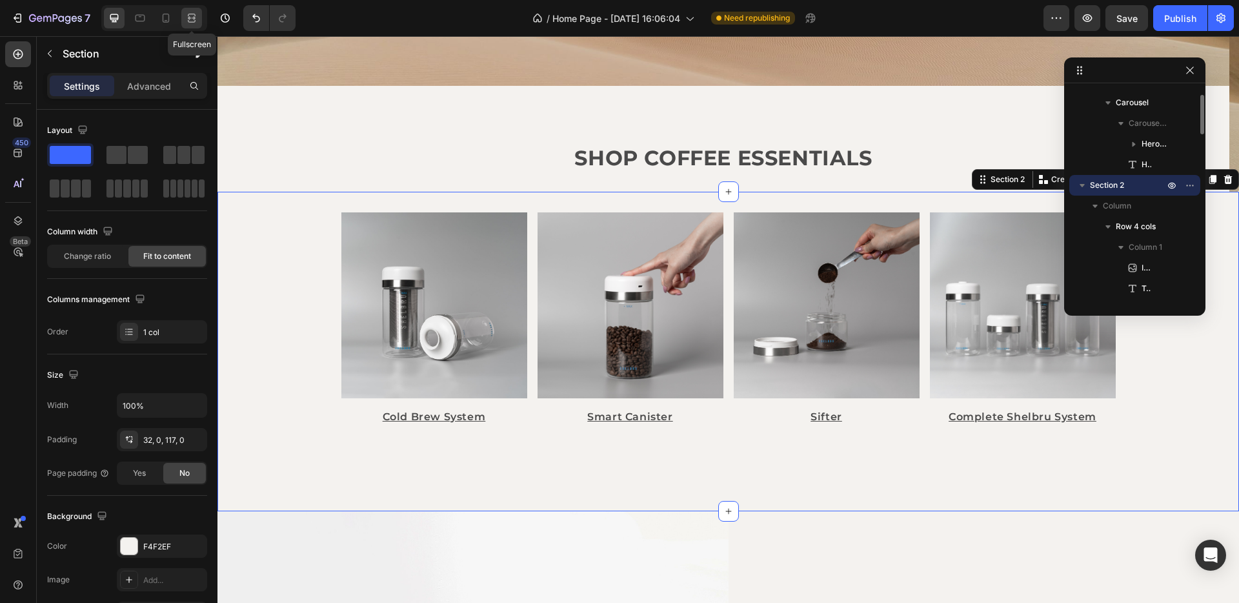
click at [193, 18] on icon at bounding box center [194, 17] width 4 height 3
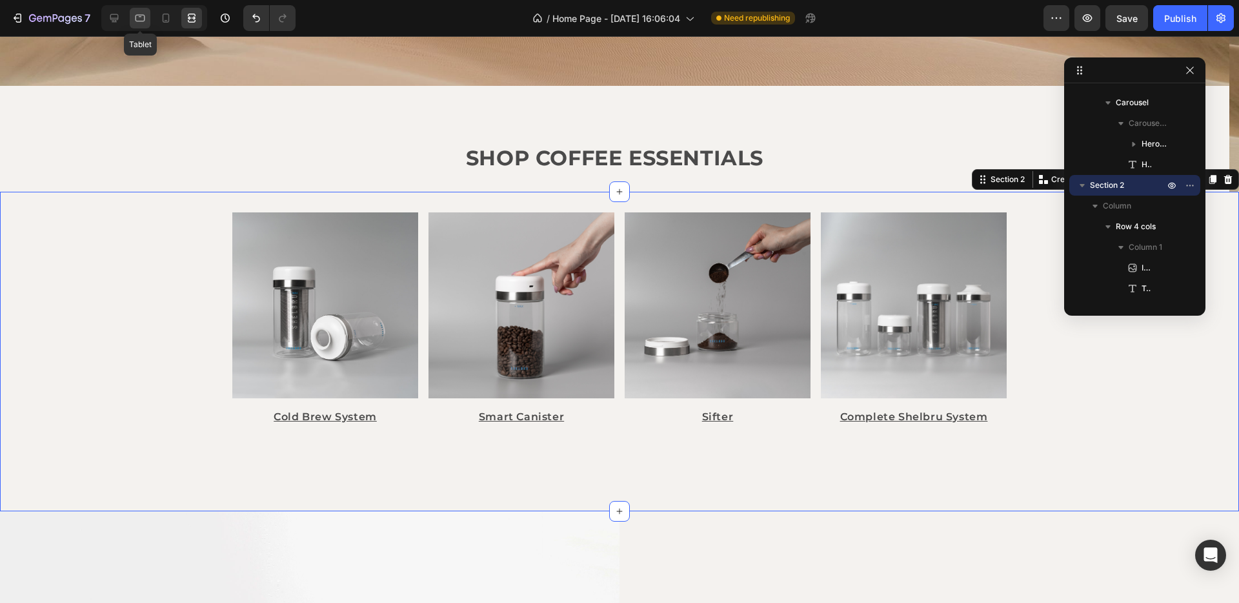
click at [142, 20] on icon at bounding box center [140, 18] width 13 height 13
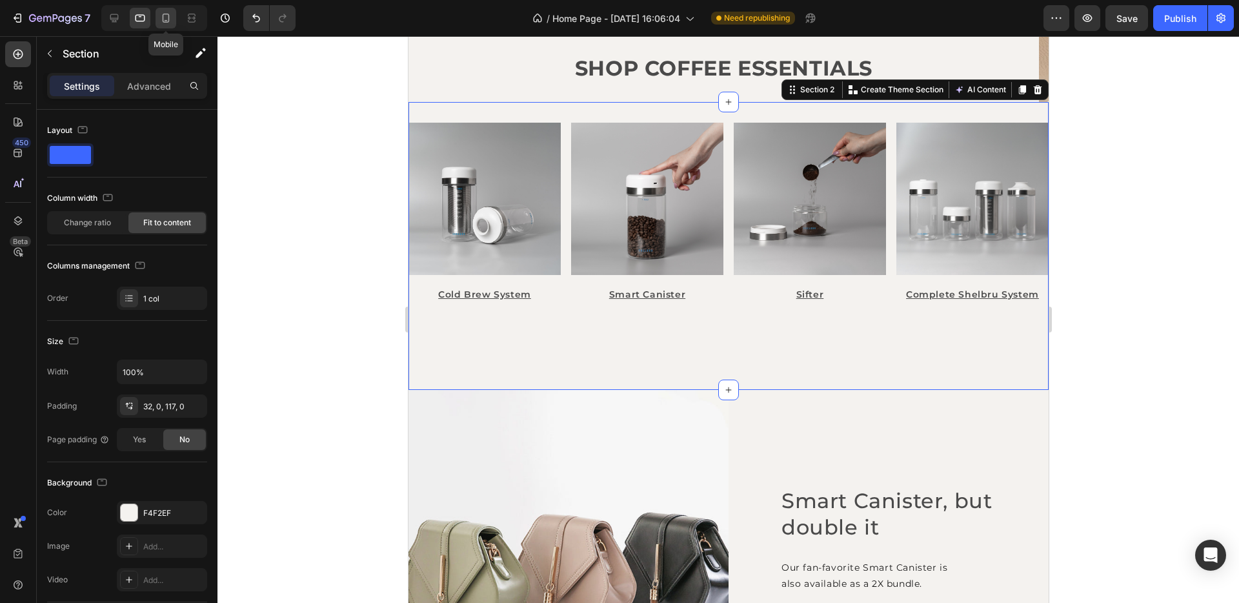
scroll to position [474, 0]
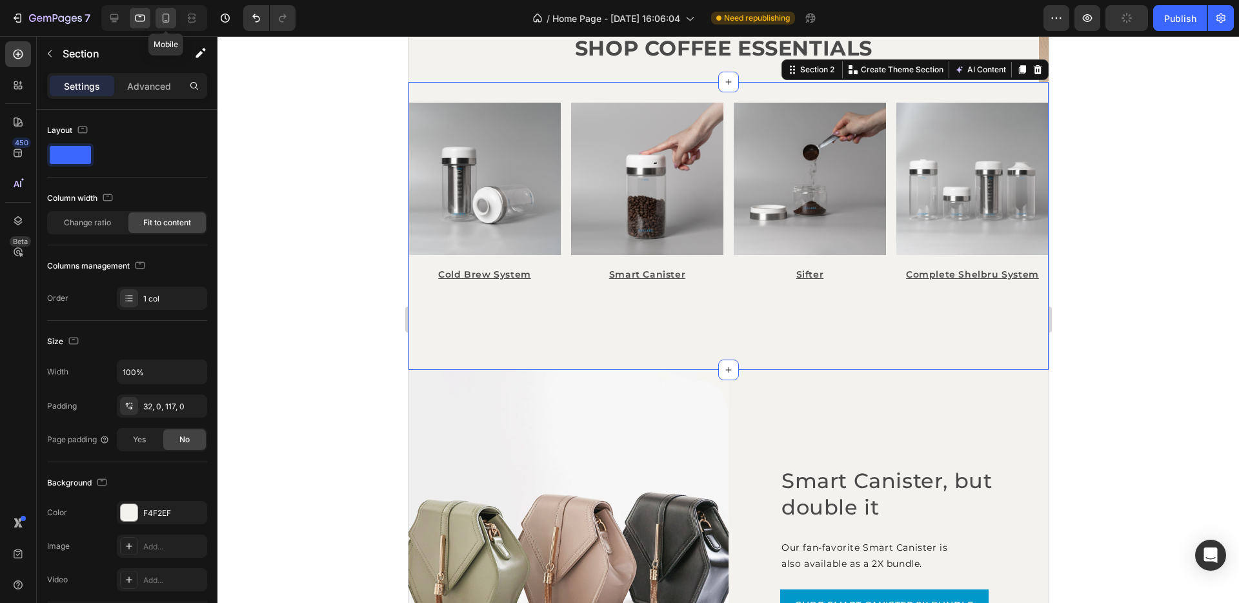
click at [165, 21] on icon at bounding box center [165, 18] width 13 height 13
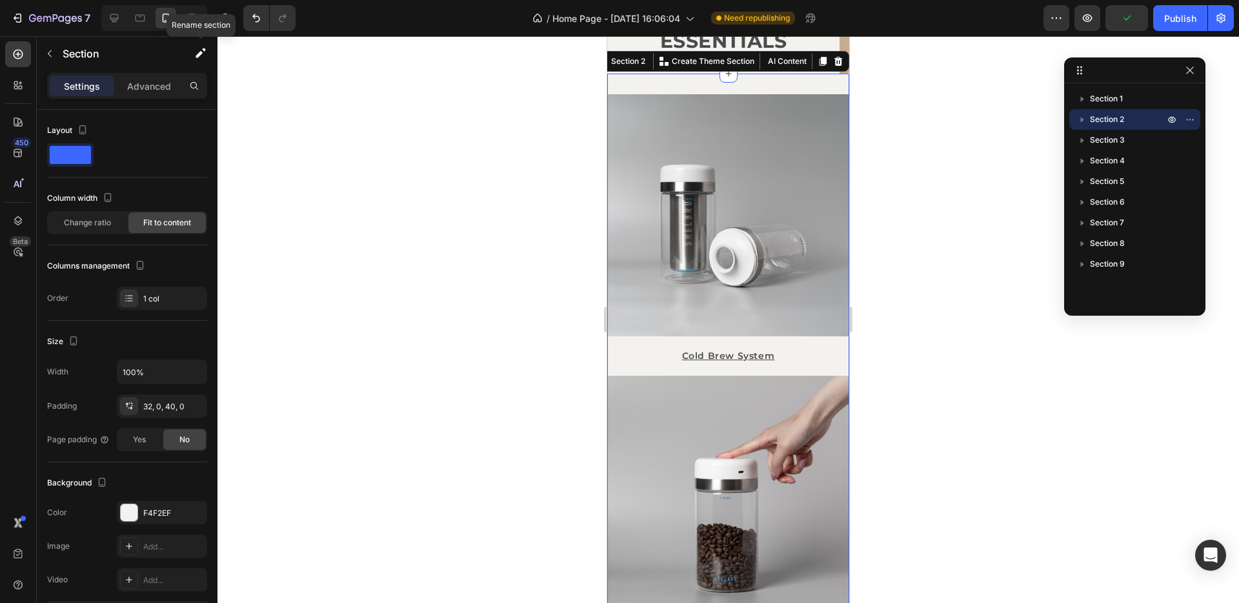
scroll to position [466, 0]
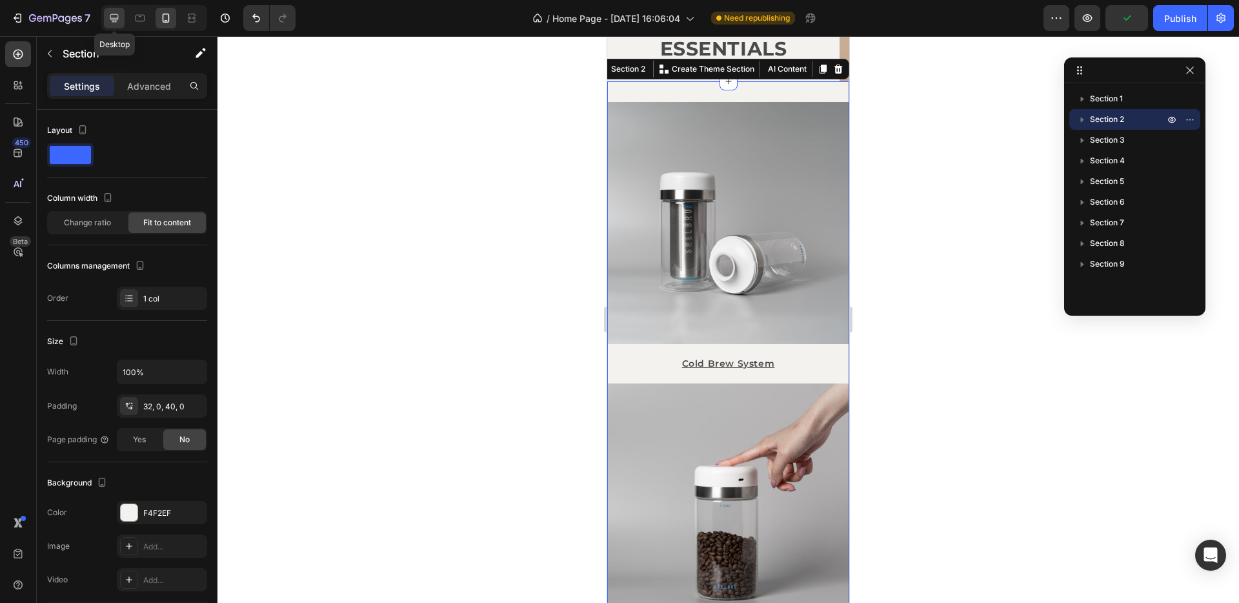
click at [113, 22] on icon at bounding box center [114, 18] width 8 height 8
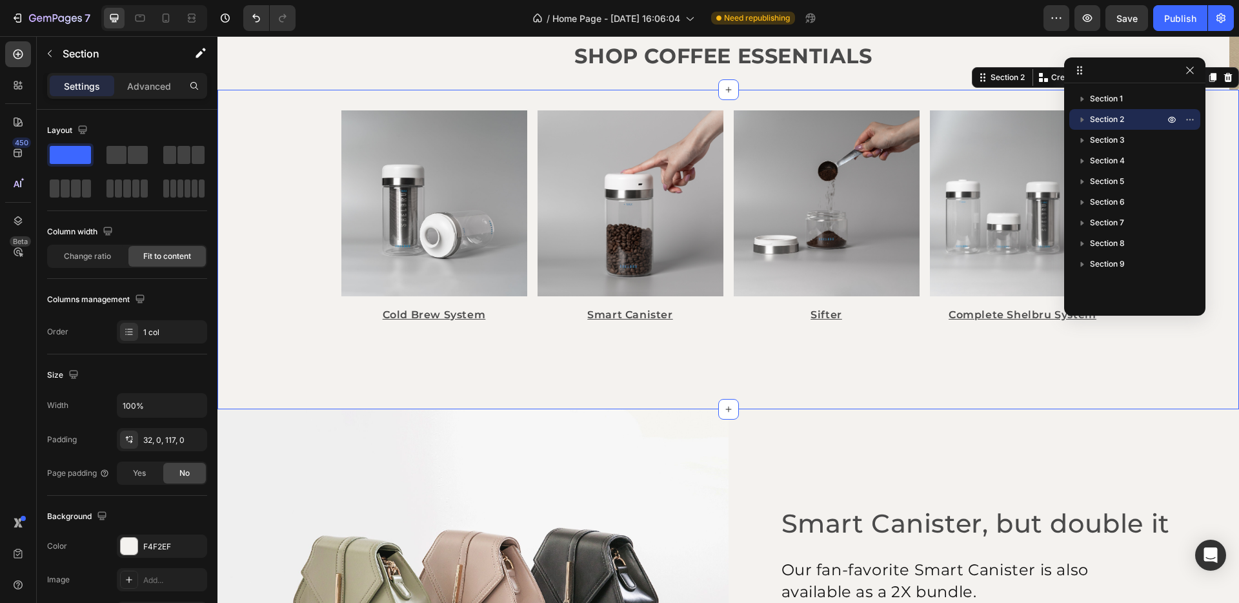
scroll to position [474, 0]
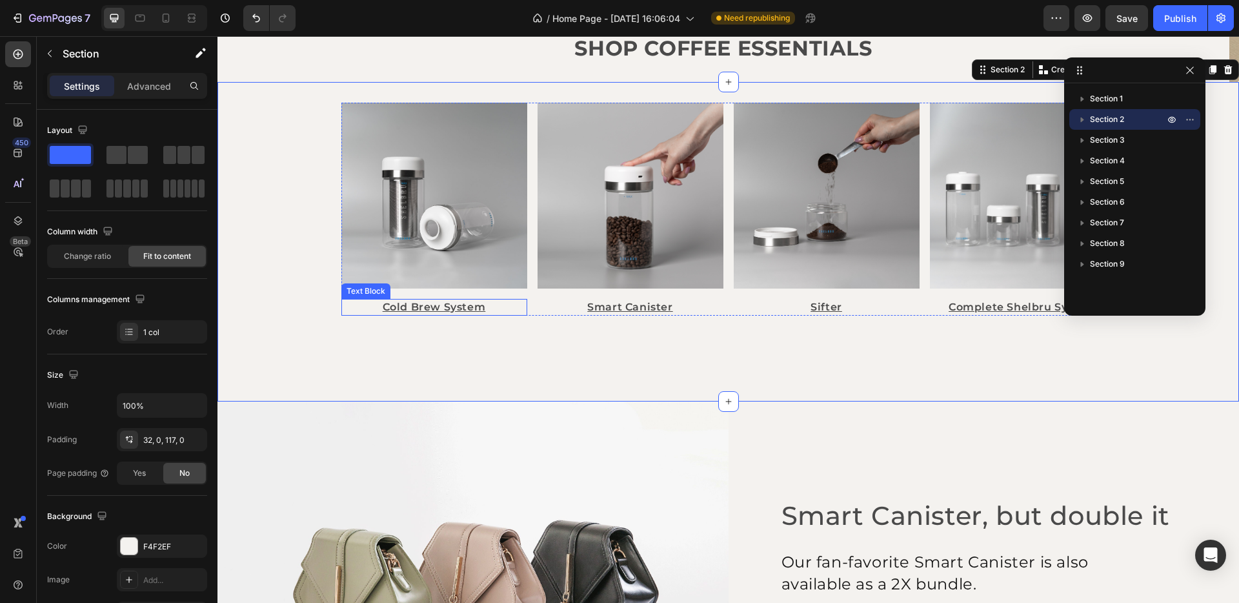
click at [401, 311] on p "Cold Brew System" at bounding box center [434, 307] width 183 height 14
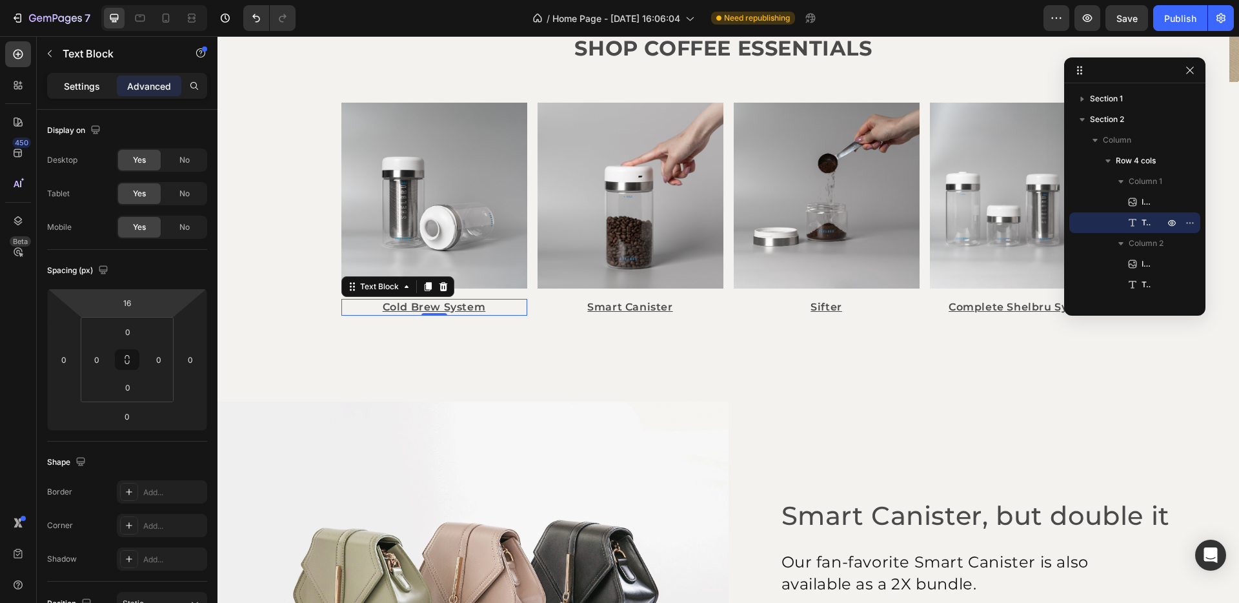
click at [72, 85] on p "Settings" at bounding box center [82, 86] width 36 height 14
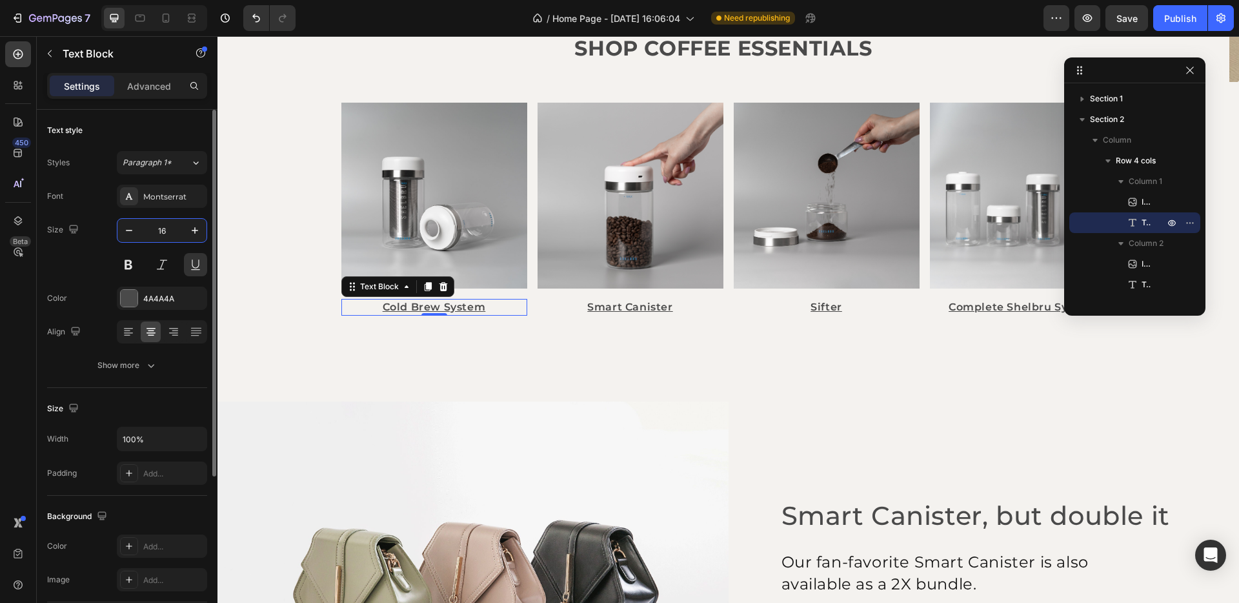
click at [159, 226] on input "16" at bounding box center [162, 230] width 43 height 23
type input "24"
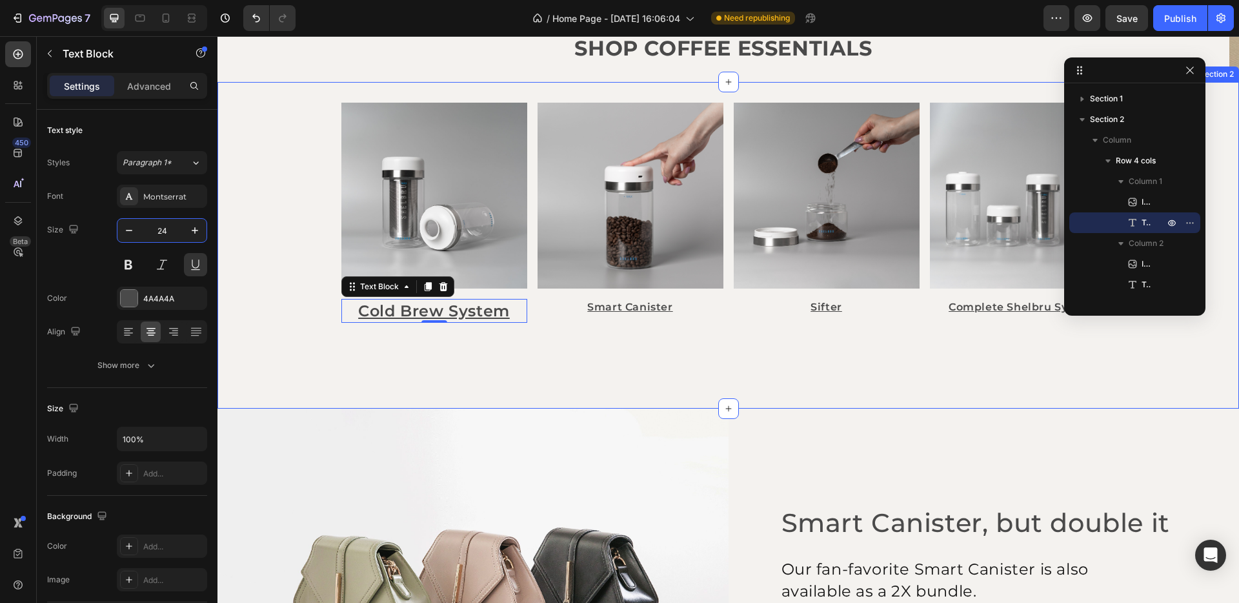
click at [303, 365] on div "Image Cold Brew System Text Block 0 Image Smart Canister Text Block Image Sifte…" at bounding box center [727, 245] width 1021 height 327
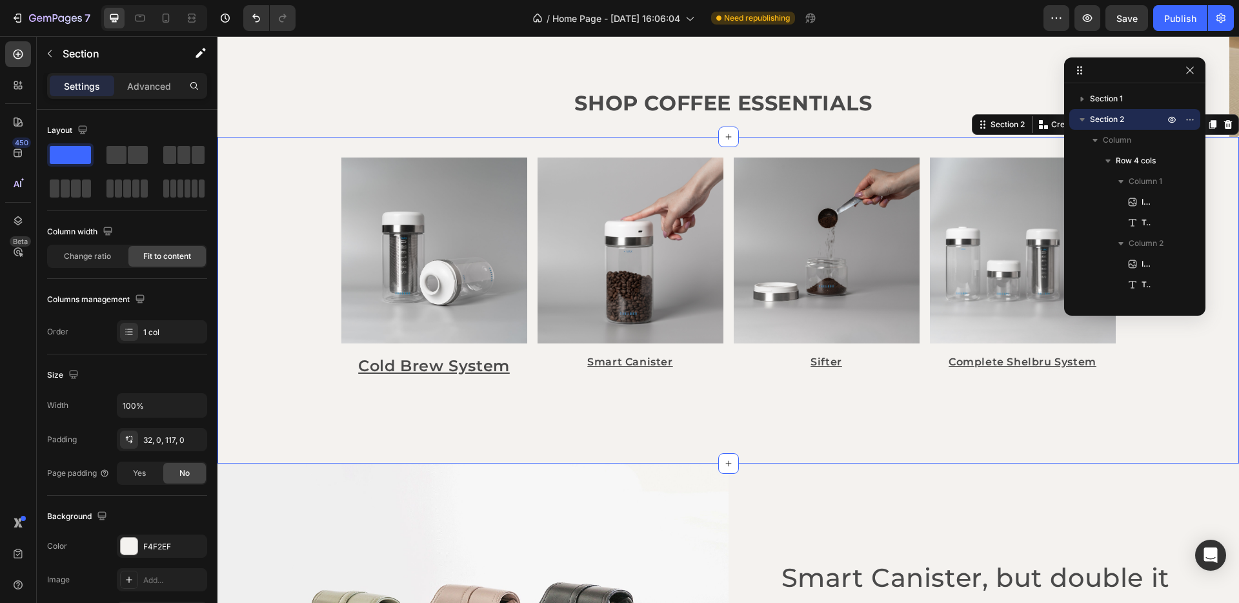
scroll to position [396, 0]
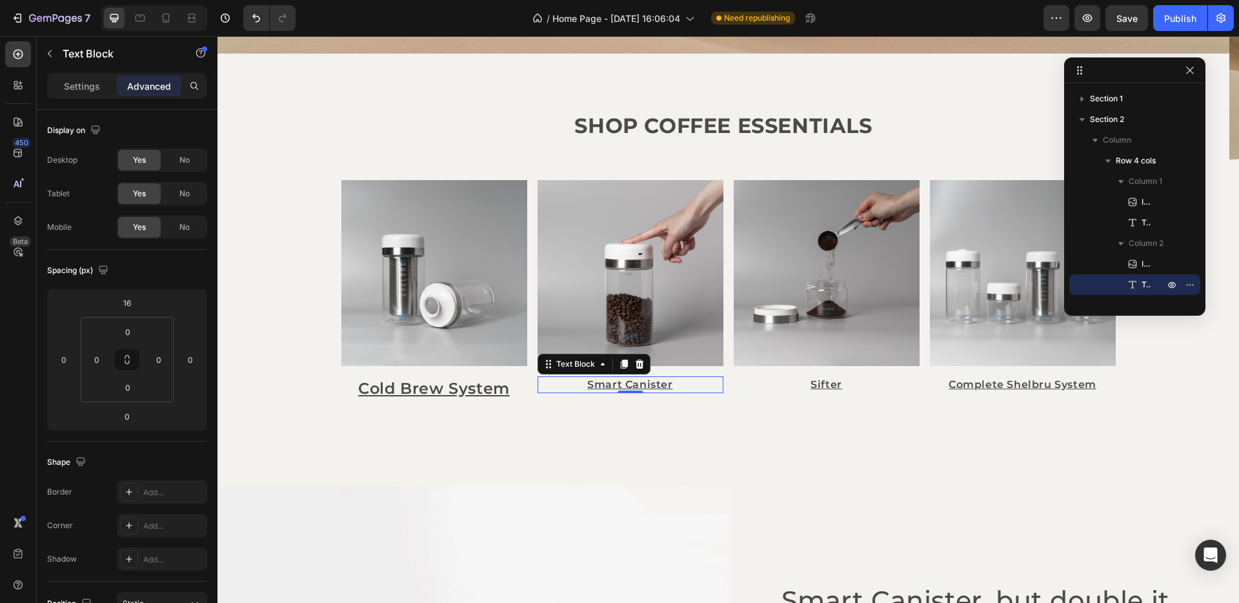
click at [685, 385] on p "Smart Canister" at bounding box center [630, 384] width 183 height 14
drag, startPoint x: 79, startPoint y: 84, endPoint x: 119, endPoint y: 125, distance: 57.0
click at [79, 84] on p "Settings" at bounding box center [82, 86] width 36 height 14
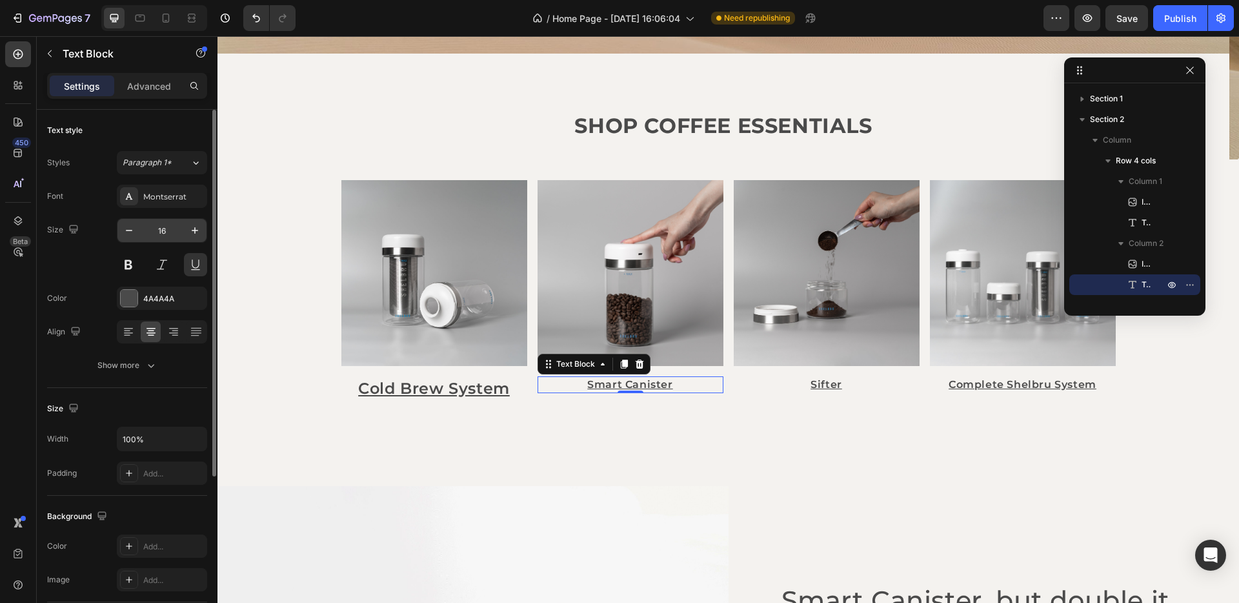
click at [164, 228] on input "16" at bounding box center [162, 230] width 43 height 23
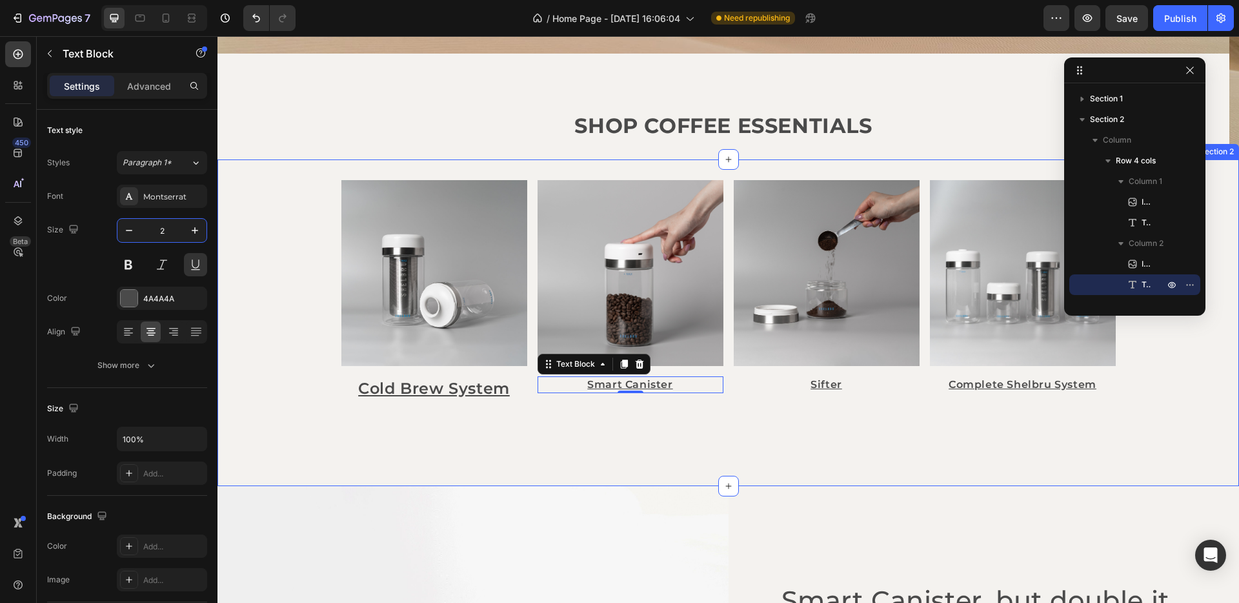
type input "24"
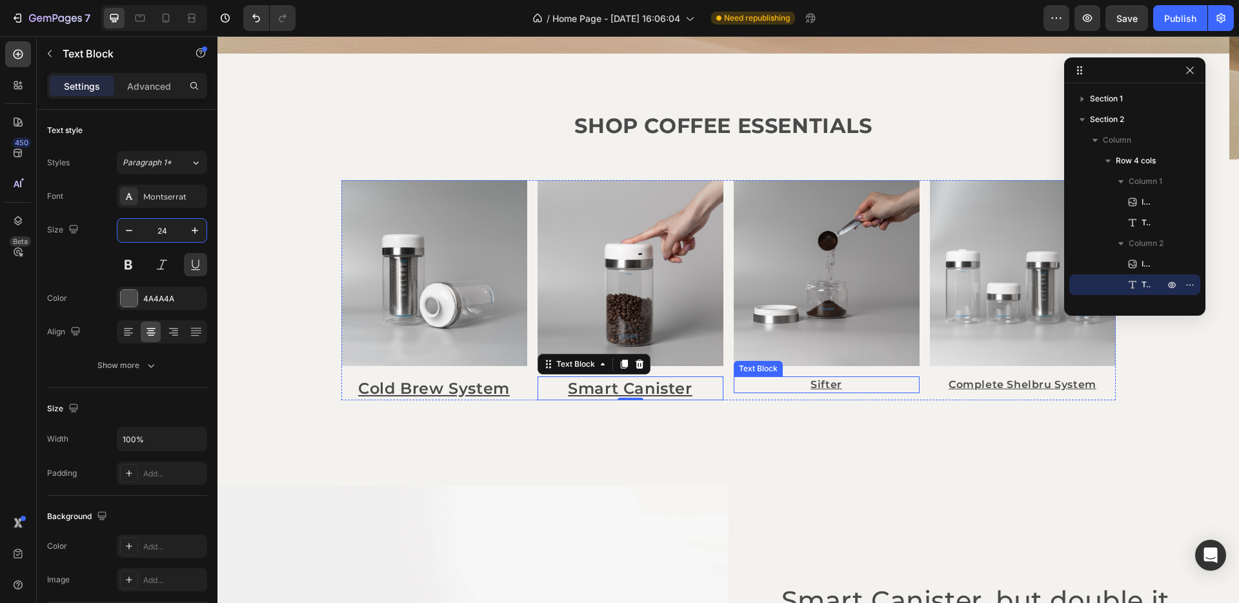
click at [831, 383] on p "Sifter" at bounding box center [826, 384] width 183 height 14
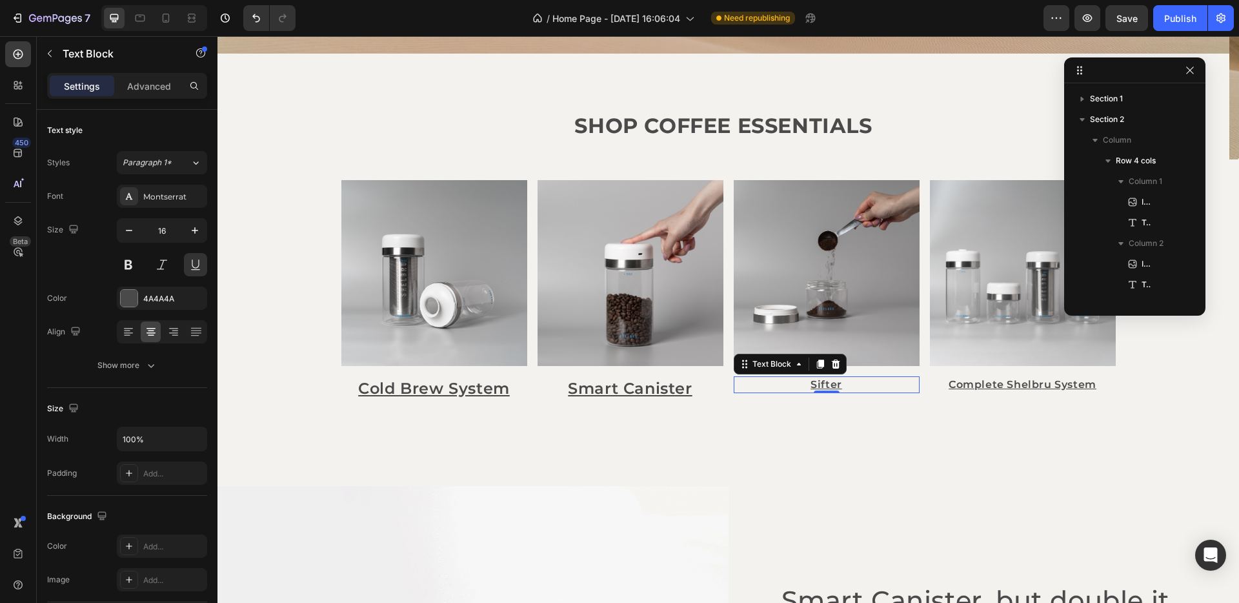
scroll to position [161, 0]
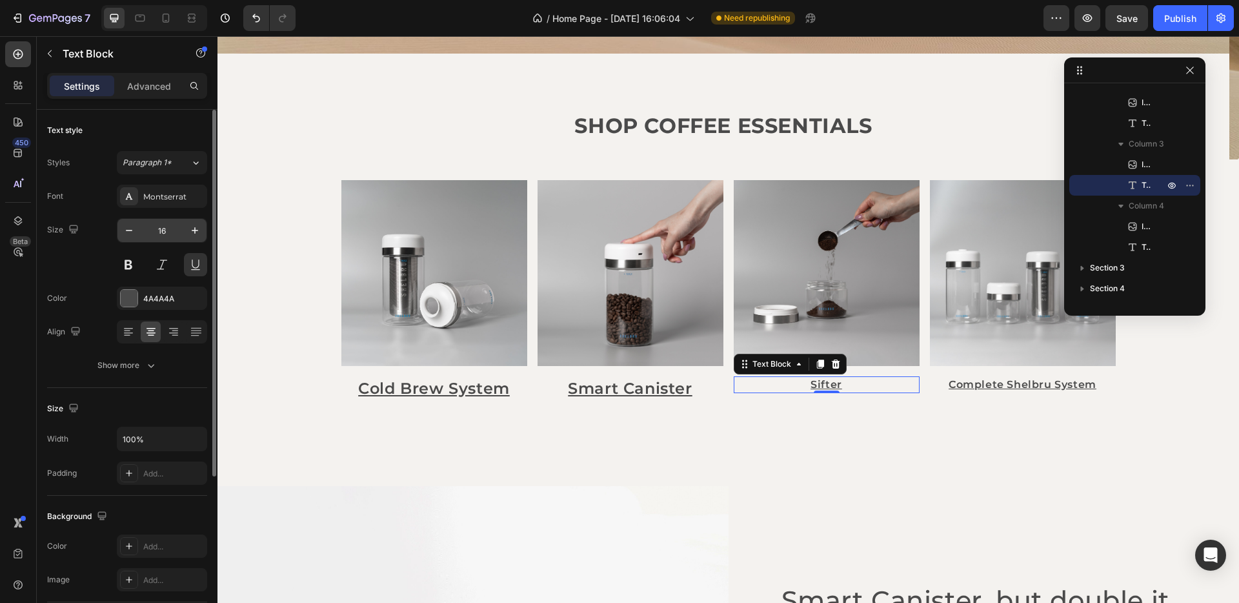
click at [158, 234] on input "16" at bounding box center [162, 230] width 43 height 23
type input "24"
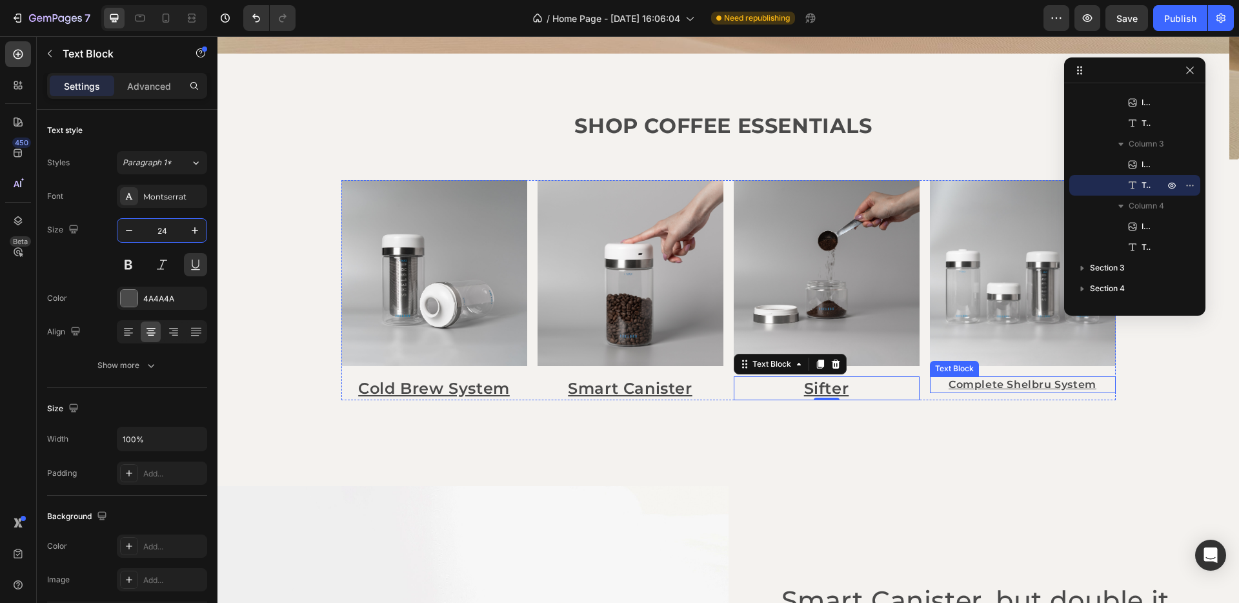
click at [945, 391] on p "Complete Shelbru System" at bounding box center [1022, 384] width 183 height 14
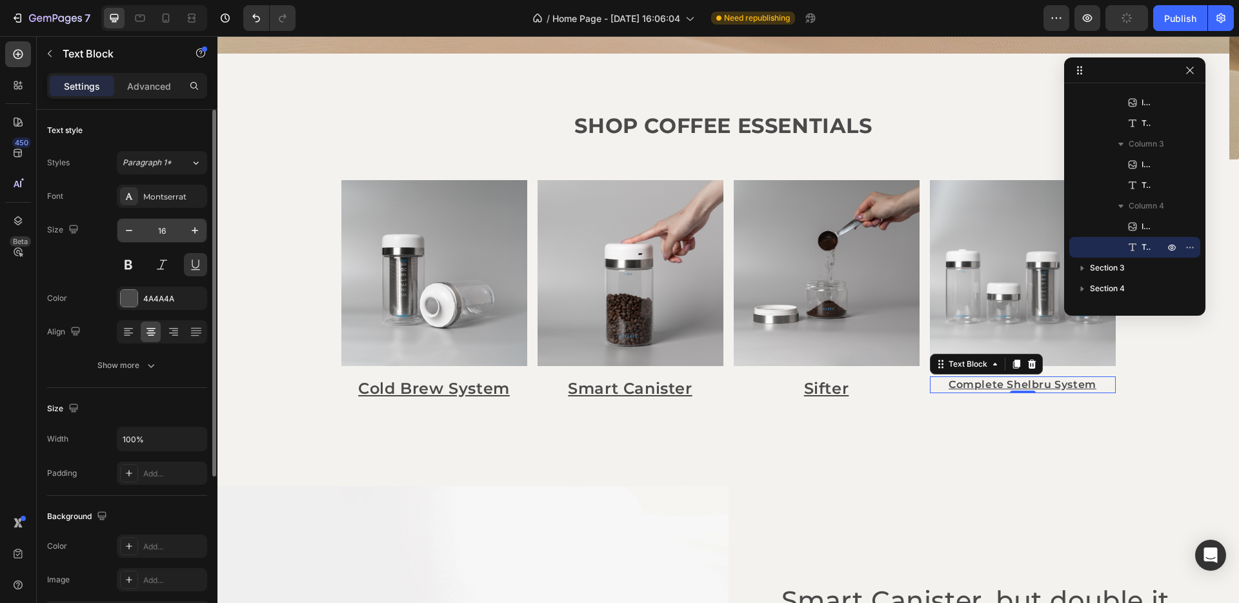
click at [168, 231] on input "16" at bounding box center [162, 230] width 43 height 23
type input "24"
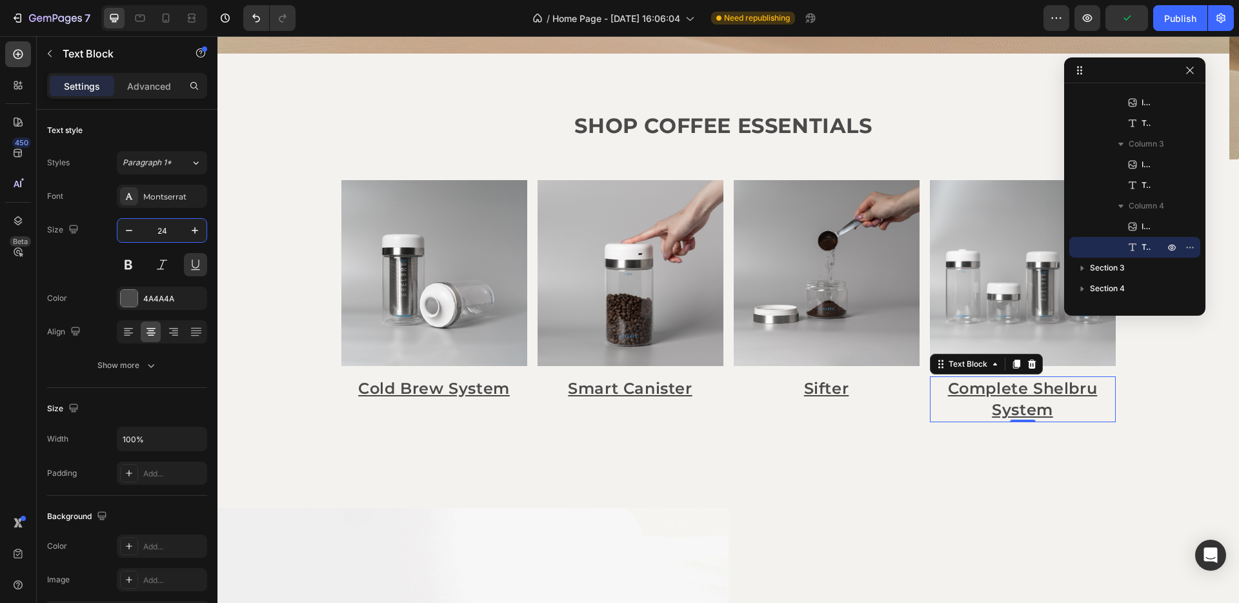
click at [1148, 421] on div "Image Cold Brew System Text Block Image Smart Canister Text Block Image Sifter …" at bounding box center [727, 333] width 1021 height 348
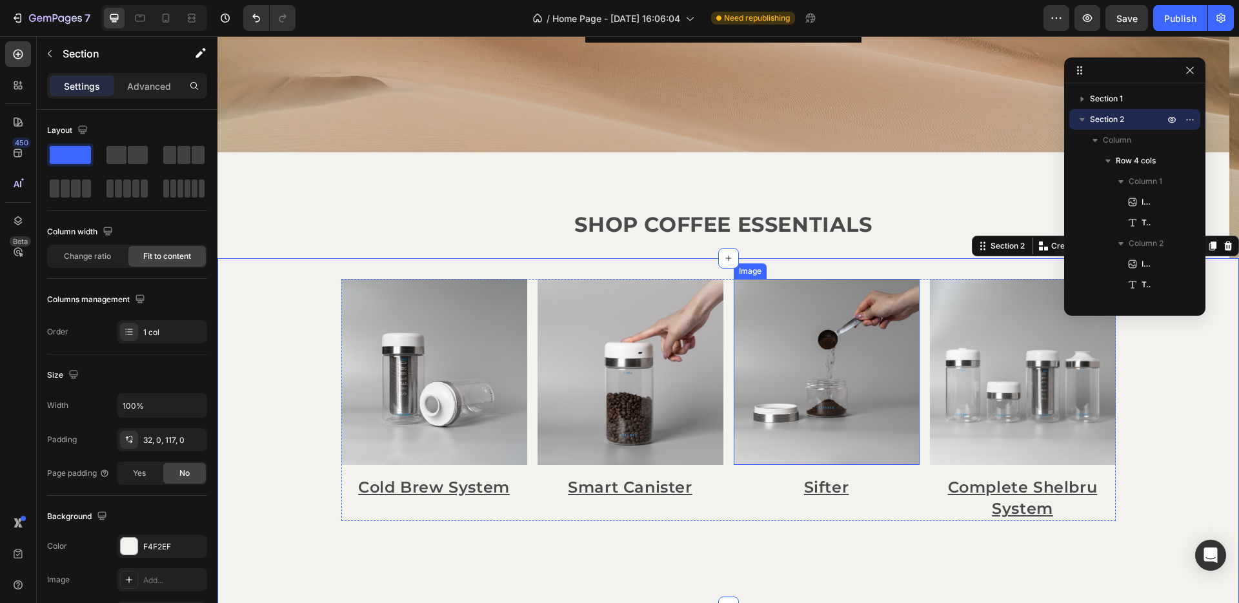
scroll to position [319, 0]
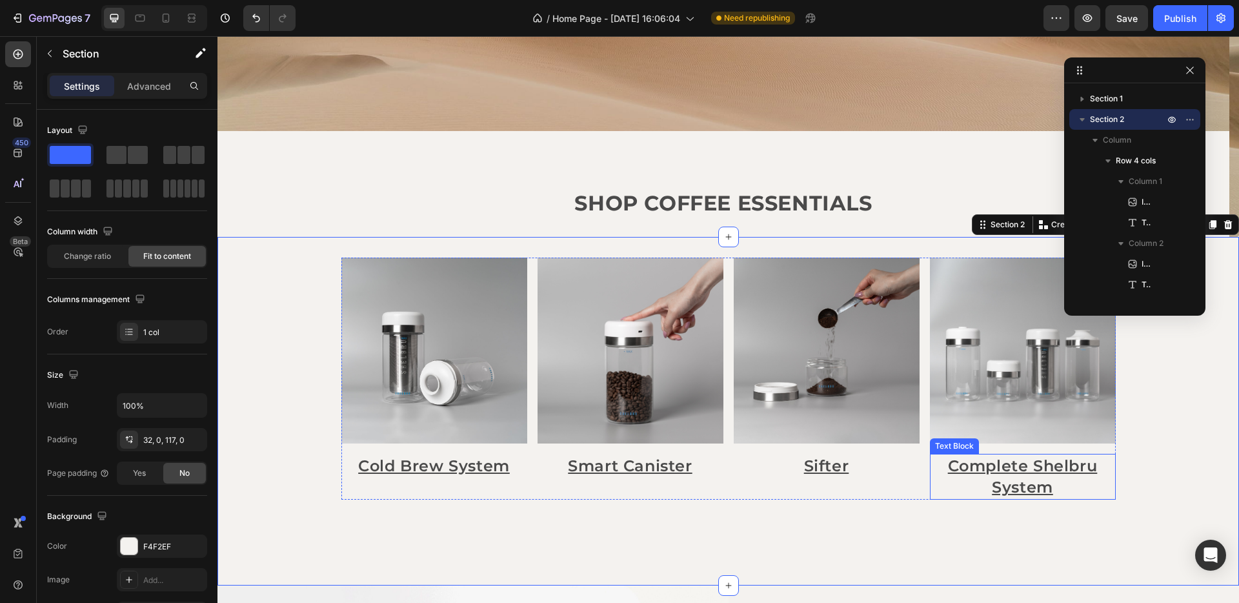
click at [1088, 468] on p "Complete Shelbru System" at bounding box center [1022, 476] width 183 height 43
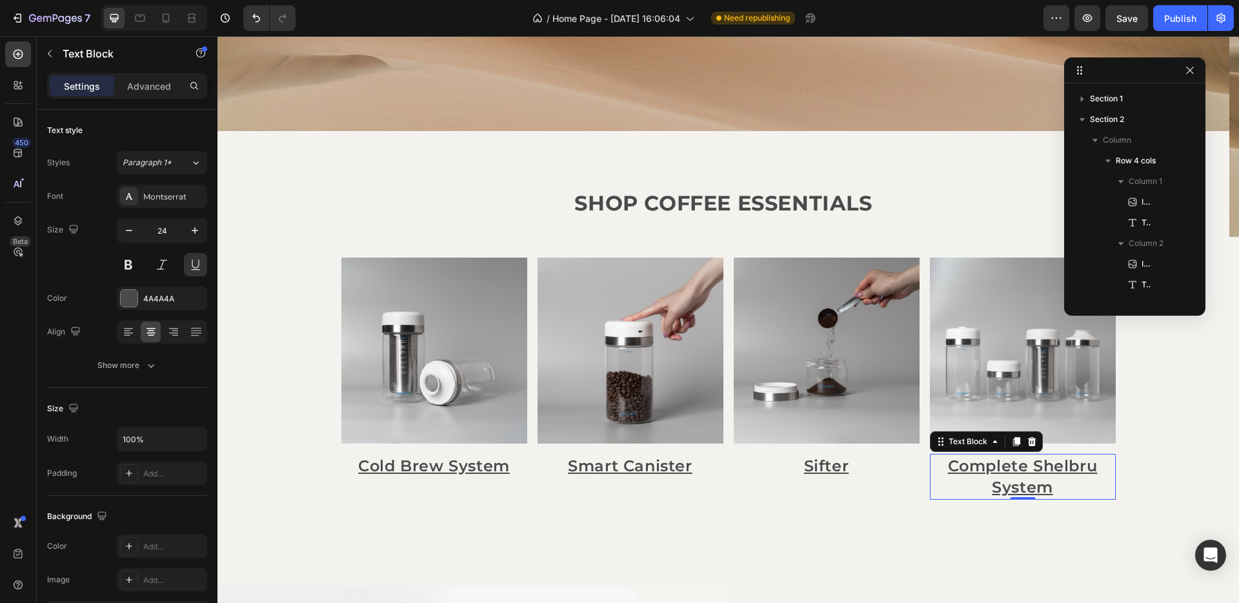
scroll to position [223, 0]
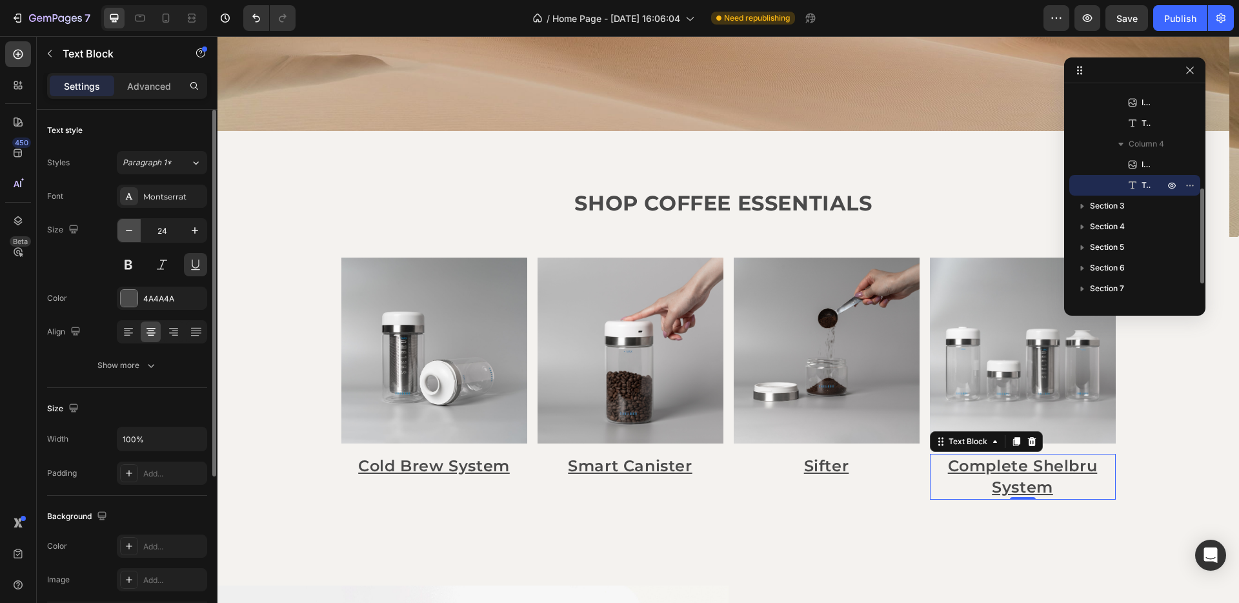
click at [128, 232] on icon "button" at bounding box center [129, 230] width 13 height 13
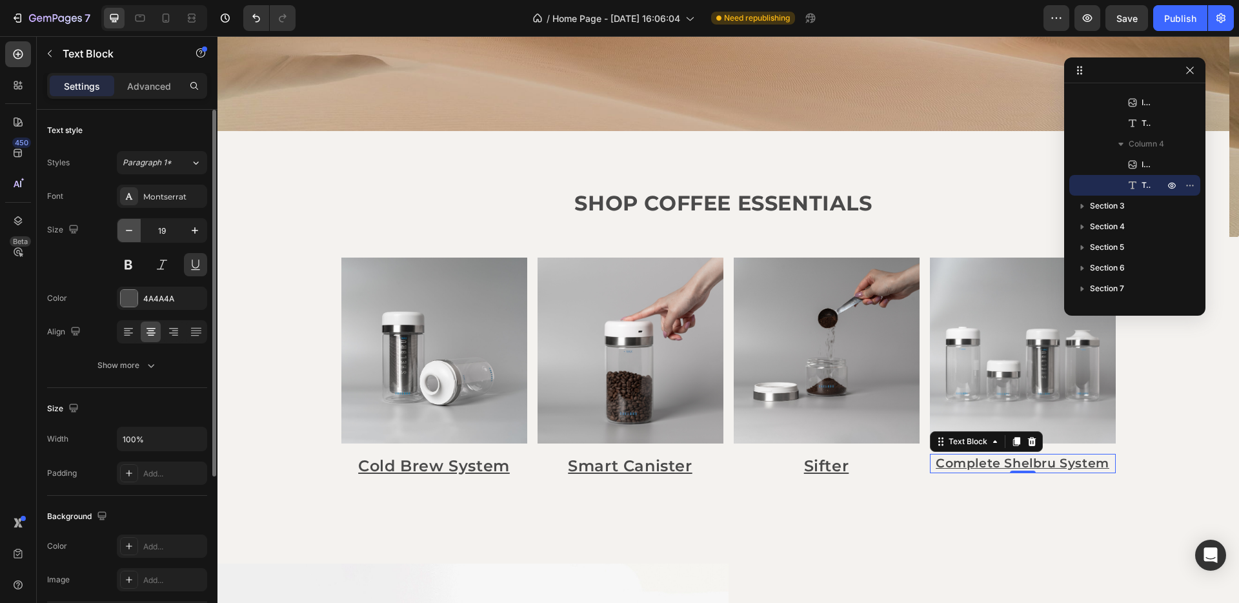
click at [128, 231] on icon "button" at bounding box center [129, 230] width 13 height 13
type input "18"
click at [819, 465] on p "Sifter" at bounding box center [826, 466] width 183 height 22
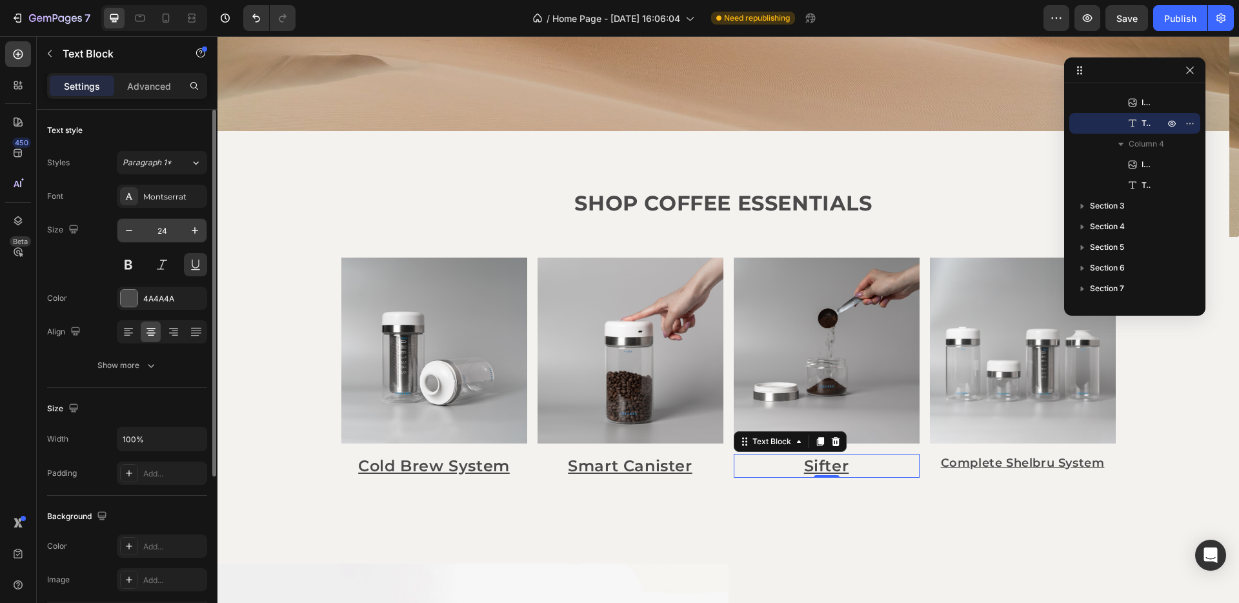
click at [160, 231] on input "24" at bounding box center [162, 230] width 43 height 23
type input "18"
click at [623, 470] on p "Smart Canister" at bounding box center [630, 466] width 183 height 22
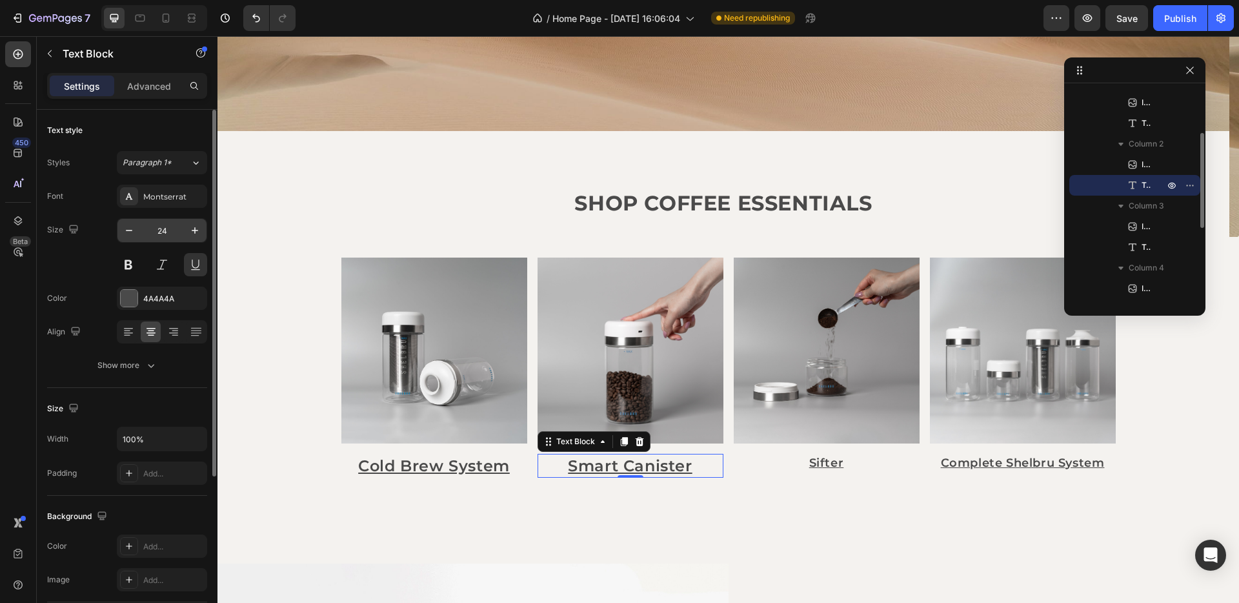
click at [166, 225] on input "24" at bounding box center [162, 230] width 43 height 23
type input "18"
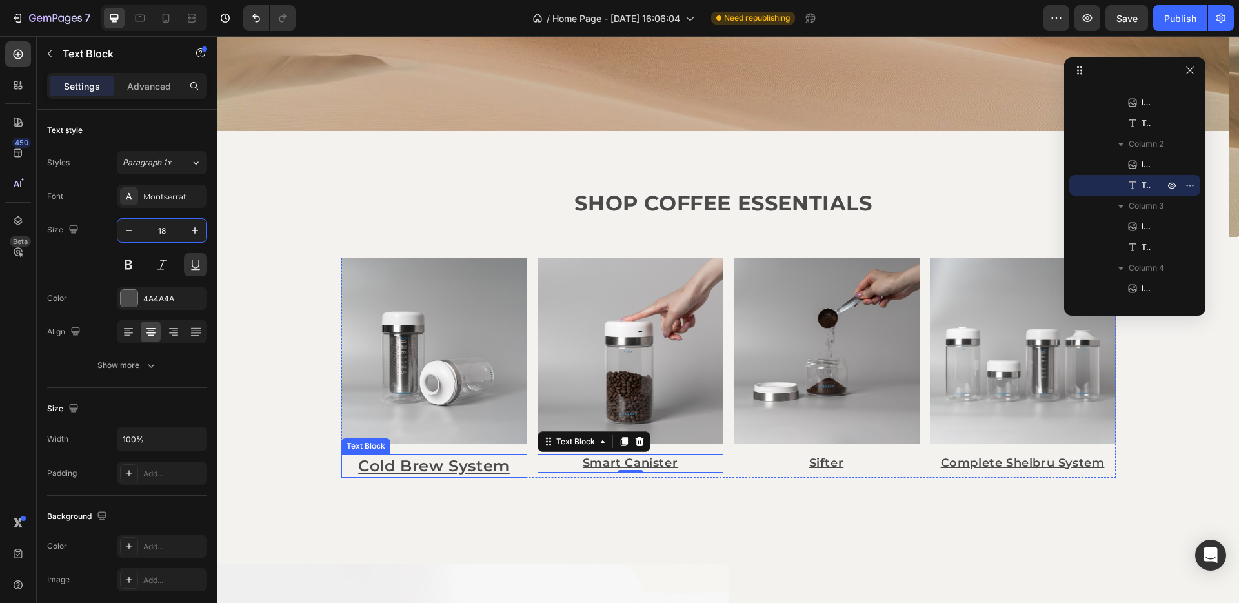
click at [487, 468] on p "Cold Brew System" at bounding box center [434, 466] width 183 height 22
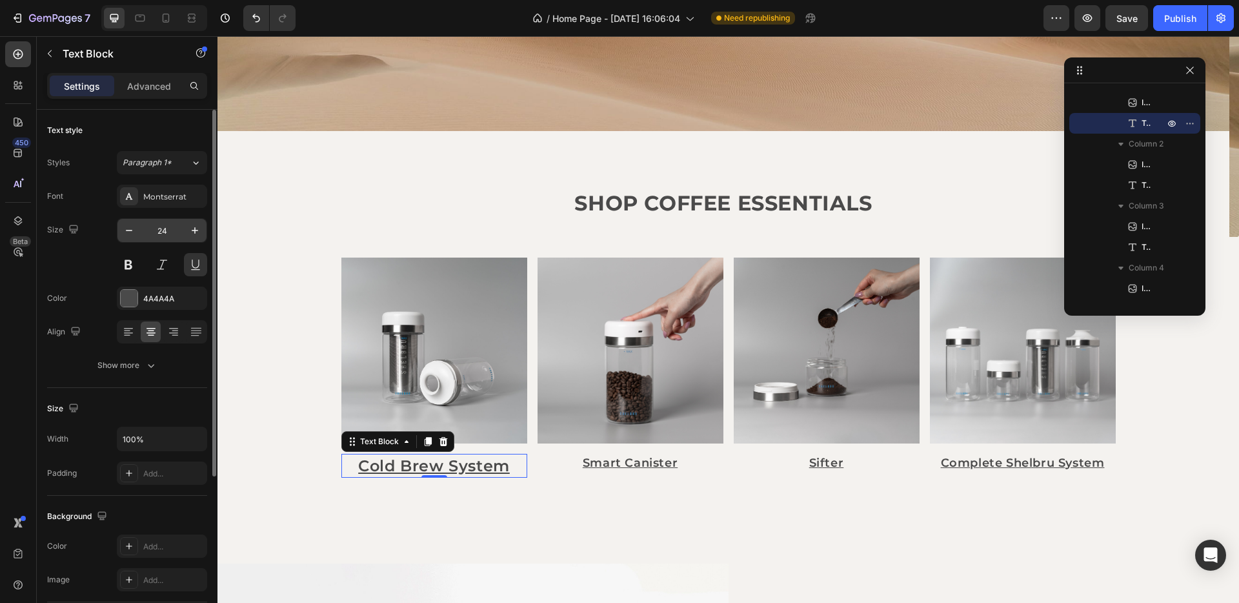
click at [159, 235] on input "24" at bounding box center [162, 230] width 43 height 23
type input "18"
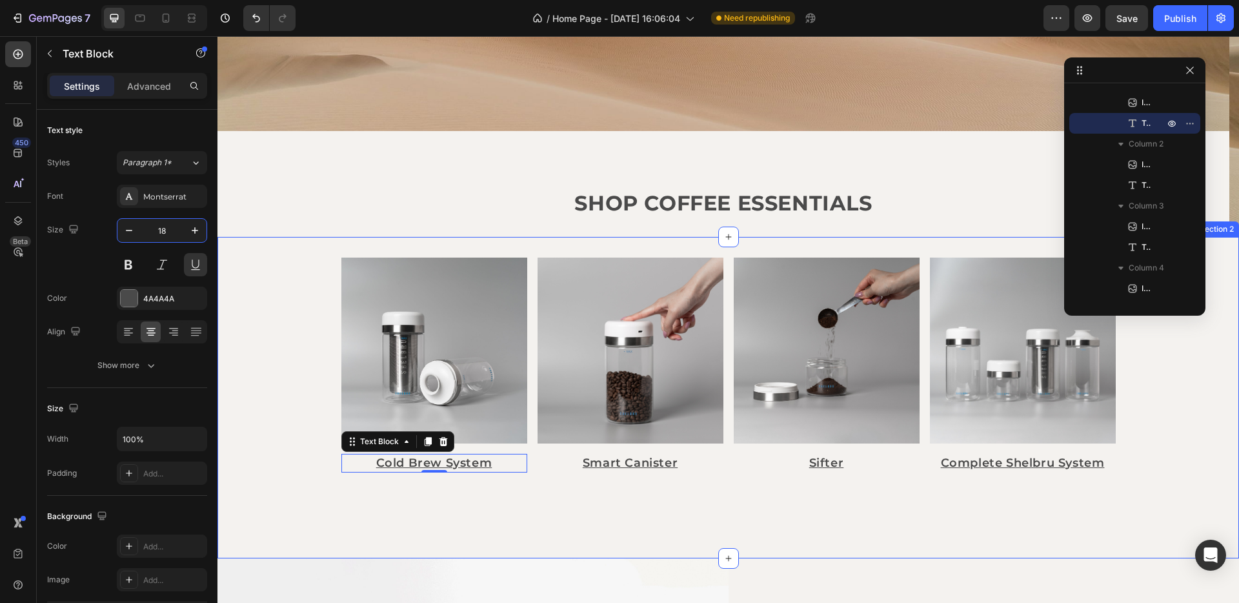
click at [646, 532] on div "Image Cold Brew System Text Block 0 Image Smart Canister Text Block Image Sifte…" at bounding box center [727, 397] width 1021 height 321
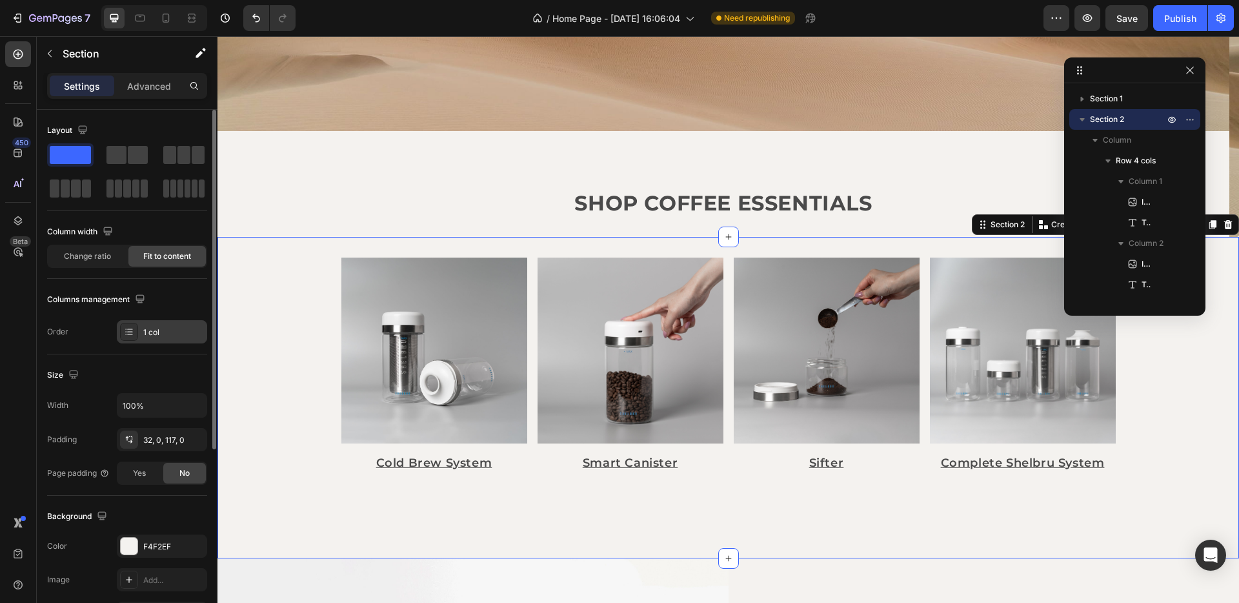
click at [130, 332] on icon at bounding box center [129, 331] width 5 height 1
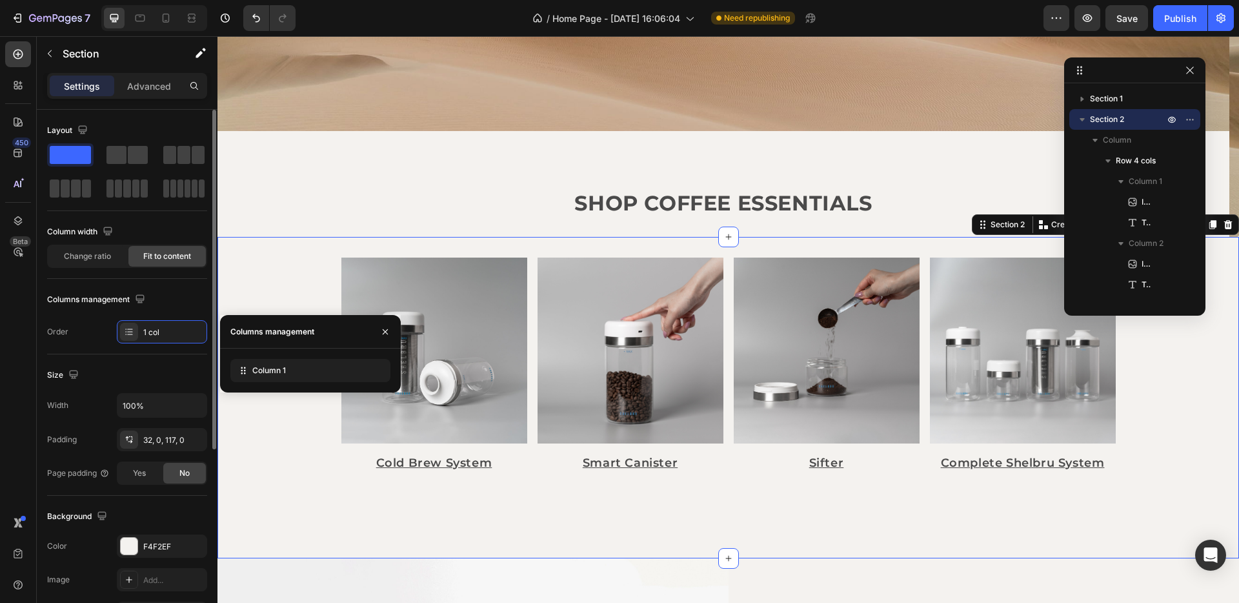
click at [80, 326] on div "Order 1 col" at bounding box center [127, 331] width 160 height 23
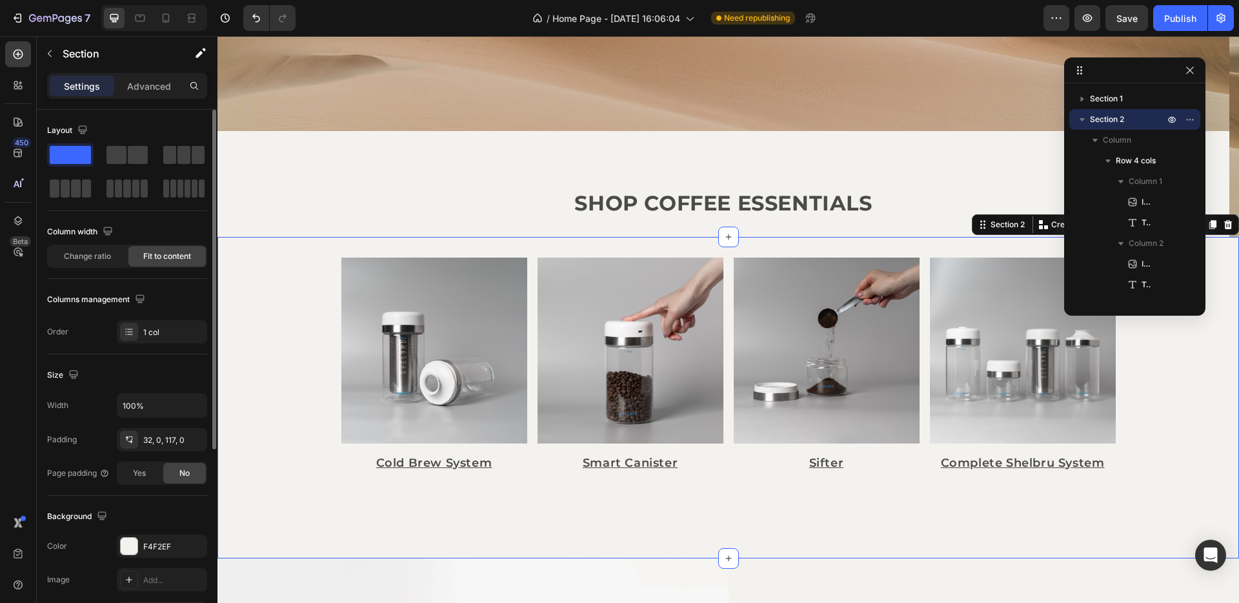
scroll to position [77, 0]
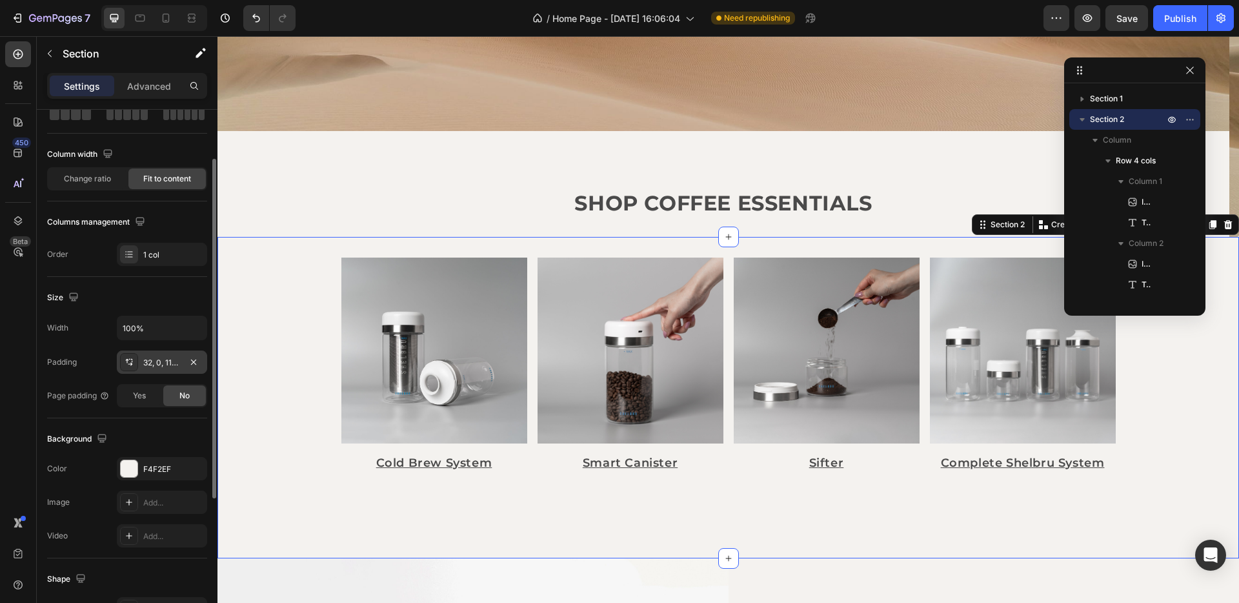
click at [168, 364] on div "32, 0, 117, 0" at bounding box center [161, 363] width 37 height 12
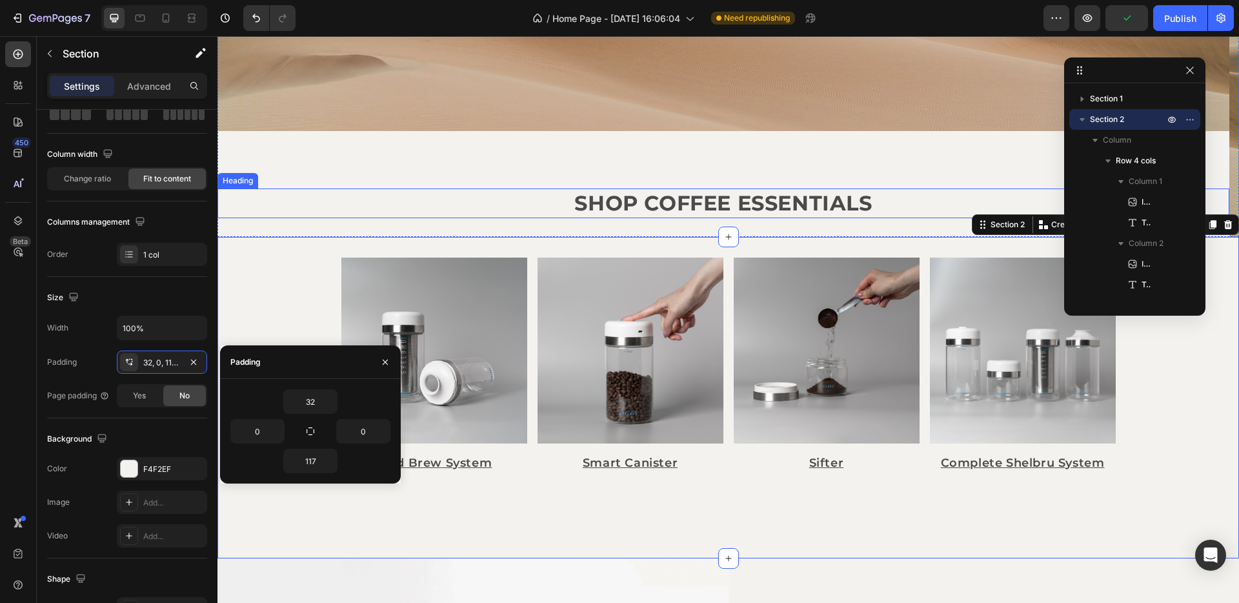
click at [328, 206] on h2 "SHOP COFFEE ESSENTIALS" at bounding box center [723, 203] width 1012 height 30
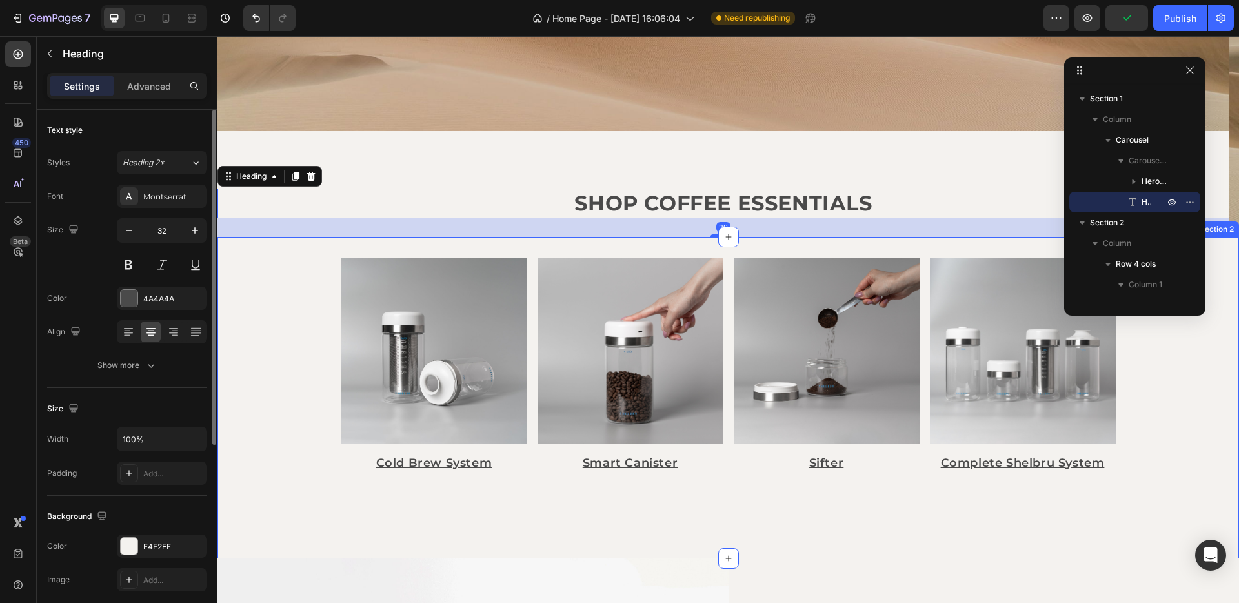
scroll to position [474, 0]
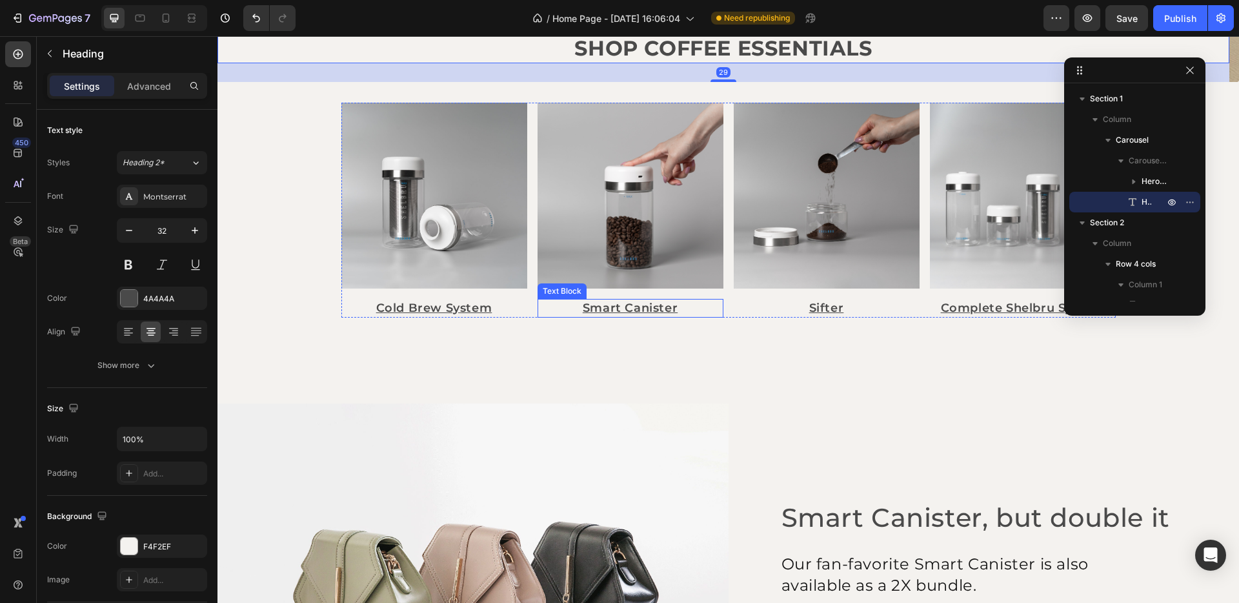
click at [646, 306] on p "Smart Canister" at bounding box center [630, 308] width 183 height 16
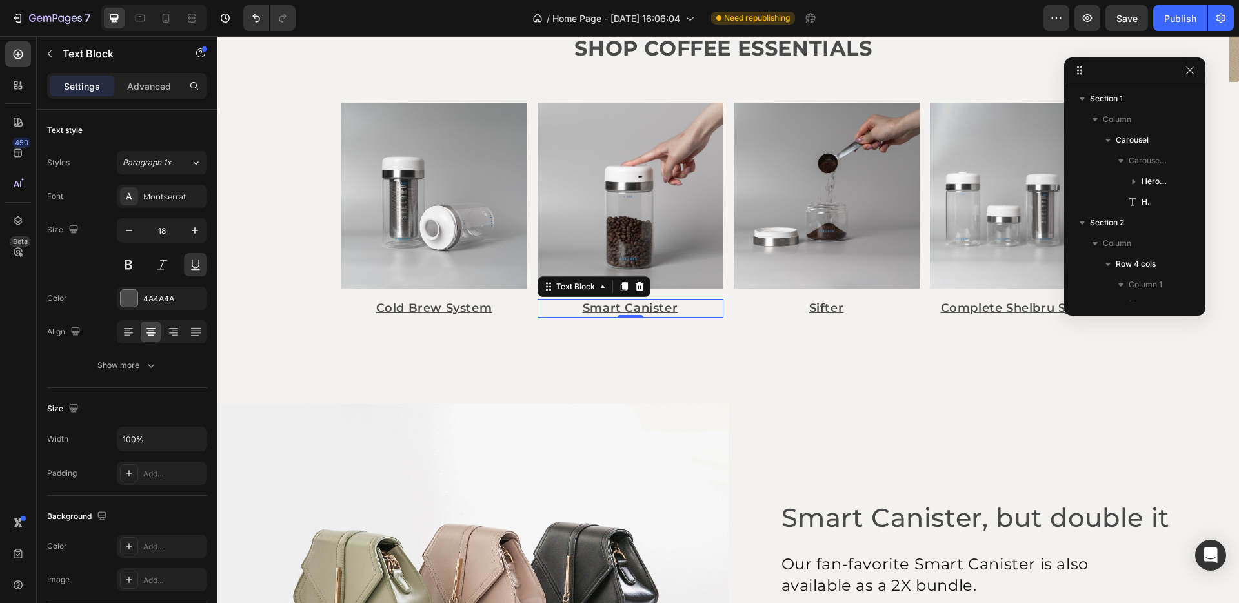
scroll to position [203, 0]
click at [527, 302] on div "Image Cold Brew System Text Block Image Smart Canister Text Block 0 Image Sifte…" at bounding box center [728, 210] width 774 height 215
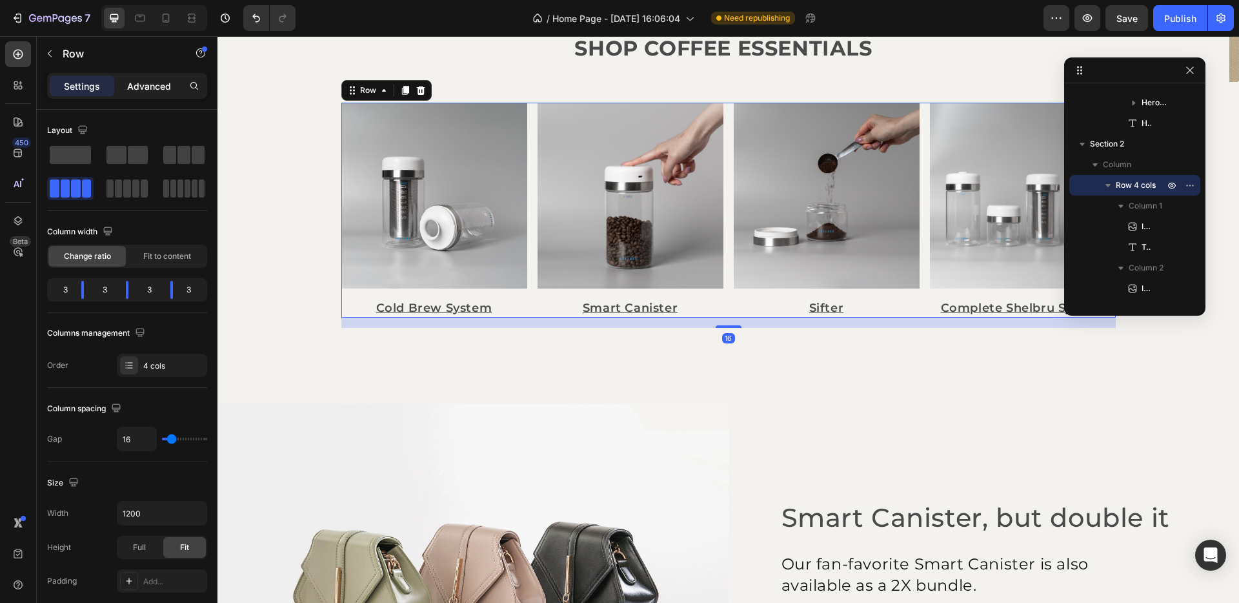
click at [150, 92] on p "Advanced" at bounding box center [149, 86] width 44 height 14
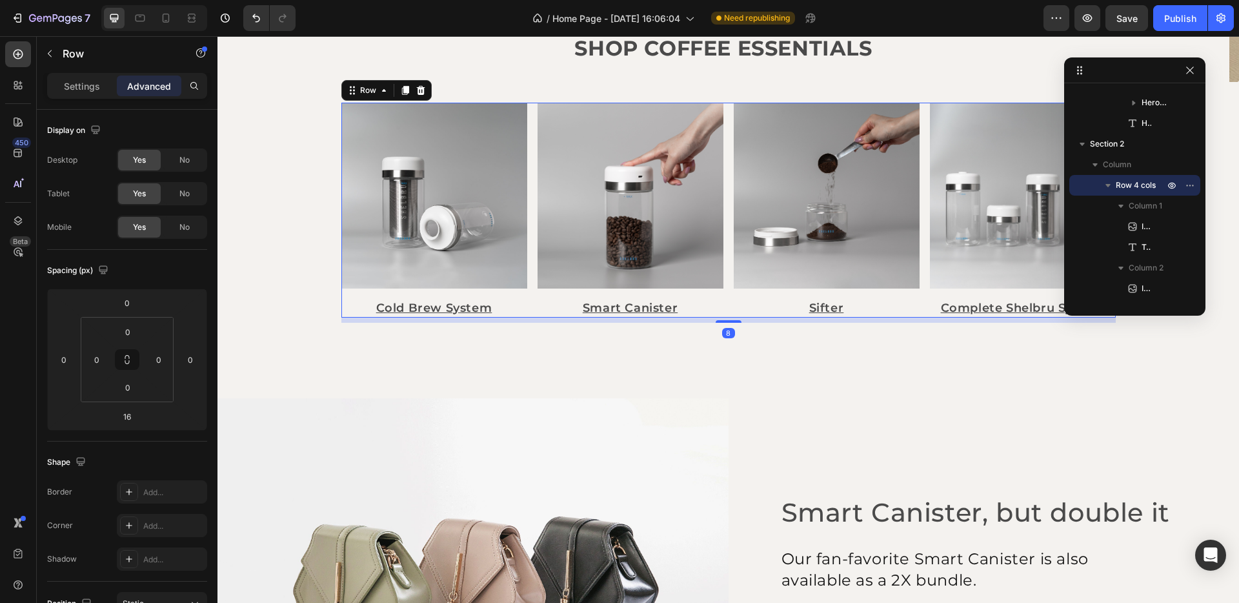
drag, startPoint x: 721, startPoint y: 326, endPoint x: 720, endPoint y: 289, distance: 37.4
click at [720, 289] on div "Image Cold Brew System Text Block Image Smart Canister Text Block Image Sifter …" at bounding box center [728, 210] width 774 height 215
type input "0"
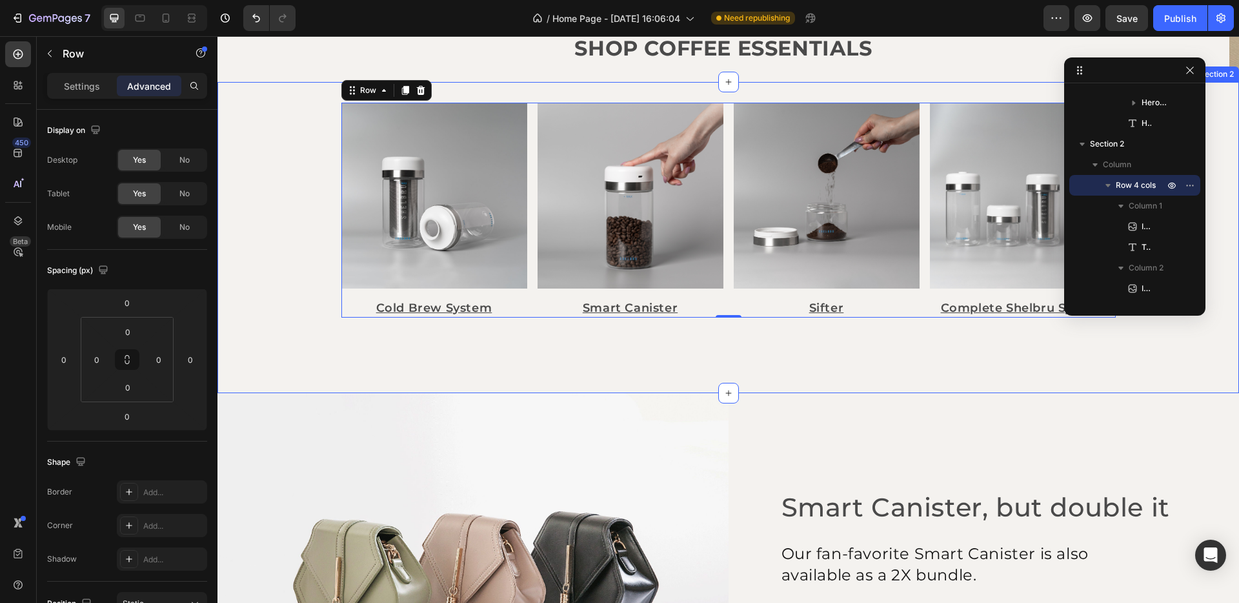
click at [266, 215] on div "Image Cold Brew System Text Block Image Smart Canister Text Block Image Sifter …" at bounding box center [727, 237] width 1021 height 311
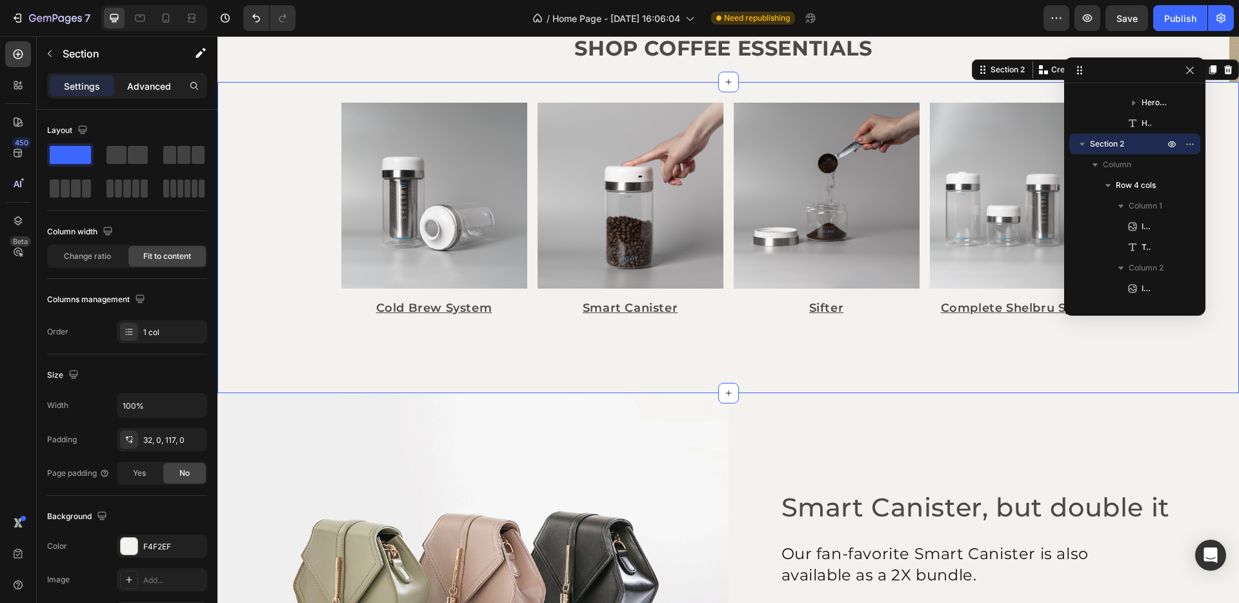
click at [145, 92] on p "Advanced" at bounding box center [149, 86] width 44 height 14
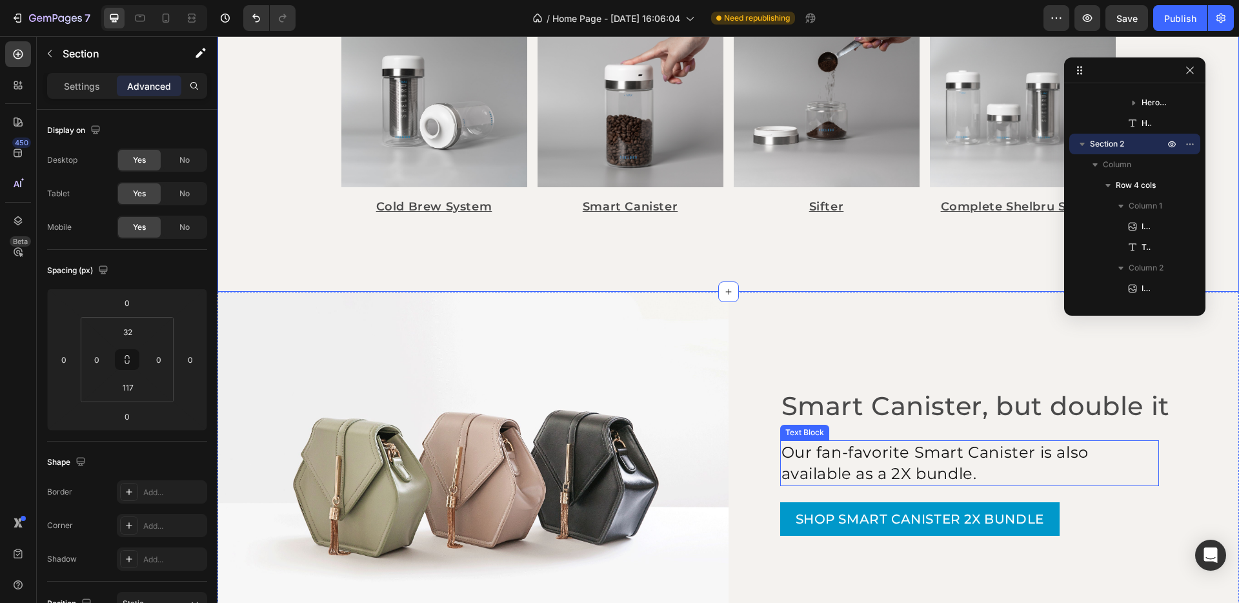
scroll to position [551, 0]
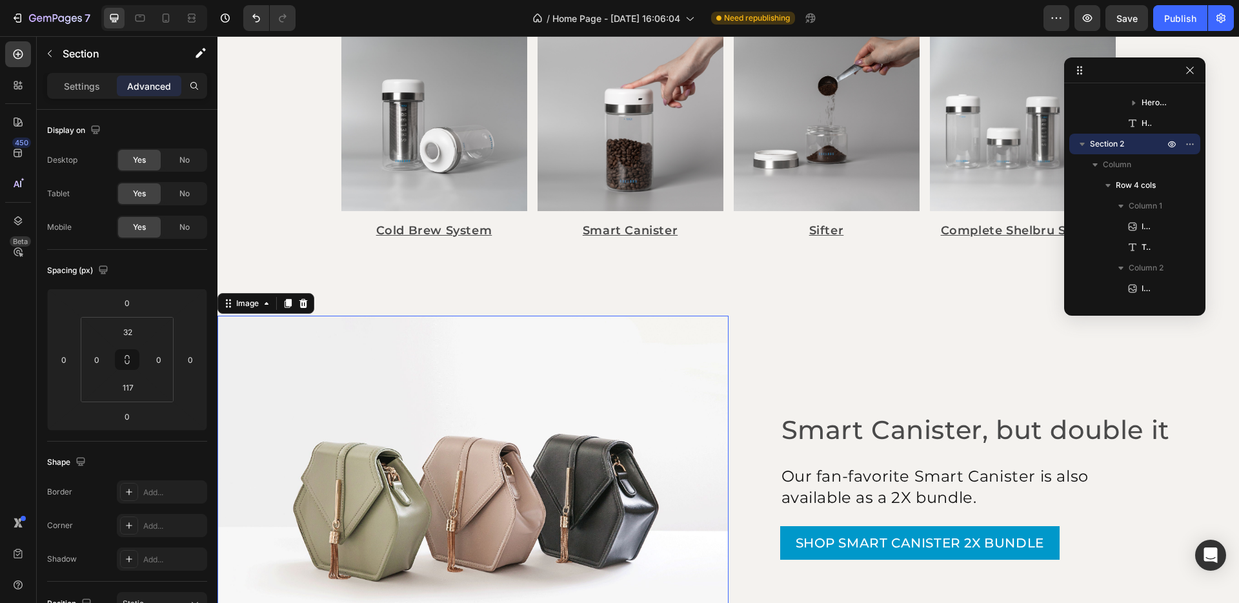
click at [676, 329] on img at bounding box center [472, 495] width 511 height 358
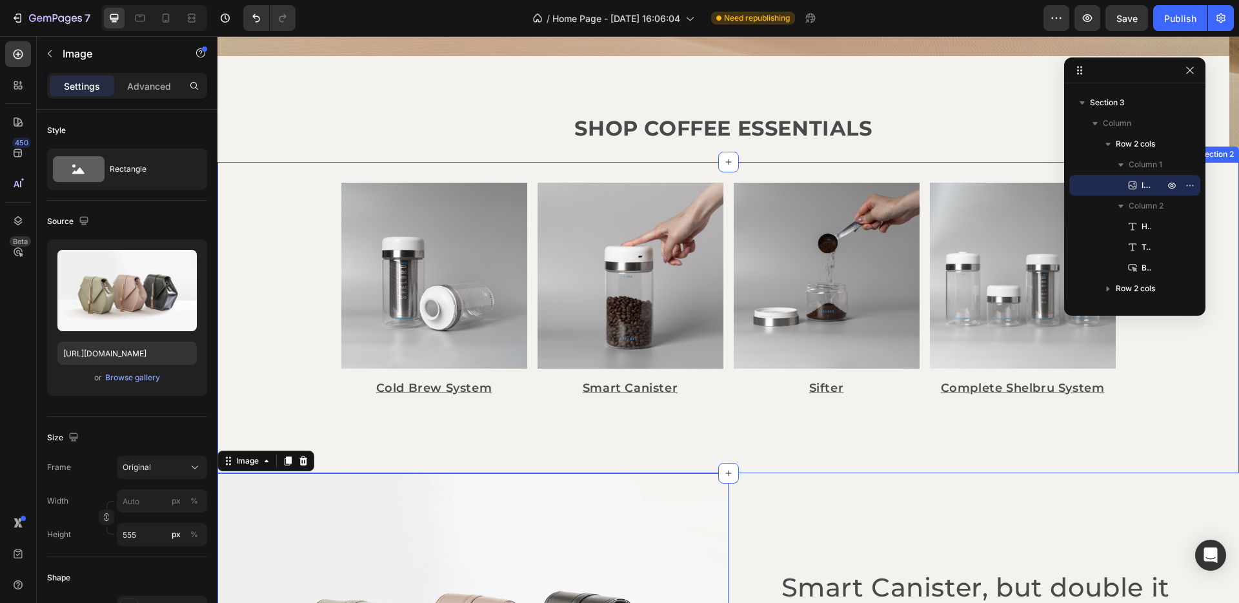
scroll to position [380, 0]
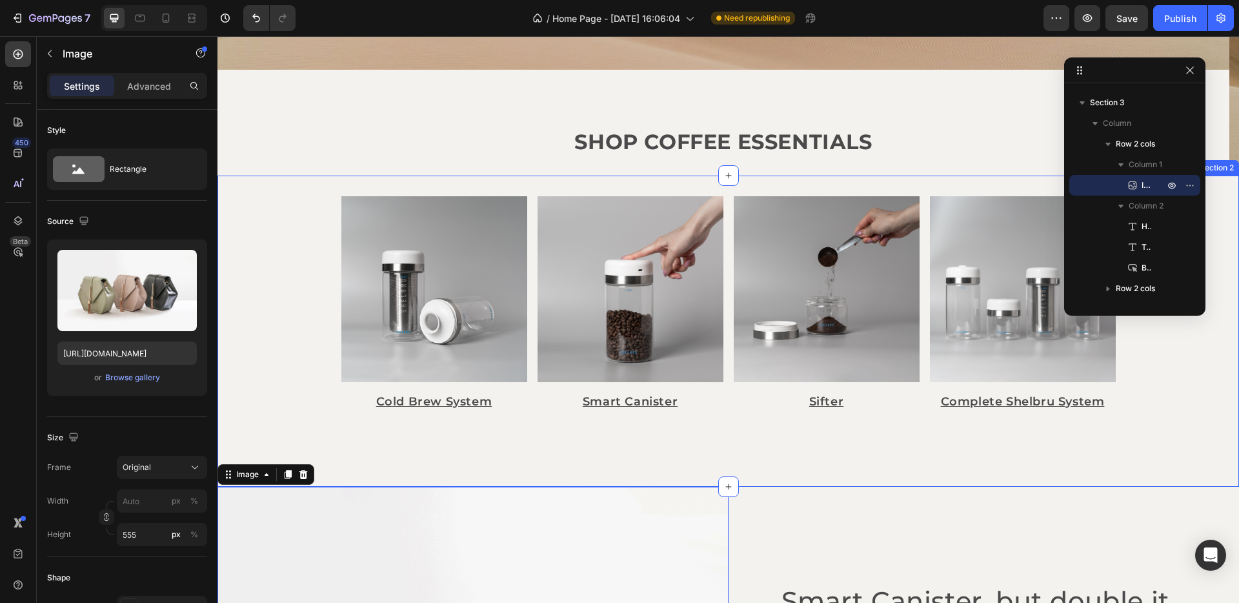
click at [319, 343] on div "Image Cold Brew System Text Block Image Smart Canister Text Block Image Sifter …" at bounding box center [727, 330] width 1021 height 311
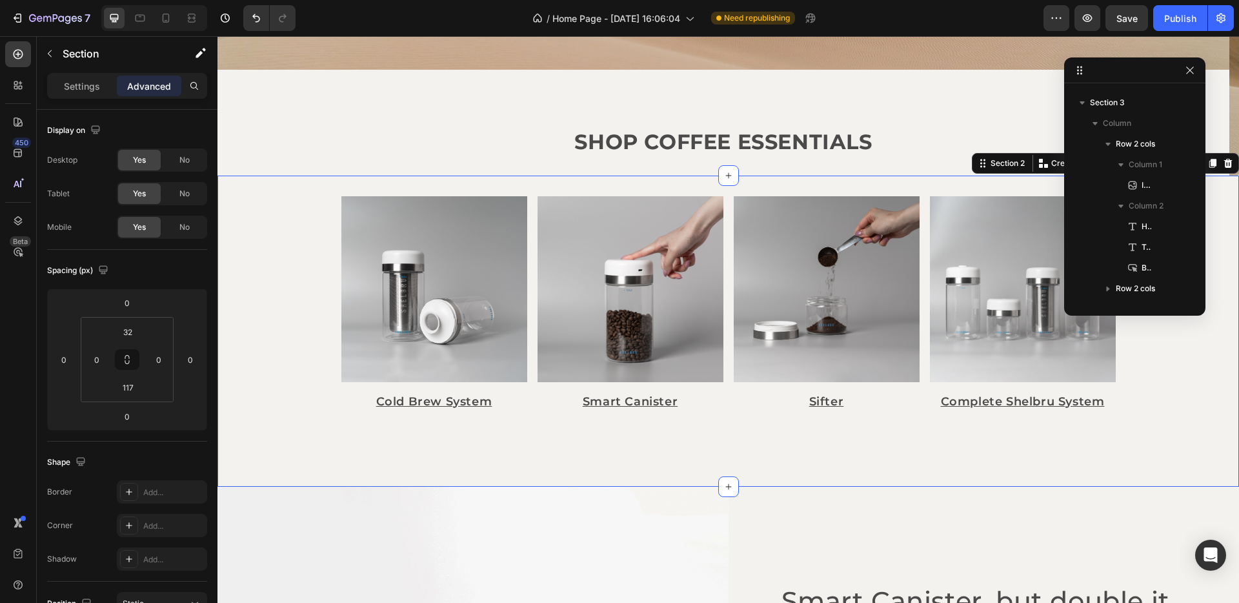
scroll to position [37, 0]
click at [465, 348] on img at bounding box center [434, 289] width 186 height 186
click at [536, 185] on div "Image Cold Brew System Text Block Image Smart Canister Text Block Image Sifter …" at bounding box center [727, 330] width 1021 height 311
click at [113, 86] on div "Settings" at bounding box center [82, 85] width 65 height 21
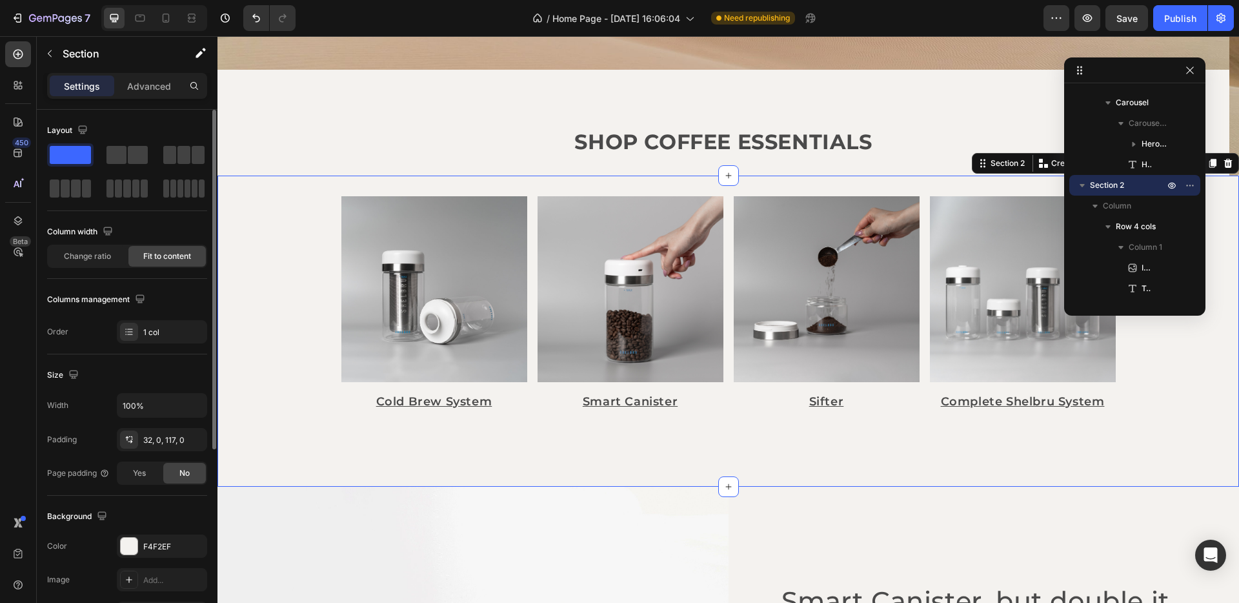
scroll to position [77, 0]
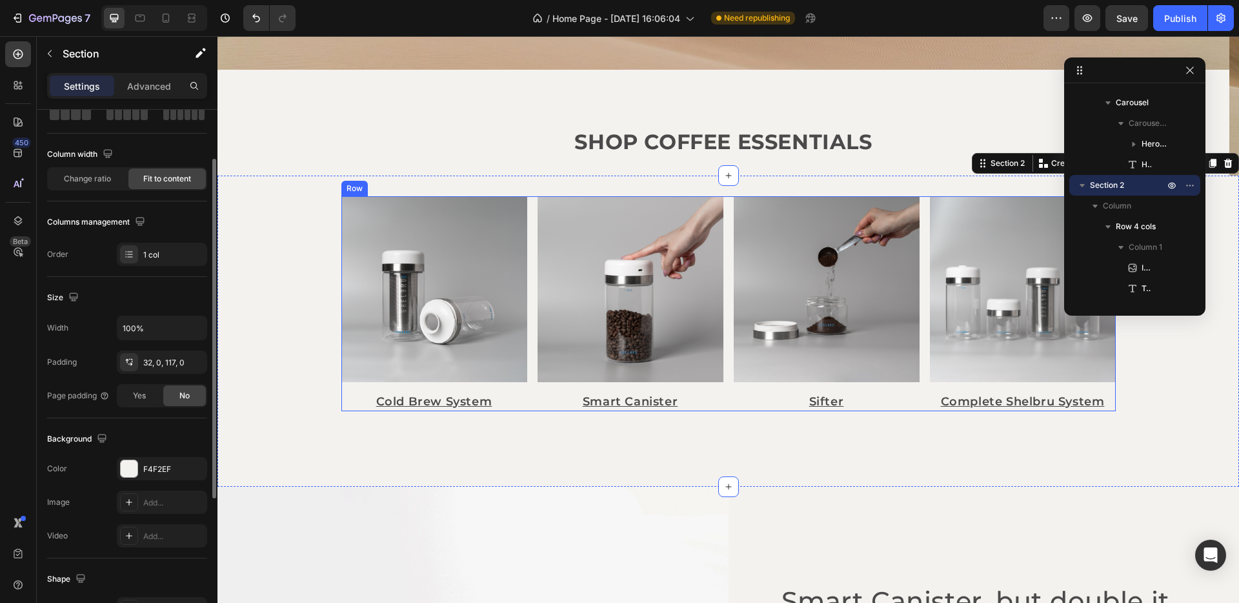
click at [526, 363] on div "Image Cold Brew System Text Block Image Smart Canister Text Block Image Sifter …" at bounding box center [728, 303] width 774 height 215
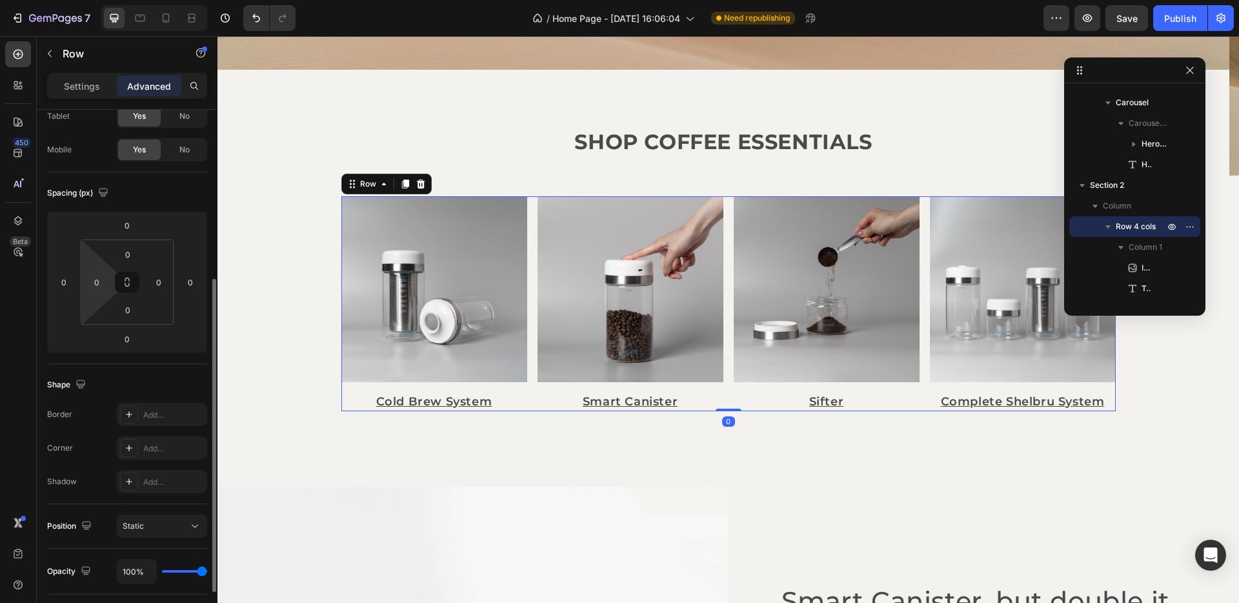
scroll to position [155, 0]
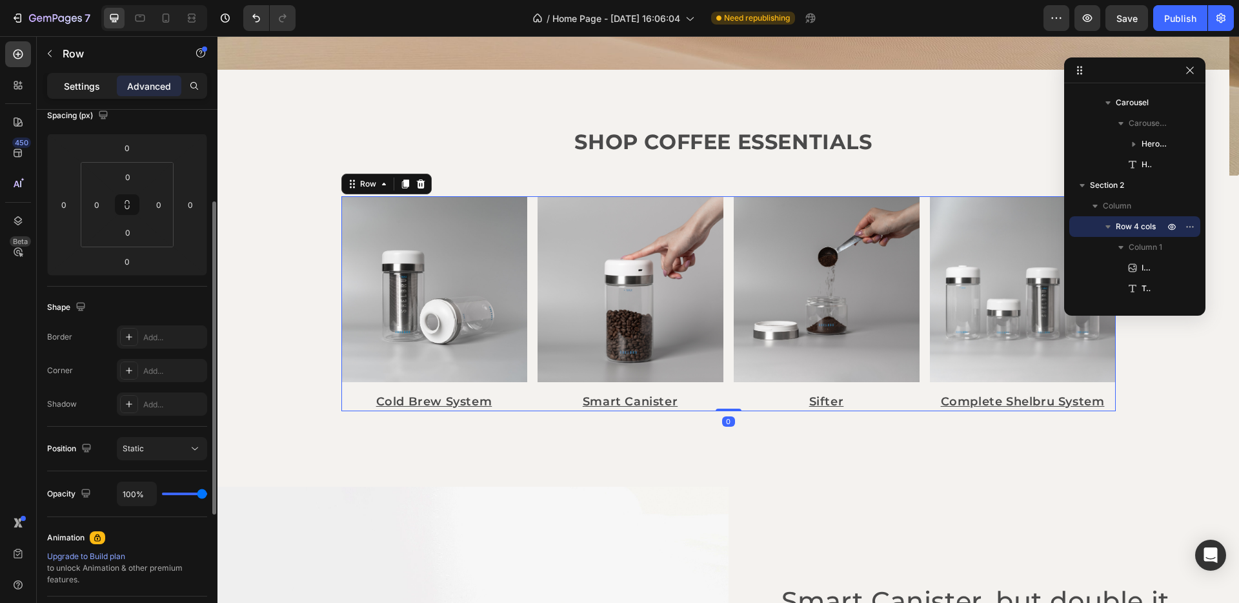
click at [94, 92] on div "Settings" at bounding box center [82, 85] width 65 height 21
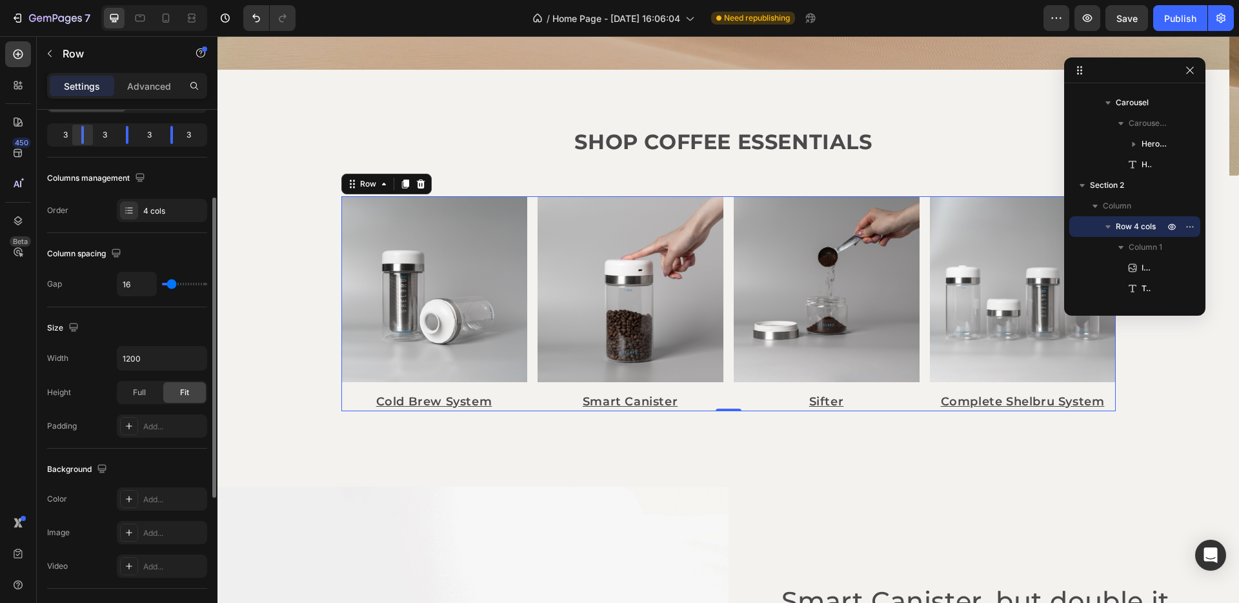
click at [115, 134] on div at bounding box center [126, 135] width 23 height 18
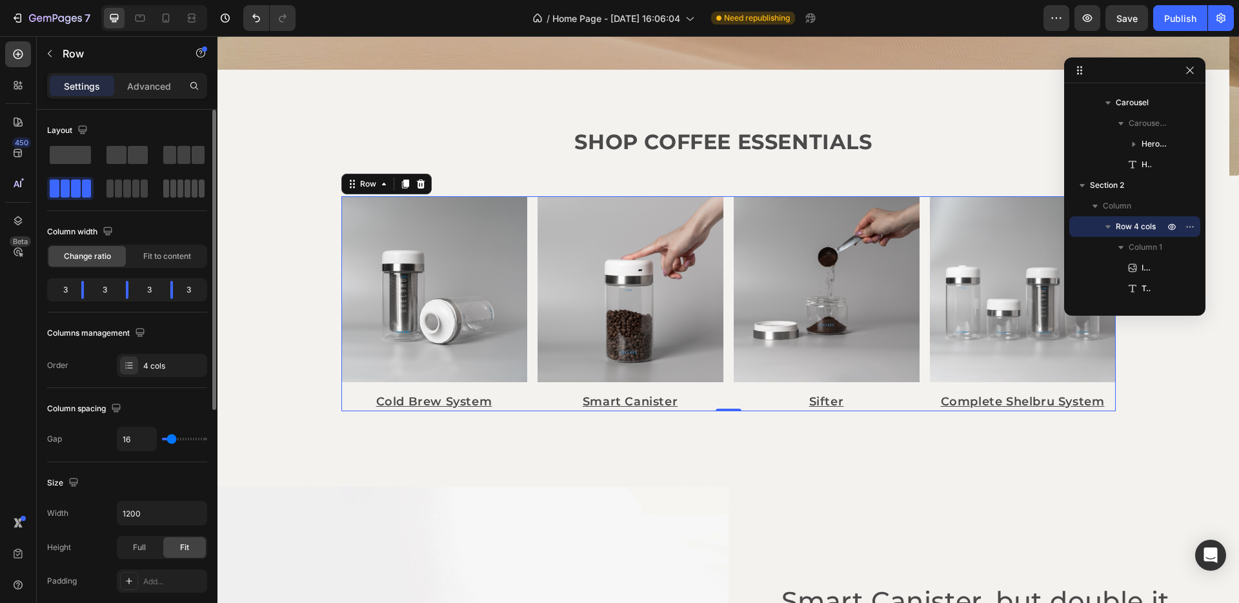
scroll to position [77, 0]
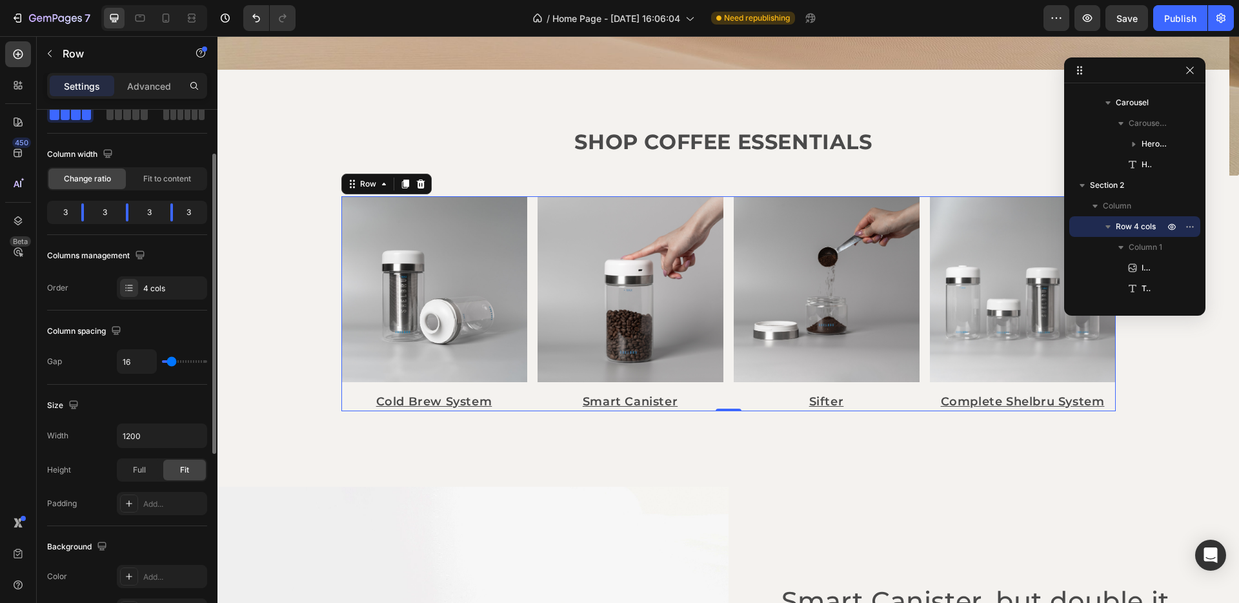
type input "14"
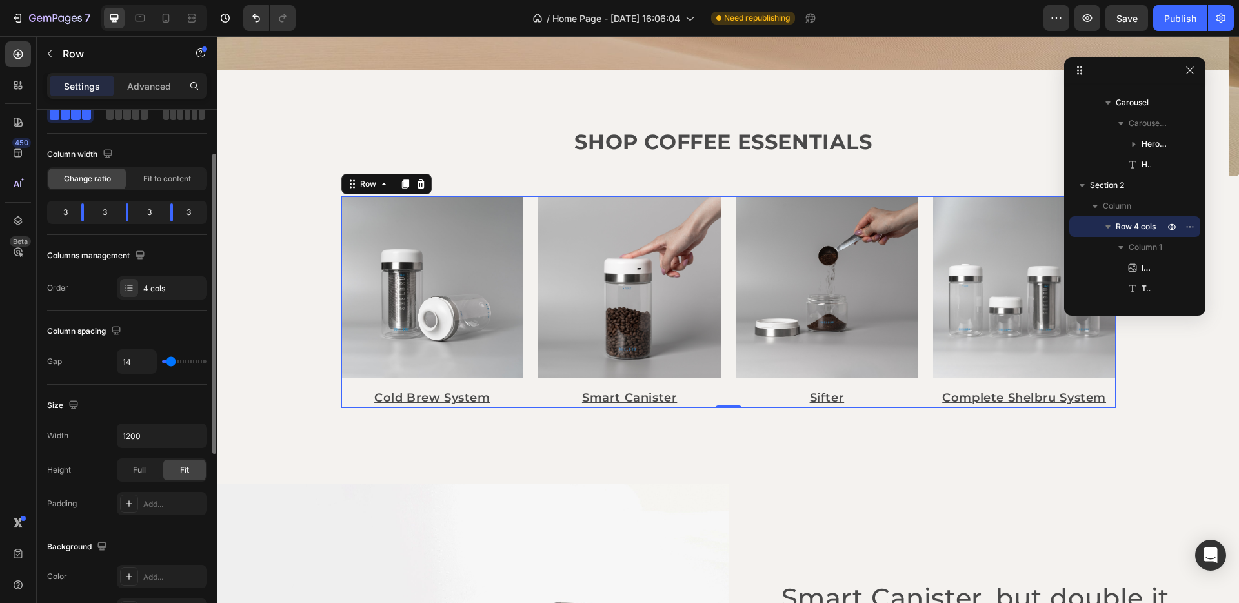
type input "23"
type input "39"
type input "56"
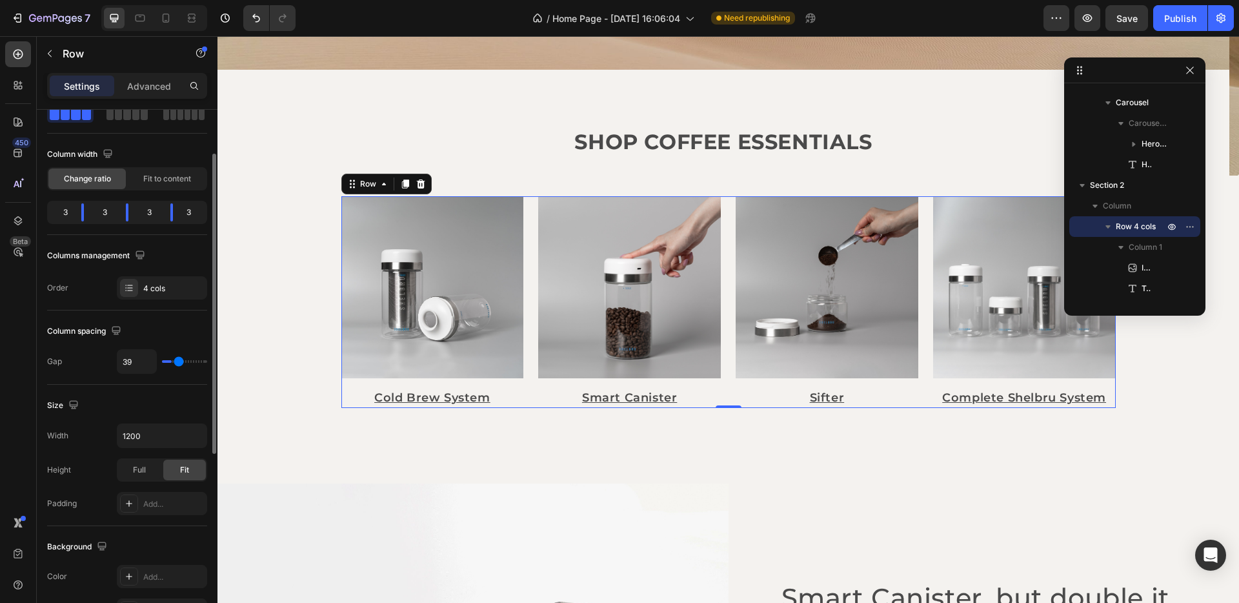
type input "56"
type input "70"
type input "80"
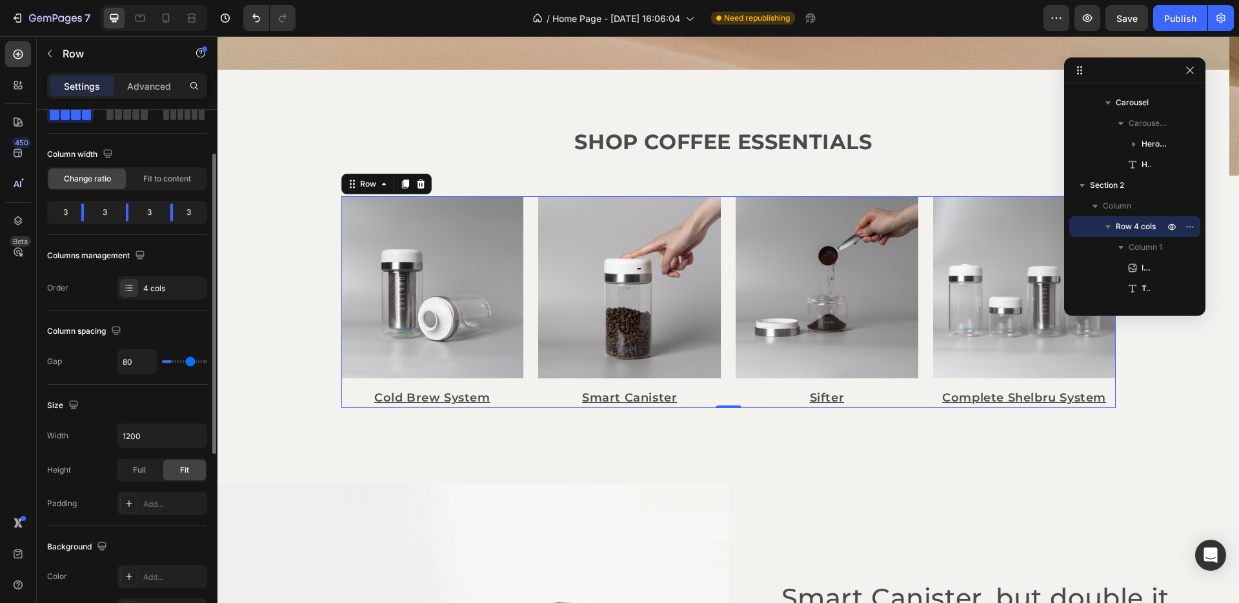
type input "85"
type input "86"
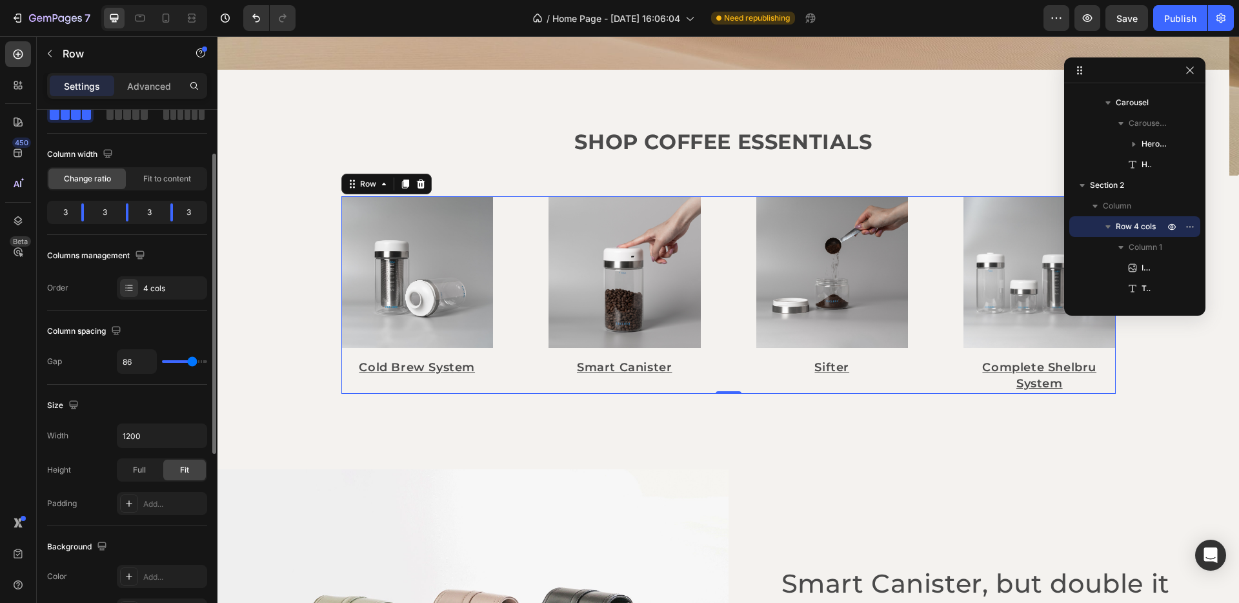
drag, startPoint x: 170, startPoint y: 364, endPoint x: 192, endPoint y: 364, distance: 21.3
type input "86"
click at [192, 363] on input "range" at bounding box center [184, 361] width 45 height 3
click at [132, 363] on input "86" at bounding box center [136, 361] width 39 height 23
type input "6"
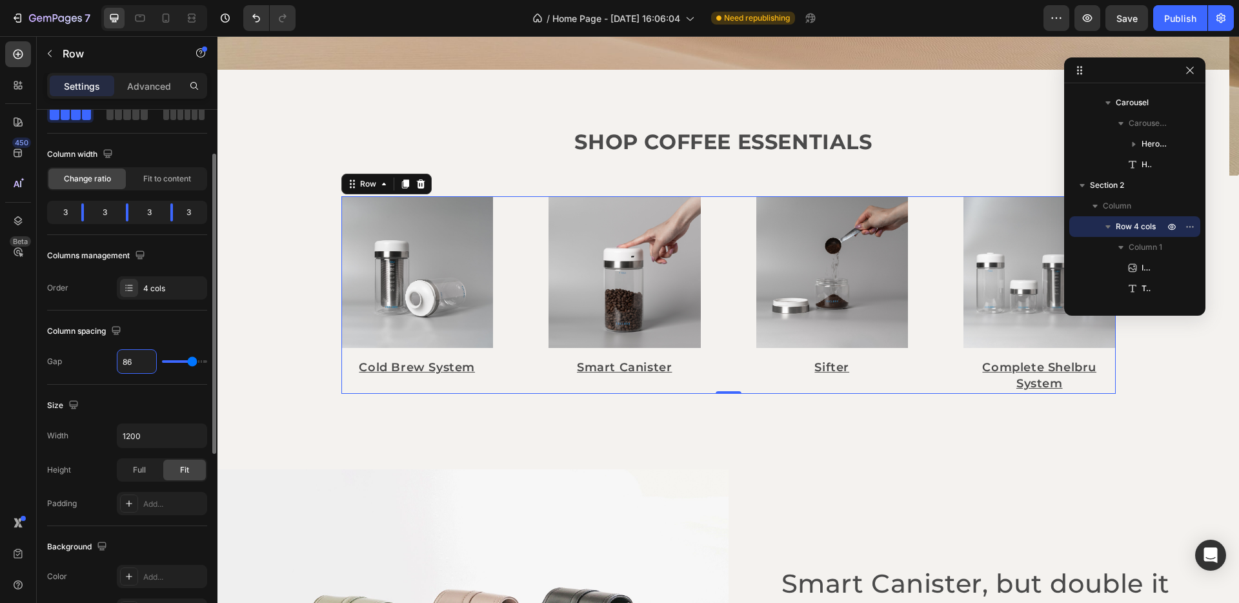
type input "6"
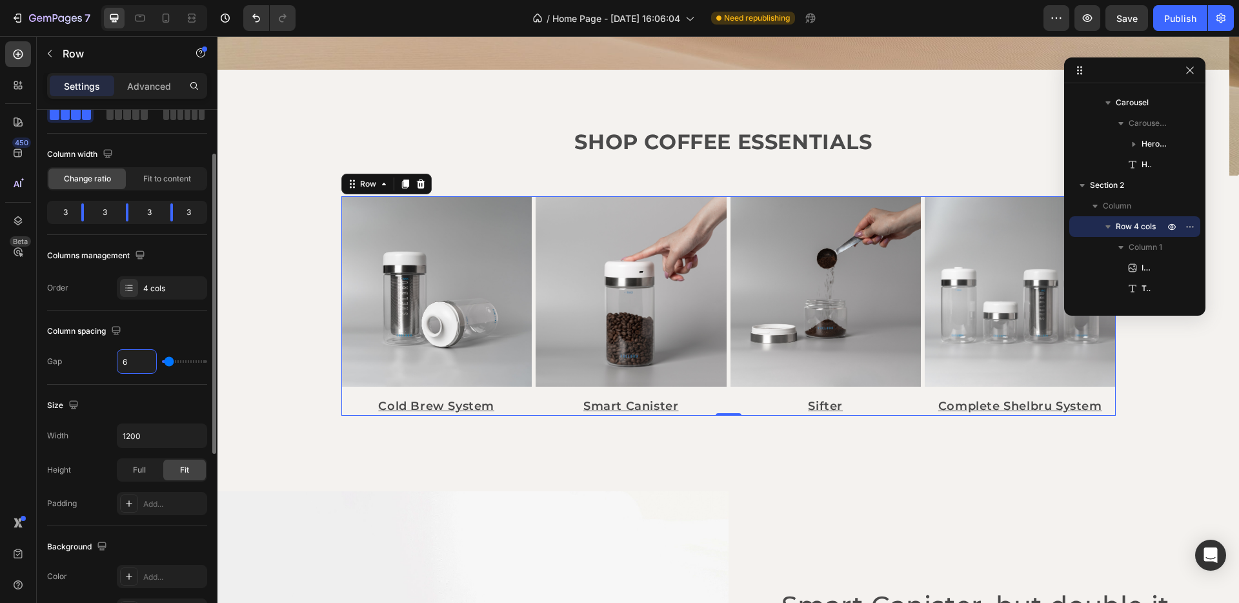
type input "69"
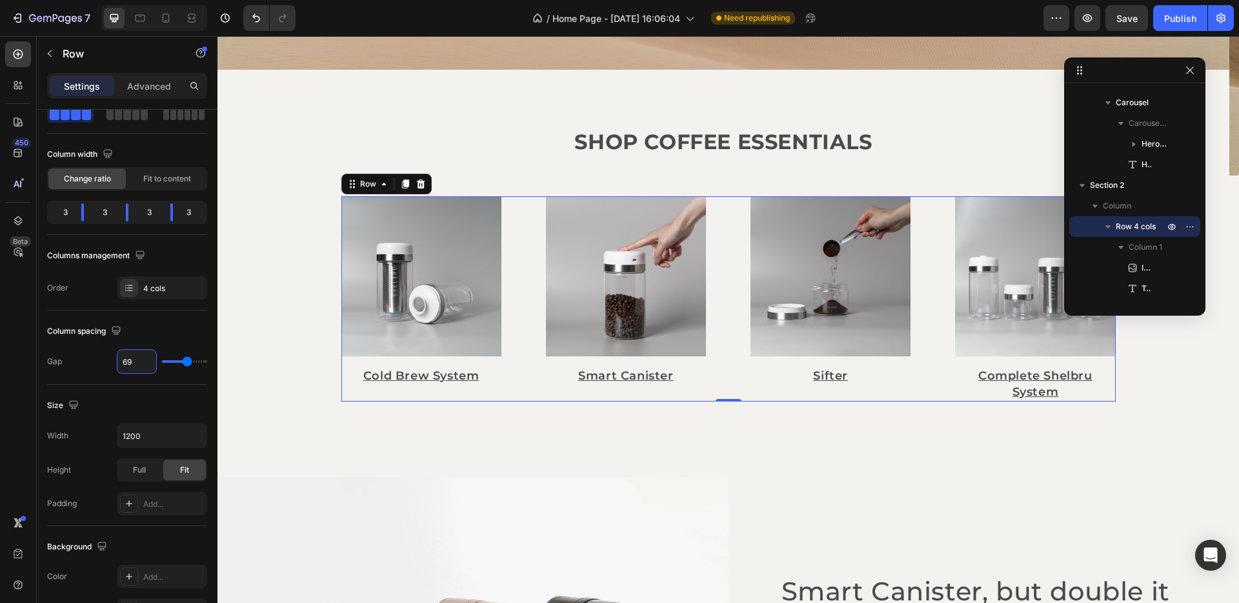
type input "69"
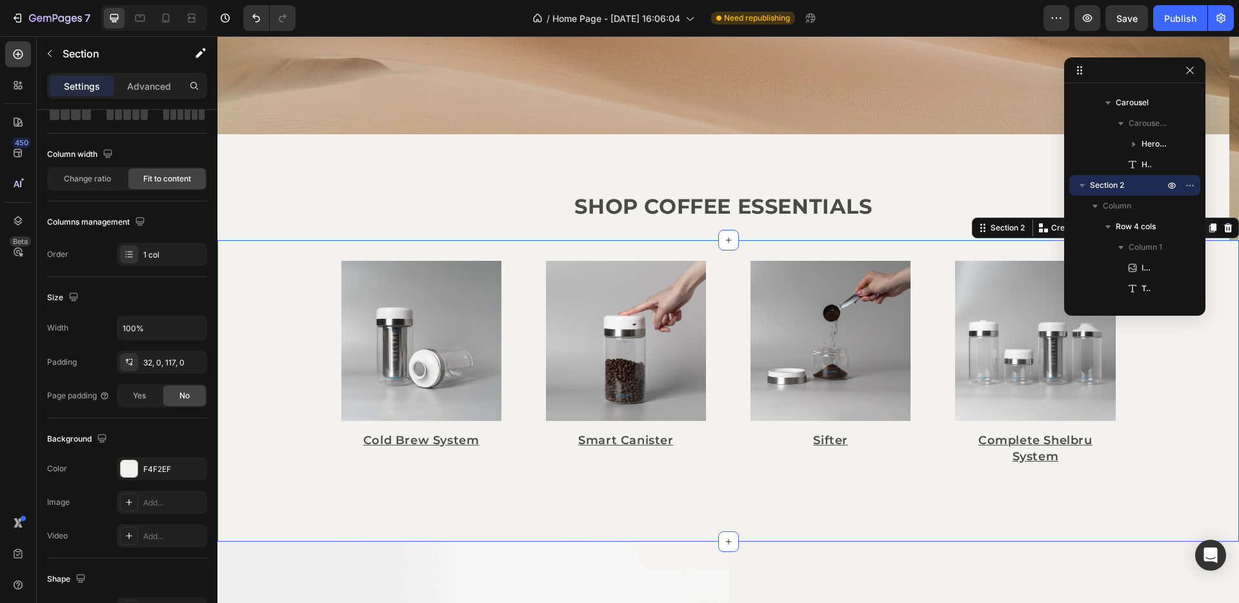
scroll to position [303, 0]
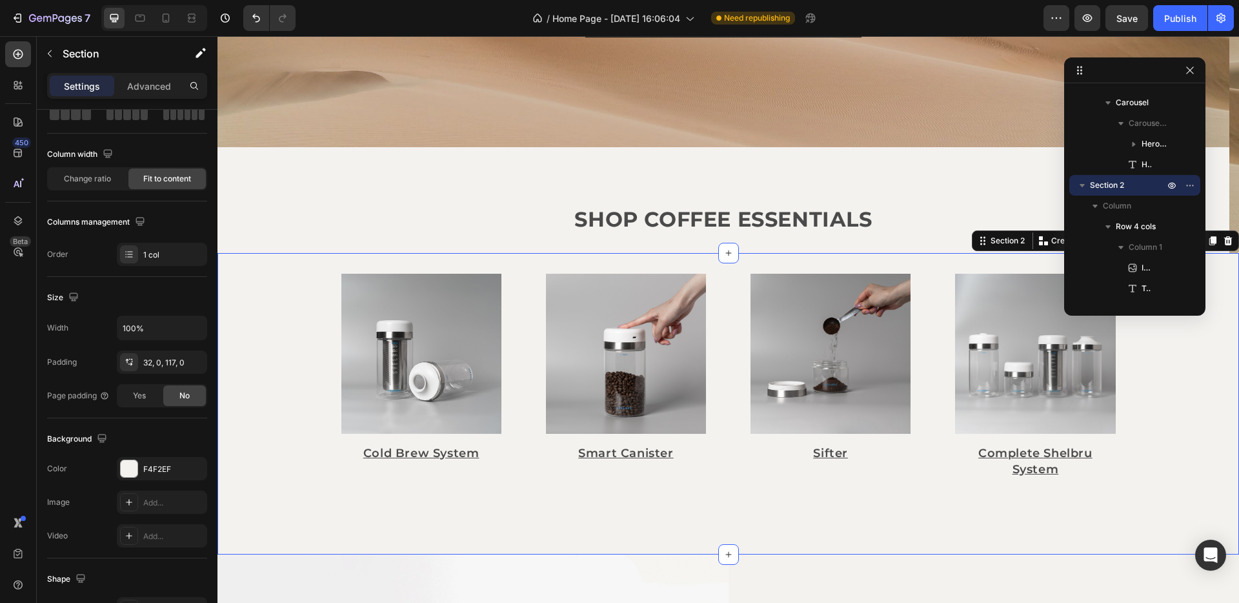
click at [1191, 375] on div "Image Cold Brew System Text Block Image Smart Canister Text Block Image Sifter …" at bounding box center [727, 404] width 1021 height 302
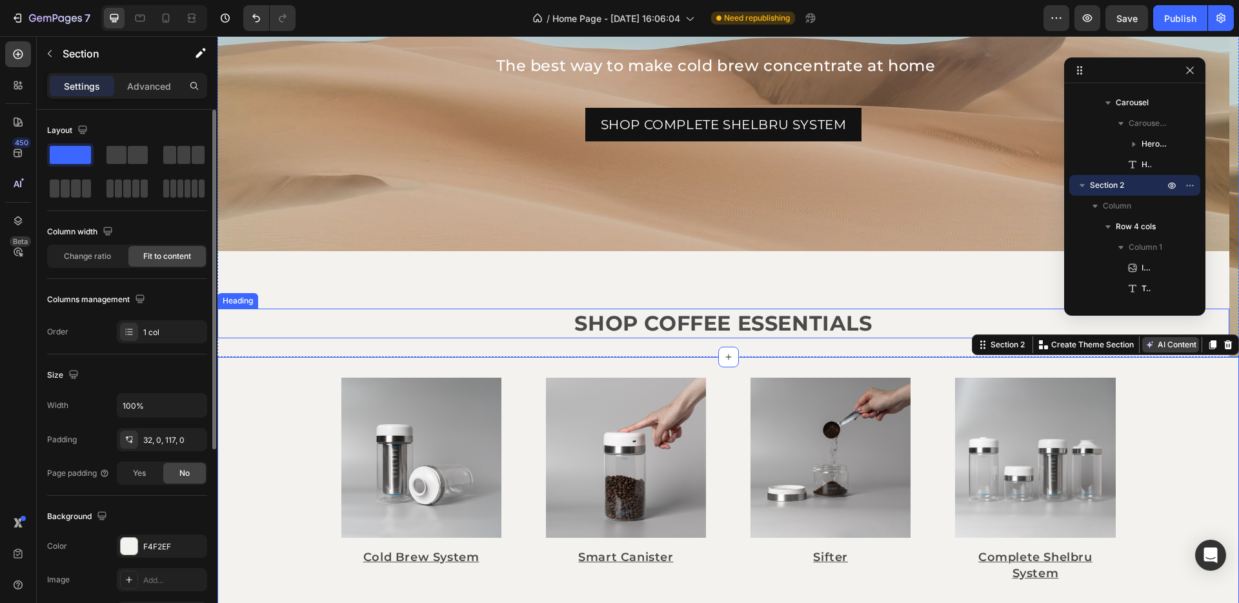
scroll to position [148, 0]
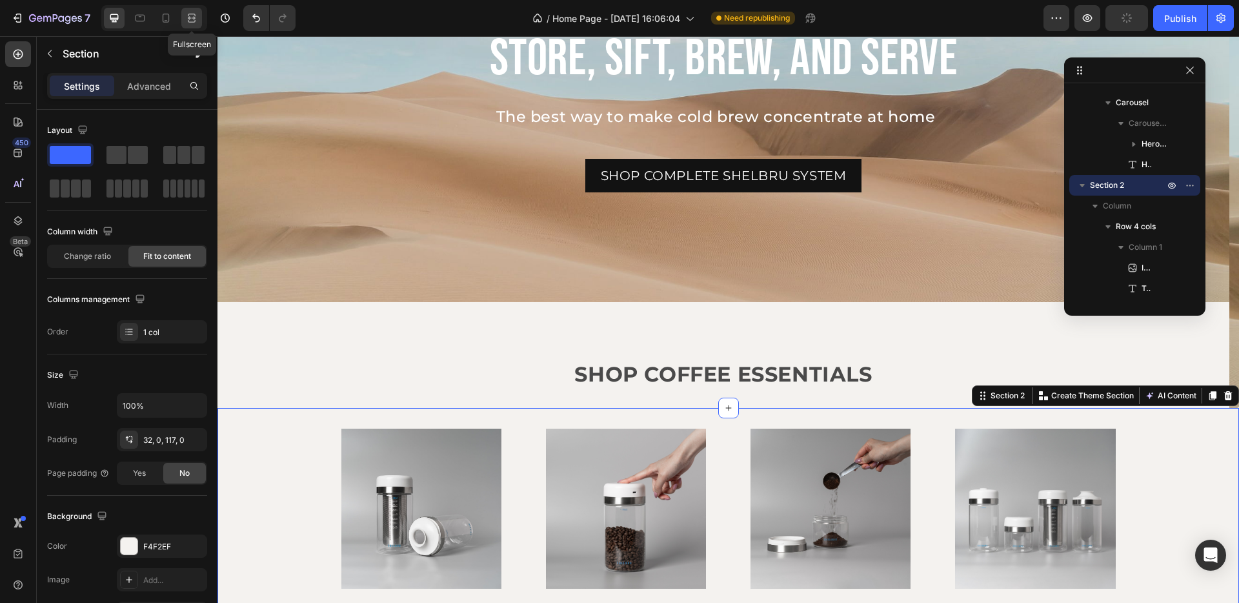
click at [182, 19] on div at bounding box center [191, 18] width 21 height 21
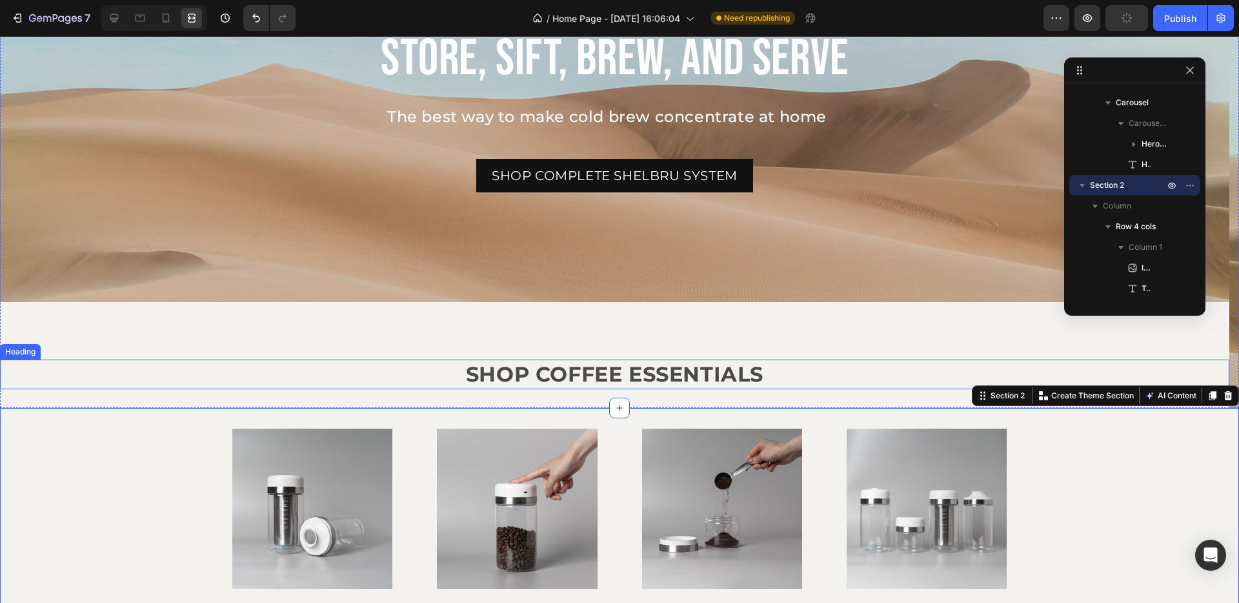
scroll to position [303, 0]
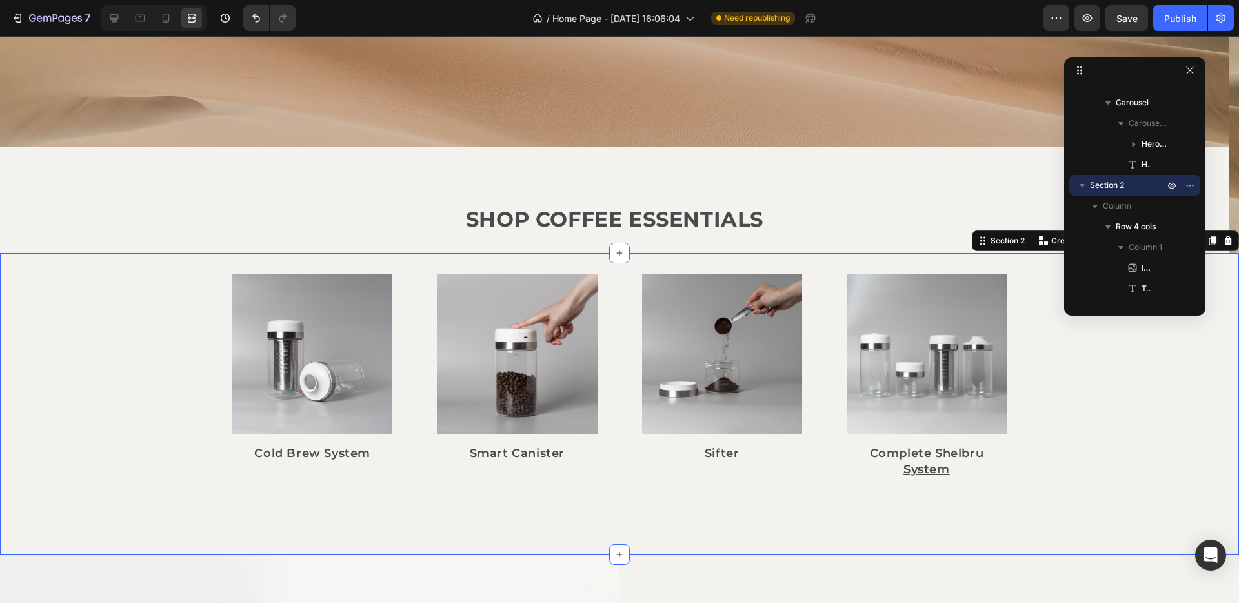
click at [1142, 437] on div "Image Cold Brew System Text Block Image Smart Canister Text Block Image Sifter …" at bounding box center [619, 404] width 1239 height 302
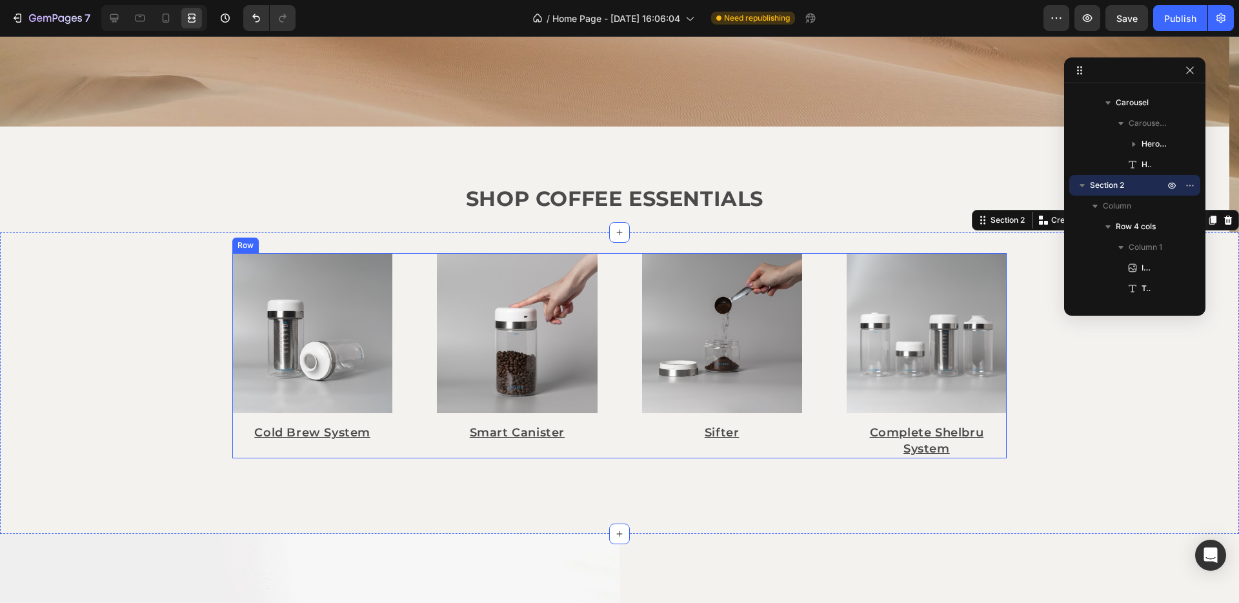
scroll to position [225, 0]
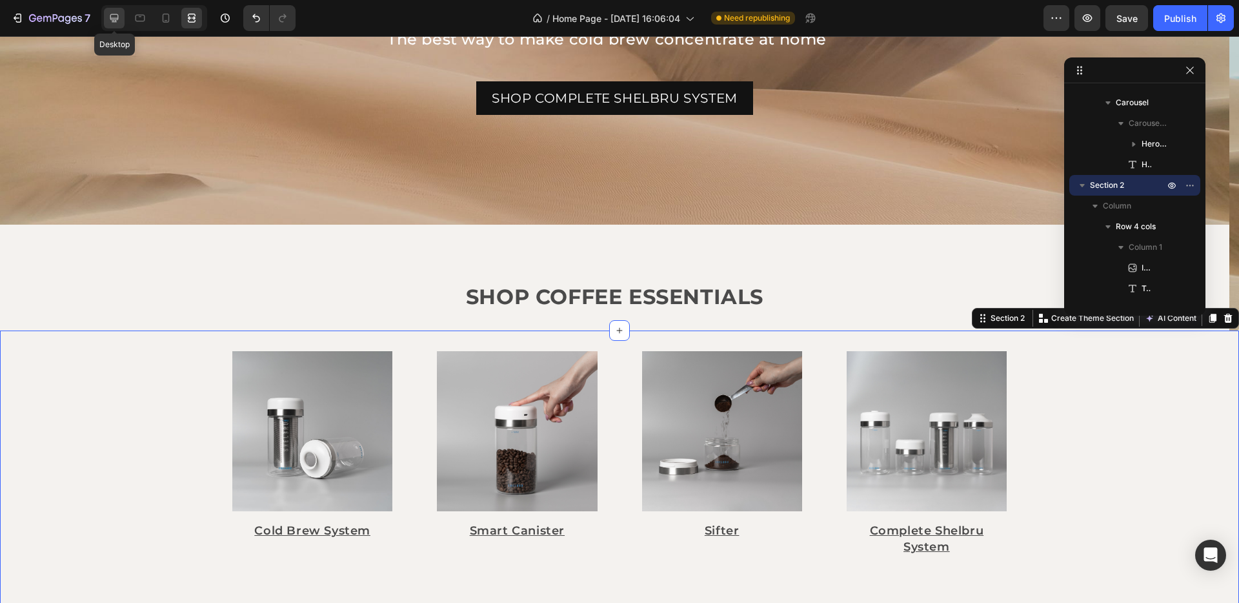
click at [110, 14] on icon at bounding box center [114, 18] width 13 height 13
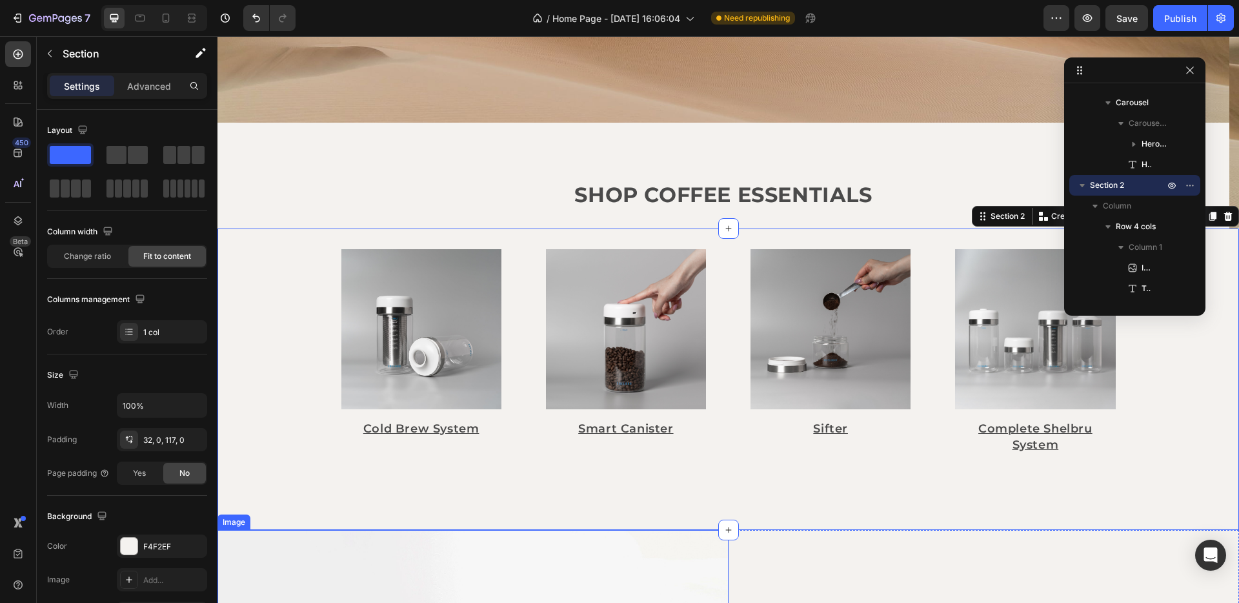
scroll to position [457, 0]
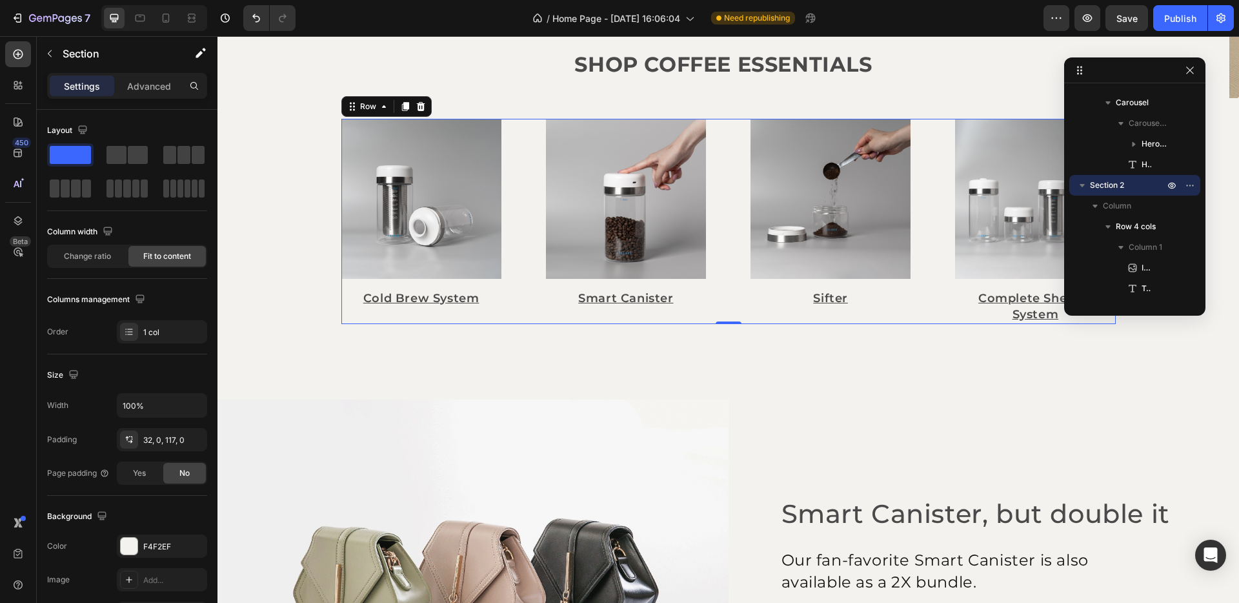
click at [515, 306] on div "Image Cold Brew System Text Block Image Smart Canister Text Block Image Sifter …" at bounding box center [728, 222] width 774 height 206
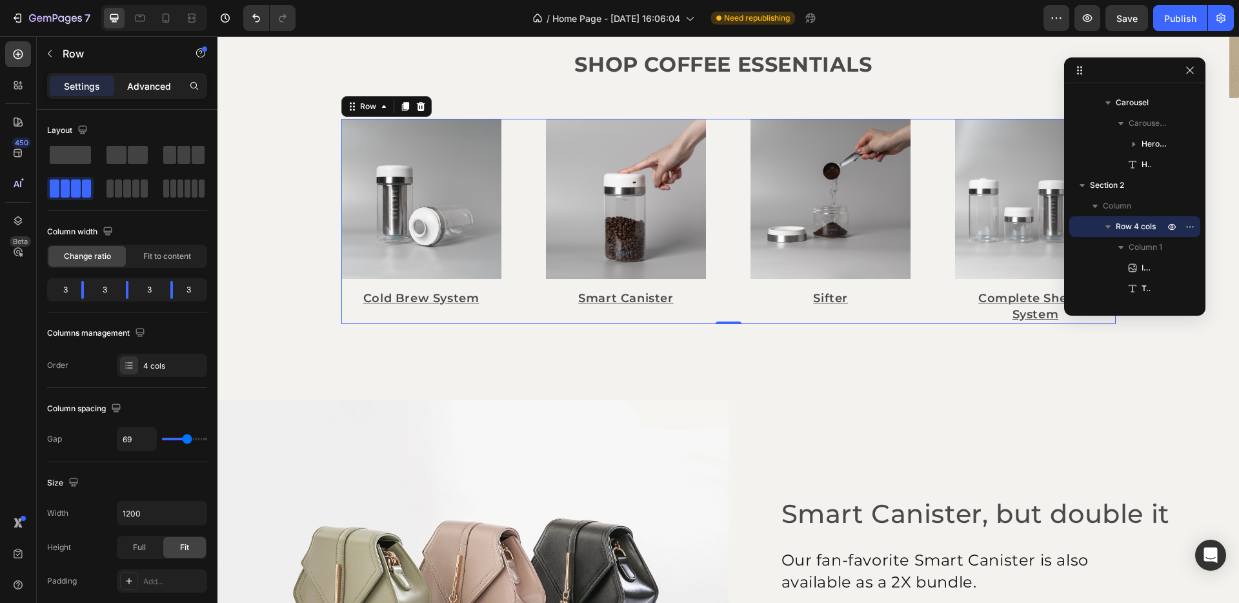
click at [138, 86] on p "Advanced" at bounding box center [149, 86] width 44 height 14
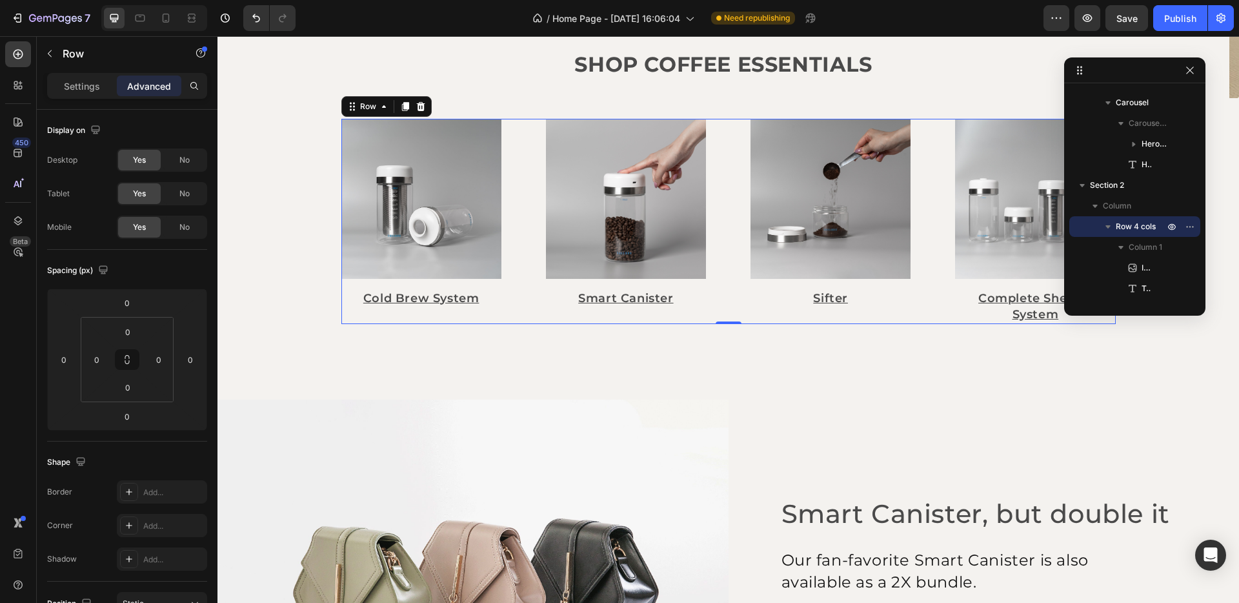
click at [436, 309] on div "Image Cold Brew System Text Block" at bounding box center [421, 222] width 160 height 206
click at [487, 319] on div "Image Cold Brew System Text Block" at bounding box center [421, 222] width 160 height 206
drag, startPoint x: 719, startPoint y: 322, endPoint x: 718, endPoint y: 263, distance: 58.7
click at [718, 263] on div "Image Cold Brew System Text Block Image Smart Canister Text Block Image Sifter …" at bounding box center [728, 222] width 774 height 206
click at [632, 286] on div "Image Smart Canister Text Block" at bounding box center [626, 222] width 160 height 206
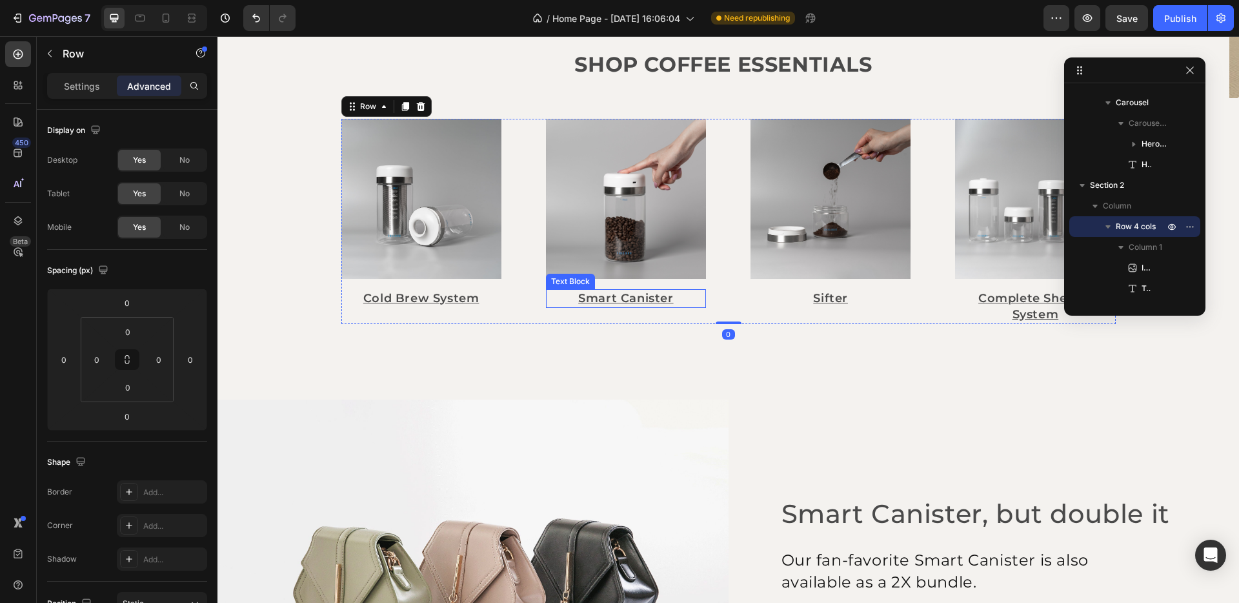
click at [641, 297] on p "Smart Canister" at bounding box center [625, 298] width 157 height 16
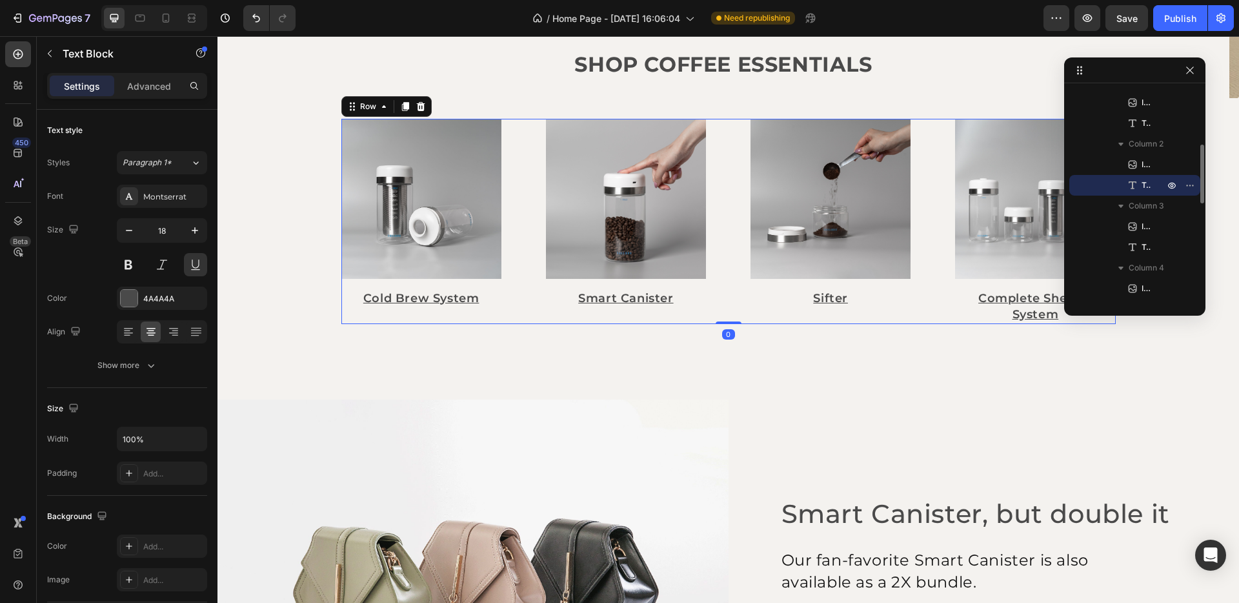
click at [645, 314] on div "Image Smart Canister Text Block" at bounding box center [626, 222] width 160 height 206
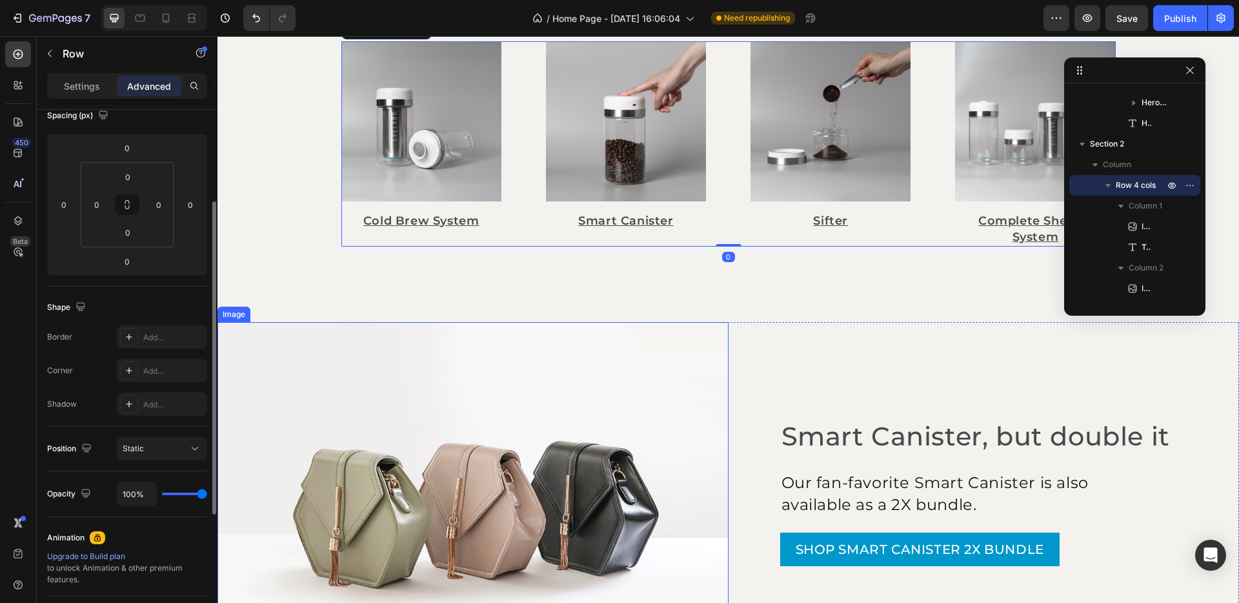
scroll to position [612, 0]
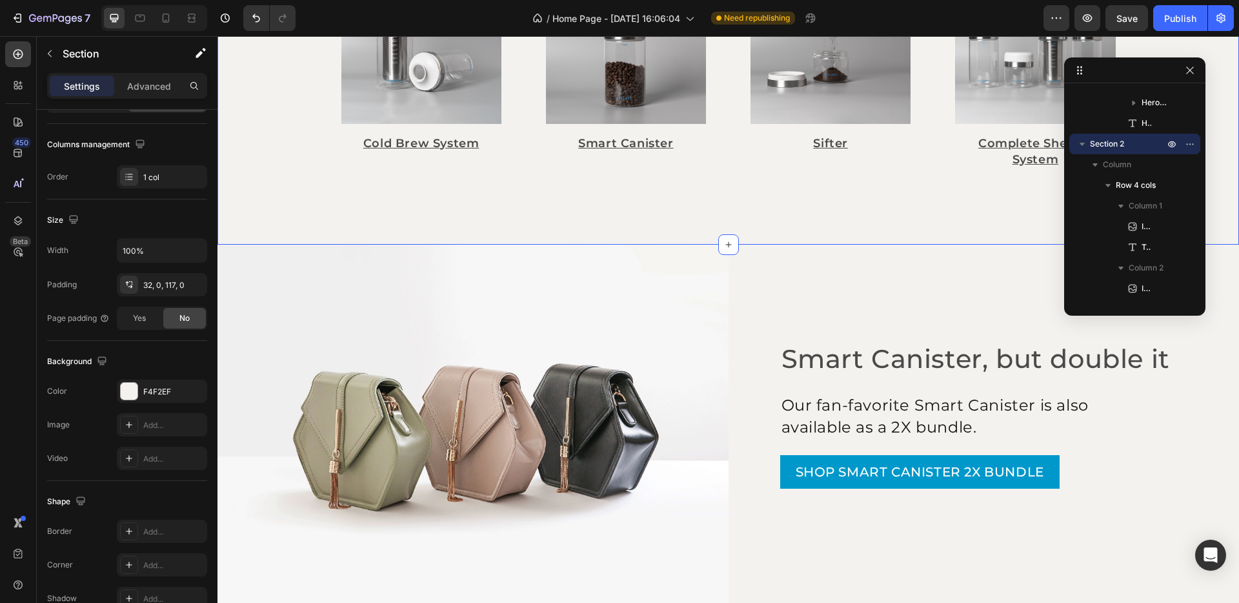
click at [787, 222] on div "Image Cold Brew System Text Block Image Smart Canister Text Block Image Sifter …" at bounding box center [727, 94] width 1021 height 302
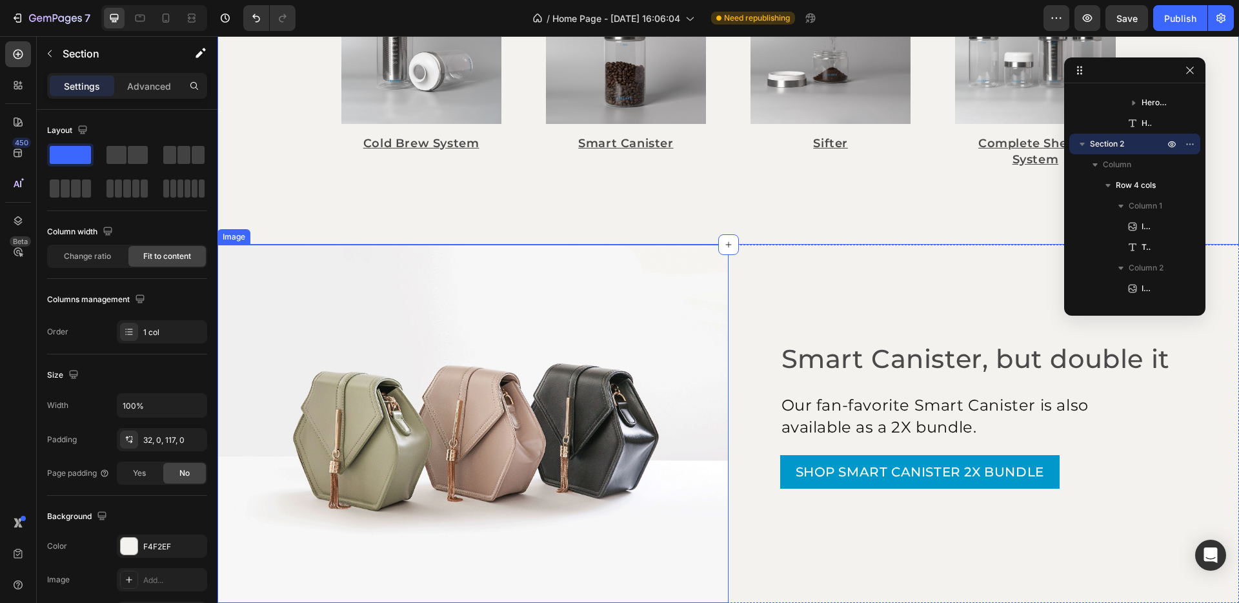
click at [508, 319] on img at bounding box center [472, 424] width 511 height 358
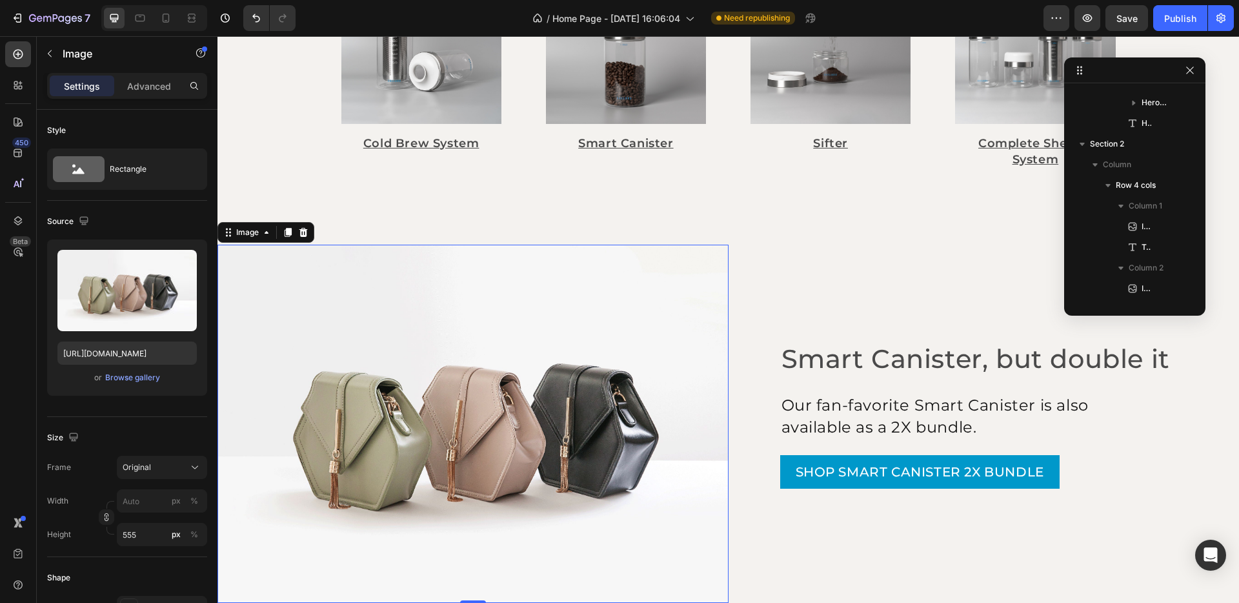
scroll to position [430, 0]
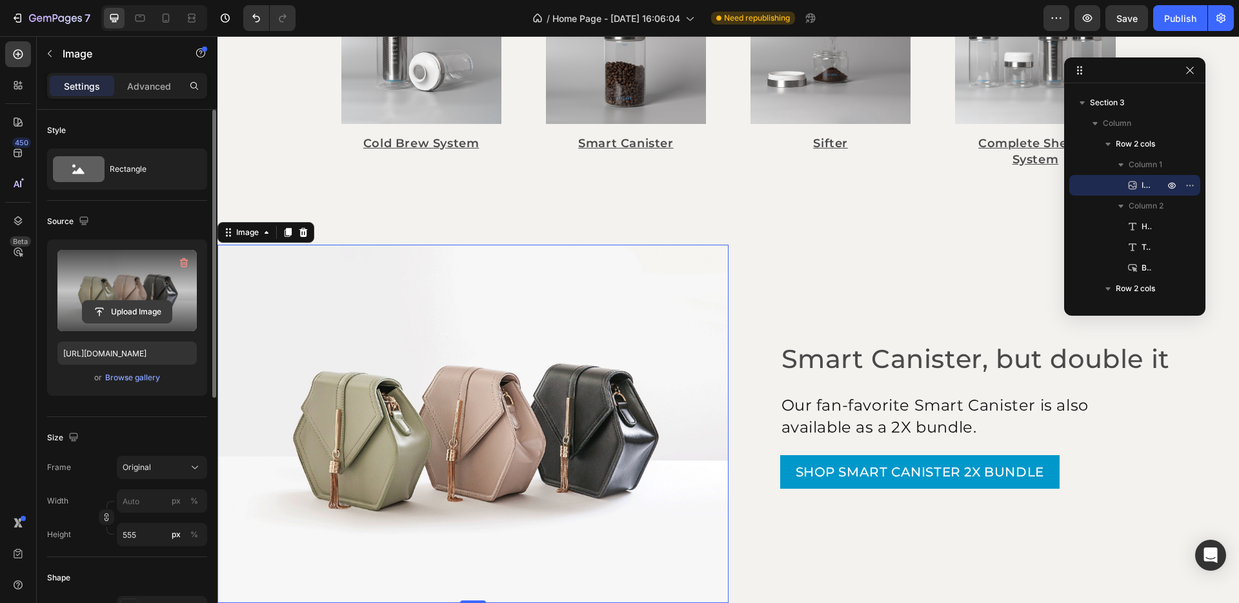
click at [113, 316] on input "file" at bounding box center [127, 312] width 89 height 22
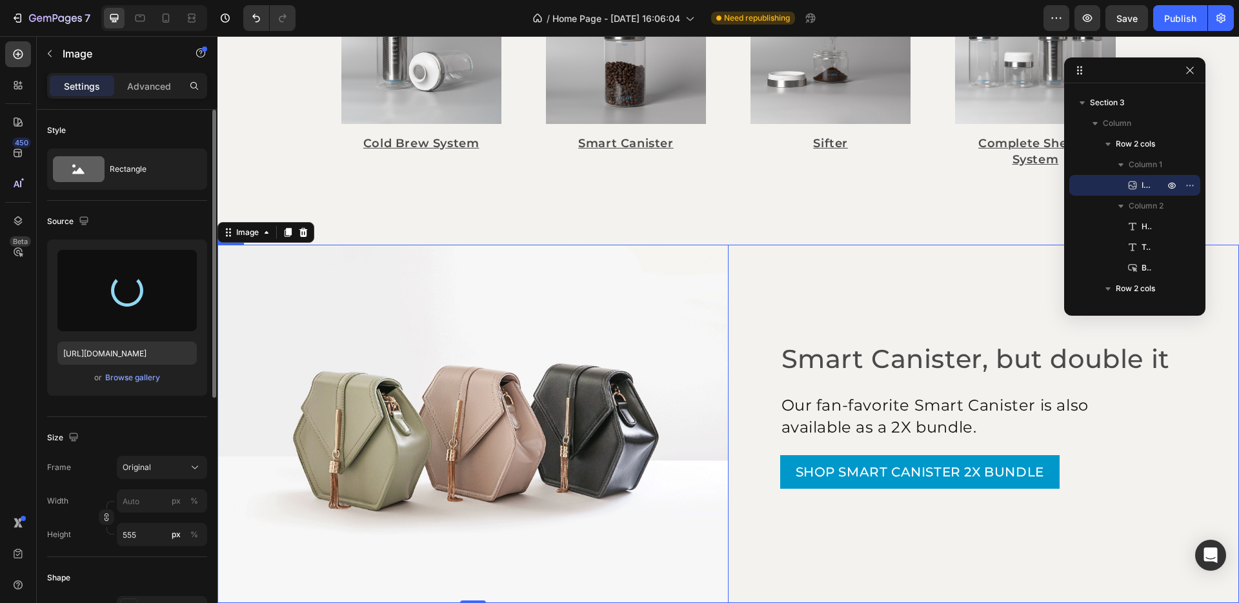
scroll to position [690, 0]
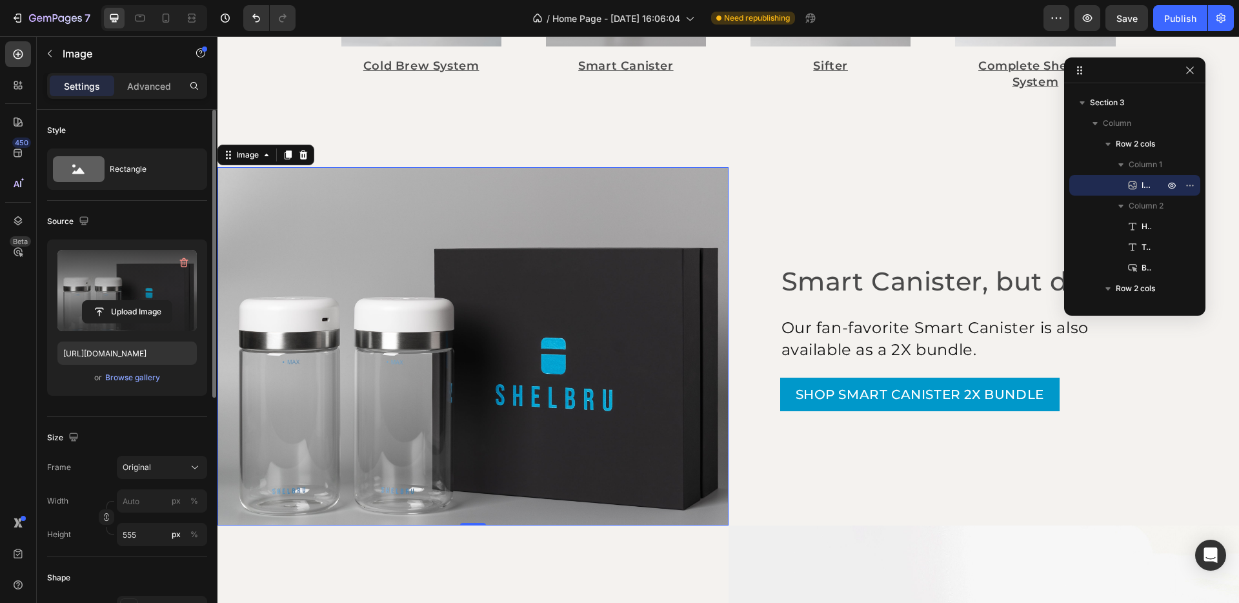
click at [529, 356] on img at bounding box center [472, 346] width 511 height 358
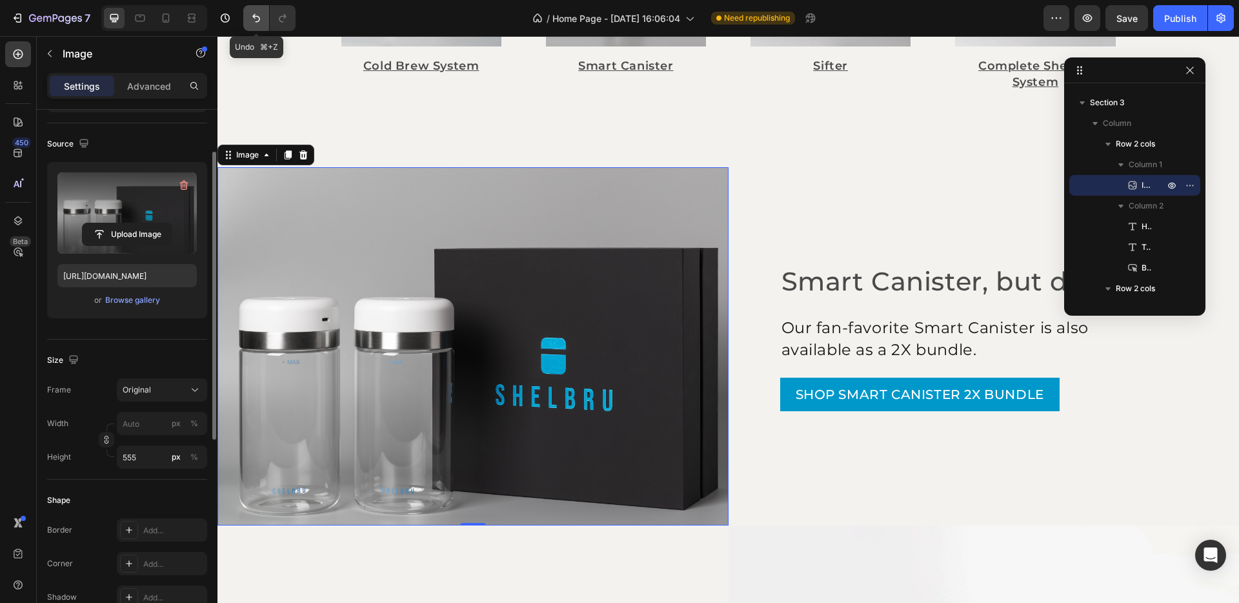
click at [260, 18] on icon "Undo/Redo" at bounding box center [256, 18] width 13 height 13
click at [258, 17] on icon "Undo/Redo" at bounding box center [256, 18] width 13 height 13
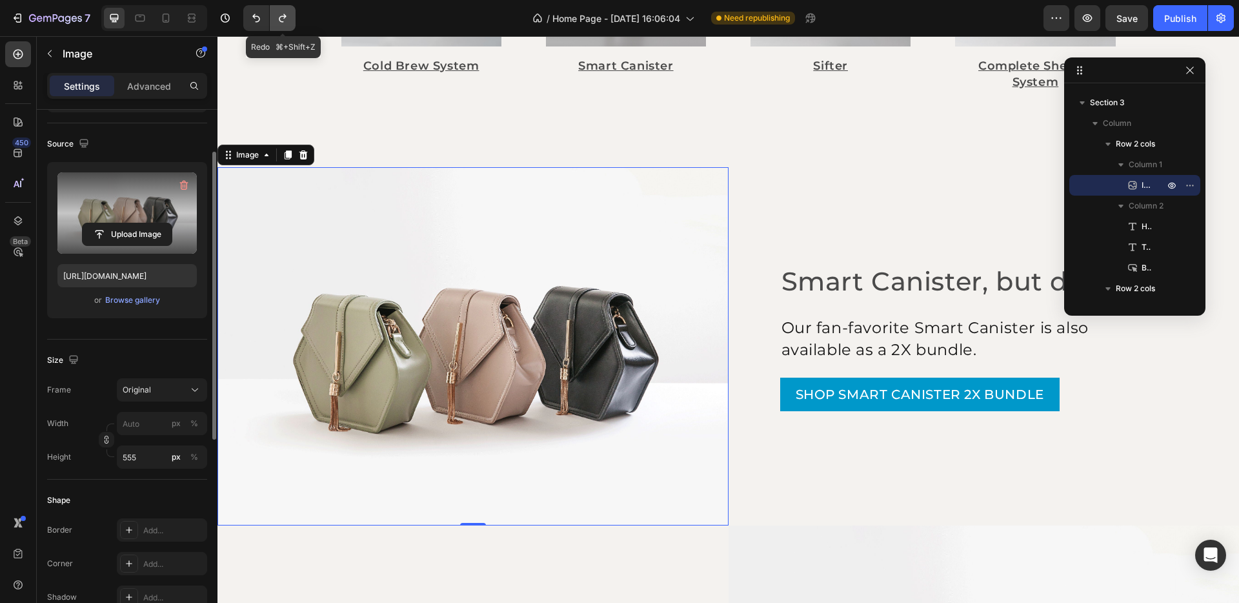
click at [285, 17] on icon "Undo/Redo" at bounding box center [282, 18] width 13 height 13
type input "https://cdn.shopify.com/s/files/1/0646/4969/1287/files/gempages_577050343687324…"
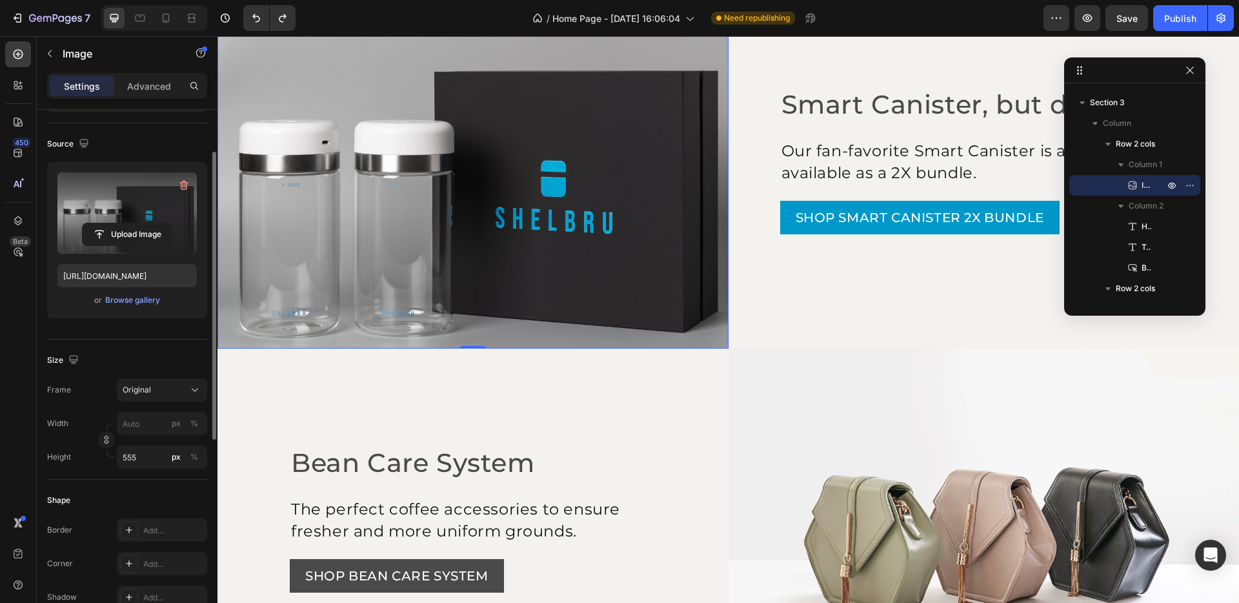
scroll to position [999, 0]
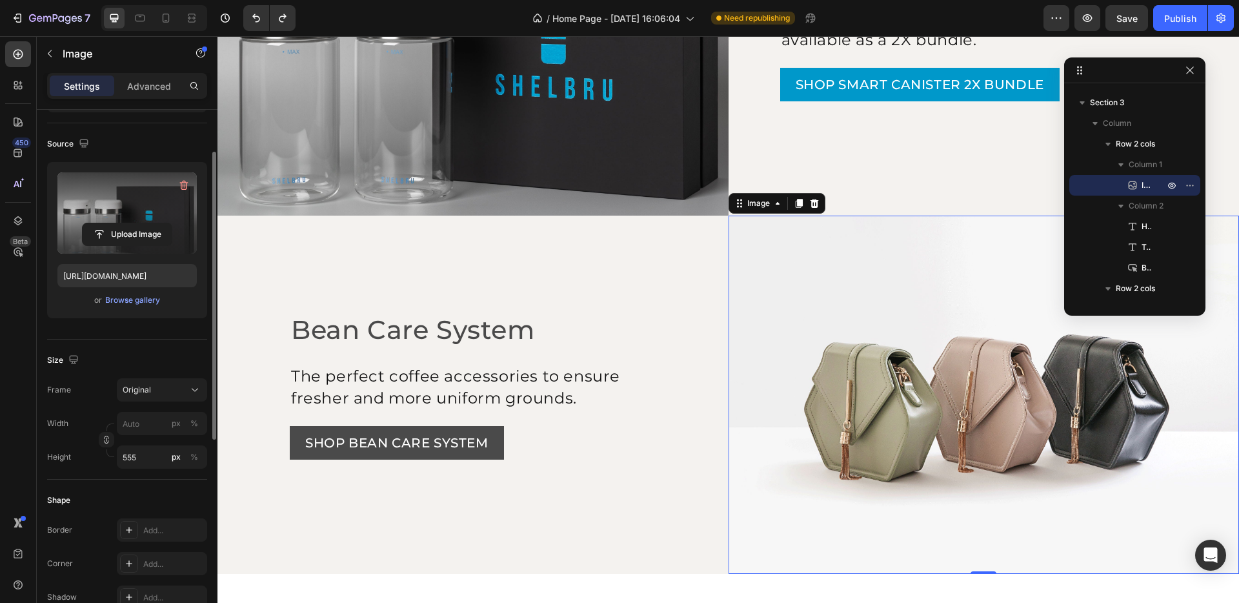
click at [836, 405] on img at bounding box center [983, 394] width 511 height 358
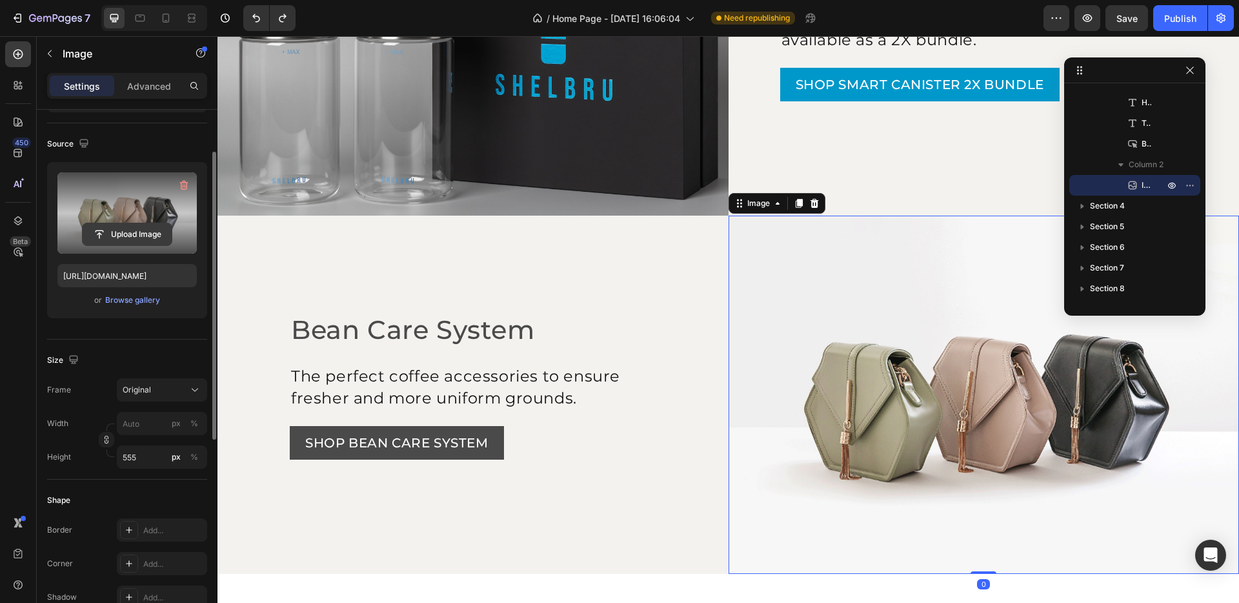
click at [107, 233] on input "file" at bounding box center [127, 234] width 89 height 22
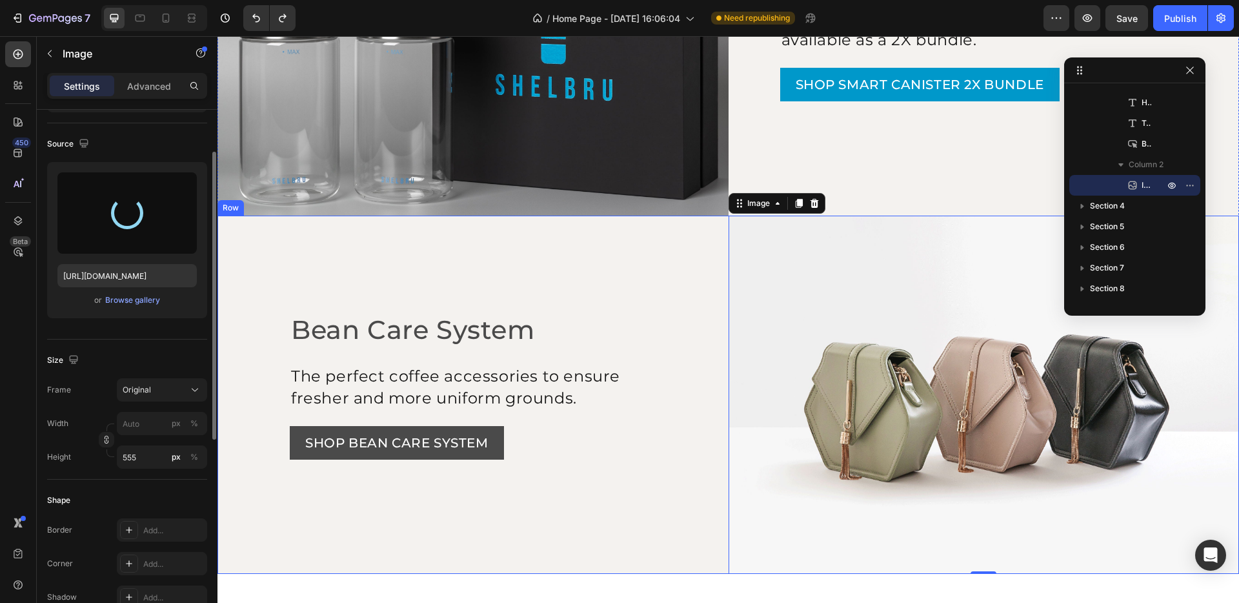
type input "https://cdn.shopify.com/s/files/1/0646/4969/1287/files/gempages_577050343687324…"
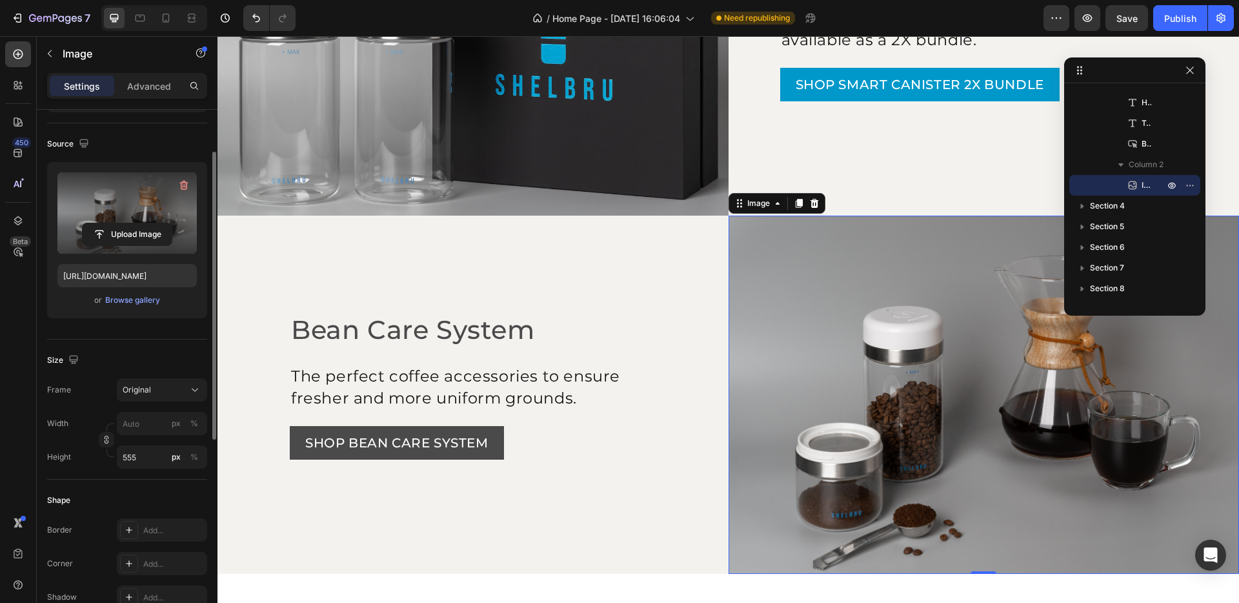
click at [933, 2] on div "7 / Home Page - Aug 21, 16:06:04 Need republishing Preview Save Publish" at bounding box center [619, 18] width 1239 height 37
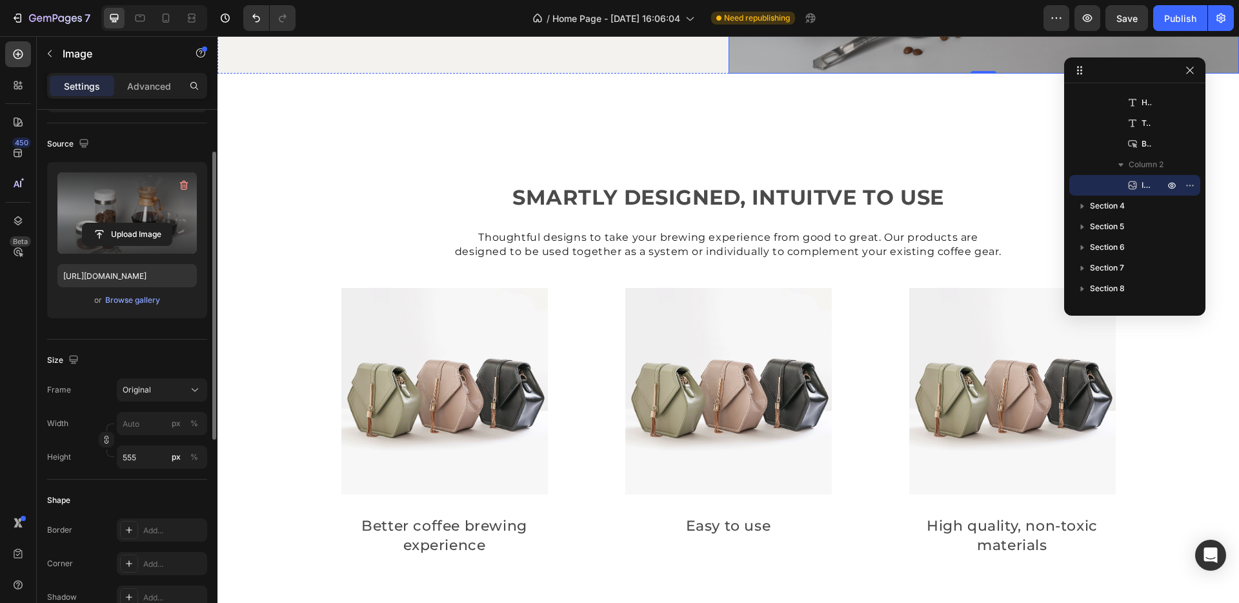
scroll to position [1518, 0]
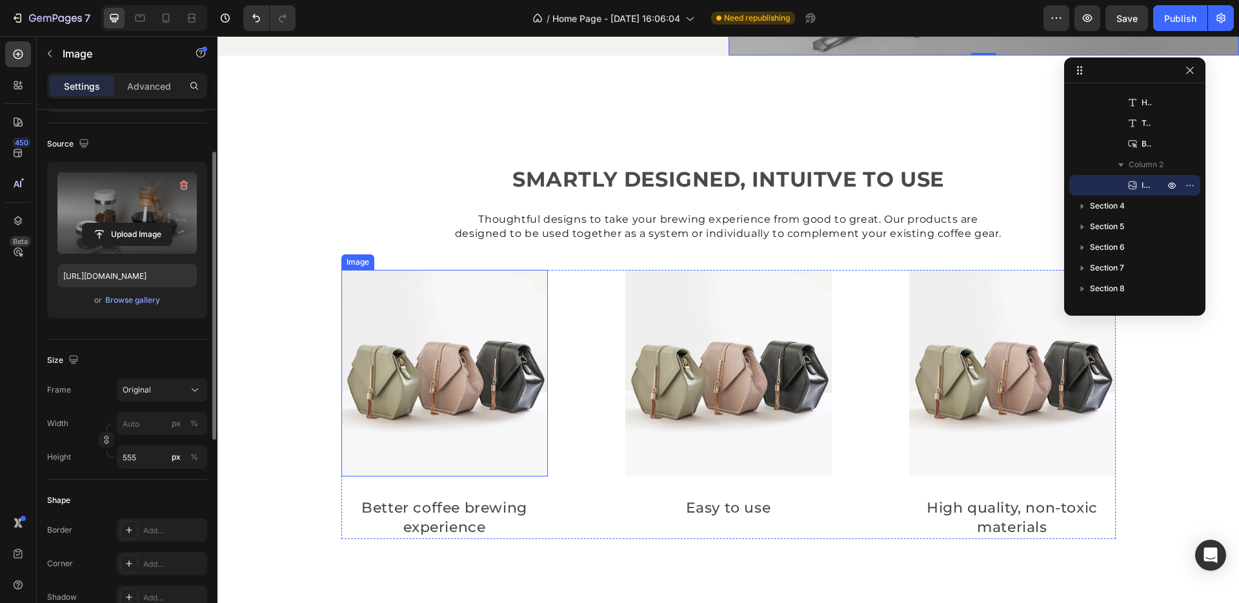
click at [473, 388] on img at bounding box center [444, 373] width 206 height 206
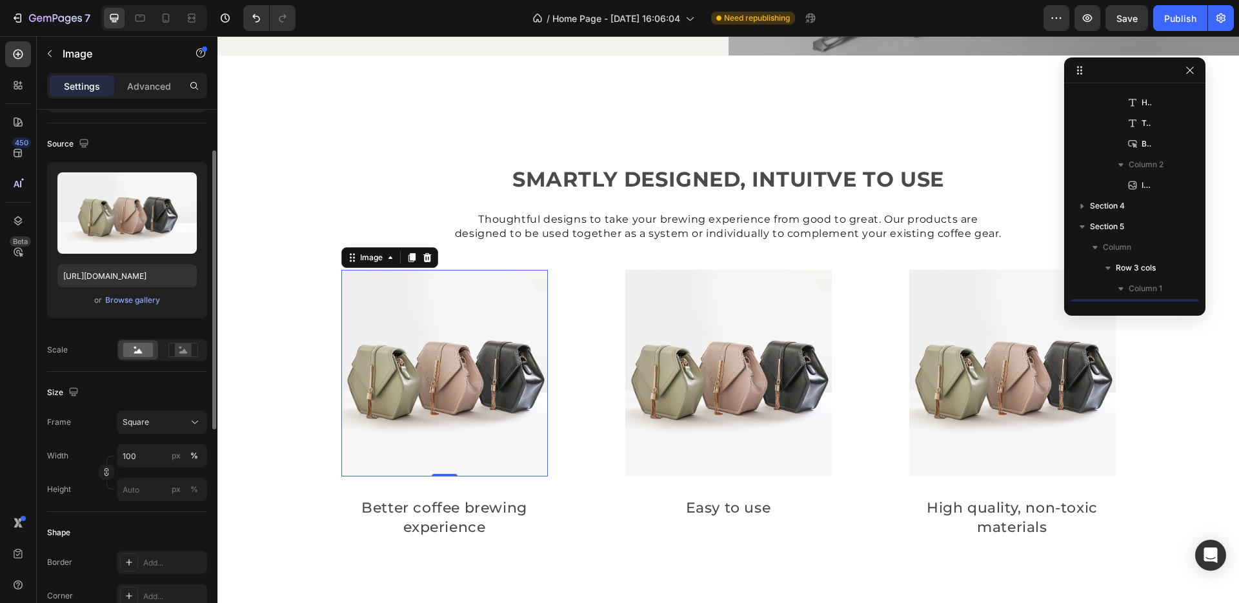
scroll to position [781, 0]
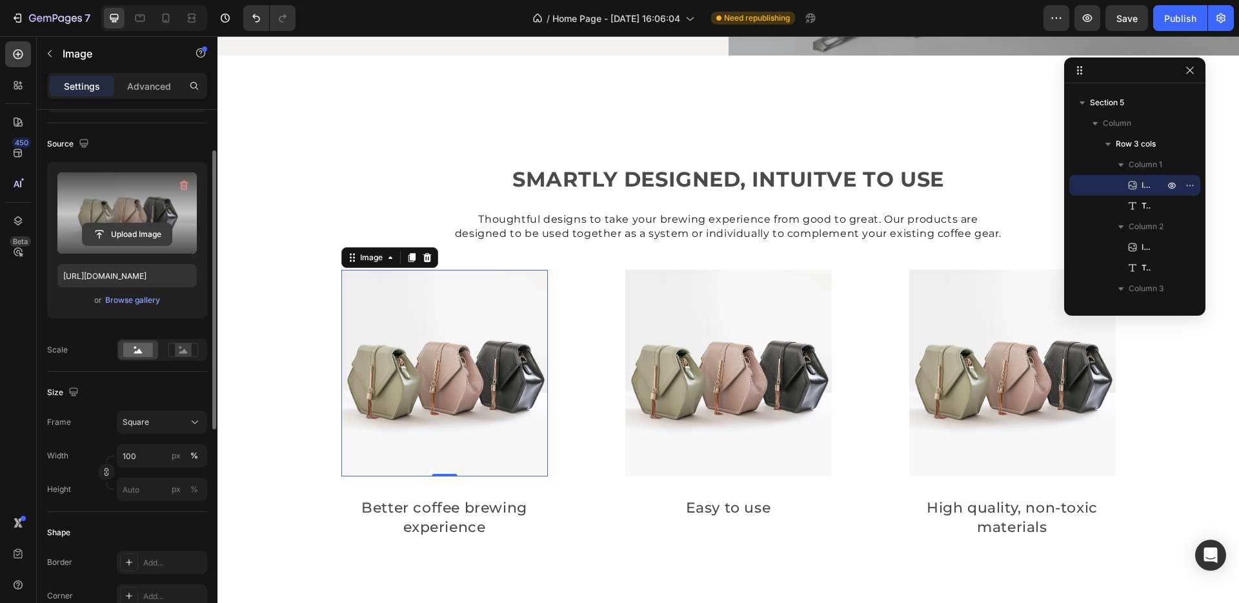
click at [112, 239] on input "file" at bounding box center [127, 234] width 89 height 22
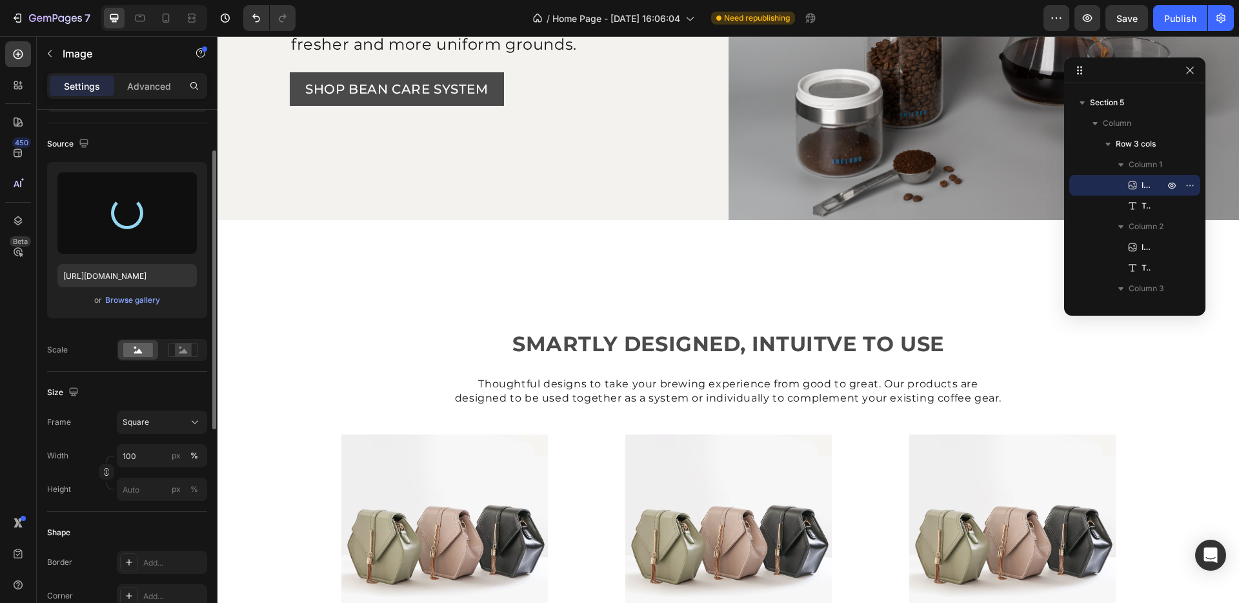
scroll to position [1390, 0]
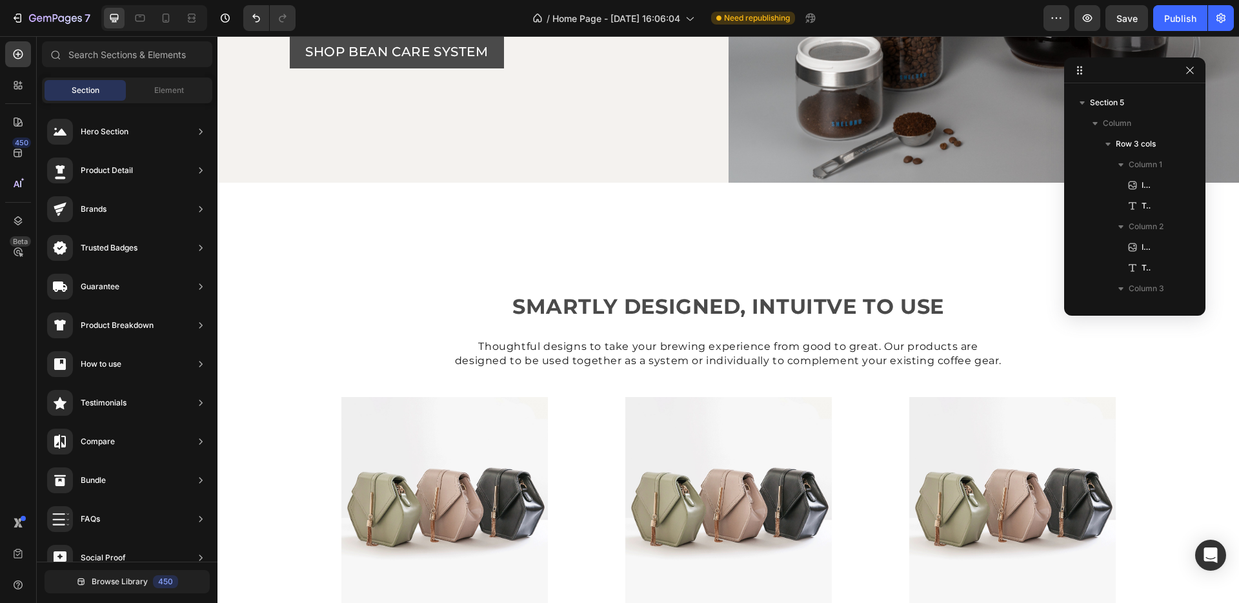
click at [495, 221] on div "Image Smart Canister, but double it Heading Our fan-favorite Smart Canister is …" at bounding box center [727, 90] width 1021 height 2837
click at [428, 439] on img at bounding box center [444, 500] width 206 height 206
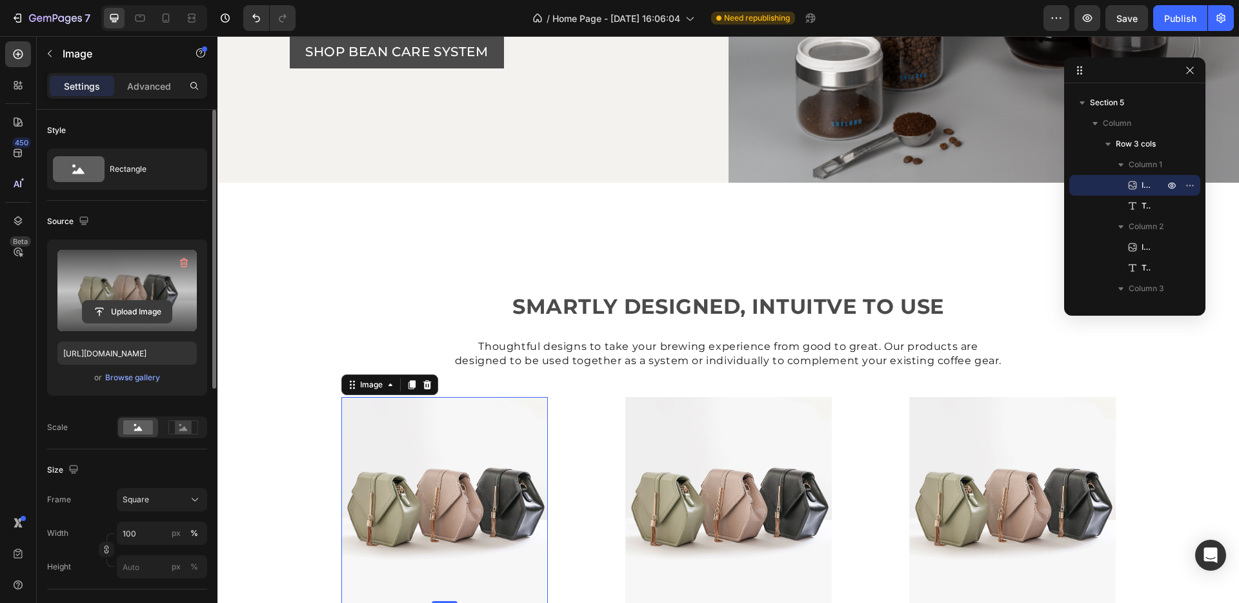
click at [112, 303] on input "file" at bounding box center [127, 312] width 89 height 22
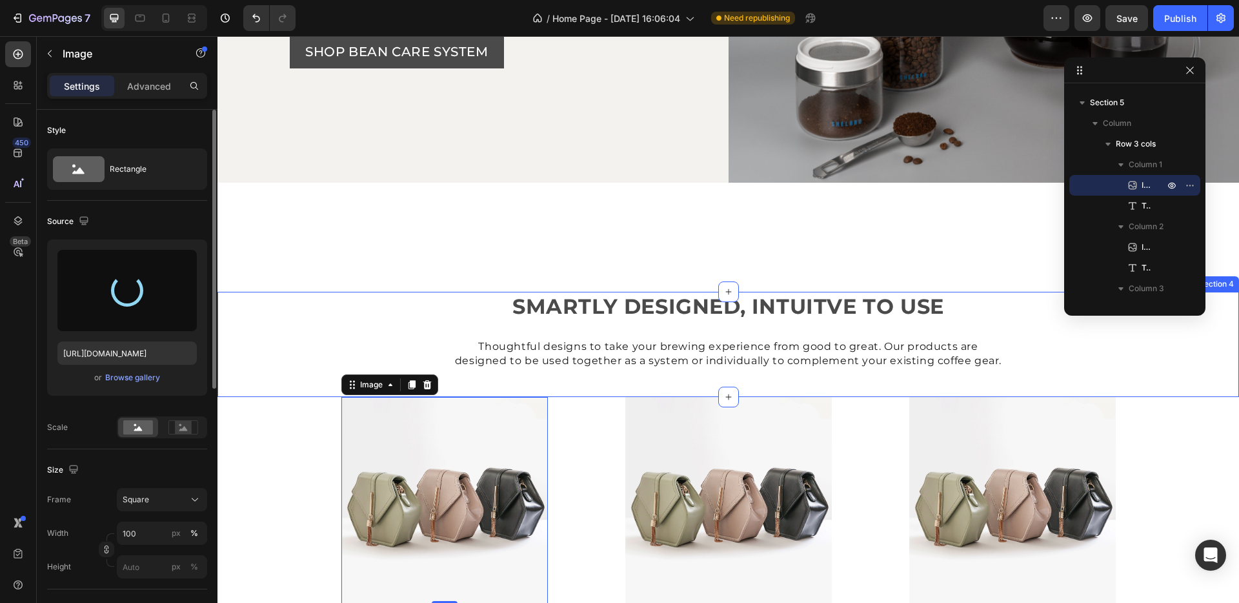
type input "https://cdn.shopify.com/s/files/1/0646/4969/1287/files/gempages_577050343687324…"
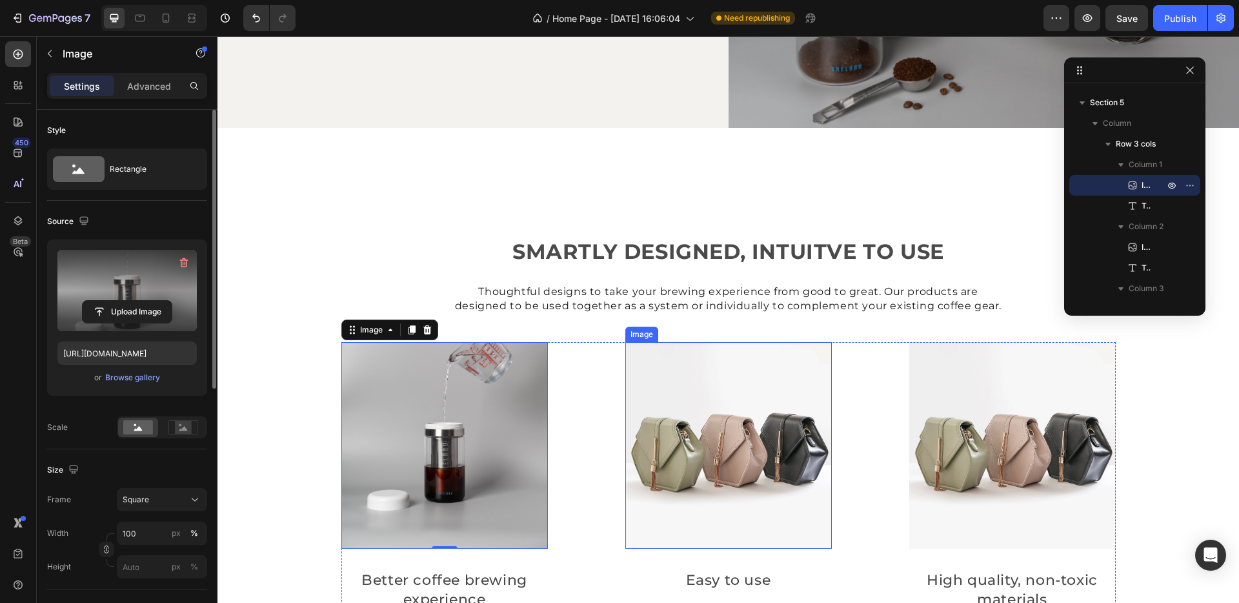
scroll to position [1468, 0]
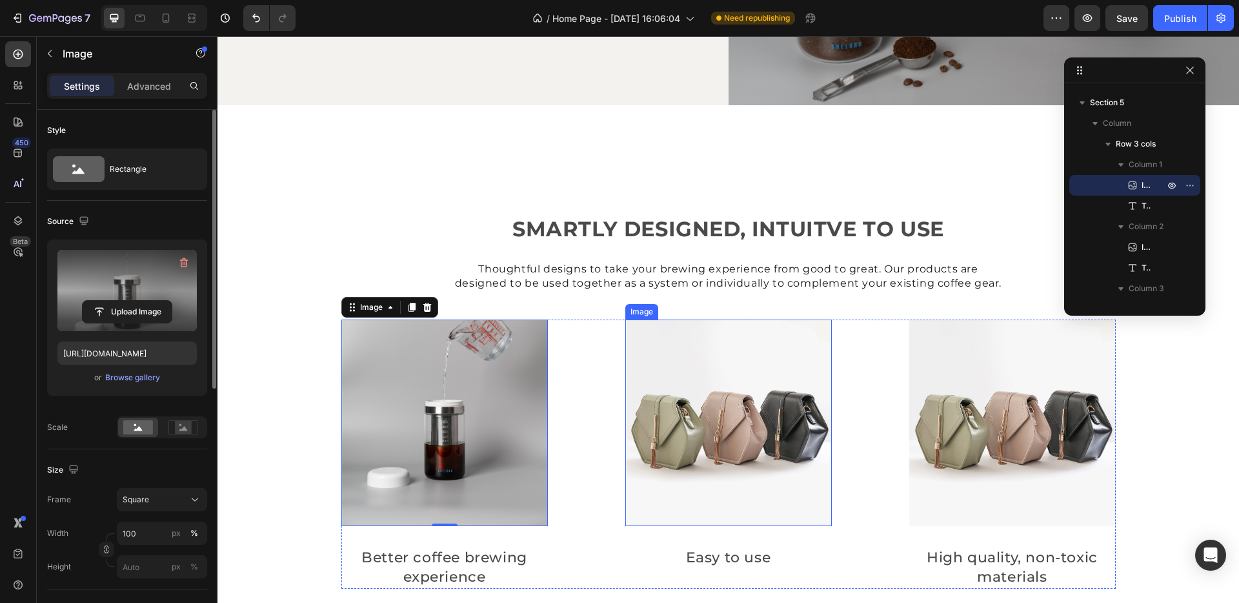
click at [732, 425] on img at bounding box center [728, 422] width 206 height 206
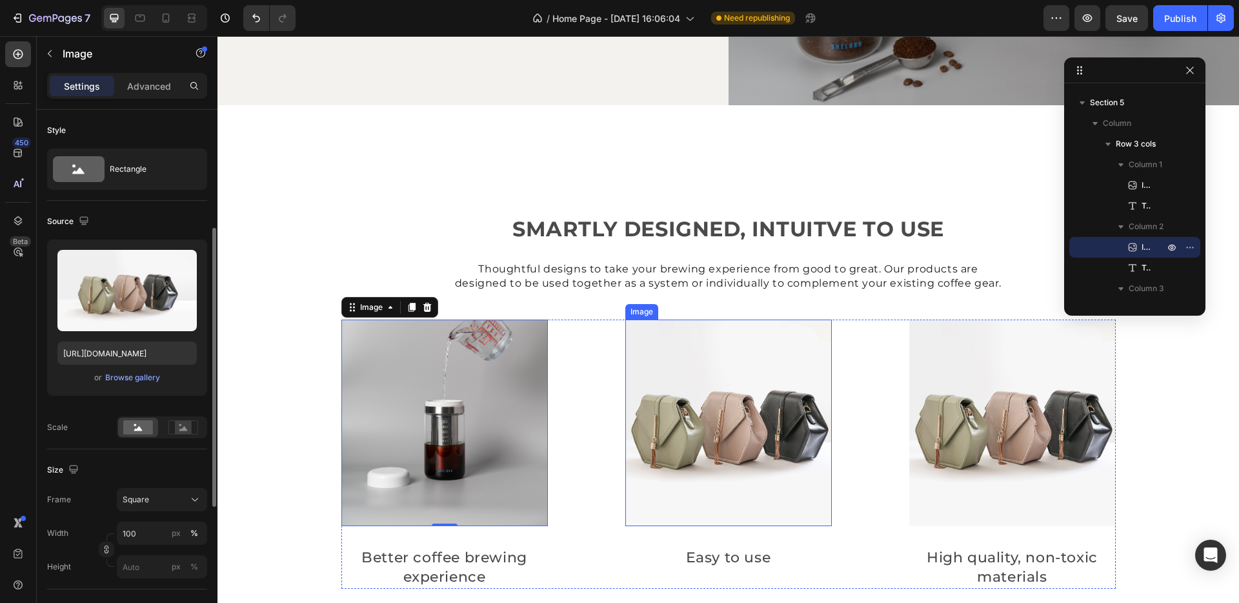
scroll to position [77, 0]
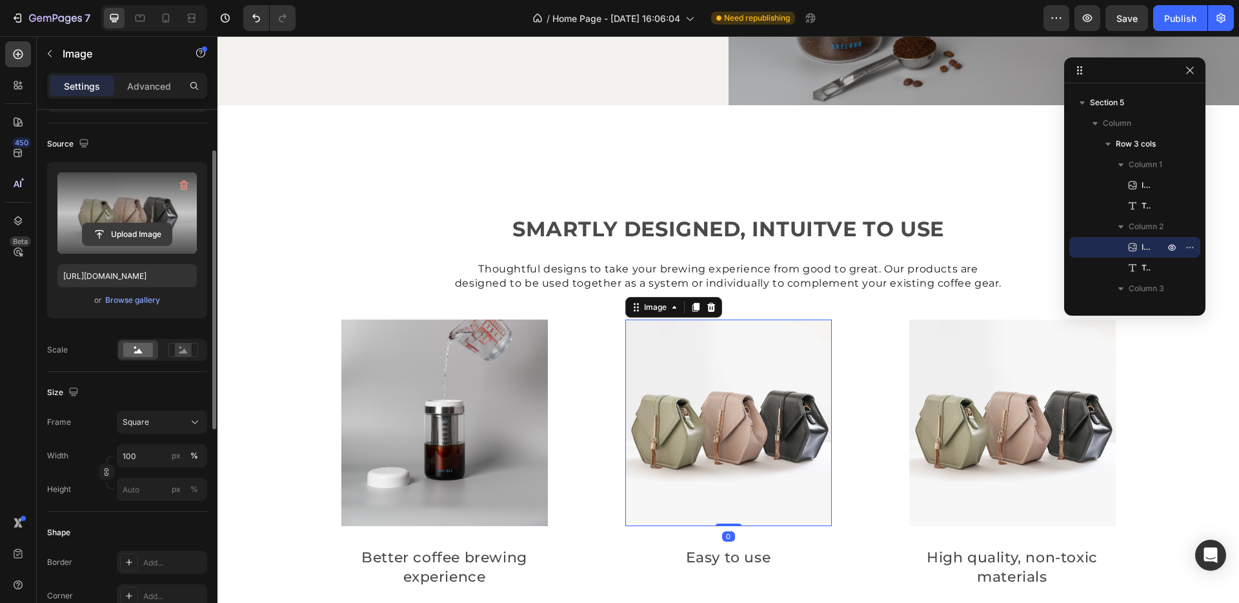
click at [104, 238] on input "file" at bounding box center [127, 234] width 89 height 22
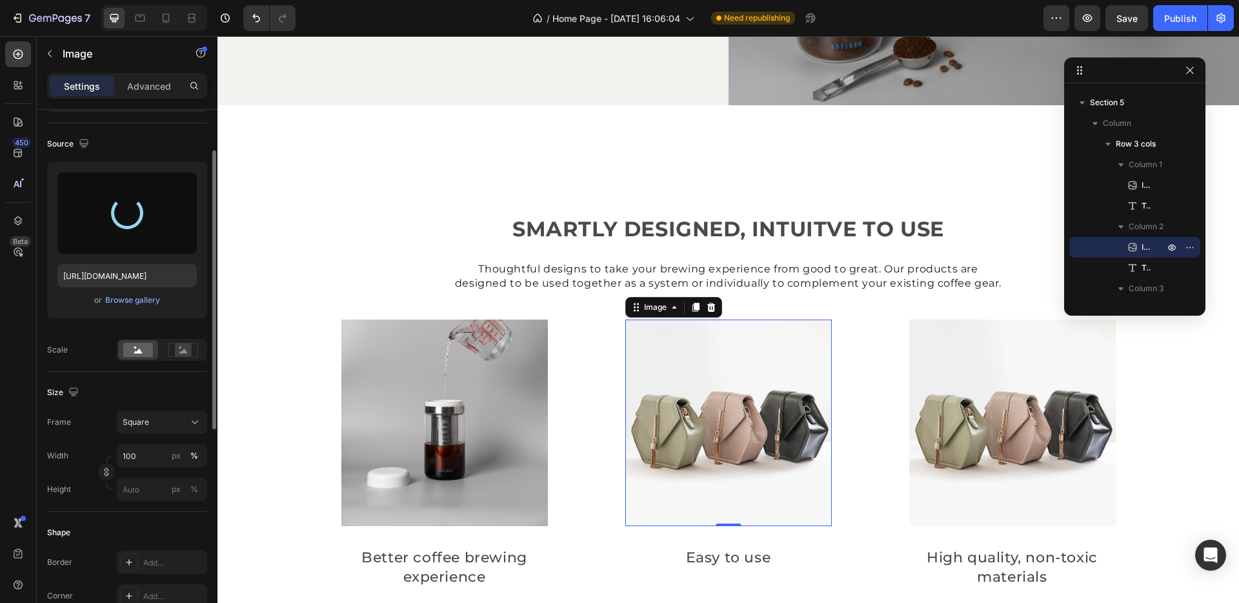
type input "https://cdn.shopify.com/s/files/1/0646/4969/1287/files/gempages_577050343687324…"
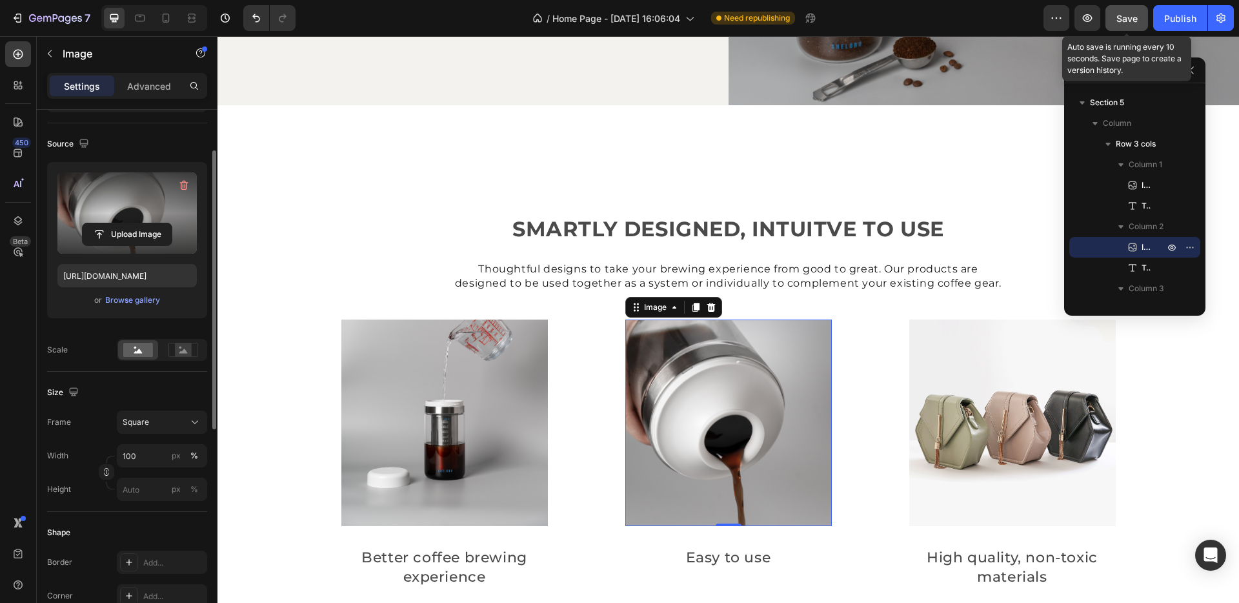
click at [1124, 12] on div "Save" at bounding box center [1126, 19] width 21 height 14
